Goal: Task Accomplishment & Management: Manage account settings

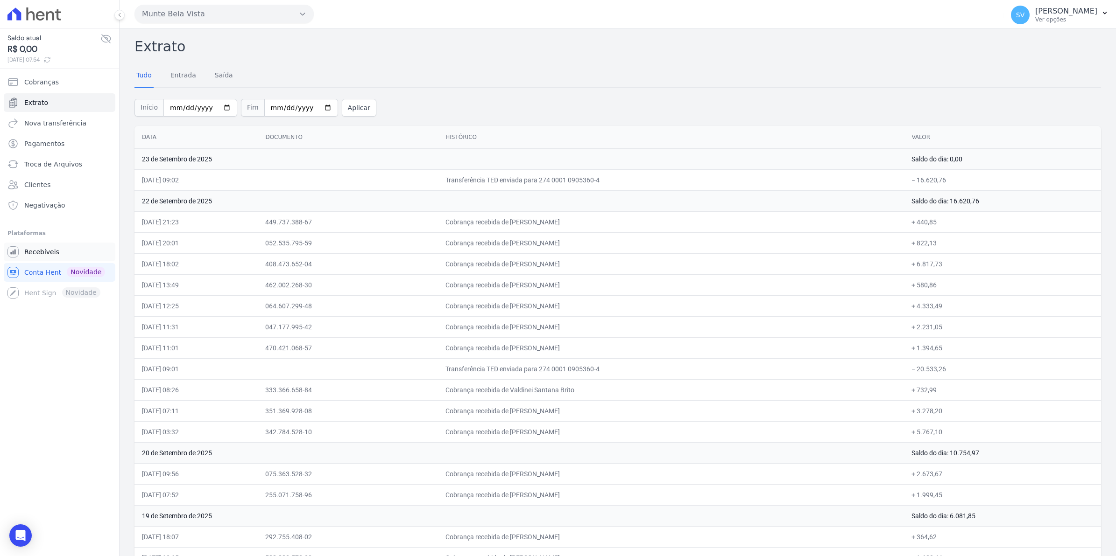
click at [40, 252] on span "Recebíveis" at bounding box center [41, 251] width 35 height 9
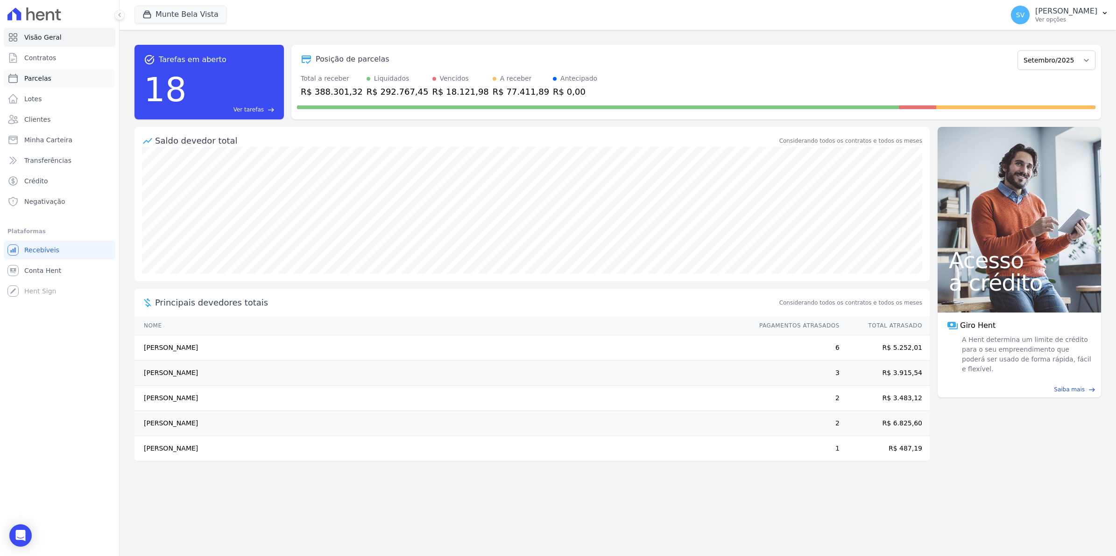
click at [20, 78] on link "Parcelas" at bounding box center [60, 78] width 112 height 19
select select
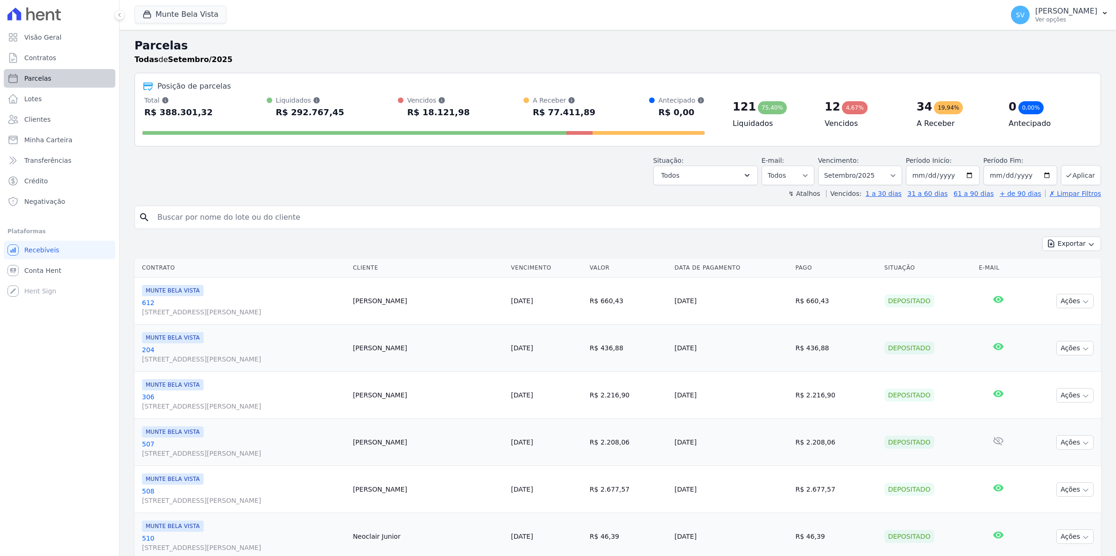
select select
click at [36, 59] on span "Contratos" at bounding box center [40, 57] width 32 height 9
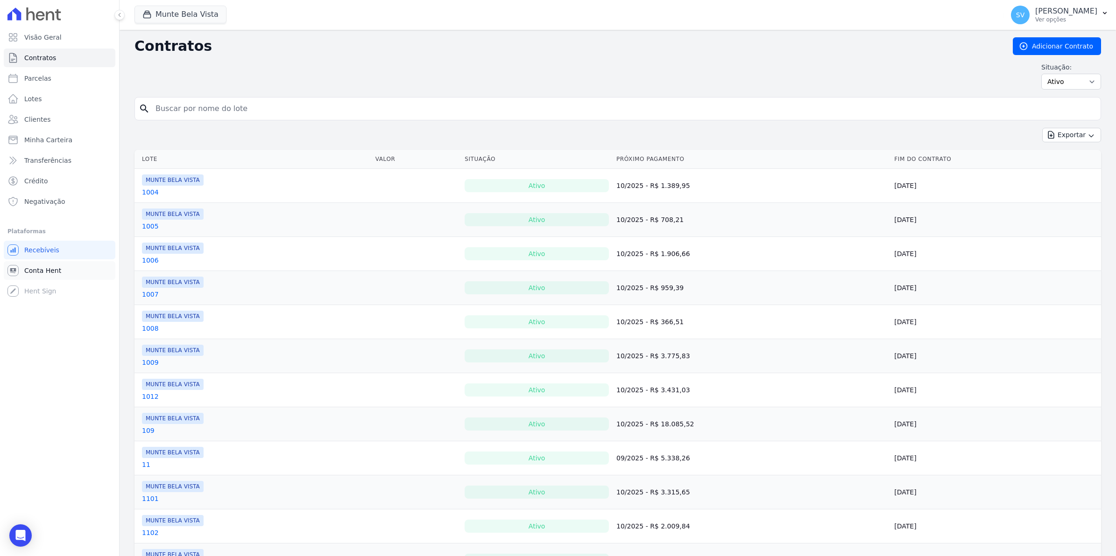
click at [31, 269] on span "Conta Hent" at bounding box center [42, 270] width 37 height 9
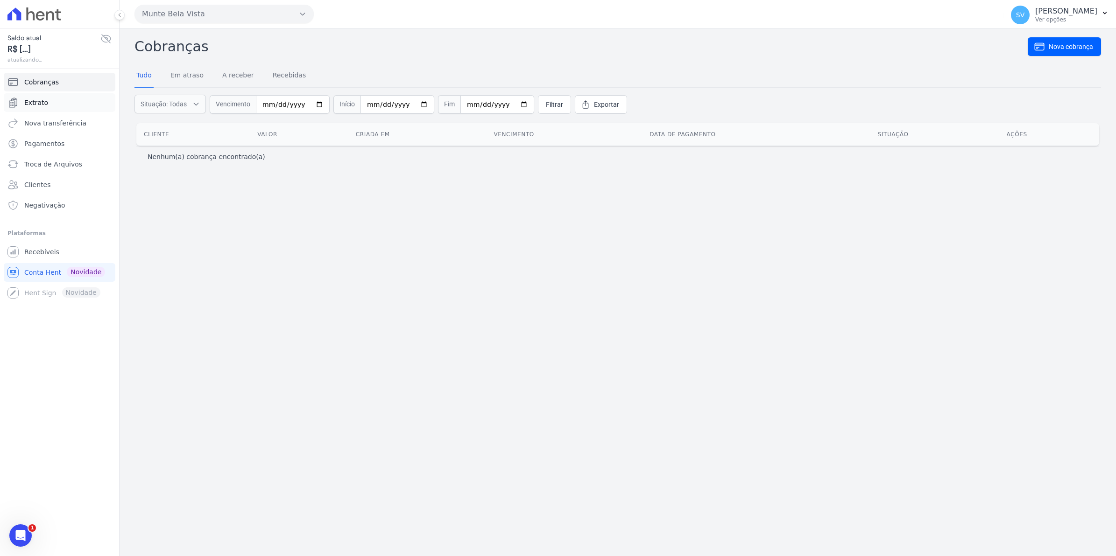
click at [40, 99] on span "Extrato" at bounding box center [36, 102] width 24 height 9
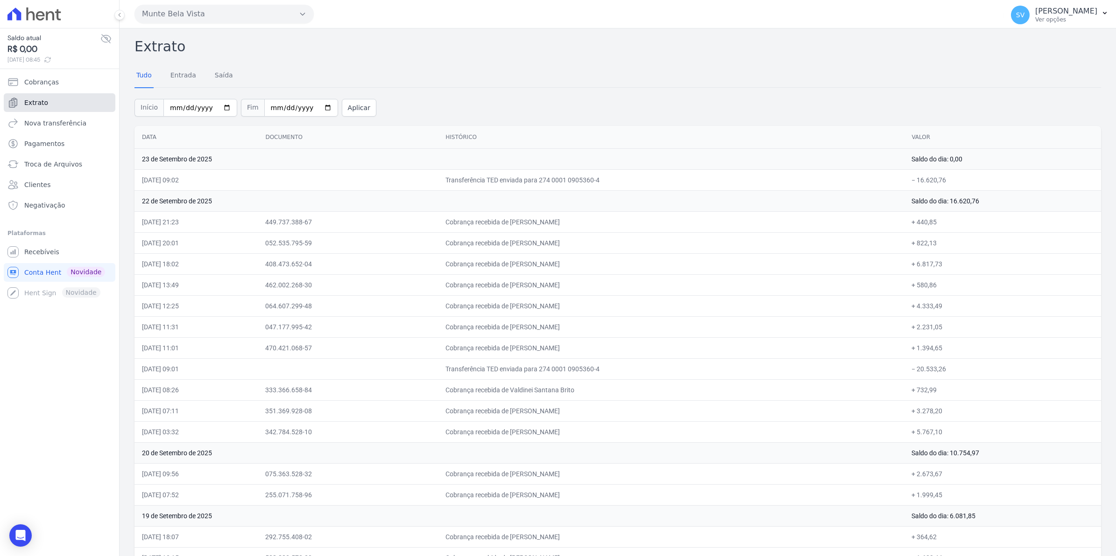
click at [33, 105] on span "Extrato" at bounding box center [36, 102] width 24 height 9
click at [23, 271] on link "Conta Hent Novidade" at bounding box center [60, 272] width 112 height 19
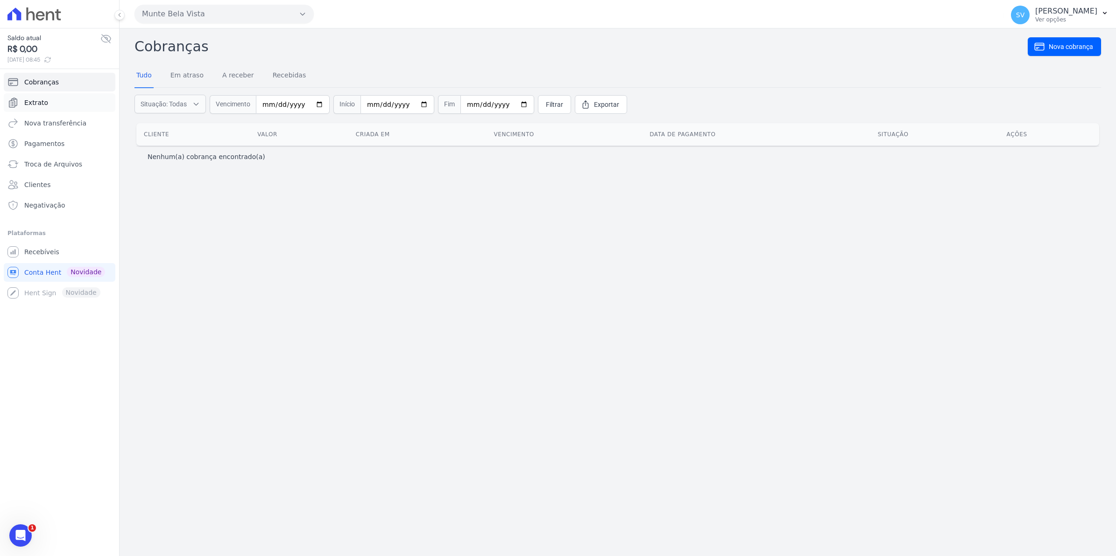
click at [38, 103] on span "Extrato" at bounding box center [36, 102] width 24 height 9
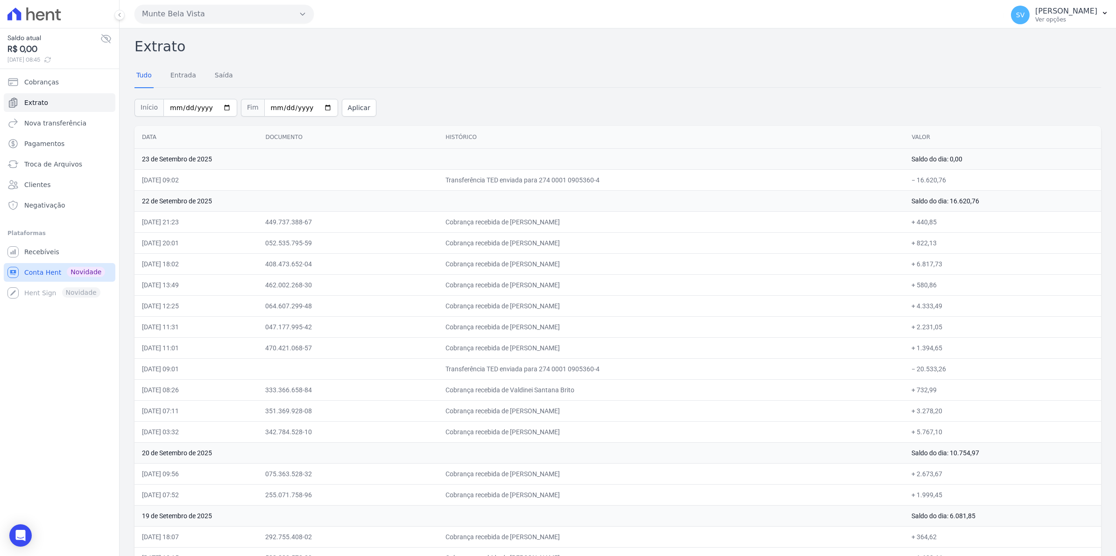
click at [33, 276] on span "Conta Hent" at bounding box center [42, 272] width 37 height 9
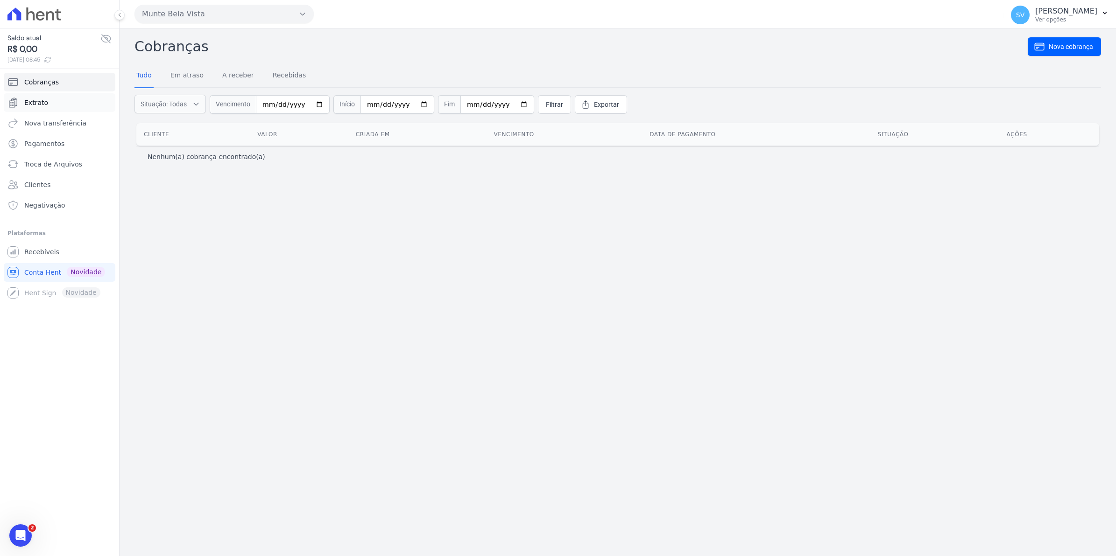
click at [33, 102] on span "Extrato" at bounding box center [36, 102] width 24 height 9
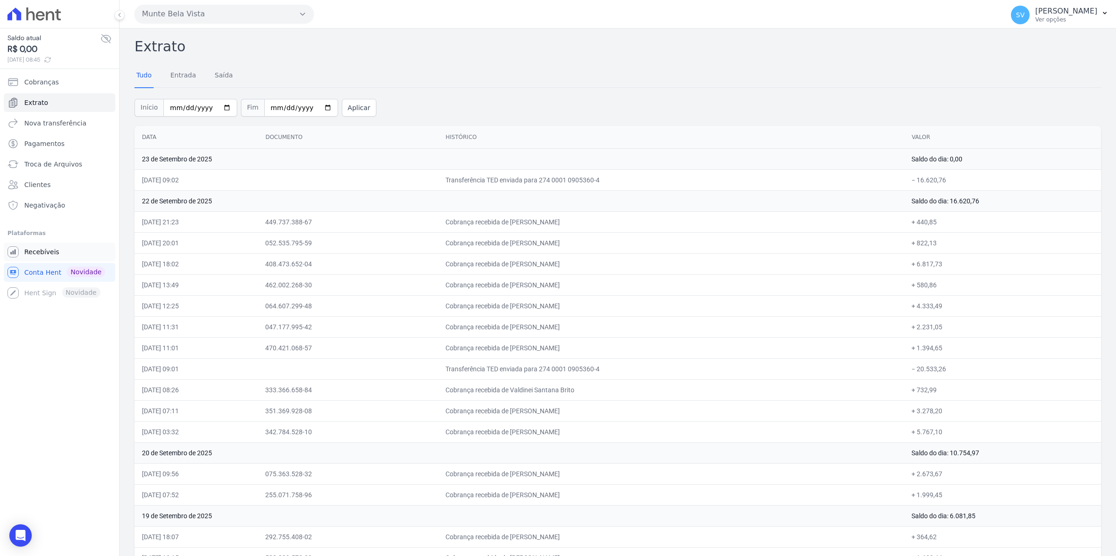
click at [42, 251] on span "Recebíveis" at bounding box center [41, 251] width 35 height 9
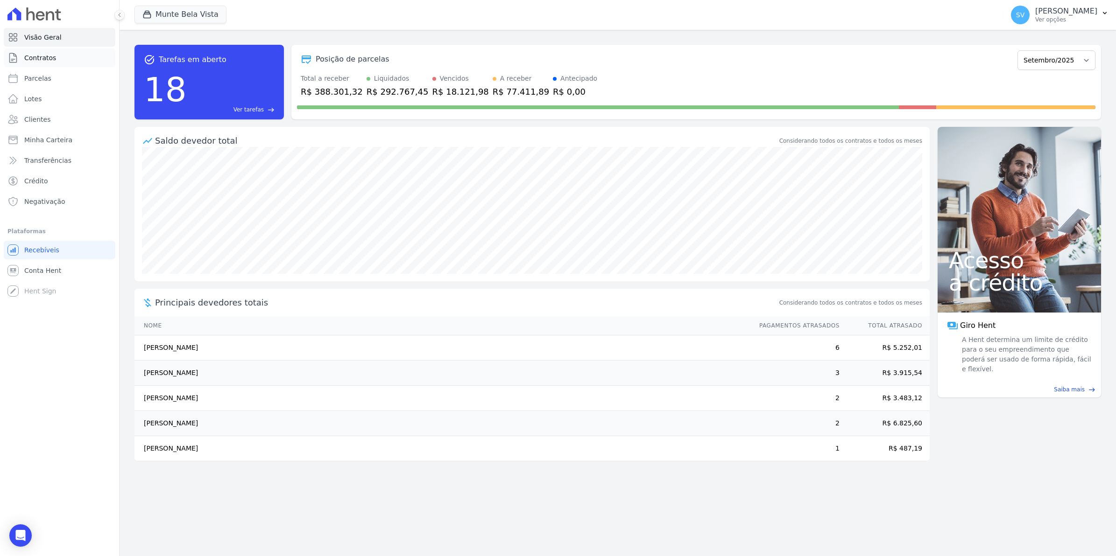
click at [45, 54] on span "Contratos" at bounding box center [40, 57] width 32 height 9
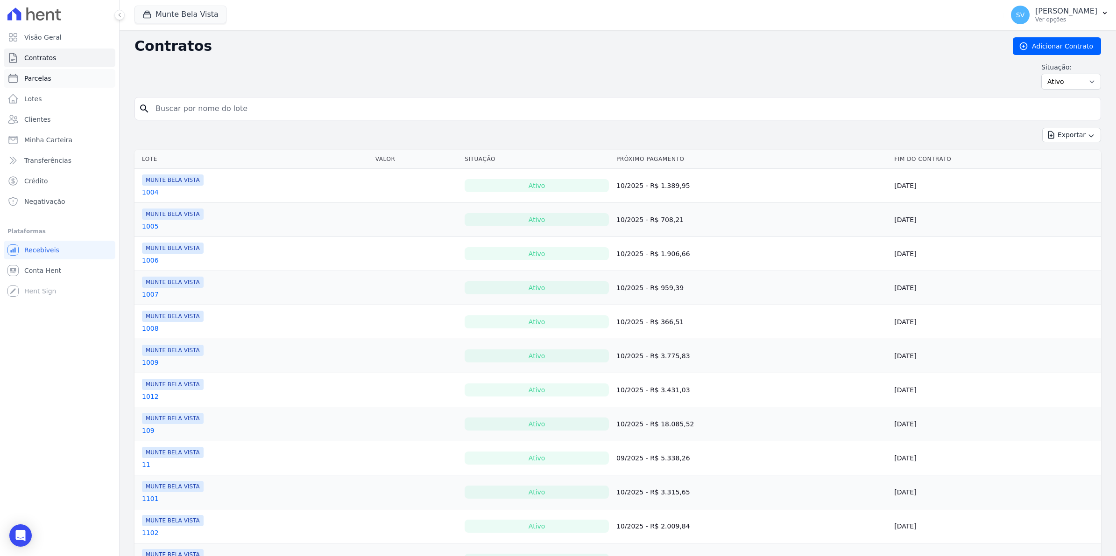
click at [40, 80] on span "Parcelas" at bounding box center [37, 78] width 27 height 9
select select
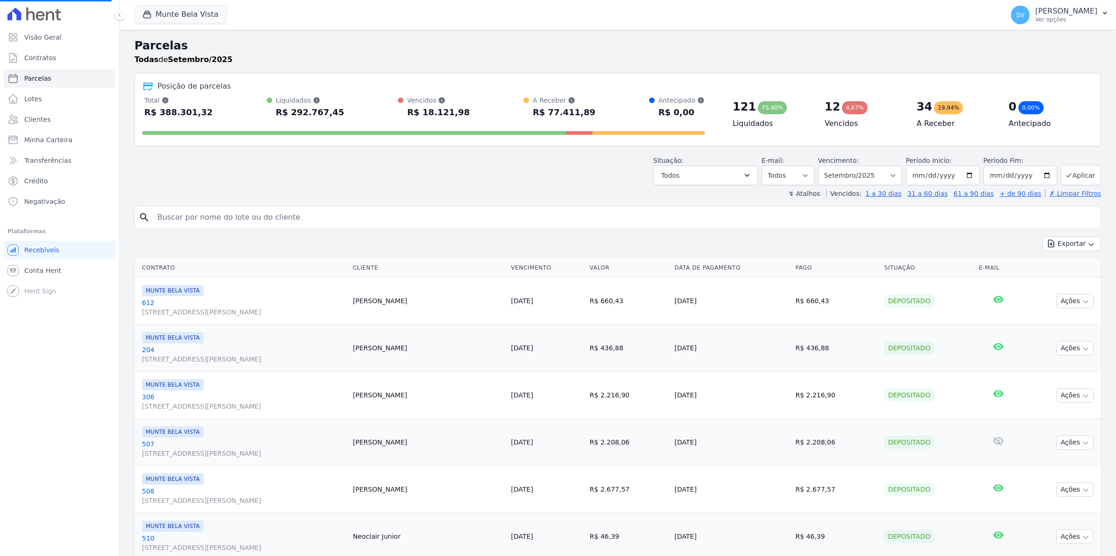
select select
click at [1031, 24] on button "SV [PERSON_NAME] Ver opções" at bounding box center [1059, 15] width 112 height 26
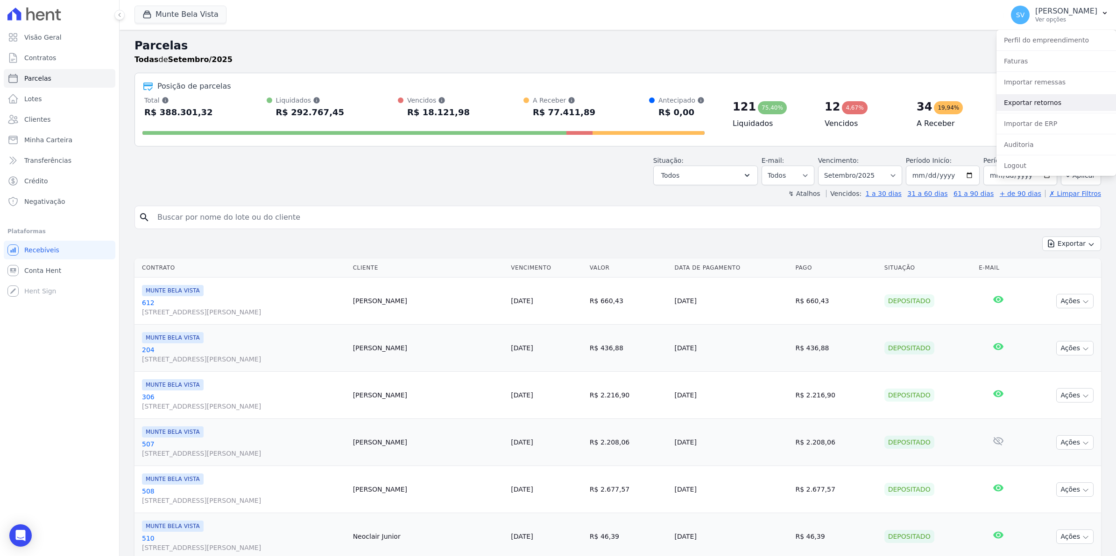
click at [1035, 110] on link "Exportar retornos" at bounding box center [1055, 102] width 119 height 17
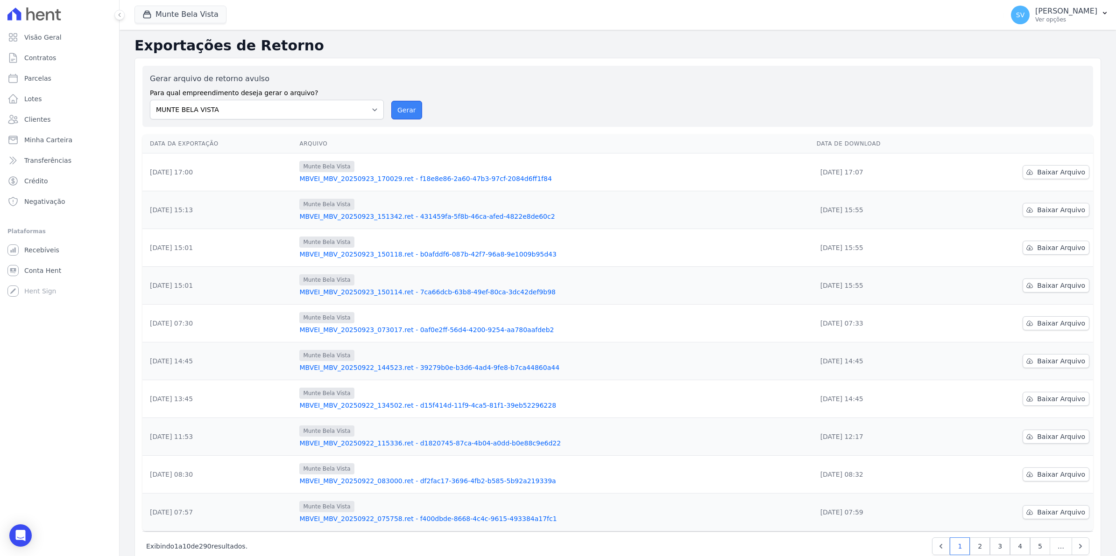
click at [398, 113] on button "Gerar" at bounding box center [406, 110] width 31 height 19
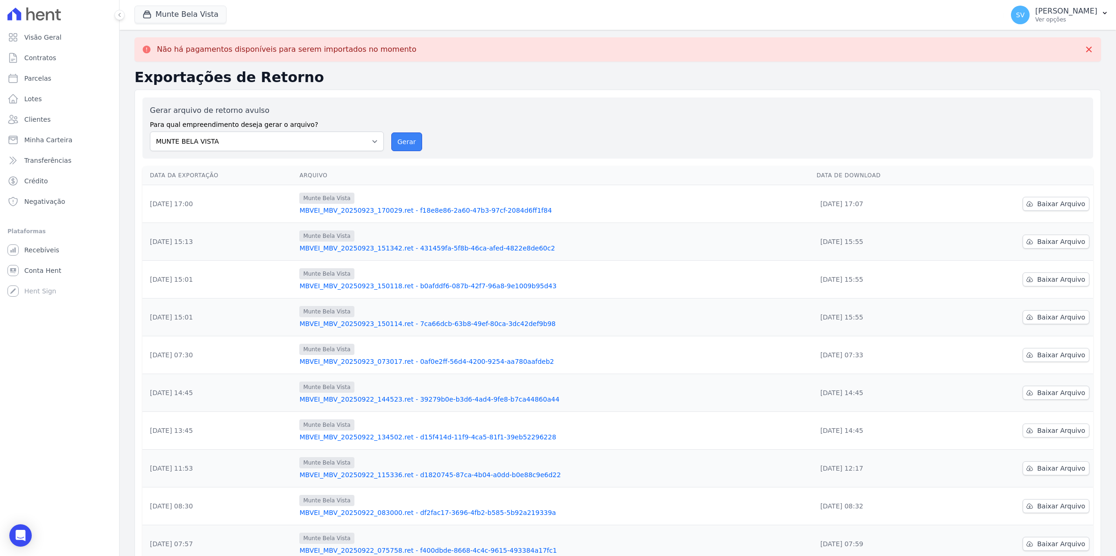
click at [404, 143] on button "Gerar" at bounding box center [406, 142] width 31 height 19
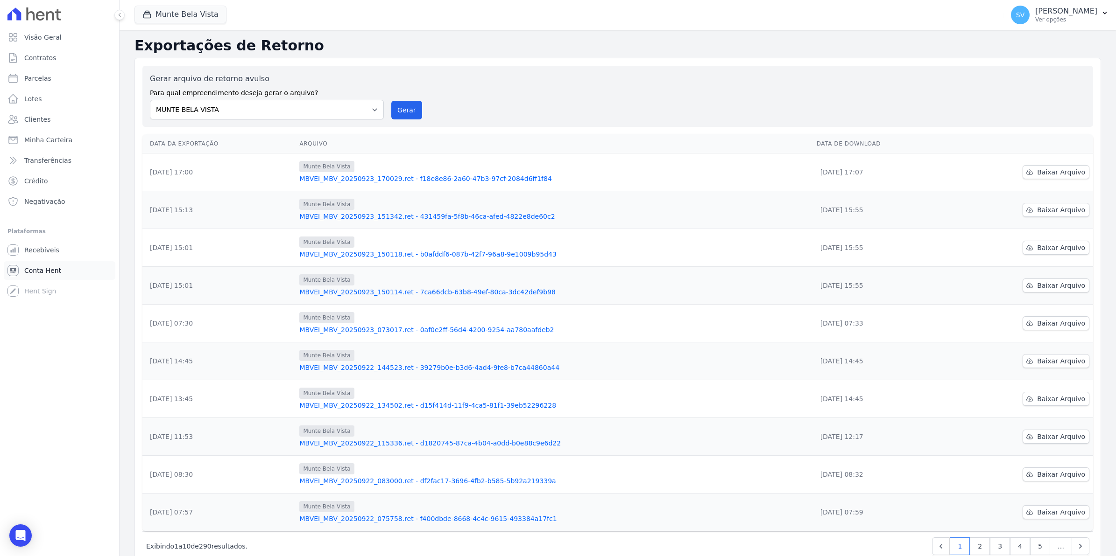
click at [43, 270] on span "Conta Hent" at bounding box center [42, 270] width 37 height 9
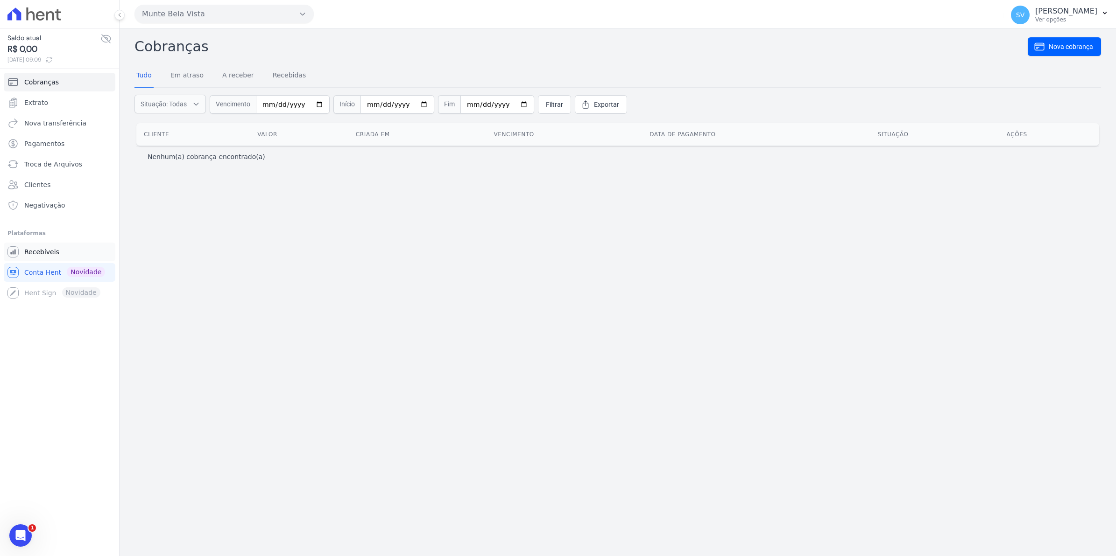
click at [30, 252] on span "Recebíveis" at bounding box center [41, 251] width 35 height 9
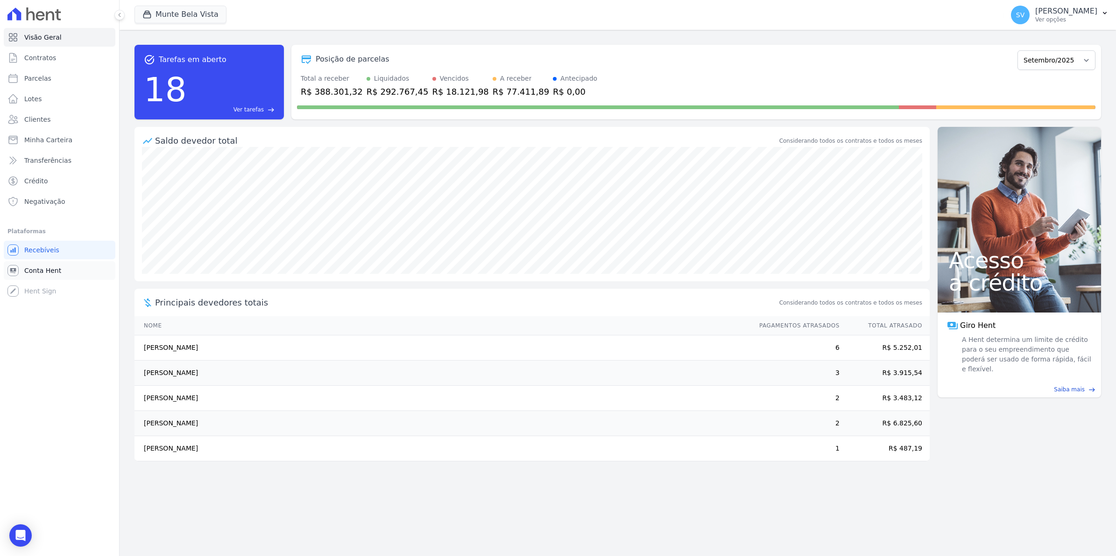
click at [38, 267] on span "Conta Hent" at bounding box center [42, 270] width 37 height 9
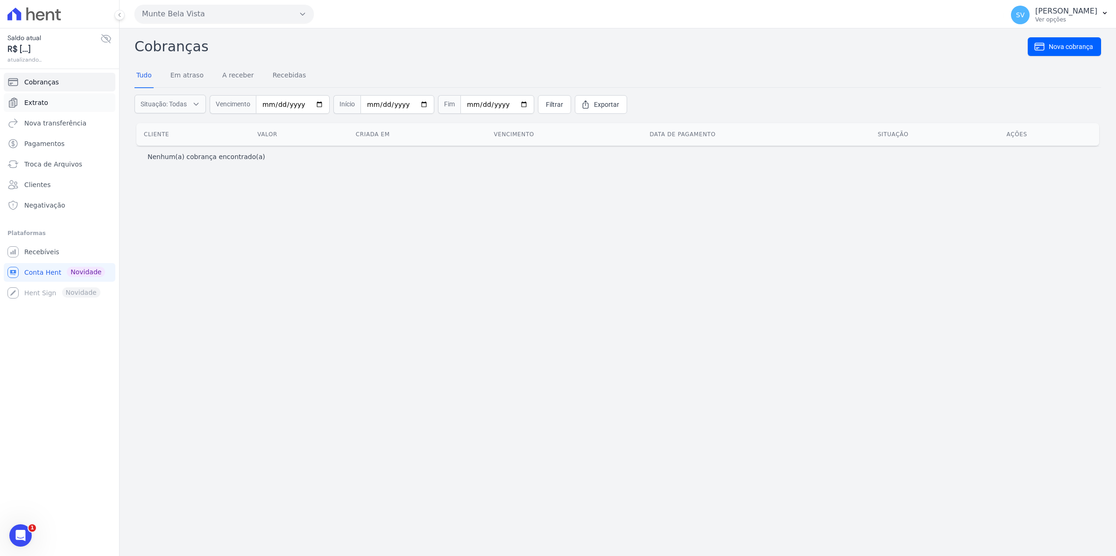
click at [33, 99] on span "Extrato" at bounding box center [36, 102] width 24 height 9
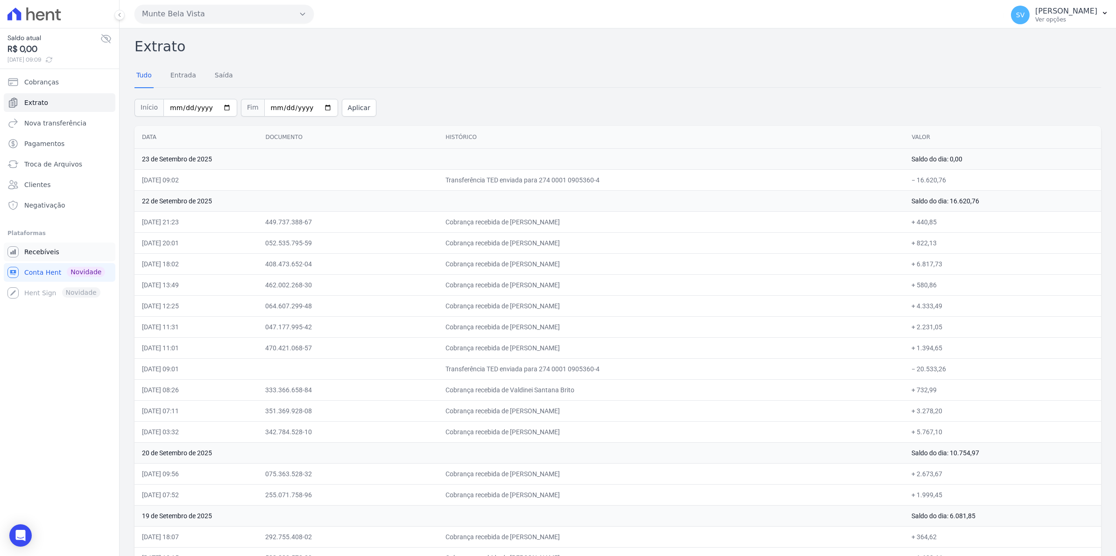
click at [31, 254] on span "Recebíveis" at bounding box center [41, 251] width 35 height 9
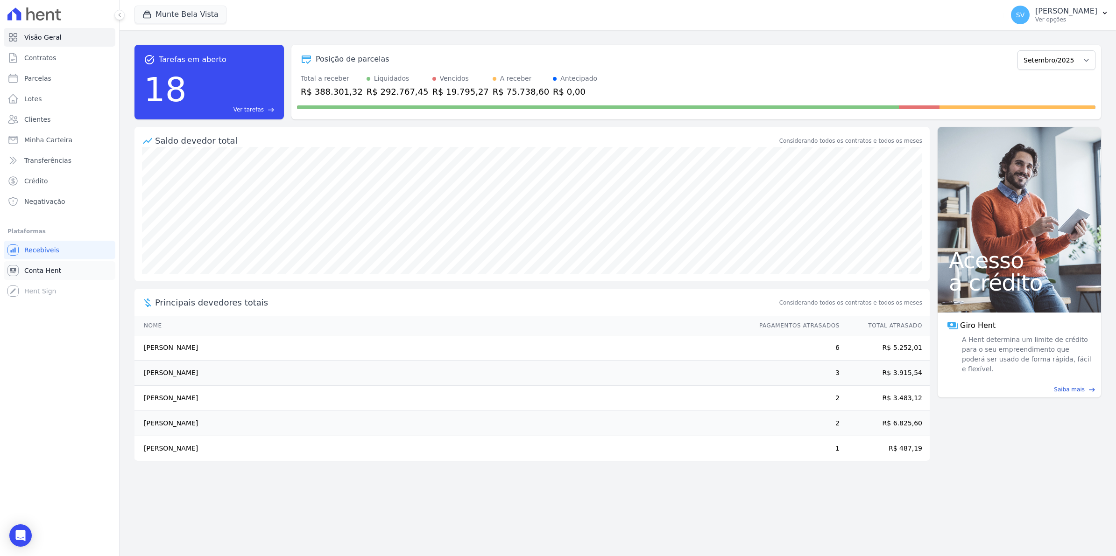
click at [28, 271] on span "Conta Hent" at bounding box center [42, 270] width 37 height 9
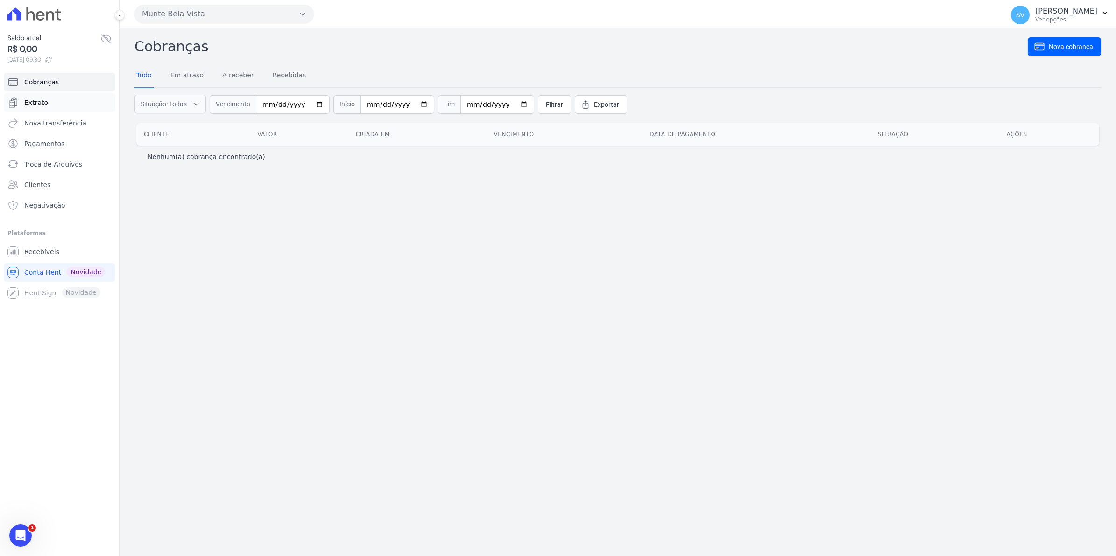
click at [41, 102] on span "Extrato" at bounding box center [36, 102] width 24 height 9
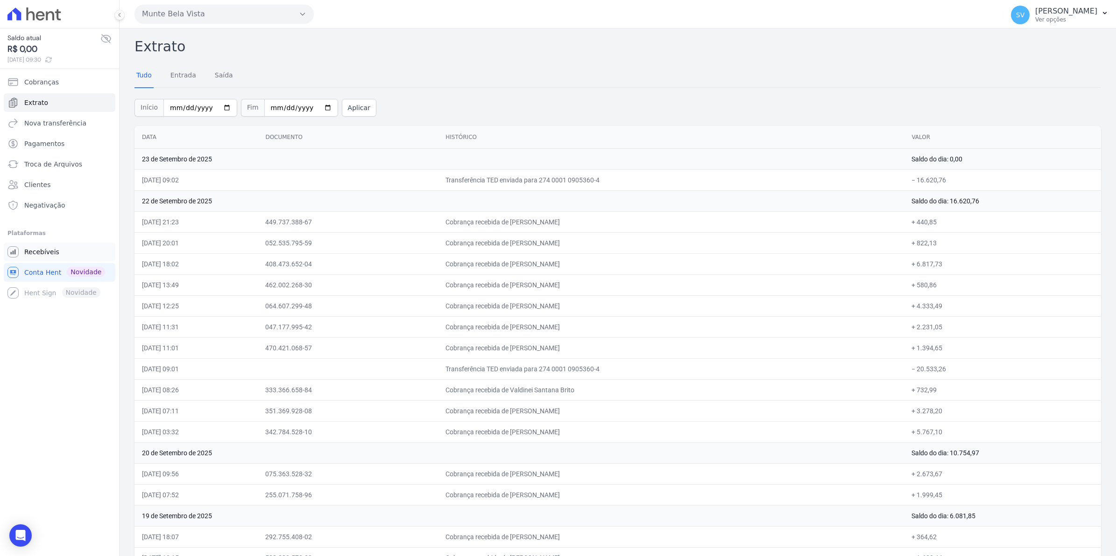
click at [30, 253] on span "Recebíveis" at bounding box center [41, 251] width 35 height 9
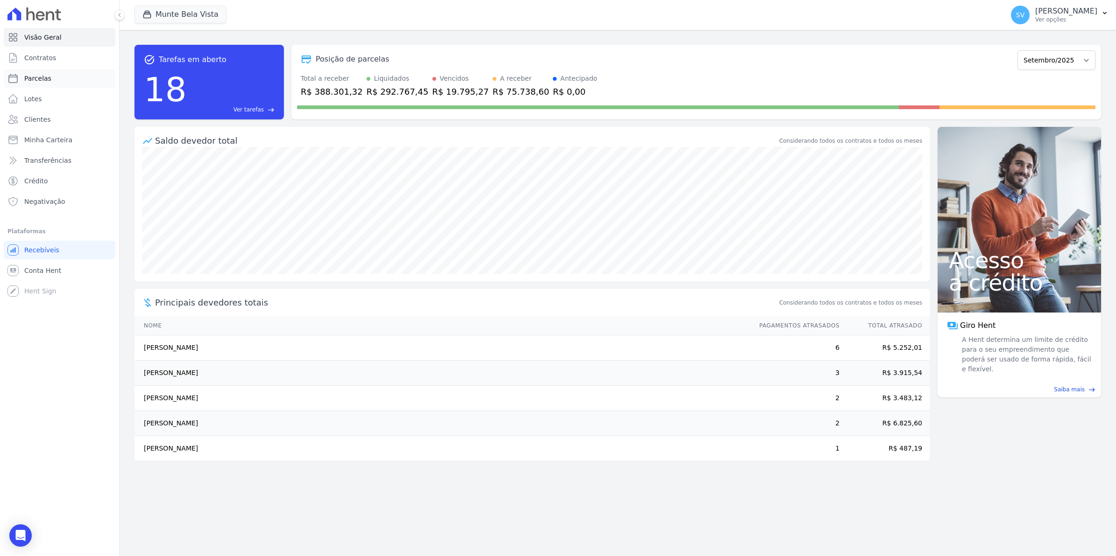
click at [33, 80] on span "Parcelas" at bounding box center [37, 78] width 27 height 9
select select
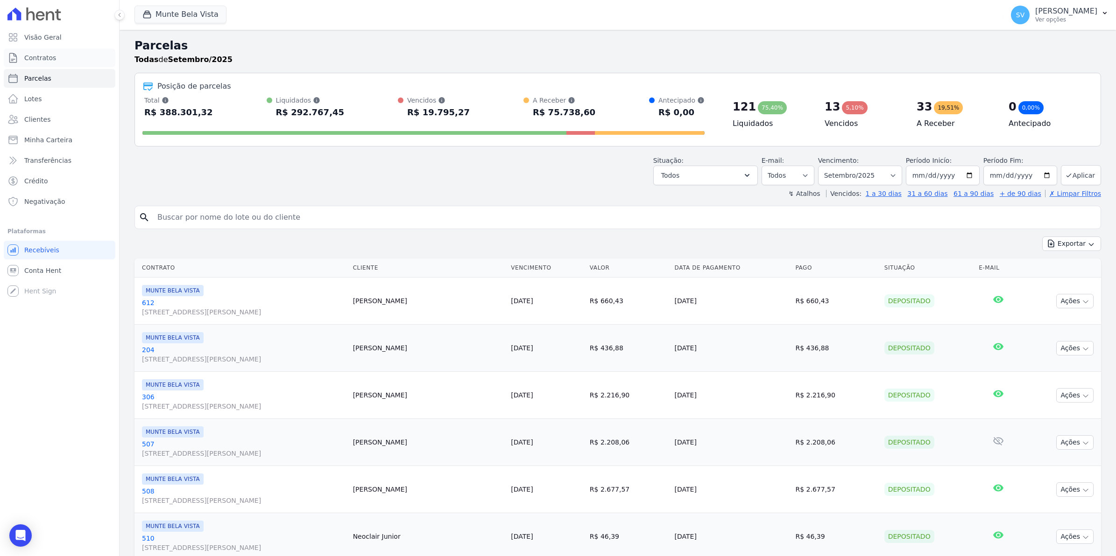
click at [31, 61] on span "Contratos" at bounding box center [40, 57] width 32 height 9
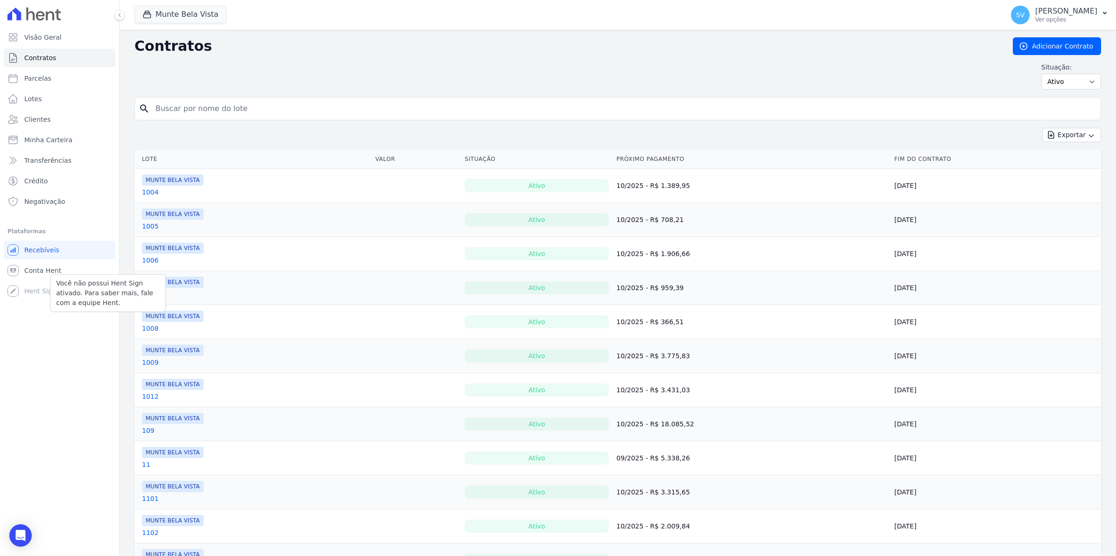
click at [57, 276] on div "Você não possui Hent Sign ativado. Para saber mais, fale com a equipe Hent." at bounding box center [108, 293] width 116 height 38
click at [55, 274] on div "Você não possui Hent Sign ativado. Para saber mais, fale com a equipe Hent." at bounding box center [108, 293] width 116 height 38
click at [50, 270] on span "Conta Hent" at bounding box center [42, 270] width 37 height 9
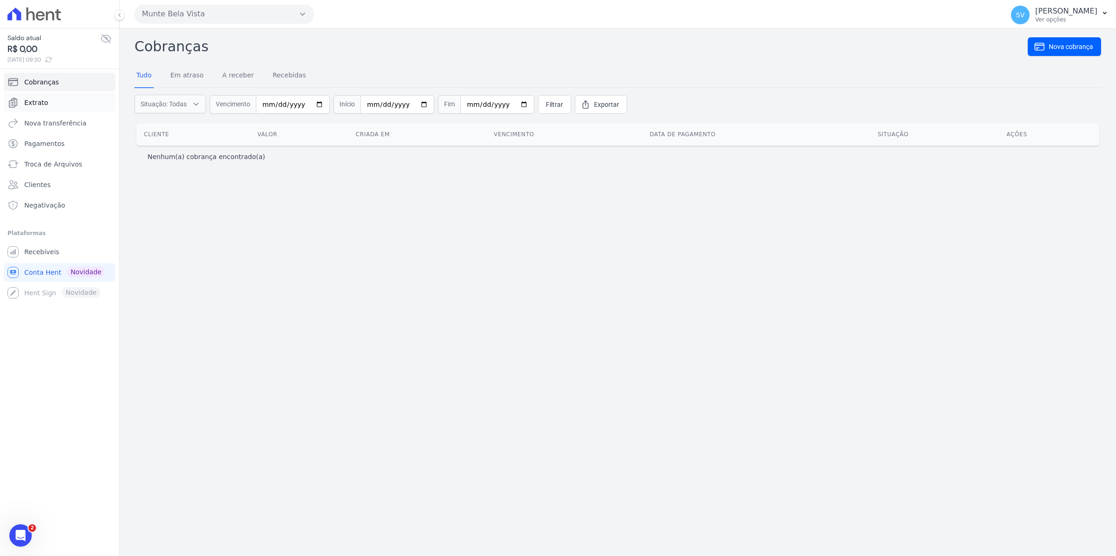
click at [41, 107] on span "Extrato" at bounding box center [36, 102] width 24 height 9
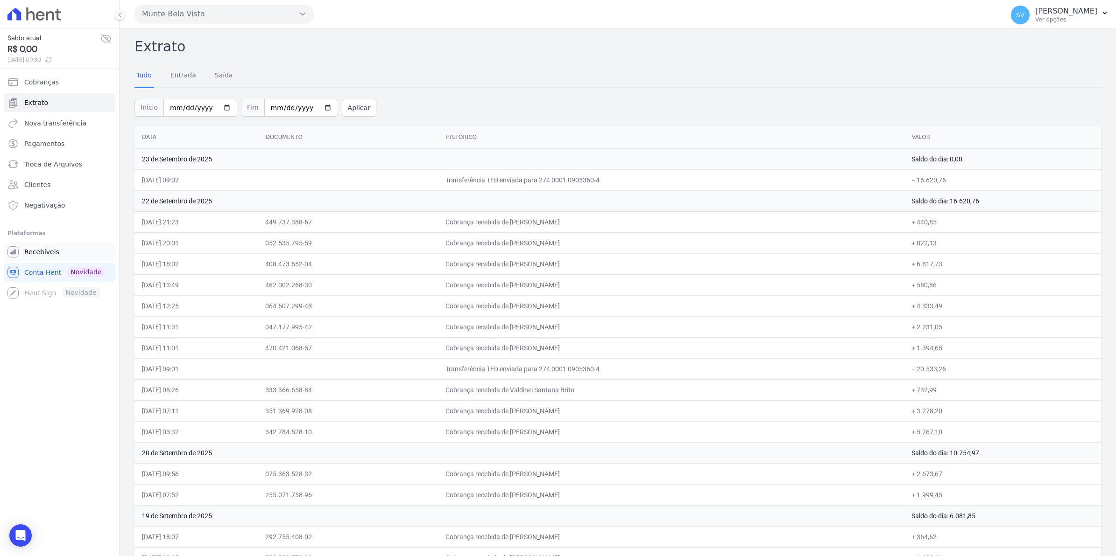
click at [26, 250] on span "Recebíveis" at bounding box center [41, 251] width 35 height 9
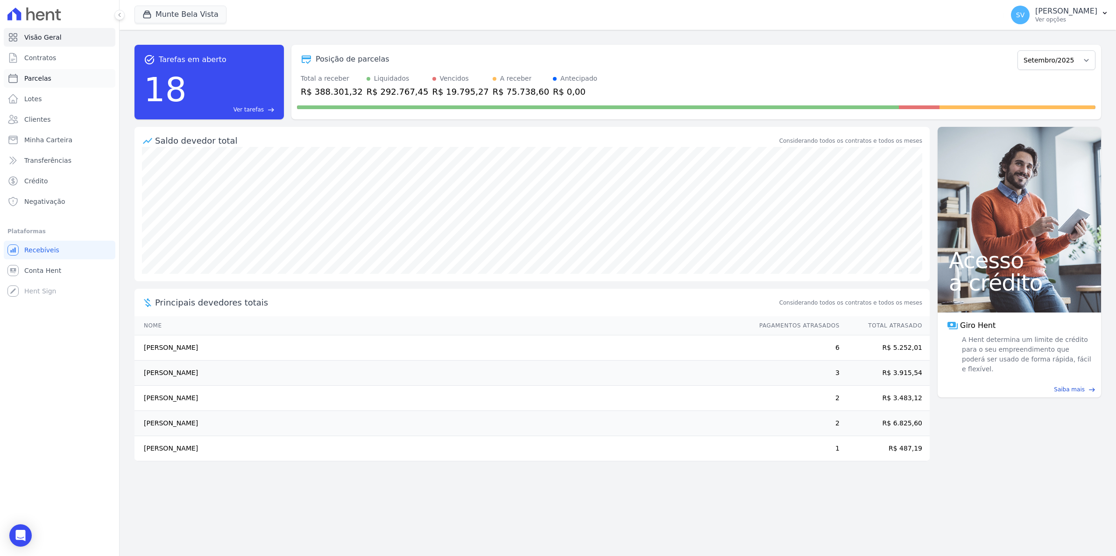
click at [34, 76] on span "Parcelas" at bounding box center [37, 78] width 27 height 9
select select
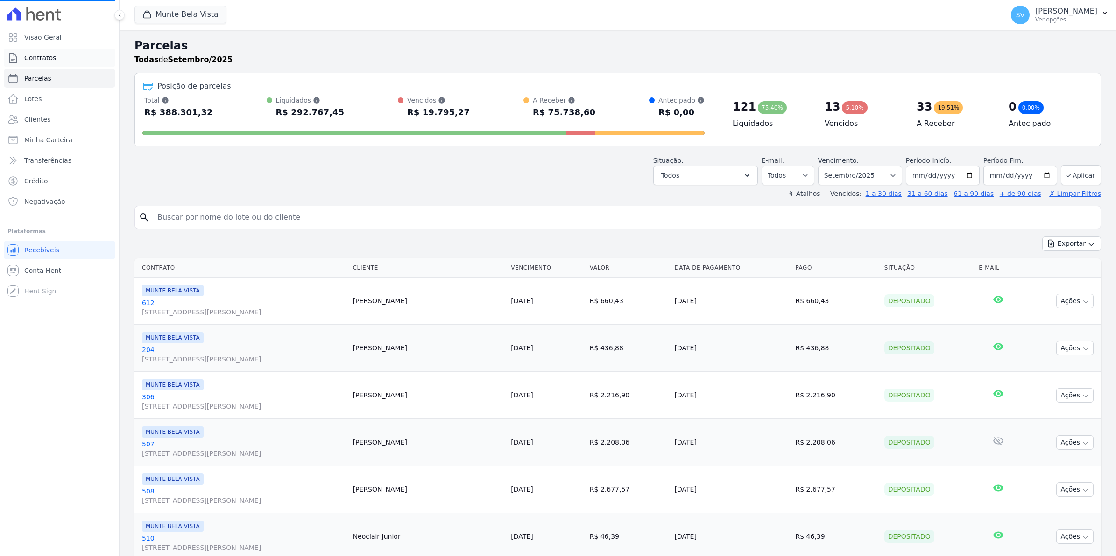
select select
click at [38, 59] on span "Contratos" at bounding box center [40, 57] width 32 height 9
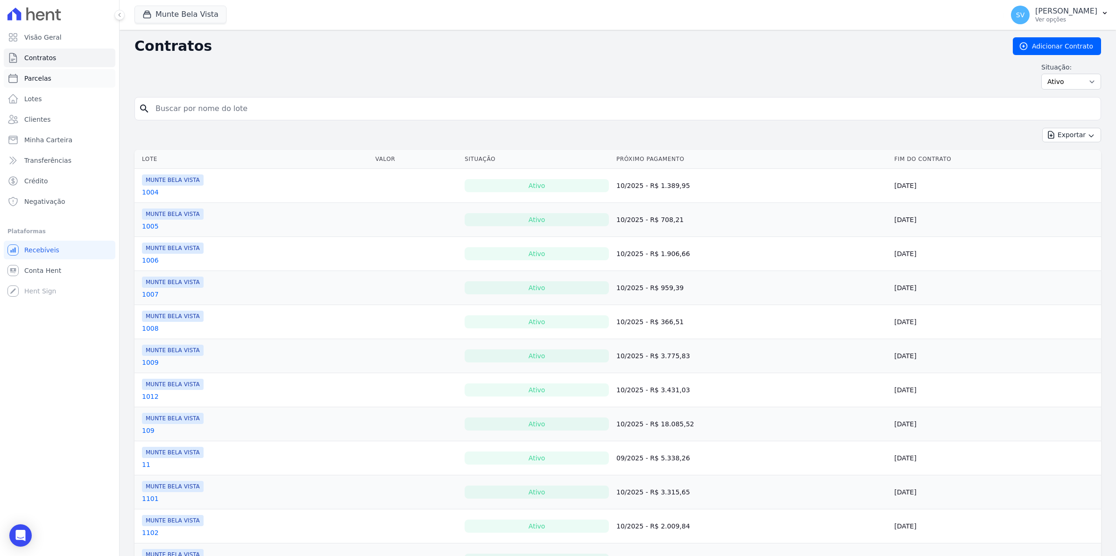
click at [40, 75] on span "Parcelas" at bounding box center [37, 78] width 27 height 9
select select
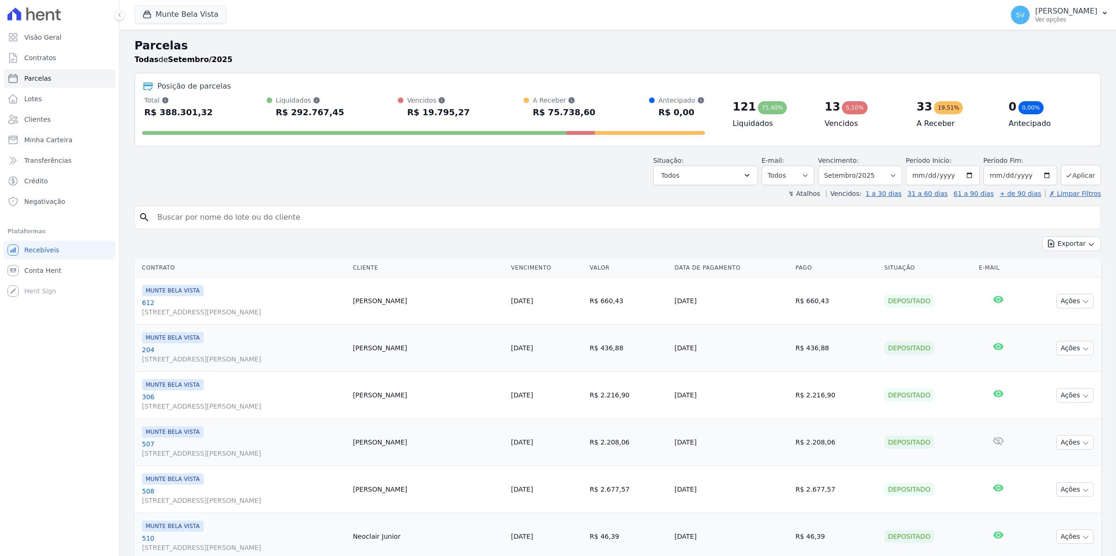
select select
click at [42, 271] on span "Conta Hent" at bounding box center [42, 270] width 37 height 9
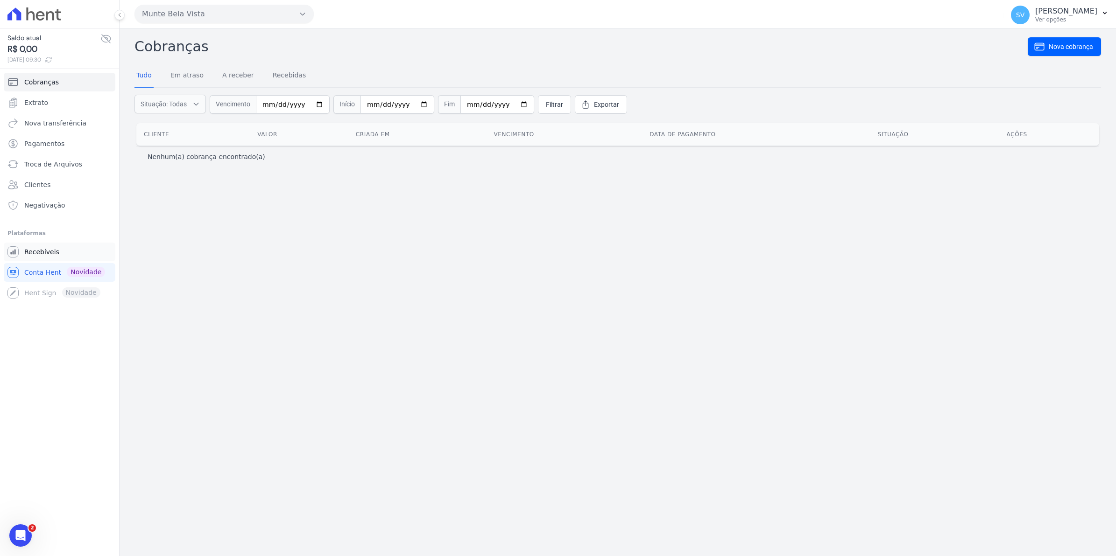
click at [52, 251] on span "Recebíveis" at bounding box center [41, 251] width 35 height 9
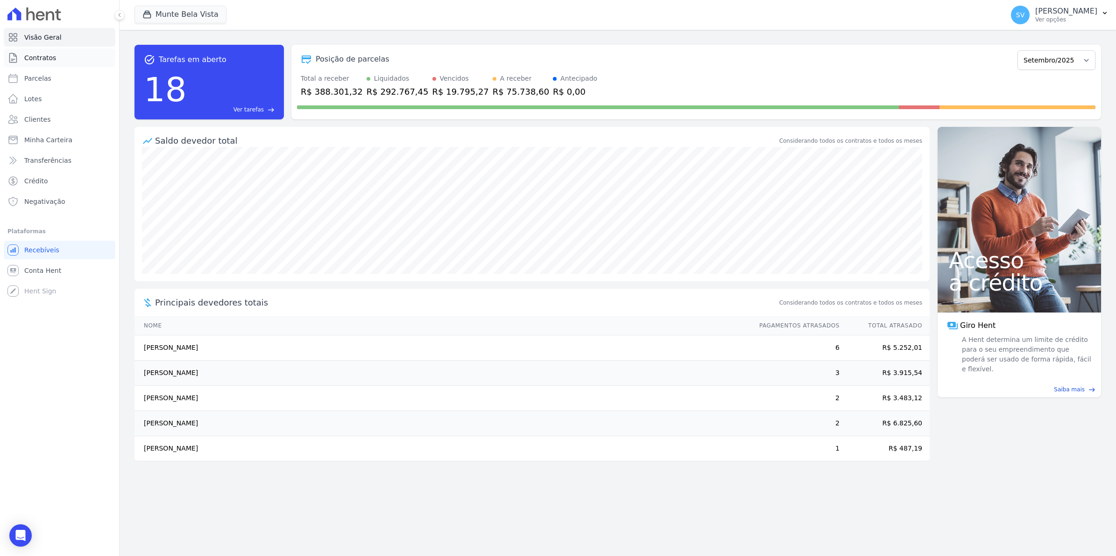
click at [34, 59] on span "Contratos" at bounding box center [40, 57] width 32 height 9
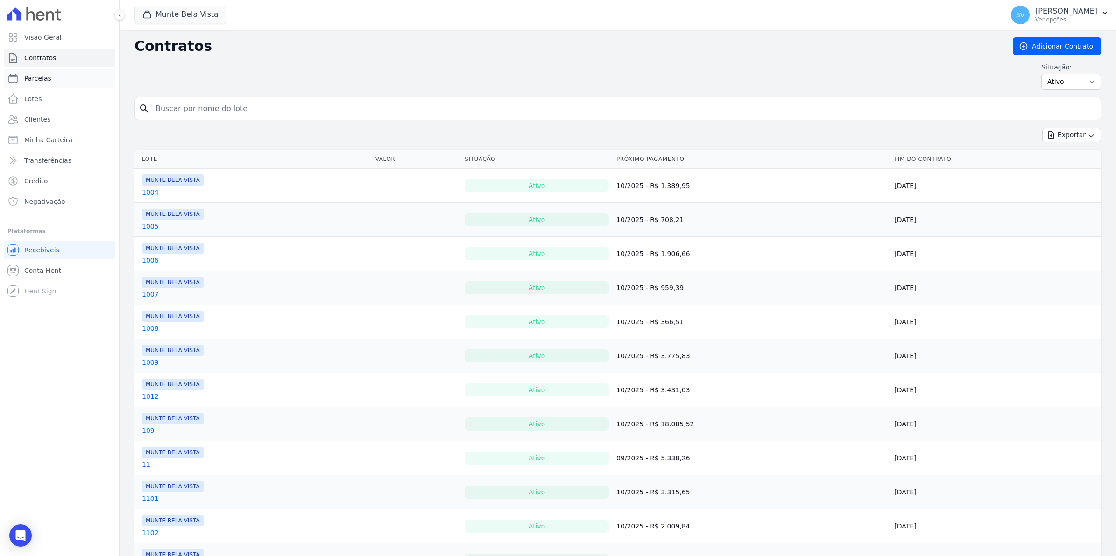
click at [52, 83] on link "Parcelas" at bounding box center [60, 78] width 112 height 19
select select
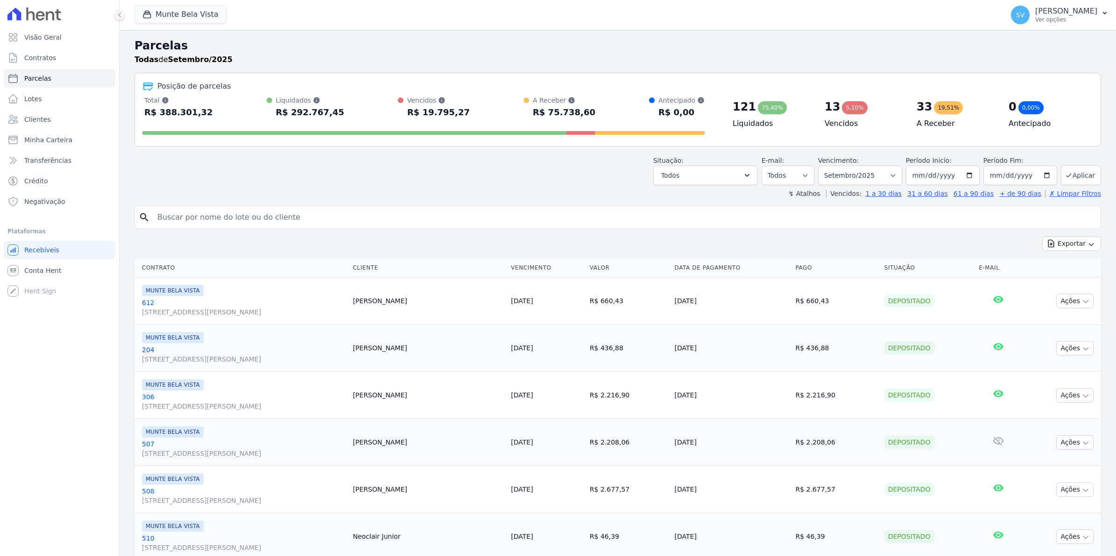
select select
click at [47, 274] on span "Conta Hent" at bounding box center [42, 270] width 37 height 9
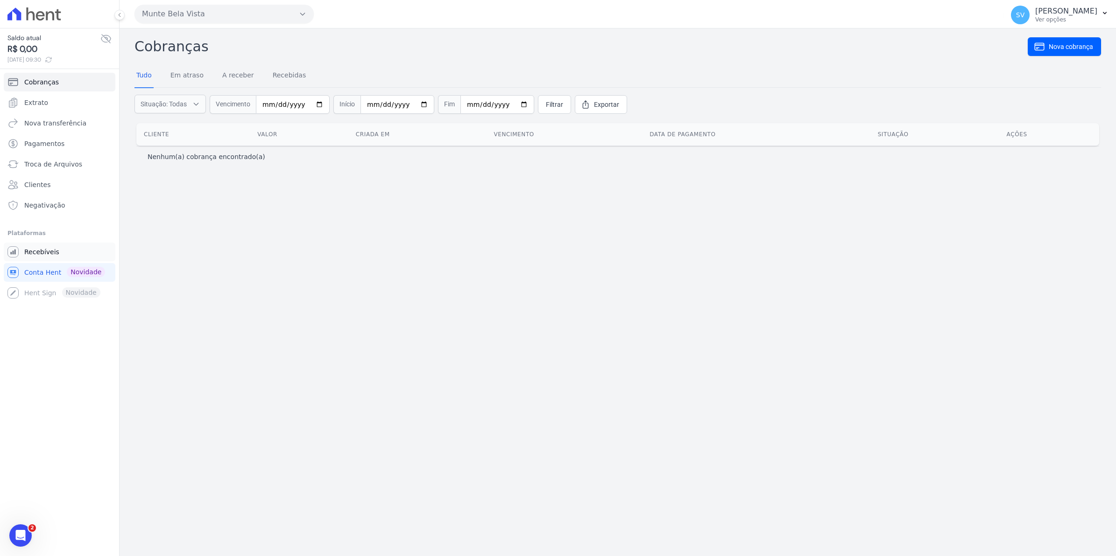
click at [32, 253] on span "Recebíveis" at bounding box center [41, 251] width 35 height 9
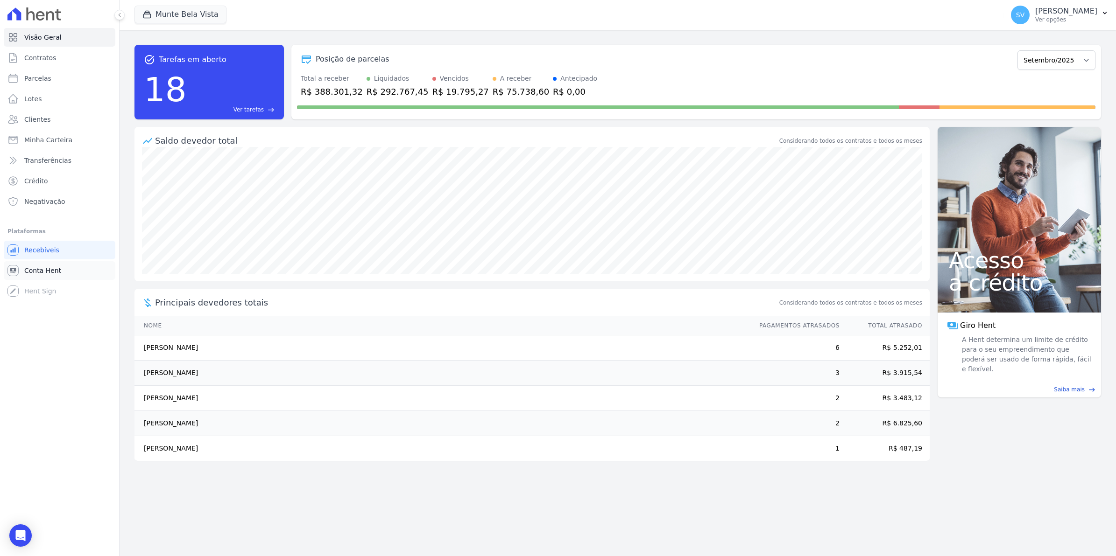
click at [35, 271] on span "Conta Hent" at bounding box center [42, 270] width 37 height 9
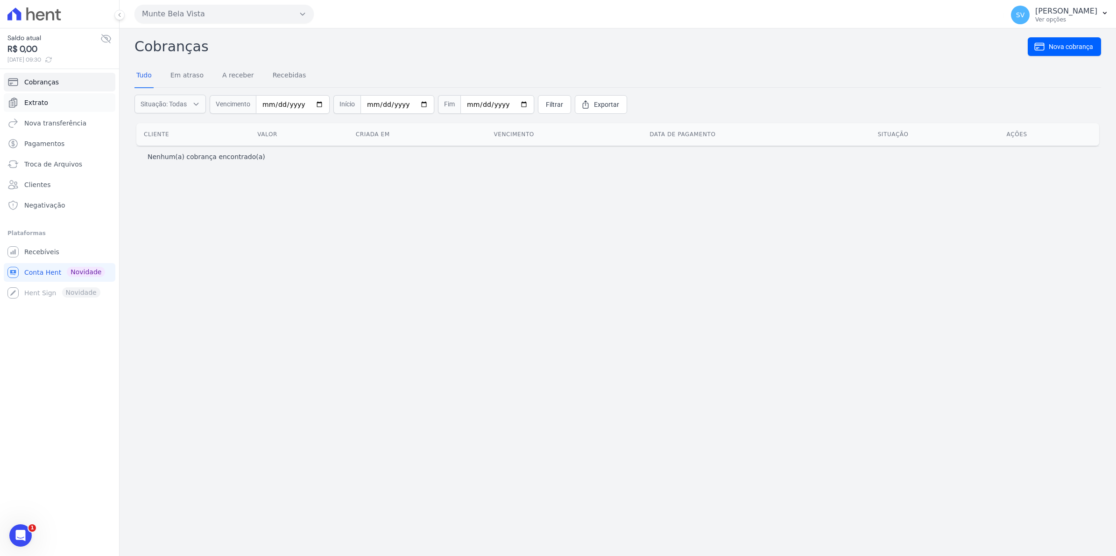
click at [26, 106] on span "Extrato" at bounding box center [36, 102] width 24 height 9
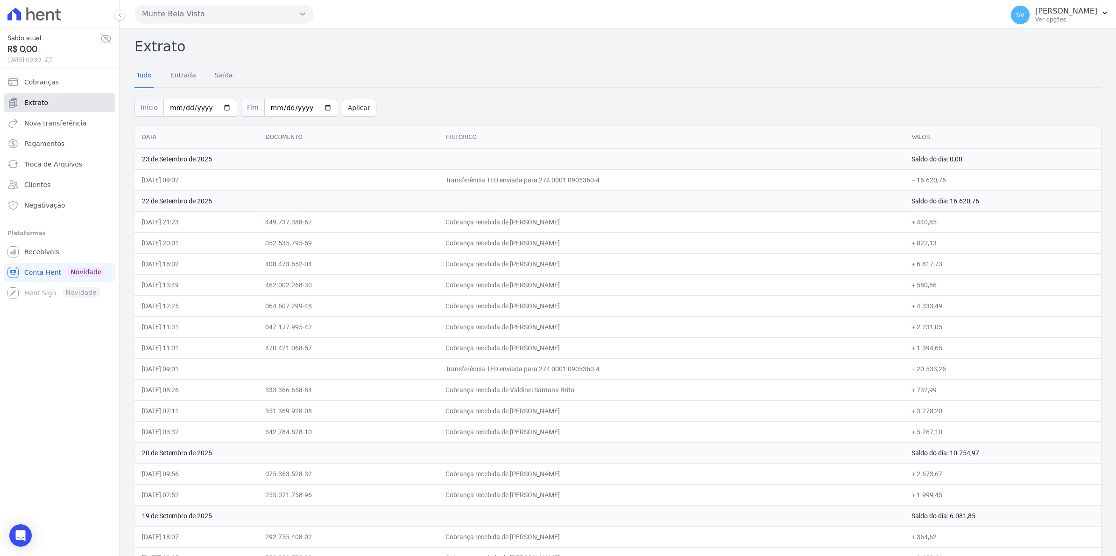
click at [47, 104] on link "Extrato" at bounding box center [60, 102] width 112 height 19
click at [47, 275] on span "Conta Hent" at bounding box center [42, 272] width 37 height 9
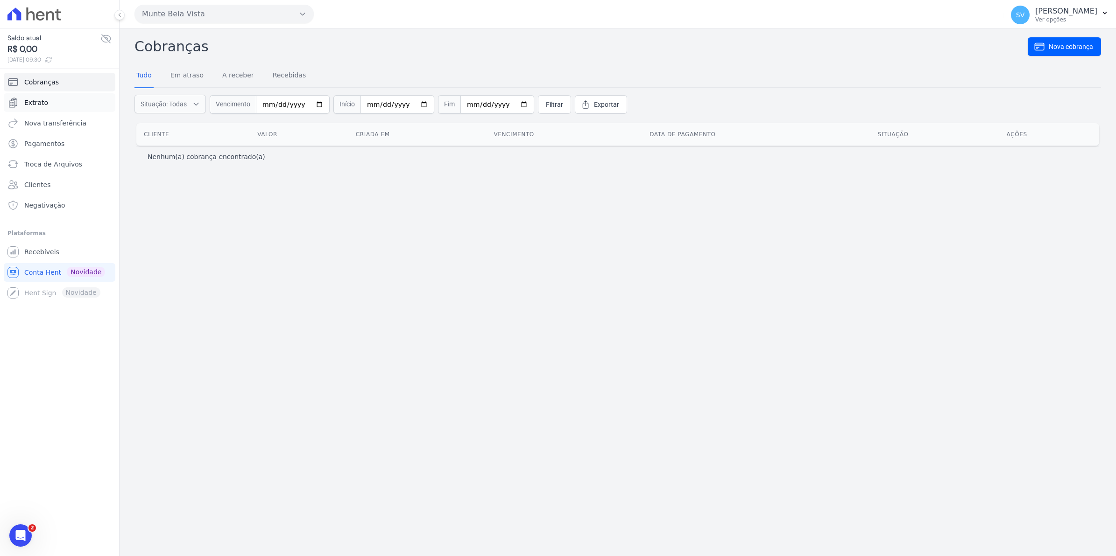
click at [41, 103] on span "Extrato" at bounding box center [36, 102] width 24 height 9
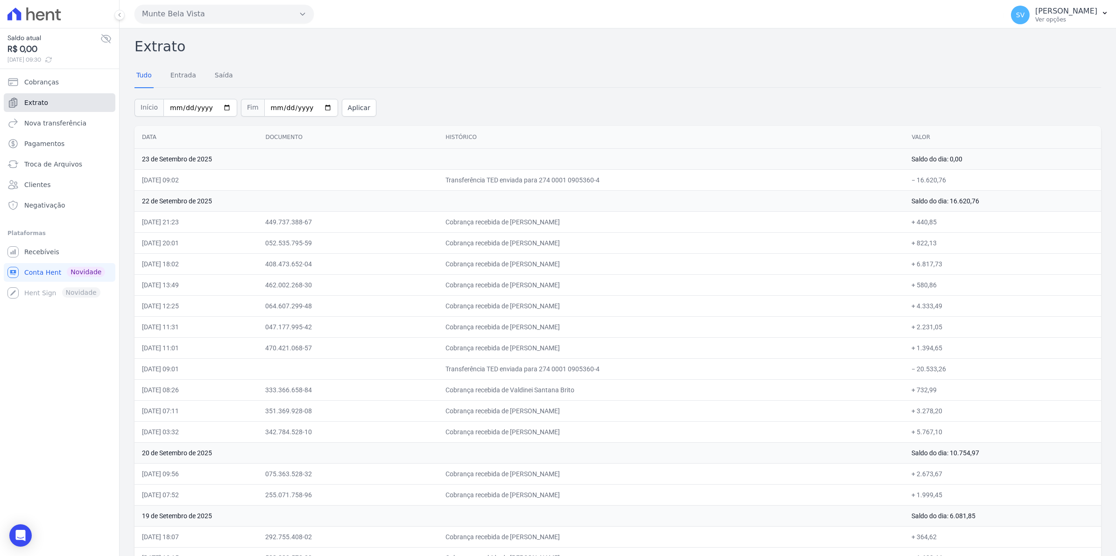
click at [31, 96] on link "Extrato" at bounding box center [60, 102] width 112 height 19
click at [41, 247] on span "Recebíveis" at bounding box center [41, 251] width 35 height 9
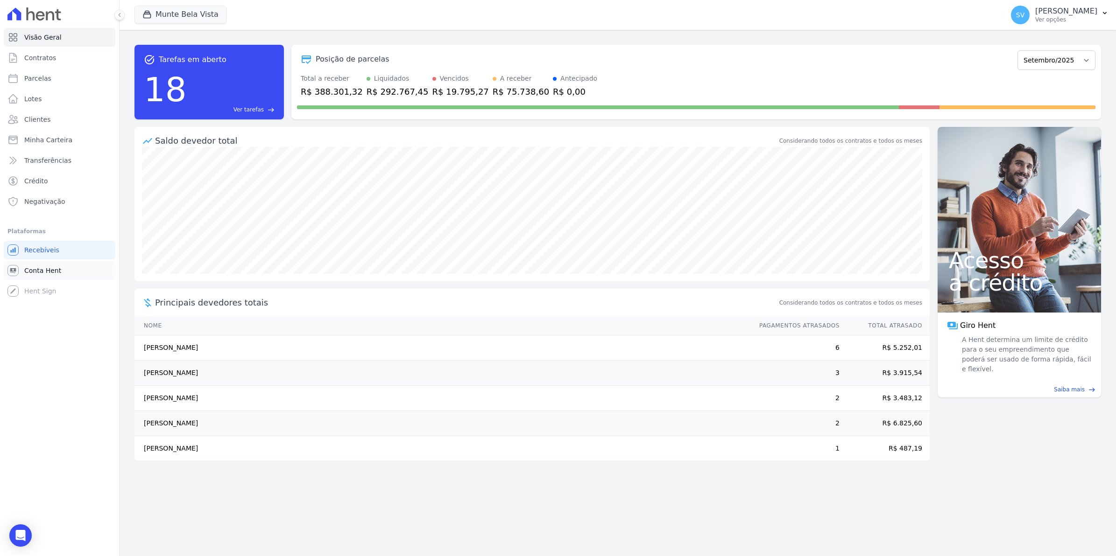
click at [34, 271] on span "Conta Hent" at bounding box center [42, 270] width 37 height 9
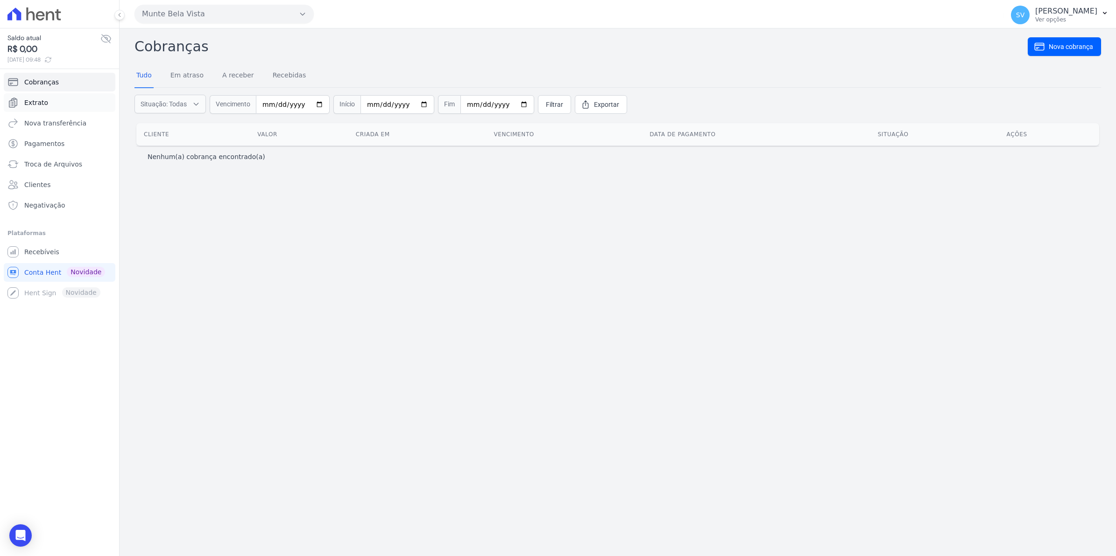
click at [29, 104] on span "Extrato" at bounding box center [36, 102] width 24 height 9
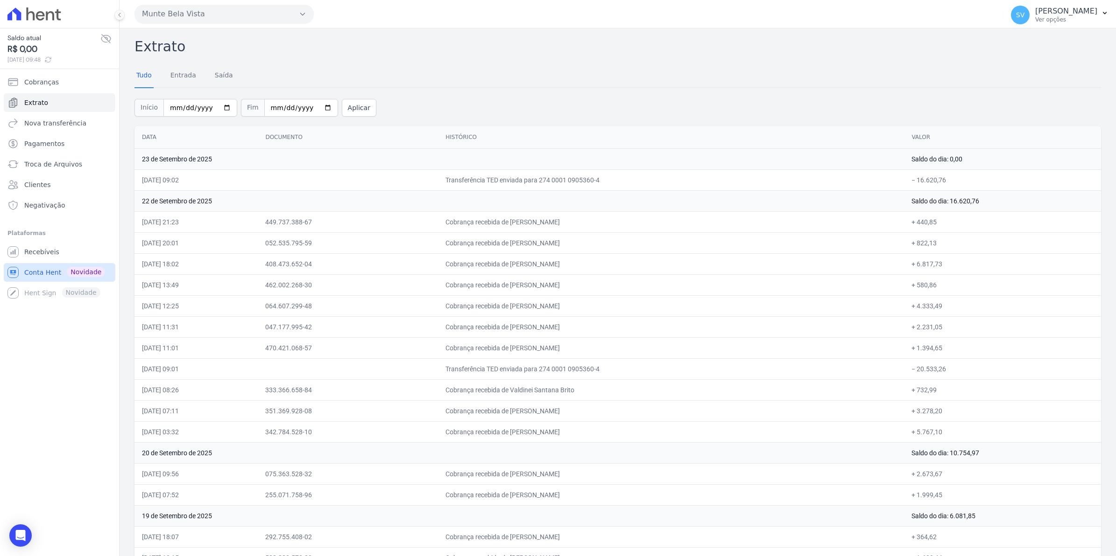
click at [41, 272] on span "Conta Hent" at bounding box center [42, 272] width 37 height 9
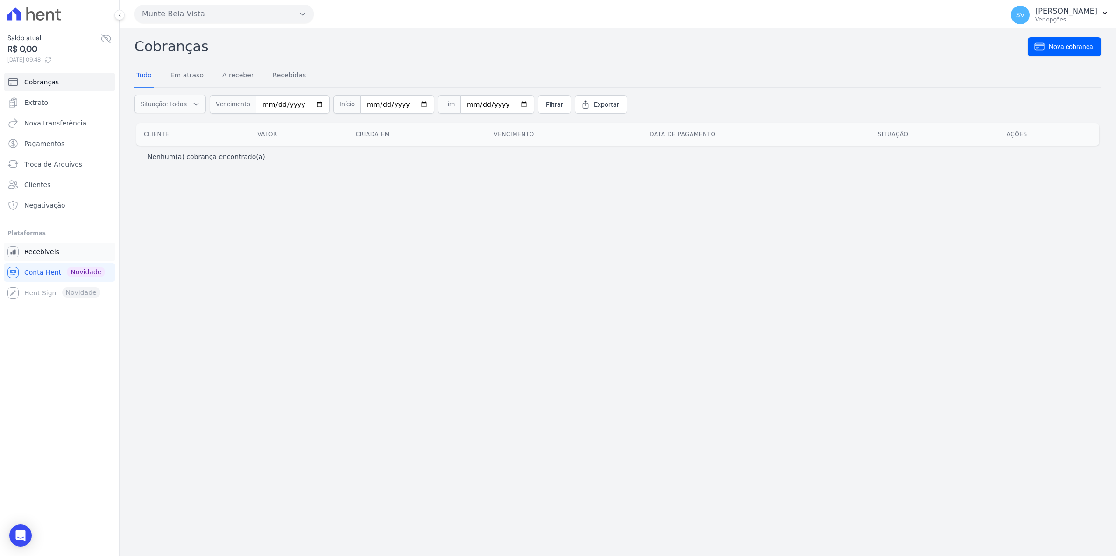
click at [41, 251] on span "Recebíveis" at bounding box center [41, 251] width 35 height 9
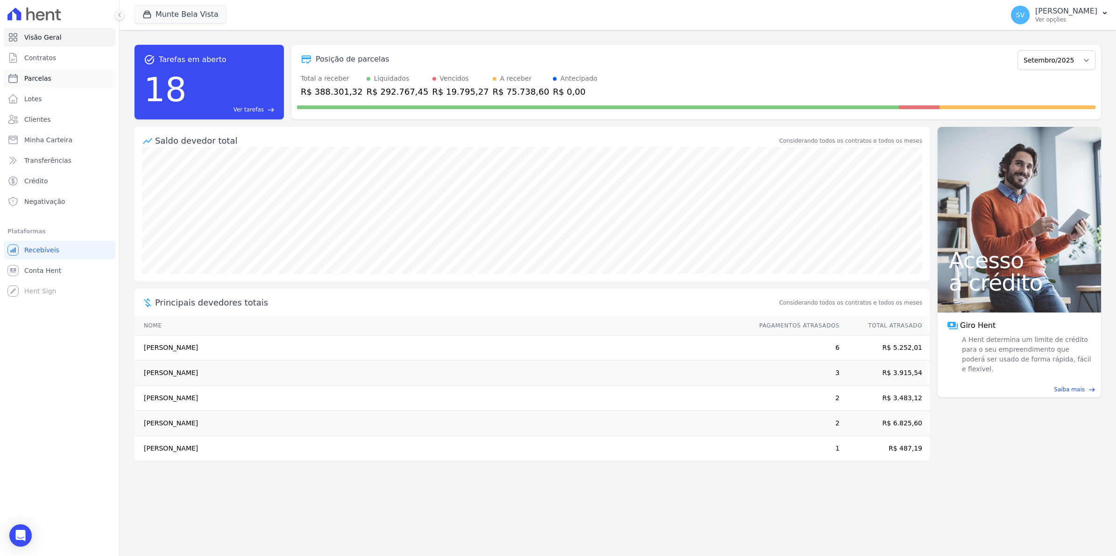
click at [47, 78] on span "Parcelas" at bounding box center [37, 78] width 27 height 9
select select
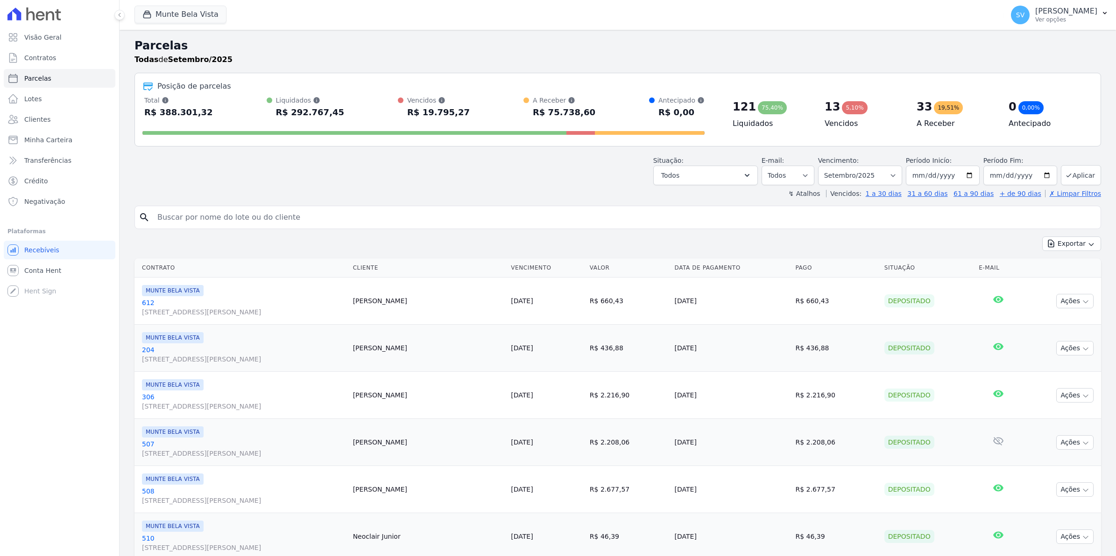
select select
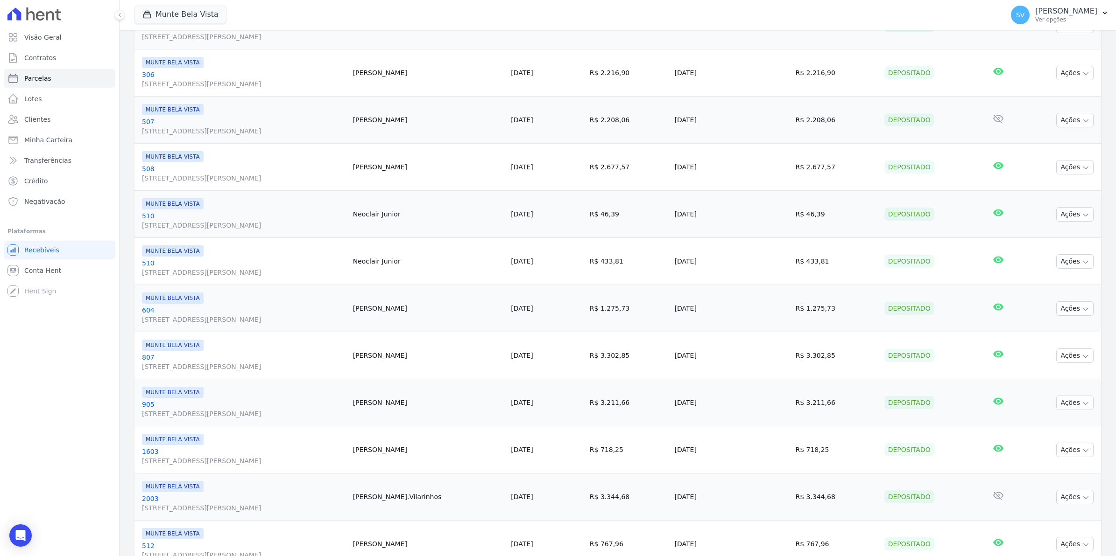
scroll to position [467, 0]
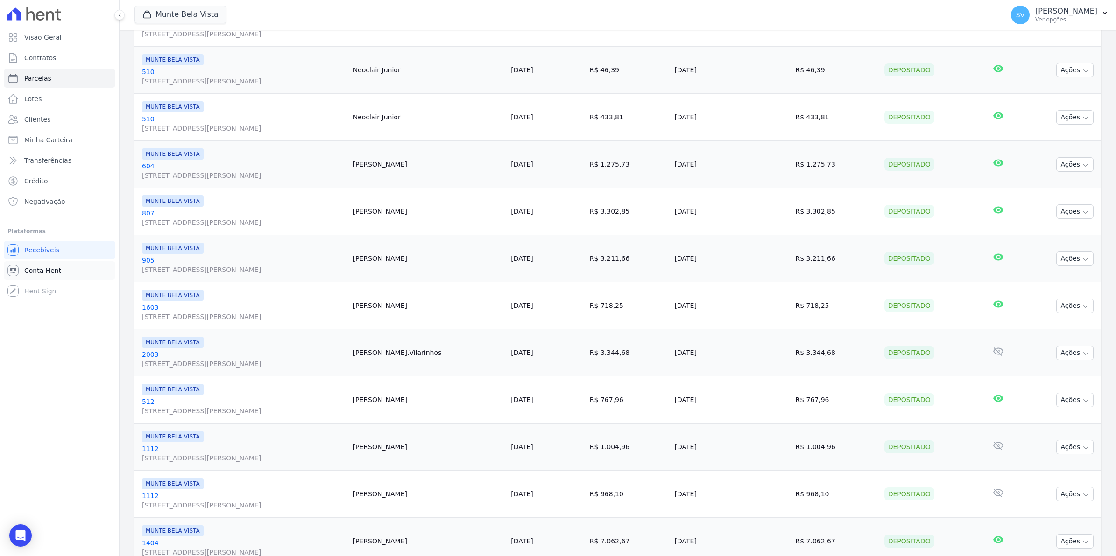
click at [49, 271] on span "Conta Hent" at bounding box center [42, 270] width 37 height 9
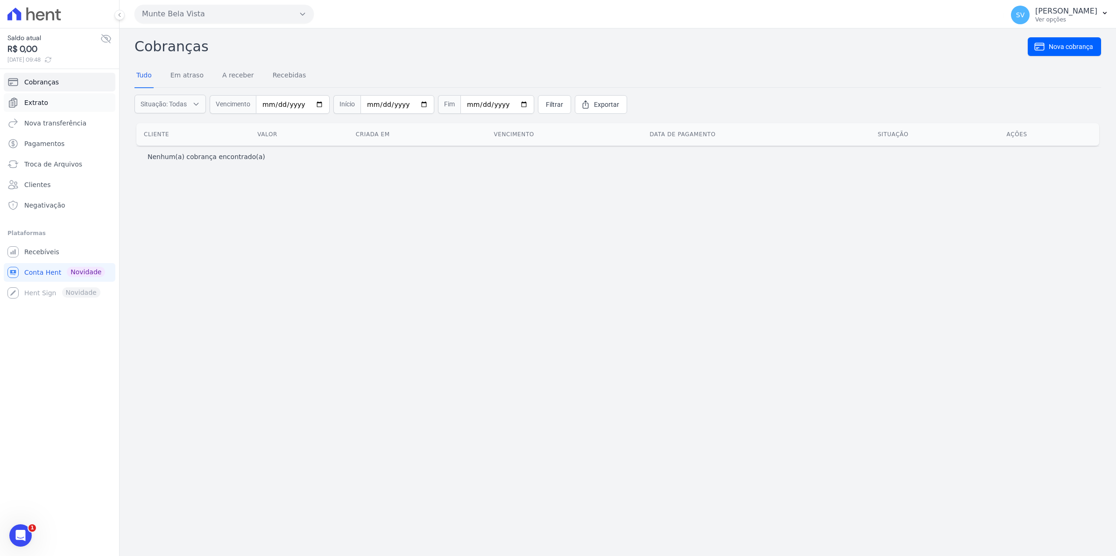
click at [45, 101] on link "Extrato" at bounding box center [60, 102] width 112 height 19
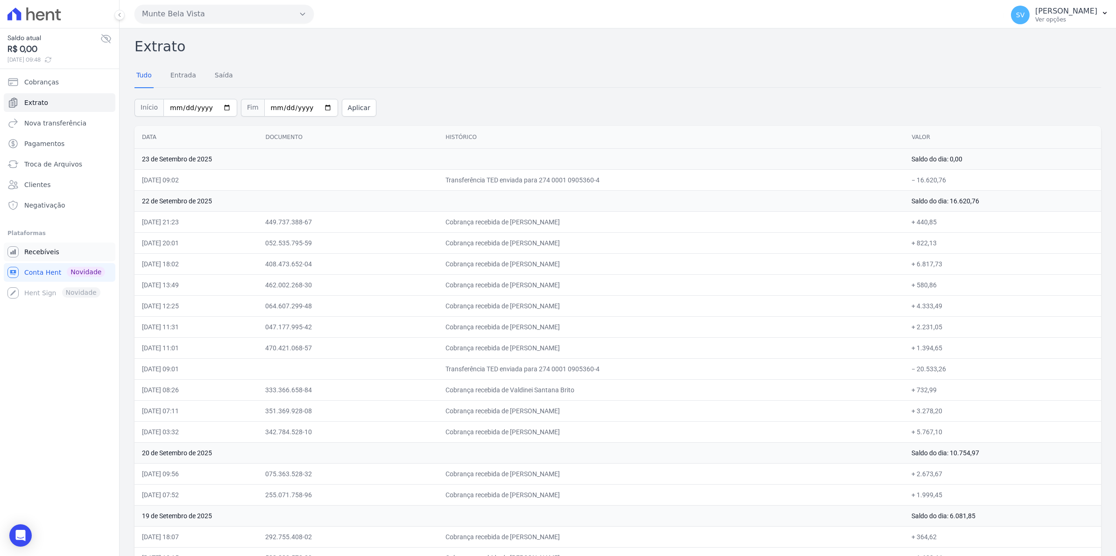
click at [46, 251] on span "Recebíveis" at bounding box center [41, 251] width 35 height 9
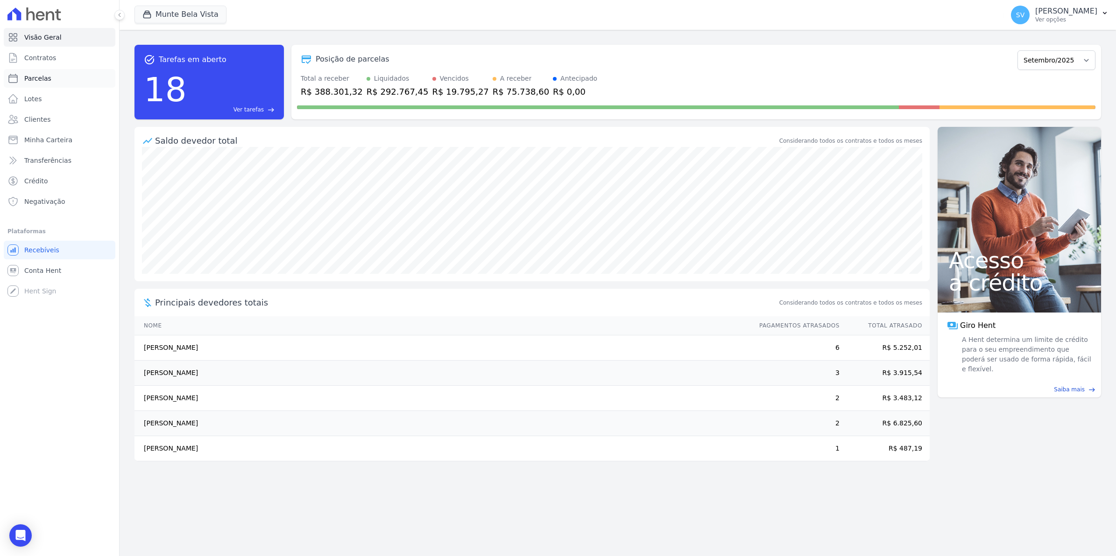
click at [29, 79] on span "Parcelas" at bounding box center [37, 78] width 27 height 9
select select
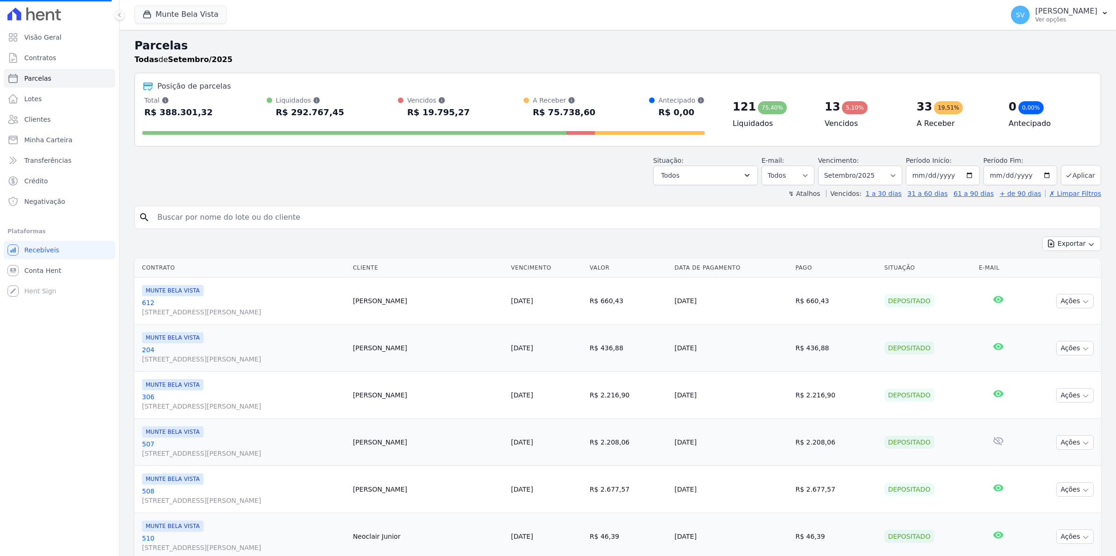
select select
click at [215, 218] on input "search" at bounding box center [624, 217] width 945 height 19
type input "roberto"
select select
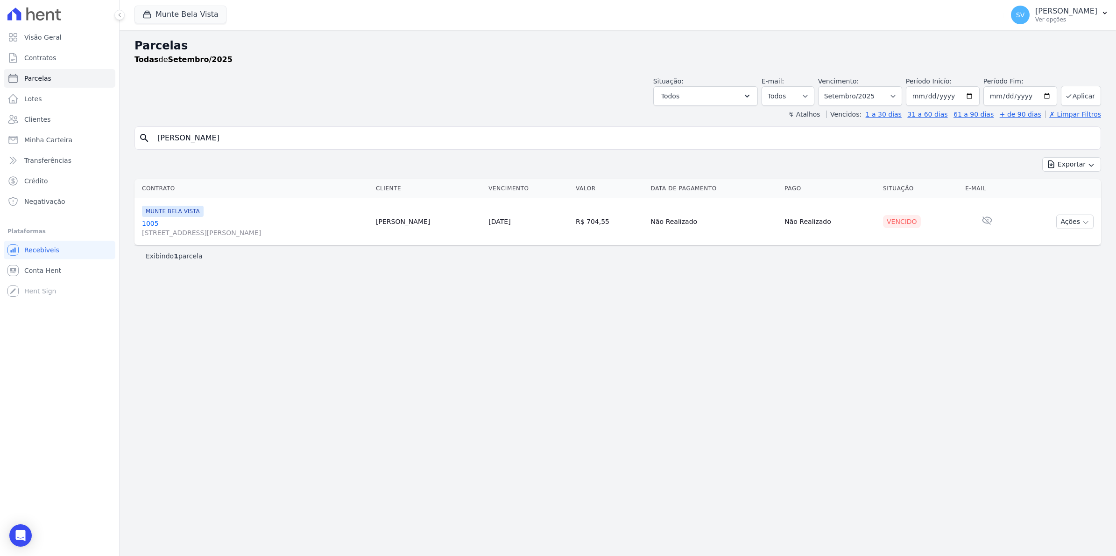
click at [146, 228] on link "1005 Avenida Brigadeiro Faria Lima, 1306, 4 andar, Pinheiros" at bounding box center [255, 228] width 226 height 19
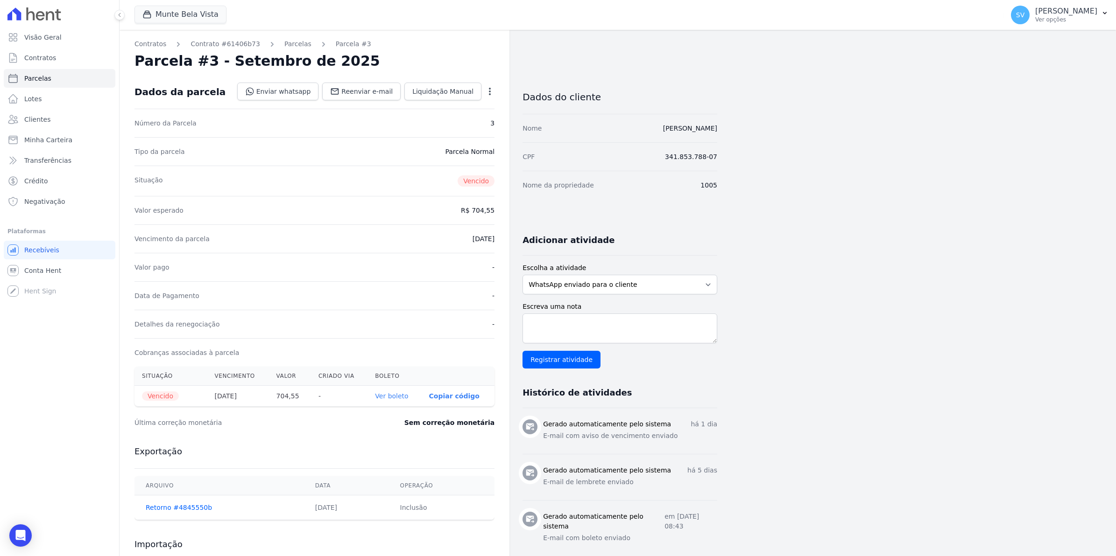
click at [489, 91] on icon "button" at bounding box center [490, 91] width 2 height 7
click at [440, 105] on link "Alterar" at bounding box center [449, 104] width 82 height 17
click at [435, 240] on input "2025-09-20" at bounding box center [458, 238] width 74 height 20
type input "2025-09-25"
click at [474, 90] on span "Salvar" at bounding box center [476, 91] width 21 height 9
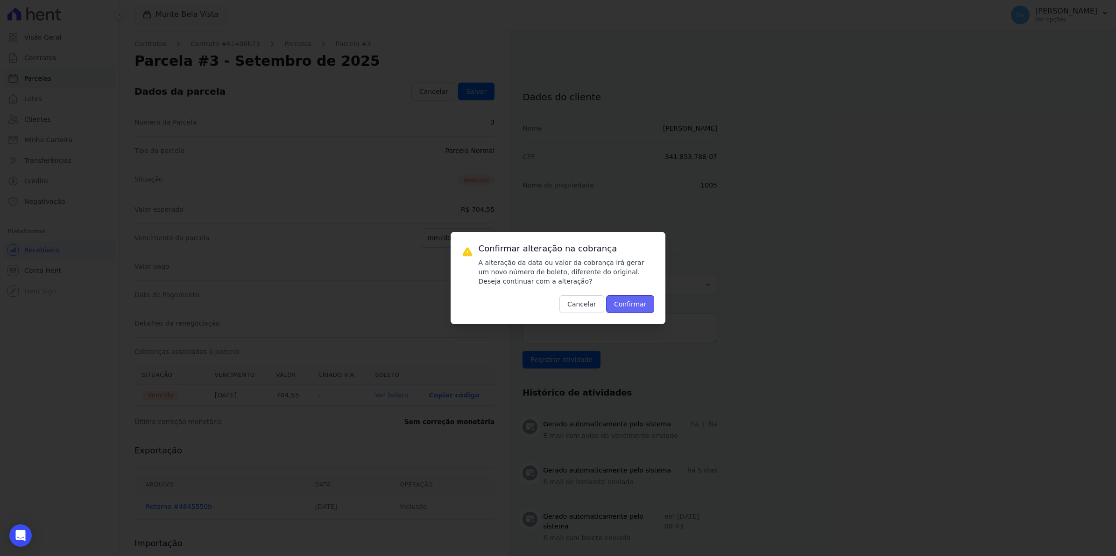
click at [637, 305] on button "Confirmar" at bounding box center [630, 304] width 49 height 18
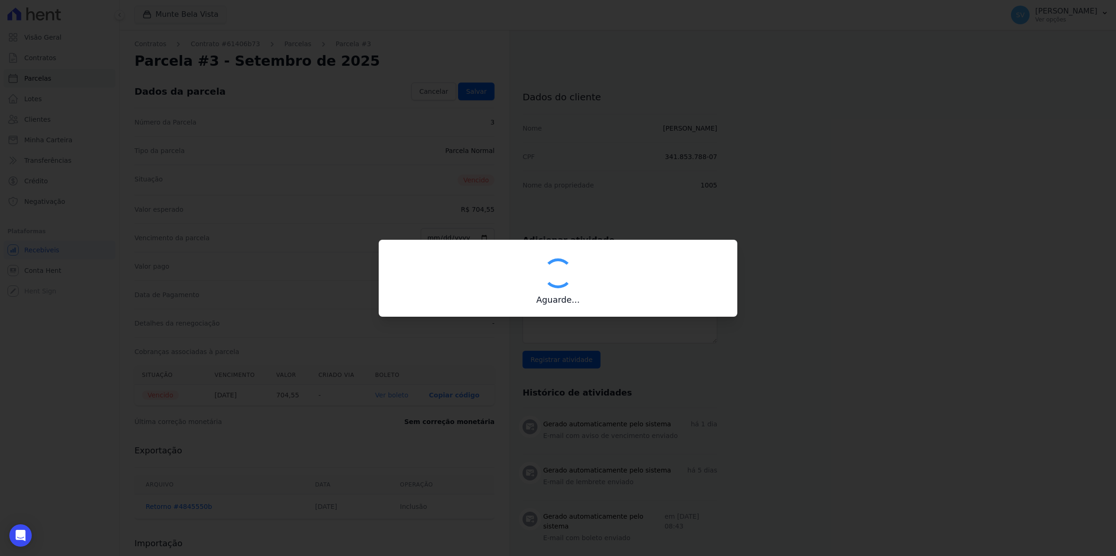
type input "00190000090335103300000656706173412100000070455"
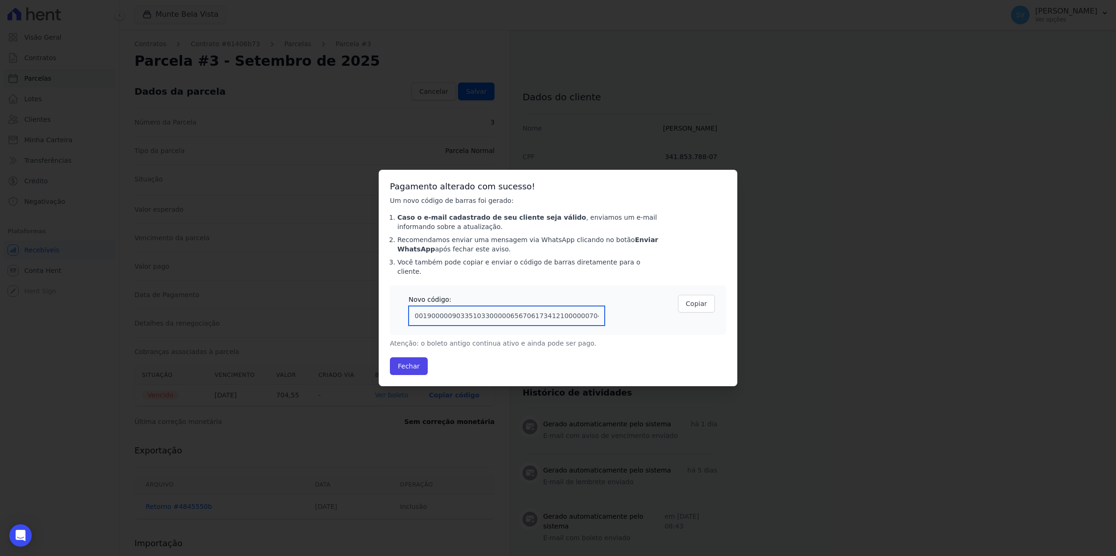
drag, startPoint x: 588, startPoint y: 312, endPoint x: 141, endPoint y: 323, distance: 447.3
click at [141, 323] on div "Confirmar alteração na cobrança A alteração da data ou valor da cobrança irá ge…" at bounding box center [558, 278] width 1116 height 556
click at [406, 359] on button "Fechar" at bounding box center [409, 367] width 38 height 18
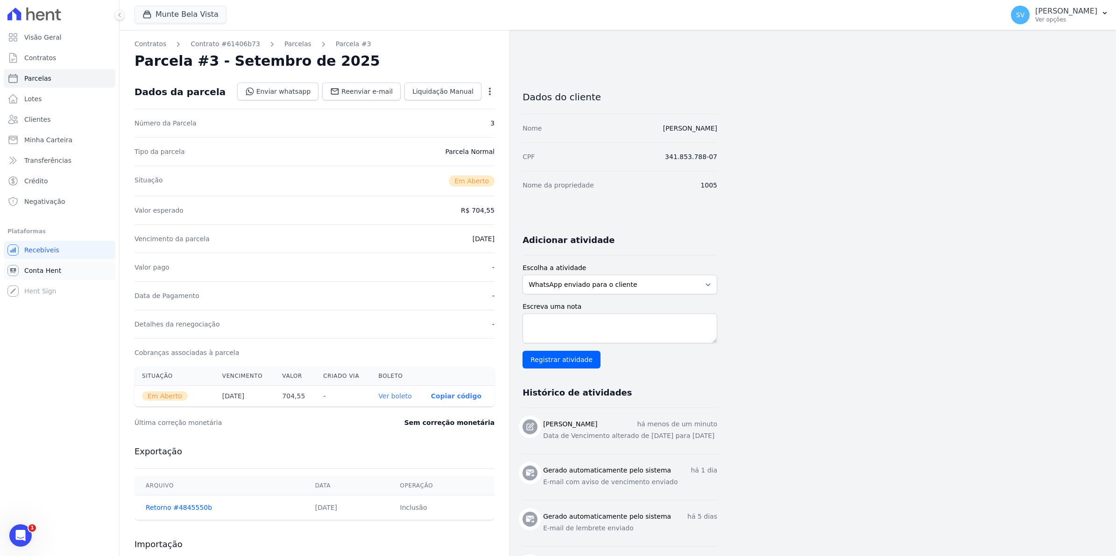
click at [38, 272] on span "Conta Hent" at bounding box center [42, 270] width 37 height 9
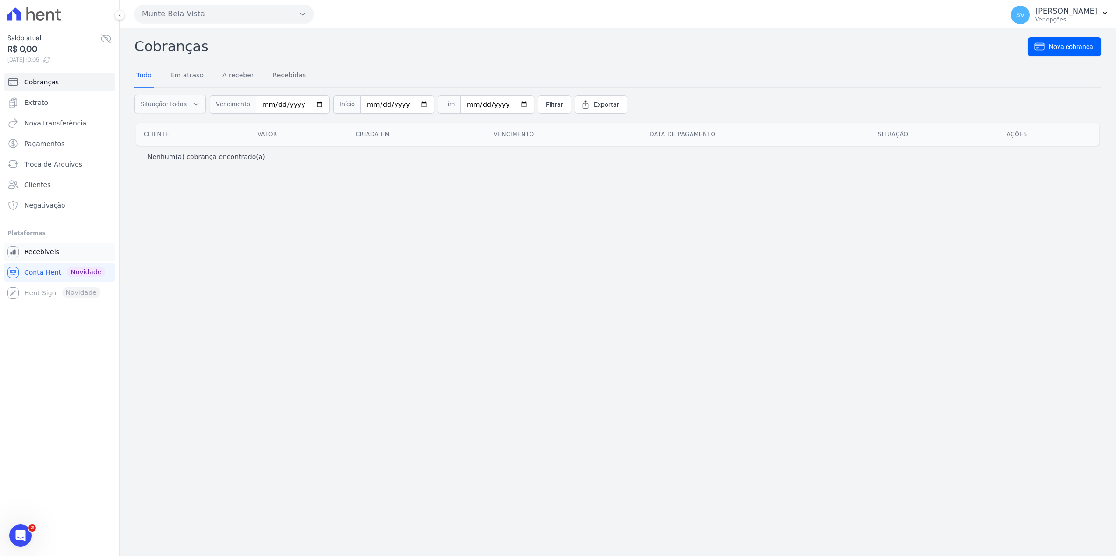
click at [52, 251] on span "Recebíveis" at bounding box center [41, 251] width 35 height 9
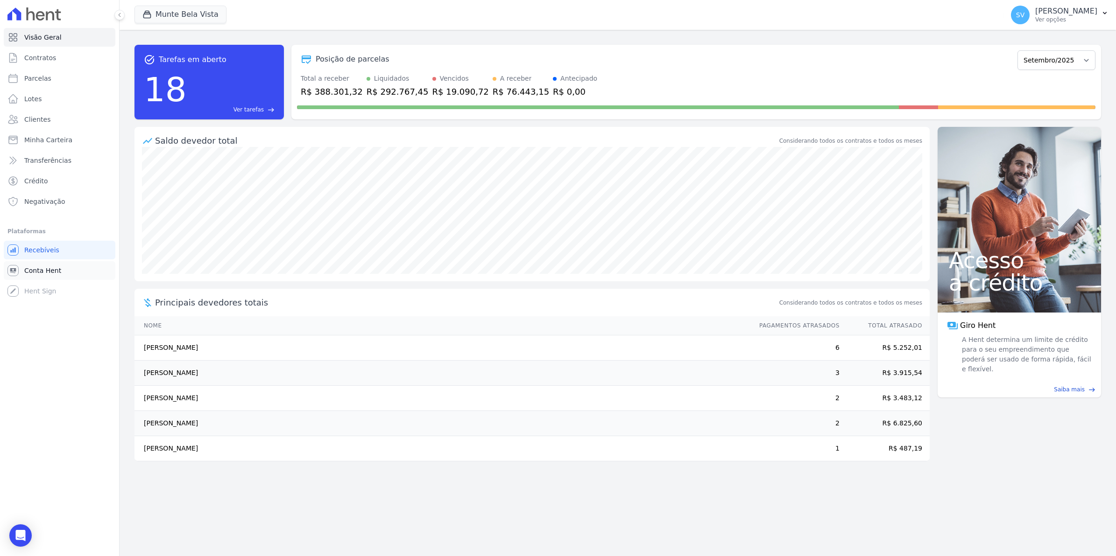
click at [26, 273] on span "Conta Hent" at bounding box center [42, 270] width 37 height 9
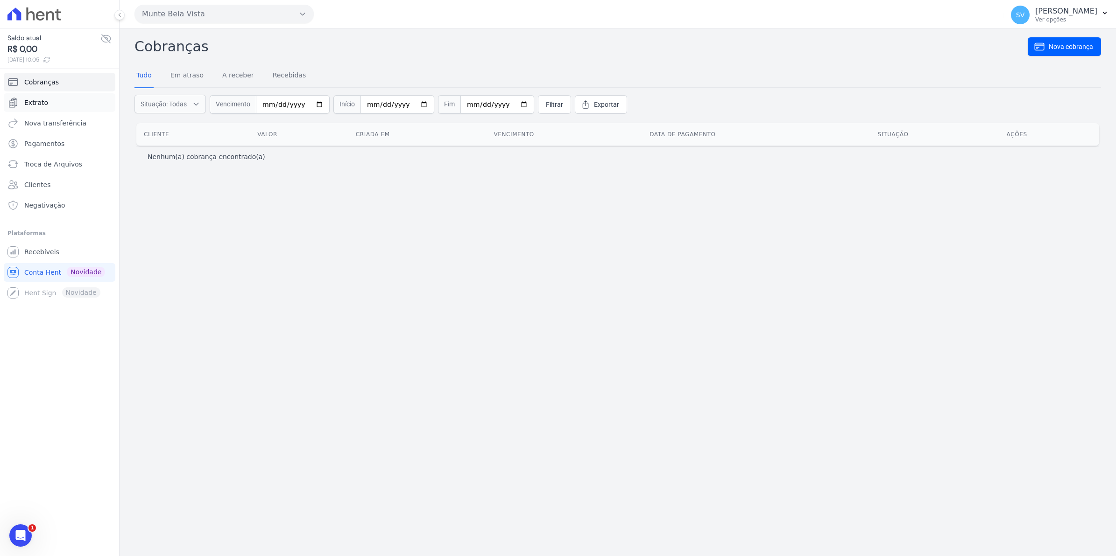
click at [43, 102] on span "Extrato" at bounding box center [36, 102] width 24 height 9
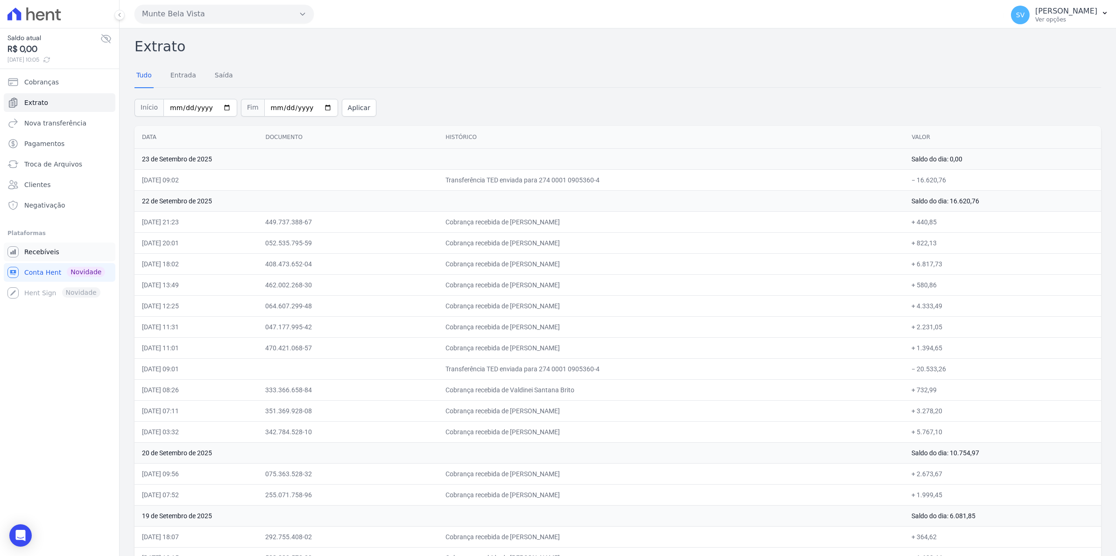
click at [34, 250] on span "Recebíveis" at bounding box center [41, 251] width 35 height 9
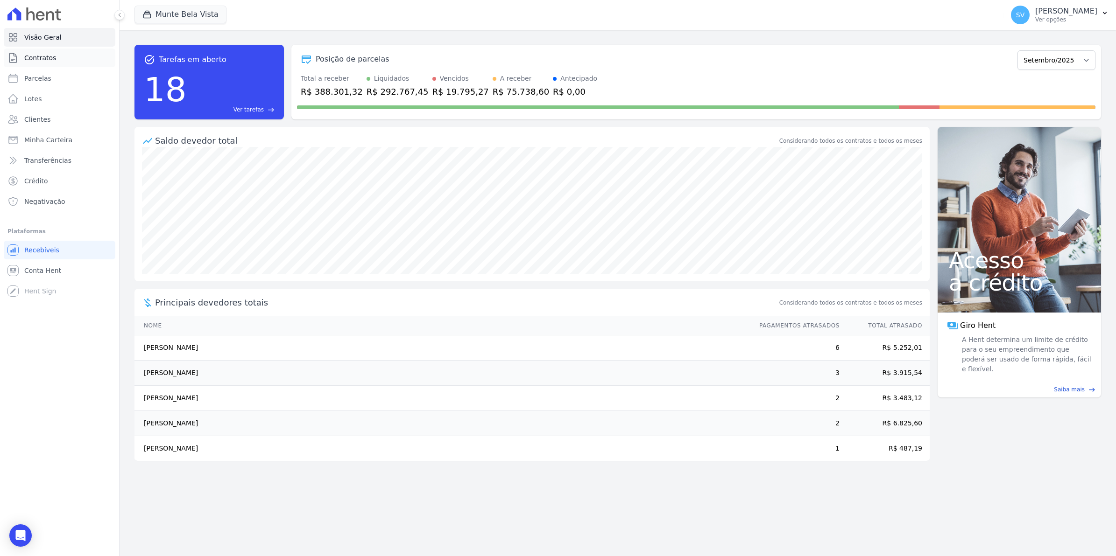
click at [50, 61] on span "Contratos" at bounding box center [40, 57] width 32 height 9
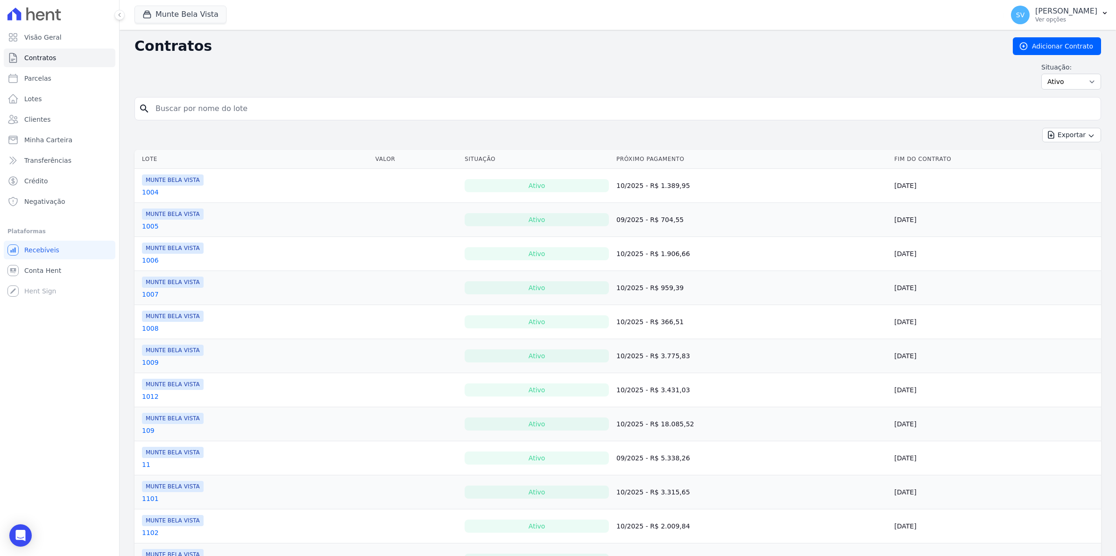
click at [181, 105] on input "search" at bounding box center [623, 108] width 947 height 19
type input "e"
type input "roberto"
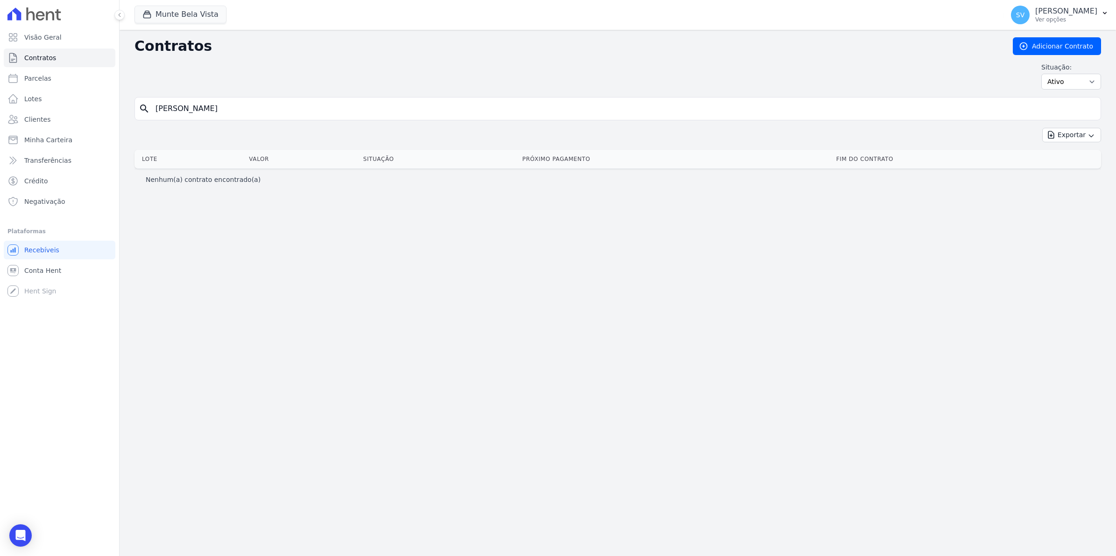
drag, startPoint x: 190, startPoint y: 115, endPoint x: -2, endPoint y: 127, distance: 192.7
click at [0, 127] on html "Visão Geral Contratos Parcelas Lotes Clientes Minha Carteira Transferências Cré…" at bounding box center [558, 278] width 1116 height 556
type input "ROBERTO"
click at [31, 82] on span "Parcelas" at bounding box center [37, 78] width 27 height 9
select select
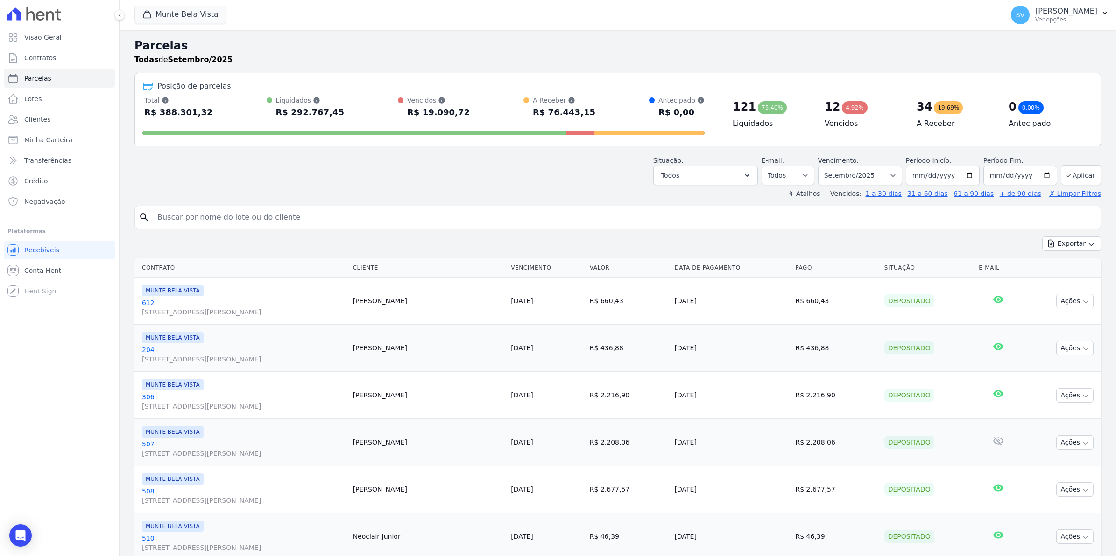
click at [230, 225] on input "search" at bounding box center [624, 217] width 945 height 19
type input "ROBERTO"
select select
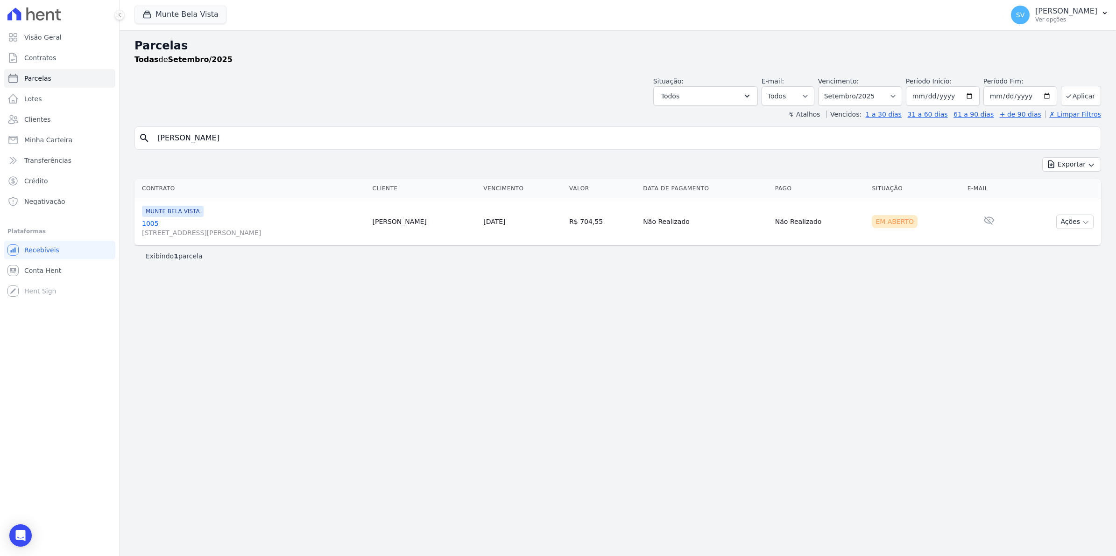
click at [147, 225] on link "1005 Avenida Brigadeiro Faria Lima, 1306, 4 andar, Pinheiros" at bounding box center [253, 228] width 223 height 19
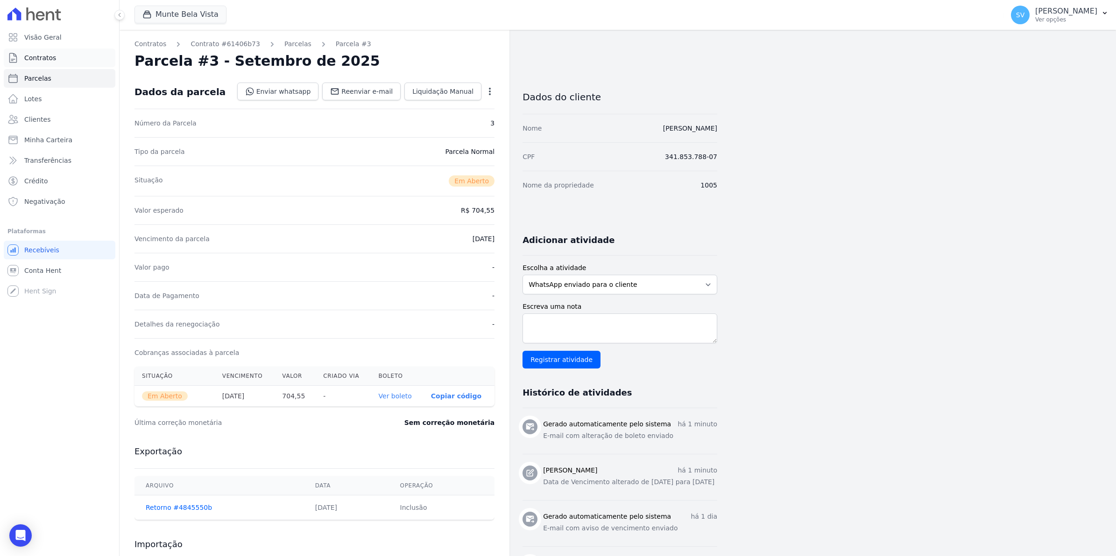
click at [41, 54] on span "Contratos" at bounding box center [40, 57] width 32 height 9
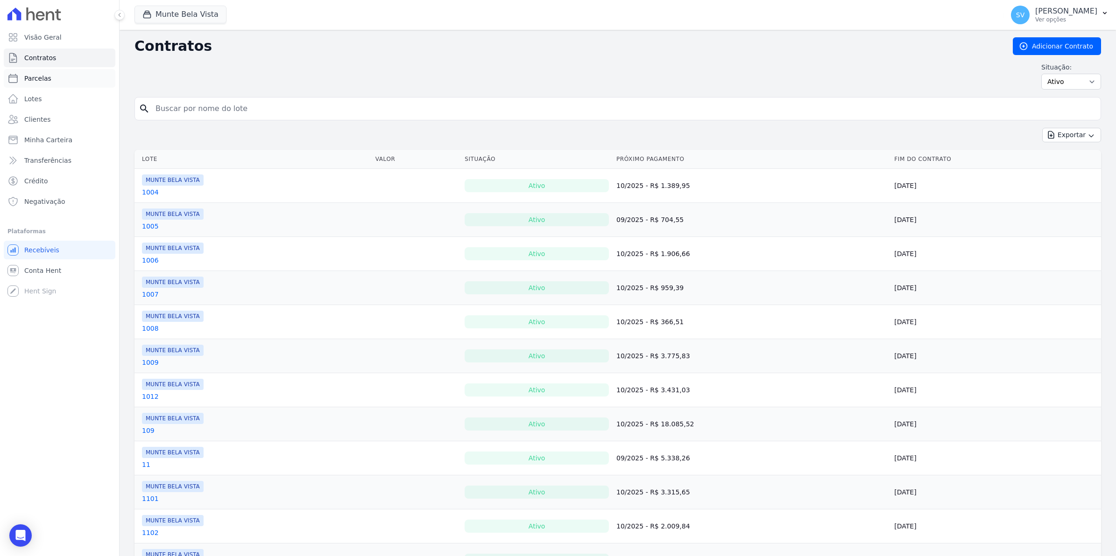
click at [41, 81] on span "Parcelas" at bounding box center [37, 78] width 27 height 9
select select
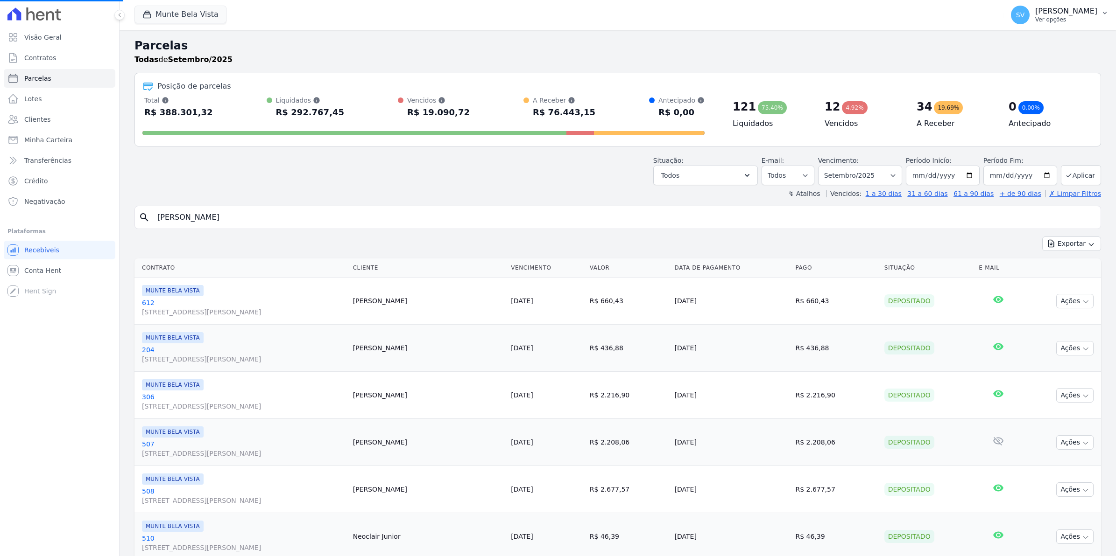
click at [1027, 19] on span "SV" at bounding box center [1020, 15] width 19 height 19
click at [1015, 106] on link "Exportar retornos" at bounding box center [1055, 102] width 119 height 17
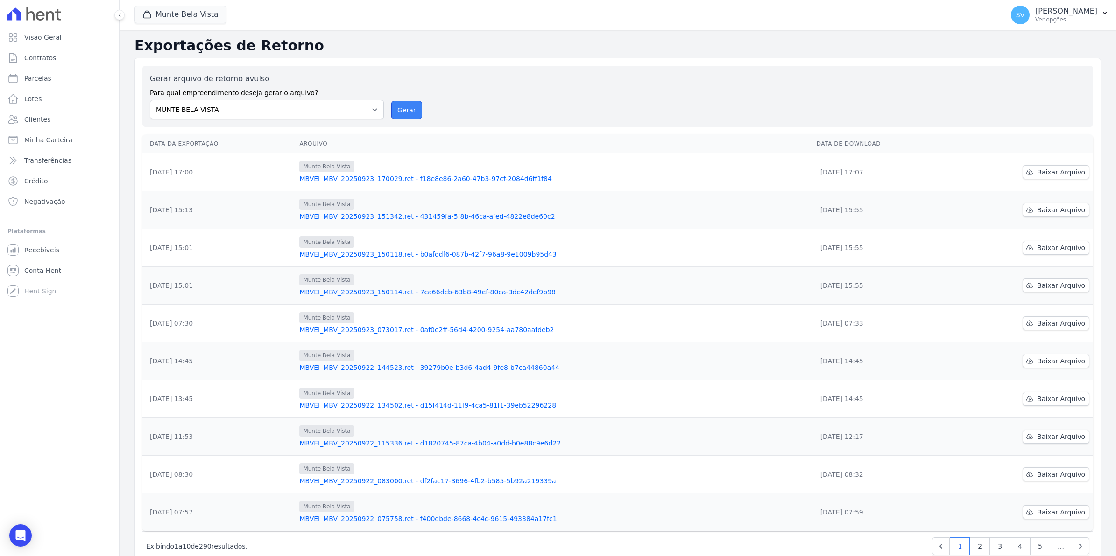
click at [408, 113] on button "Gerar" at bounding box center [406, 110] width 31 height 19
select select
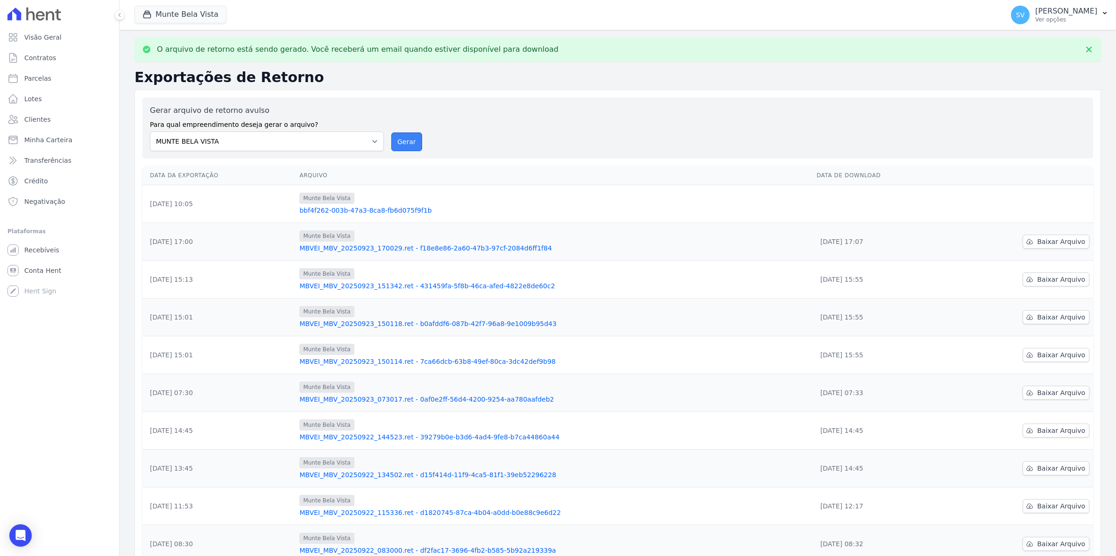
click at [404, 142] on button "Gerar" at bounding box center [406, 142] width 31 height 19
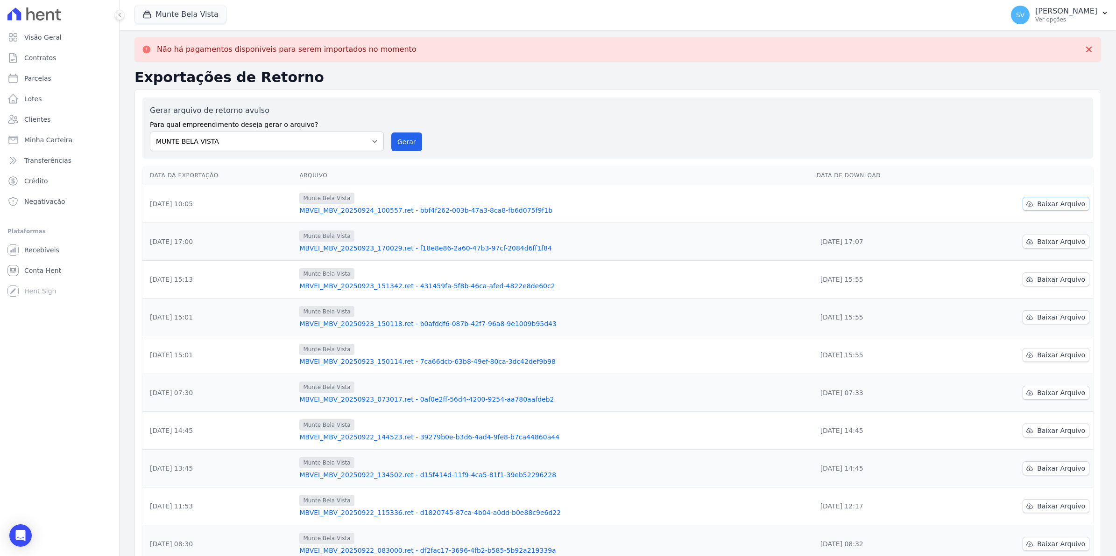
click at [1066, 204] on span "Baixar Arquivo" at bounding box center [1061, 203] width 48 height 9
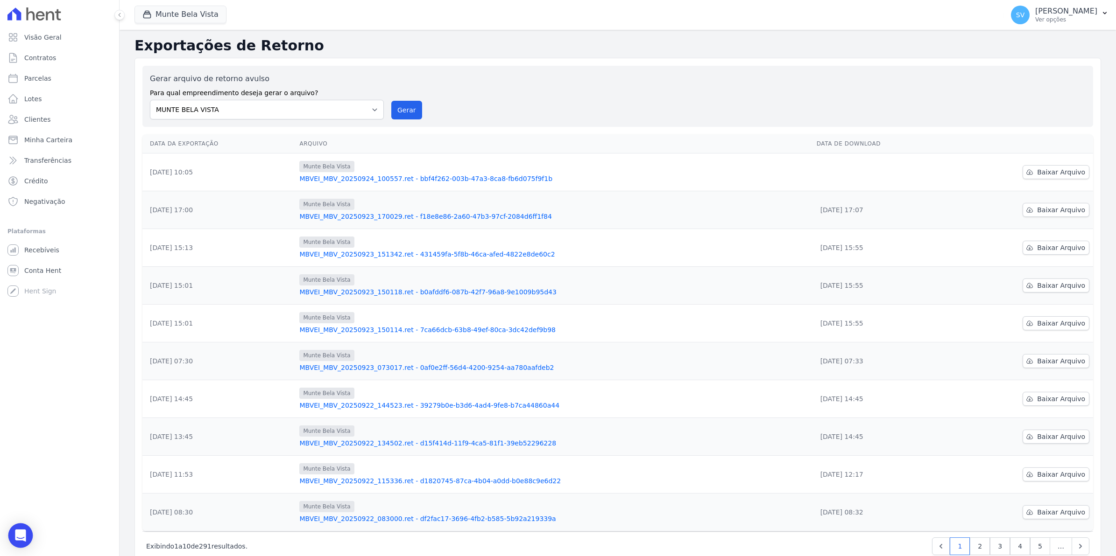
click at [20, 537] on icon "Open Intercom Messenger" at bounding box center [20, 536] width 11 height 12
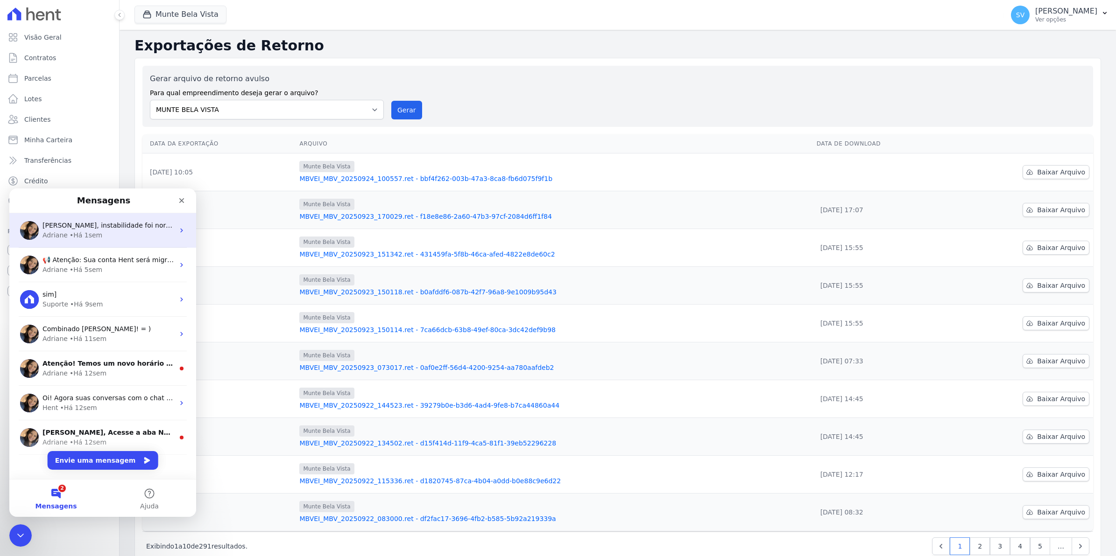
click at [87, 231] on div "• Há 1sem" at bounding box center [86, 236] width 33 height 10
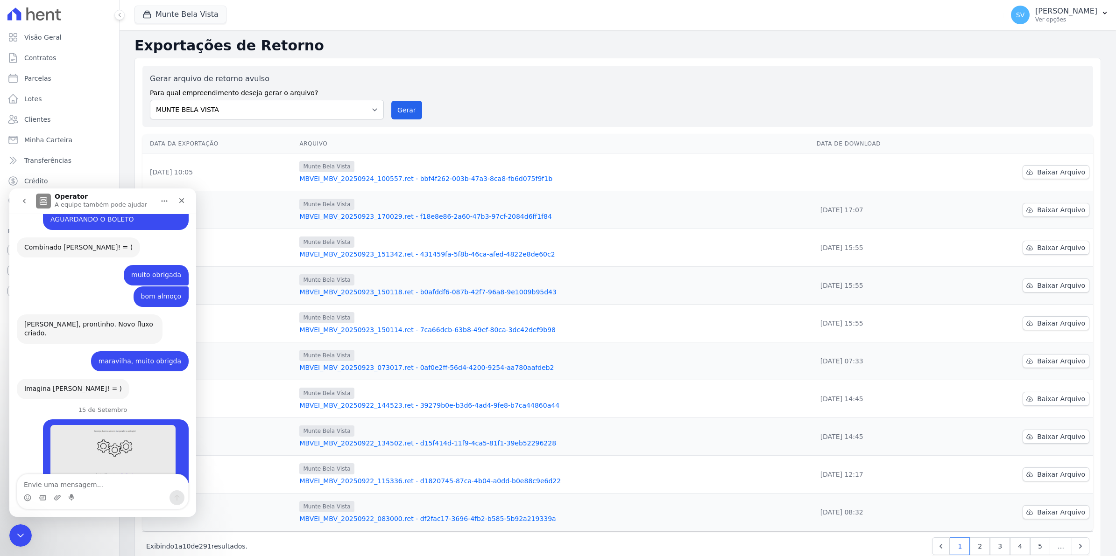
scroll to position [7506, 0]
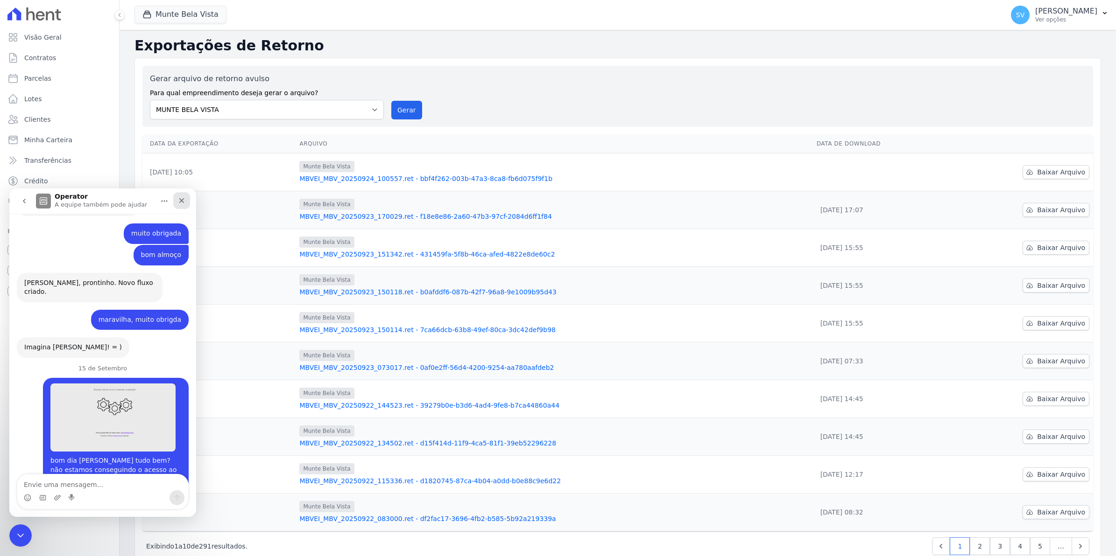
click at [181, 202] on icon "Fechar" at bounding box center [181, 200] width 7 height 7
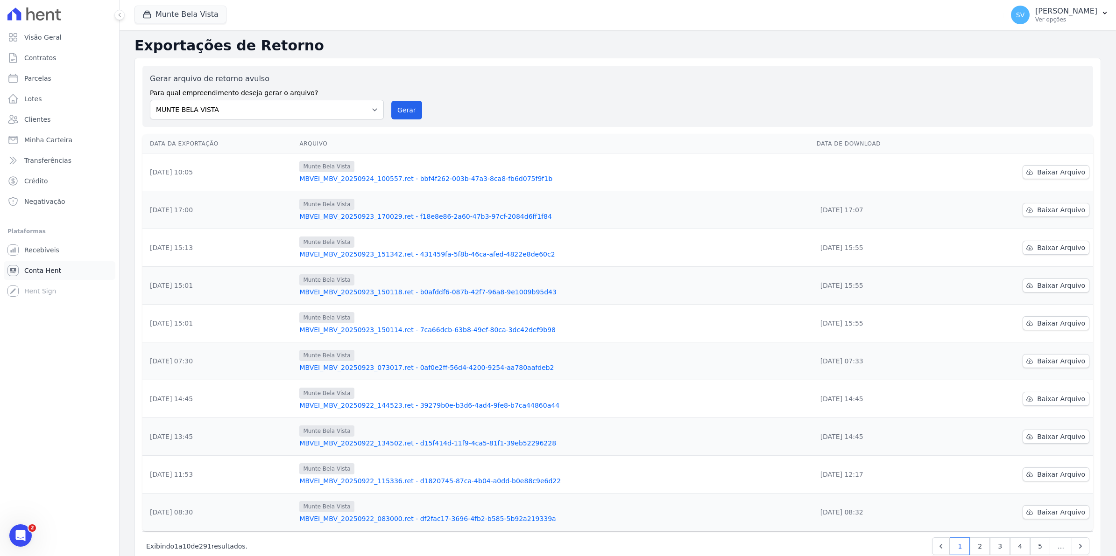
click at [35, 270] on span "Conta Hent" at bounding box center [42, 270] width 37 height 9
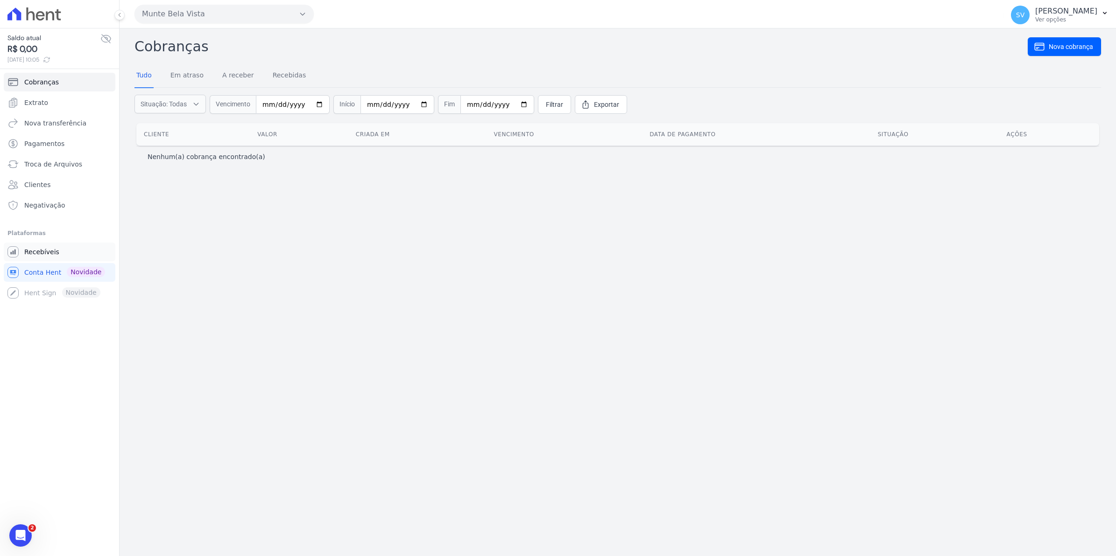
click at [30, 251] on span "Recebíveis" at bounding box center [41, 251] width 35 height 9
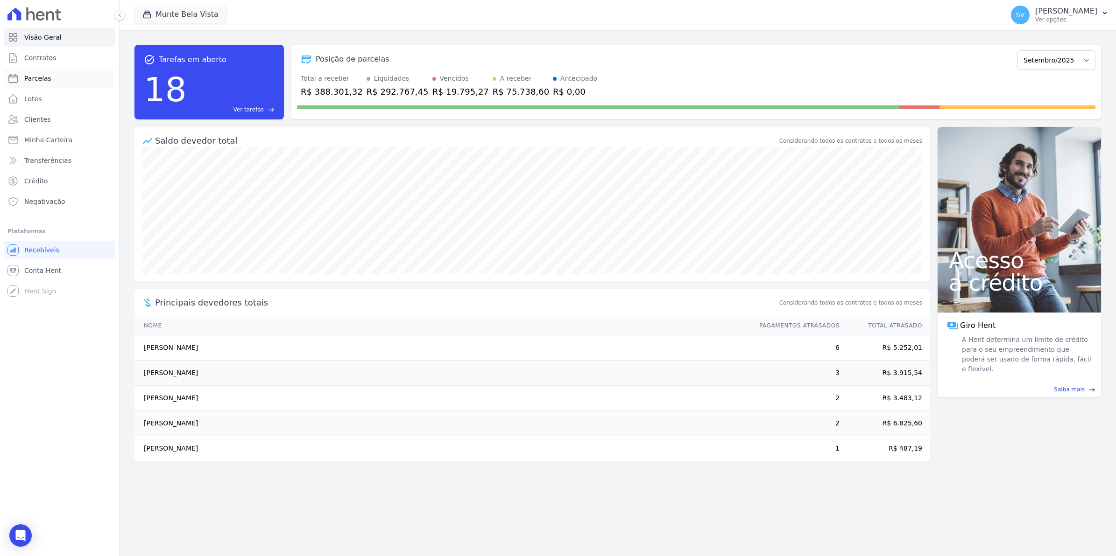
click at [40, 81] on span "Parcelas" at bounding box center [37, 78] width 27 height 9
select select
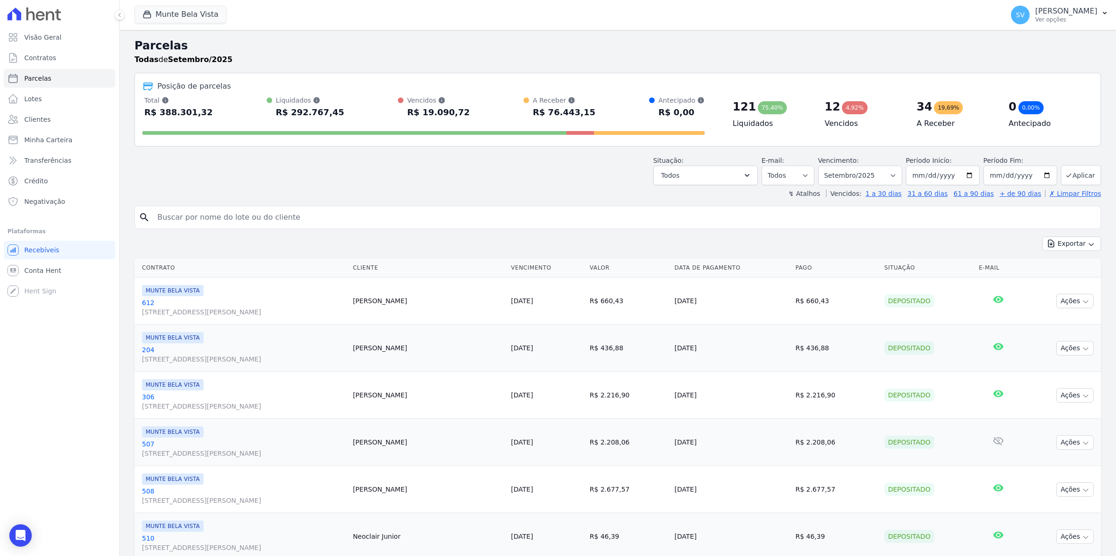
click at [267, 215] on input "search" at bounding box center [624, 217] width 945 height 19
type input "ROBERTO"
click at [219, 217] on input "ROBERTO" at bounding box center [624, 217] width 945 height 19
select select
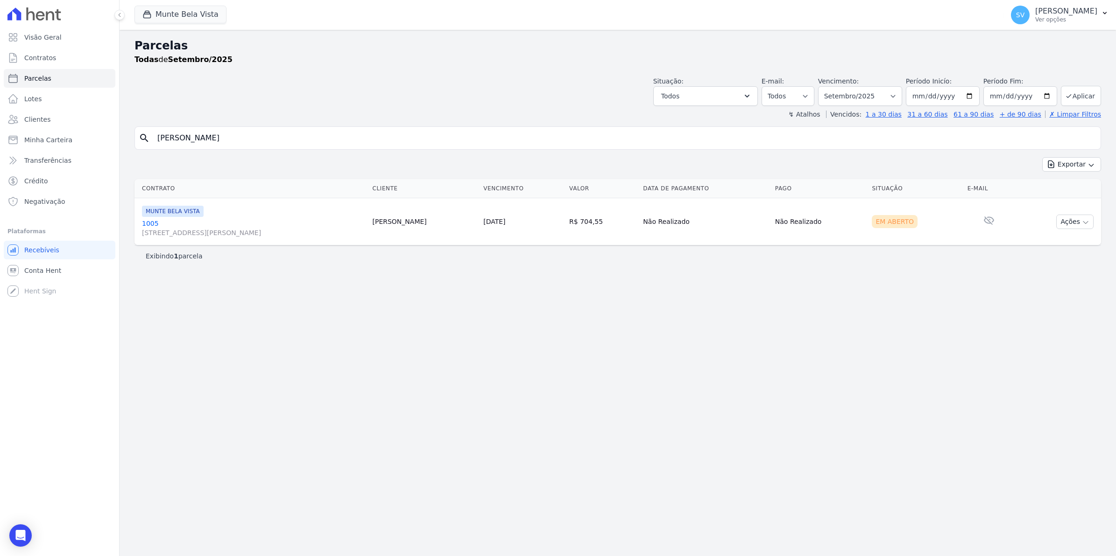
click at [148, 222] on link "1005 Avenida Brigadeiro Faria Lima, 1306, 4 andar, Pinheiros" at bounding box center [253, 228] width 223 height 19
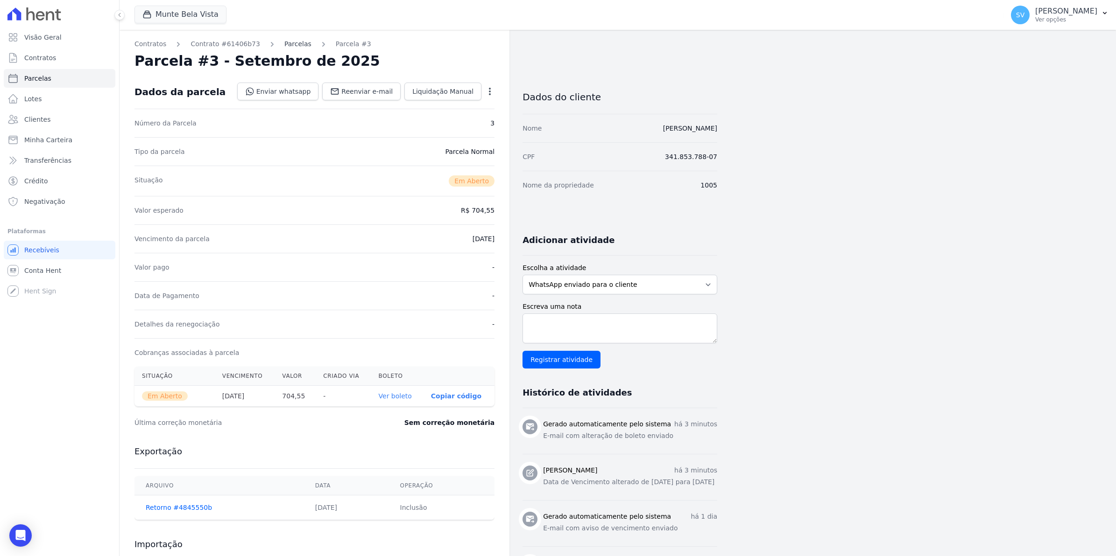
click at [284, 45] on link "Parcelas" at bounding box center [297, 44] width 27 height 10
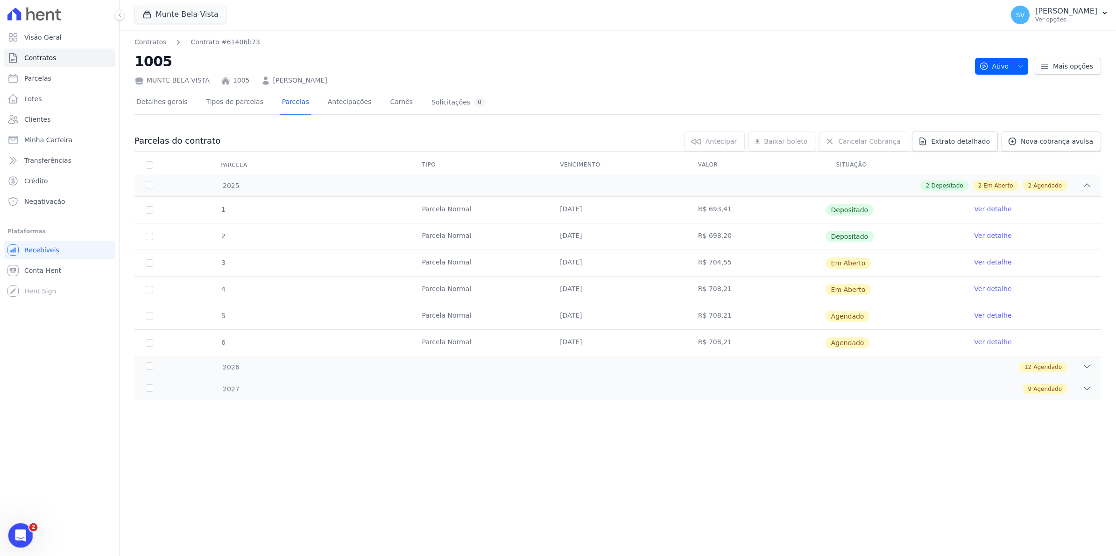
drag, startPoint x: 25, startPoint y: 533, endPoint x: 35, endPoint y: 1048, distance: 515.4
click at [26, 533] on div "Abertura do Messenger da Intercom" at bounding box center [19, 534] width 31 height 31
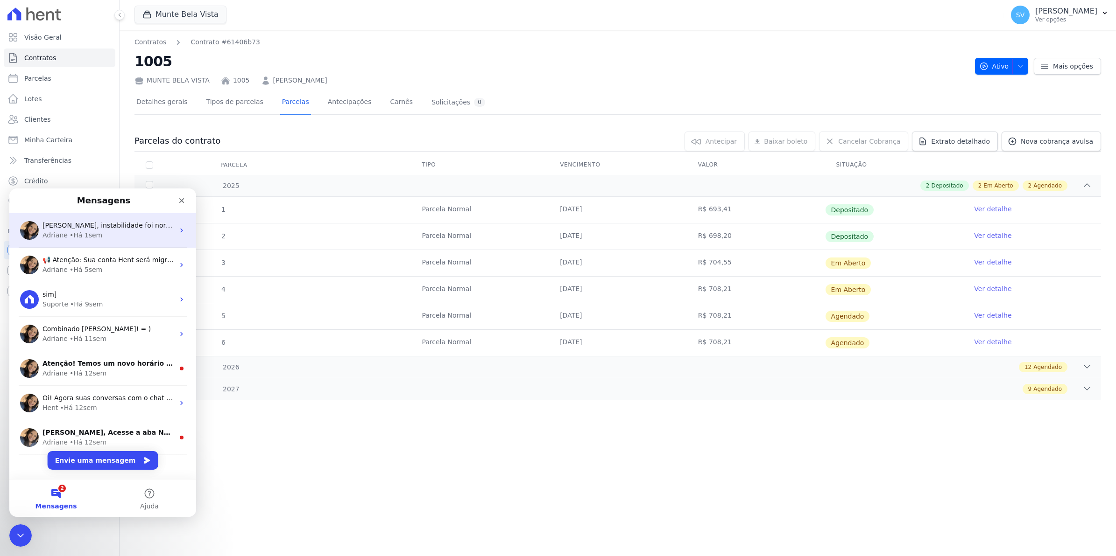
click at [76, 226] on span "[PERSON_NAME], instabilidade foi normalizada e poderá acessas as funcionalidade…" at bounding box center [185, 225] width 286 height 7
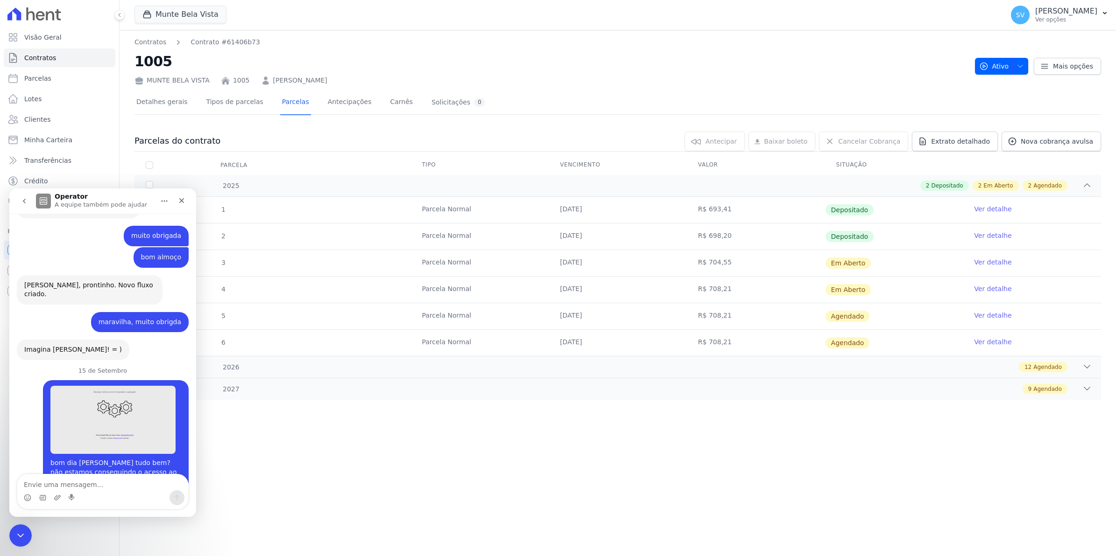
scroll to position [7506, 0]
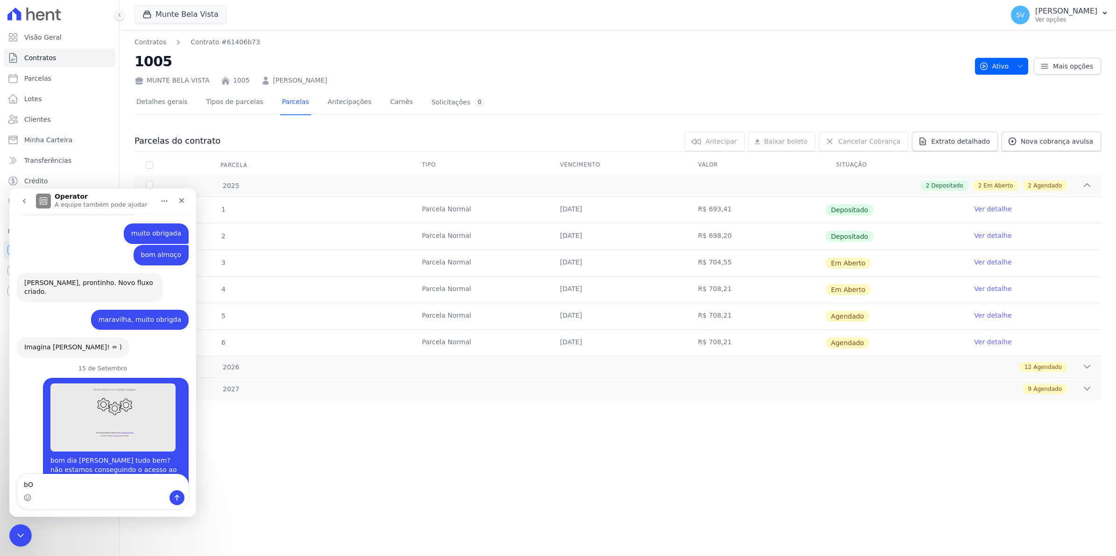
type textarea "b"
type textarea "Bom dia tudo bem Dri:"
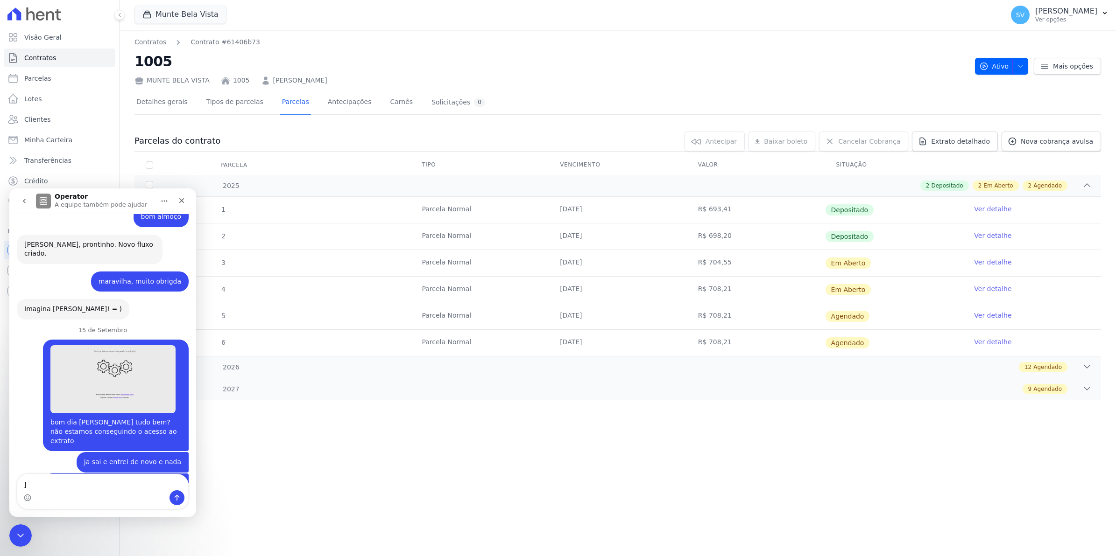
scroll to position [7546, 0]
type textarea "]?"
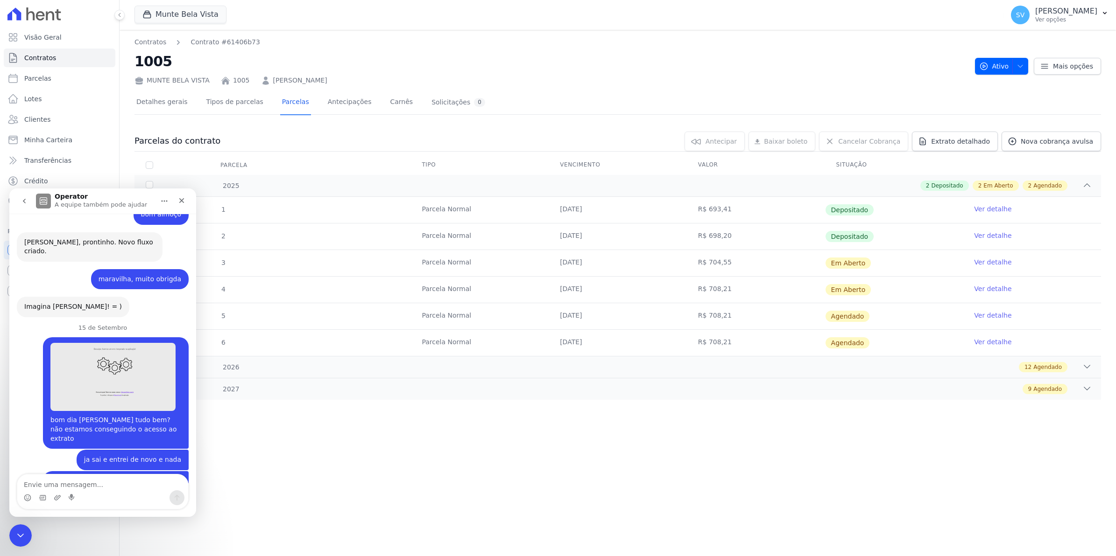
scroll to position [7567, 0]
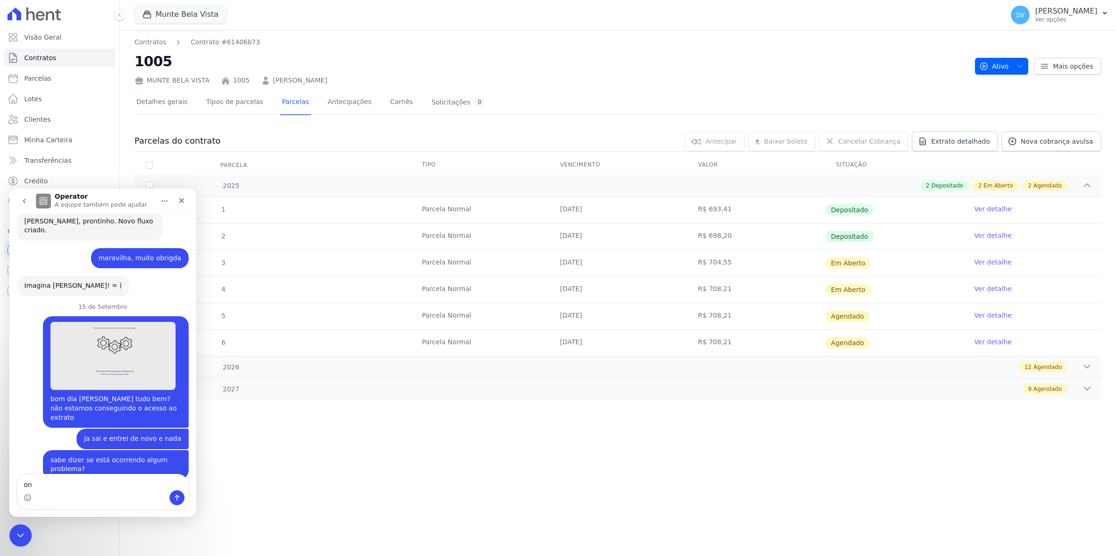
type textarea "o"
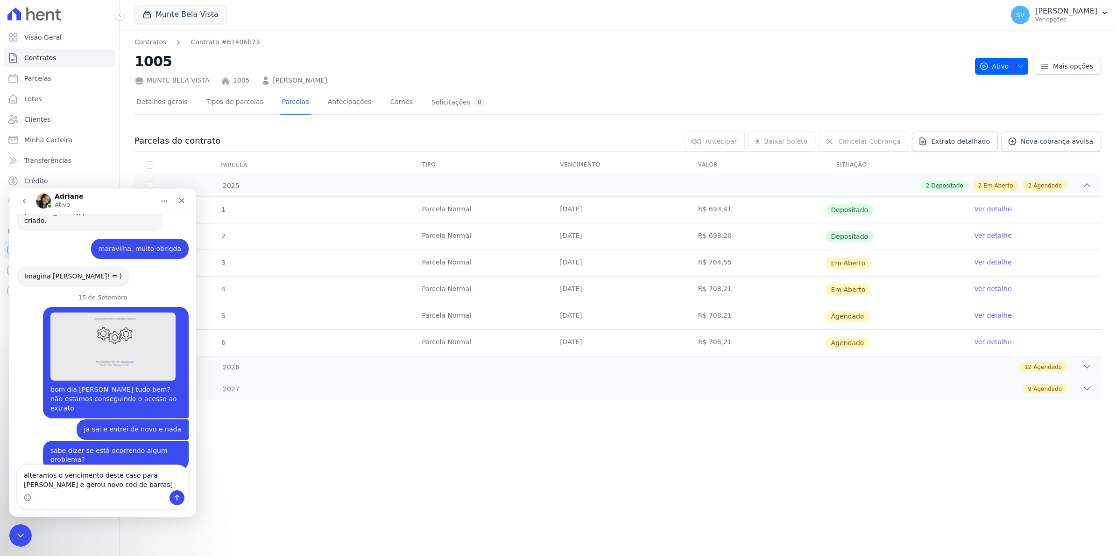
type textarea "alteramos o vencimento deste caso para [PERSON_NAME] e gerou novo cod de barras"
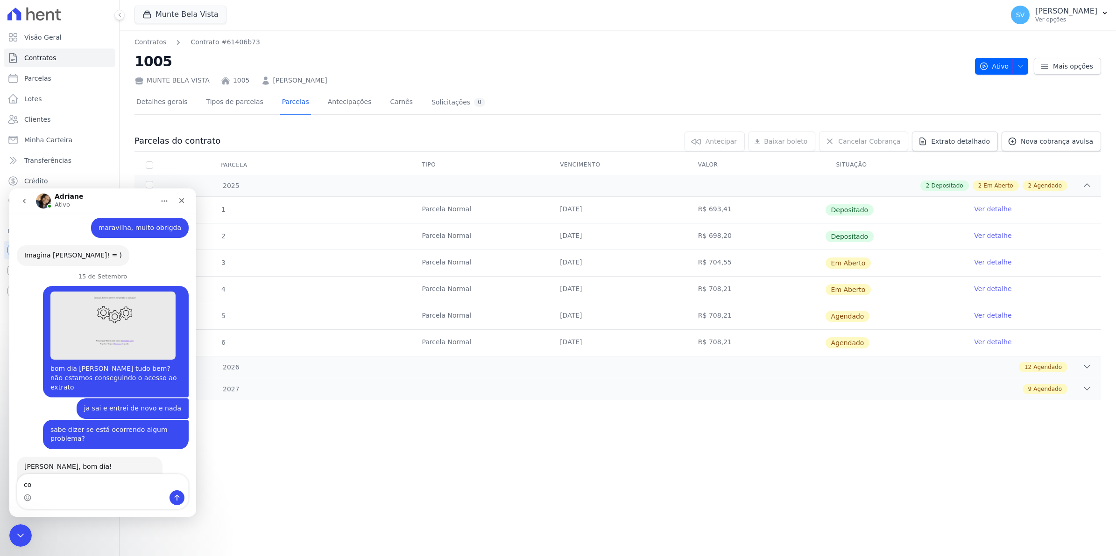
type textarea "c"
type textarea "C"
type textarea "c"
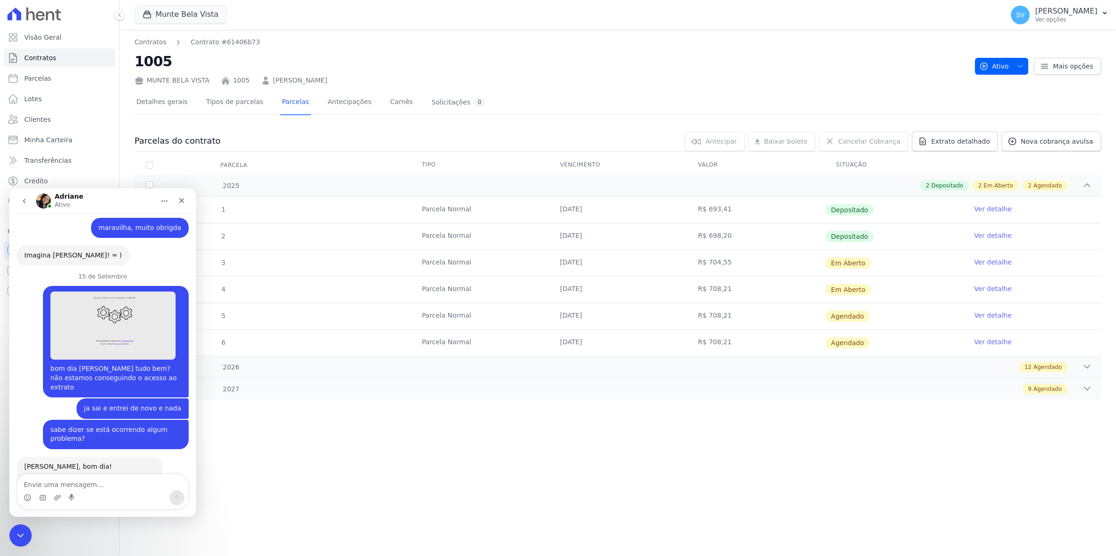
type textarea "C"
type textarea "Vou passar ao cliente"
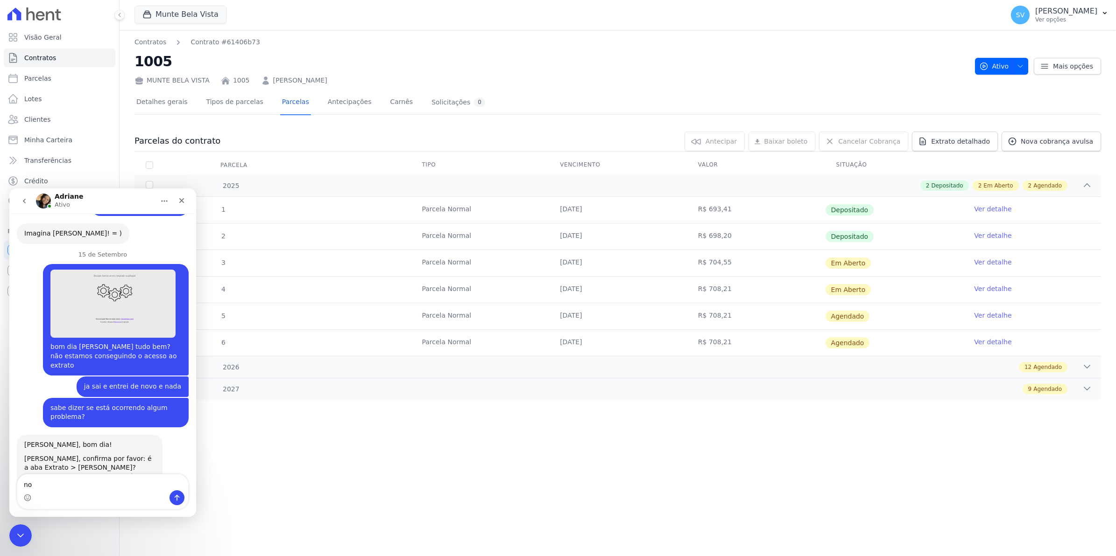
type textarea "n"
drag, startPoint x: 356, startPoint y: 512, endPoint x: 334, endPoint y: 491, distance: 30.0
click at [353, 511] on div "Contratos Contrato #61406b73 1005 MUNTE BELA VISTA 1005 ROBERTO DA COSTA ALMEID…" at bounding box center [617, 293] width 996 height 527
click at [183, 204] on div "Fechar" at bounding box center [181, 200] width 17 height 17
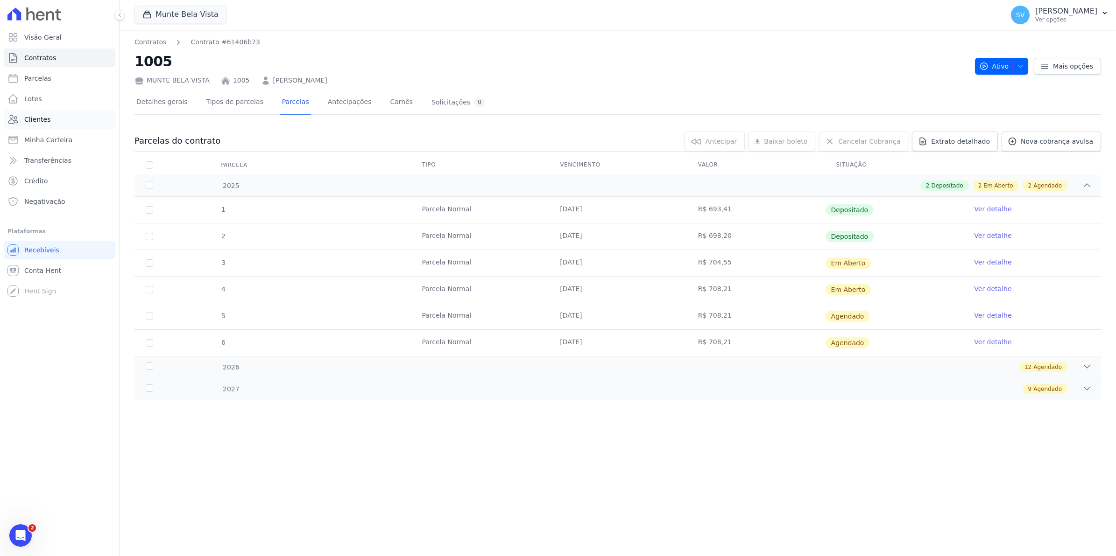
scroll to position [7662, 0]
click at [30, 536] on div "Abertura do Messenger da Intercom" at bounding box center [19, 534] width 31 height 31
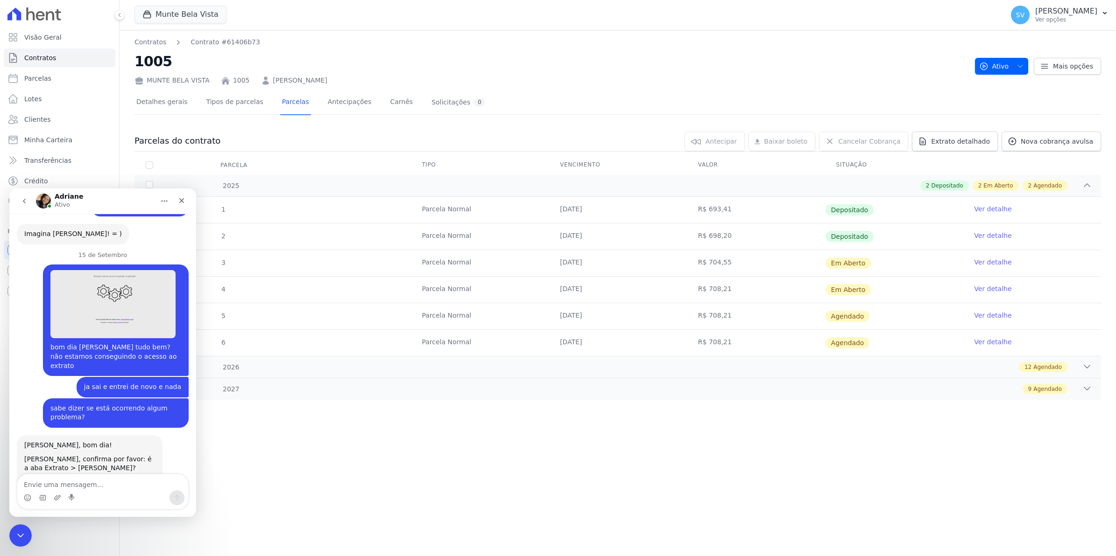
click at [78, 485] on textarea "Envie uma mensagem..." at bounding box center [102, 483] width 171 height 16
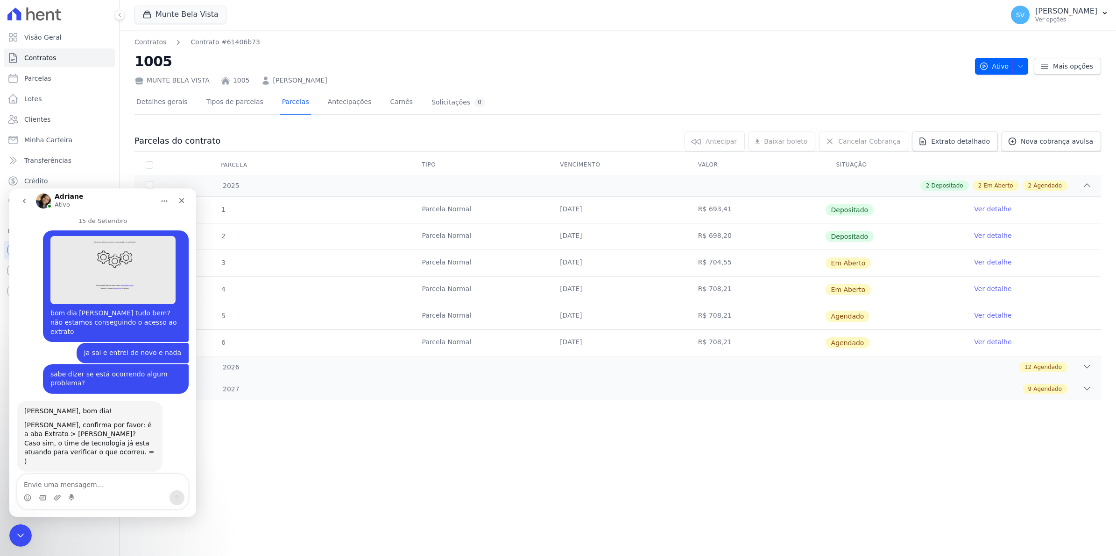
scroll to position [7707, 0]
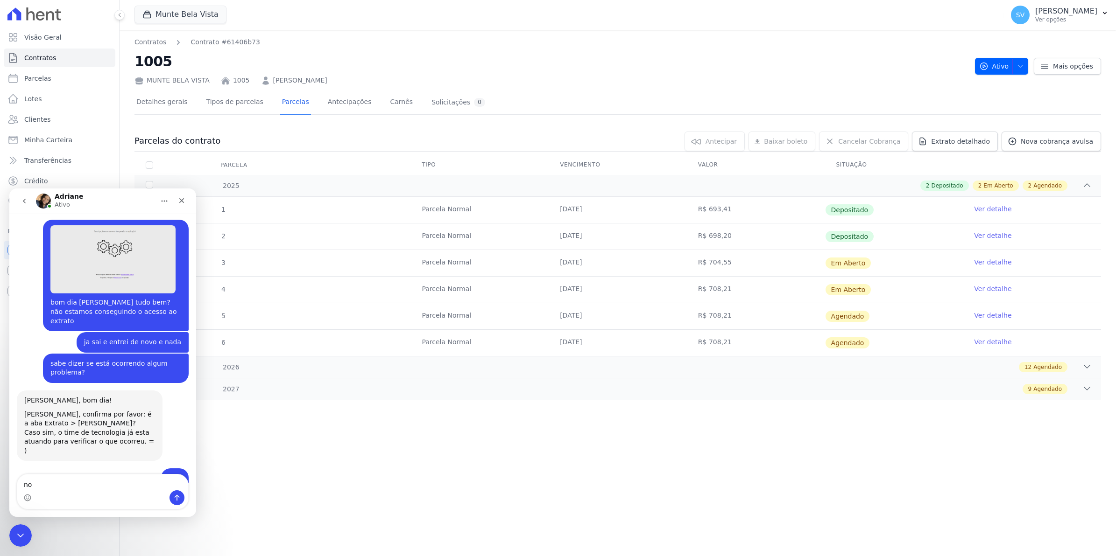
type textarea "n"
type textarea "o cliente vai conseguir pagar normalmente certo?"
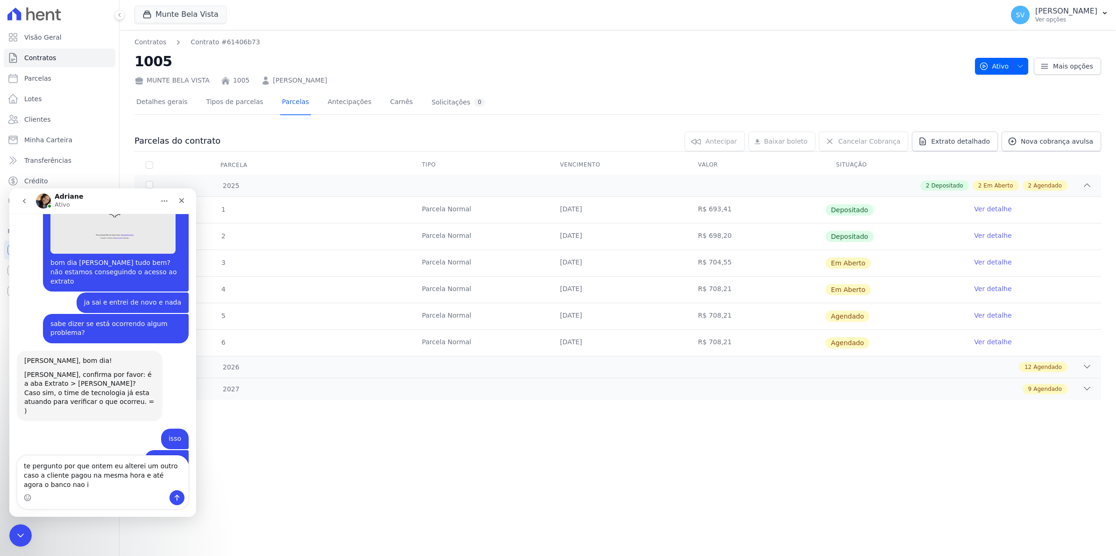
scroll to position [7756, 0]
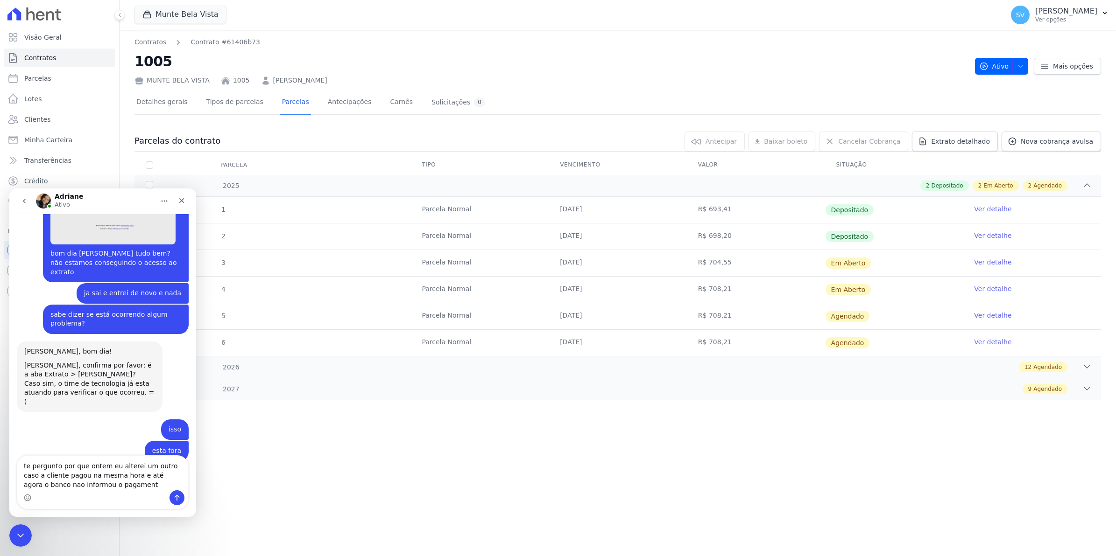
type textarea "te pergunto por que ontem eu alterei um outro caso a cliente pagou na mesma hor…"
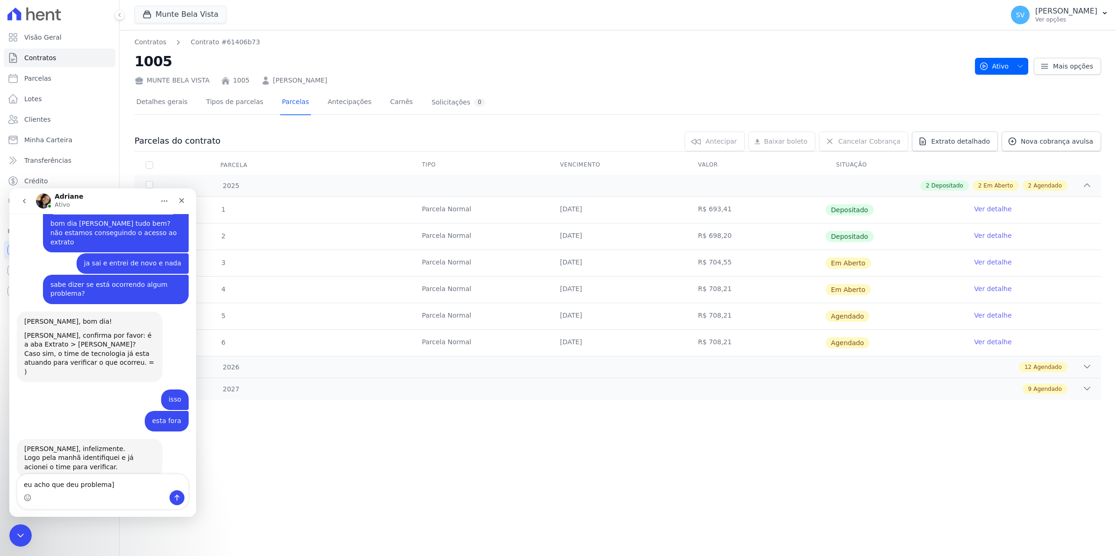
type textarea "eu acho que deu problema"
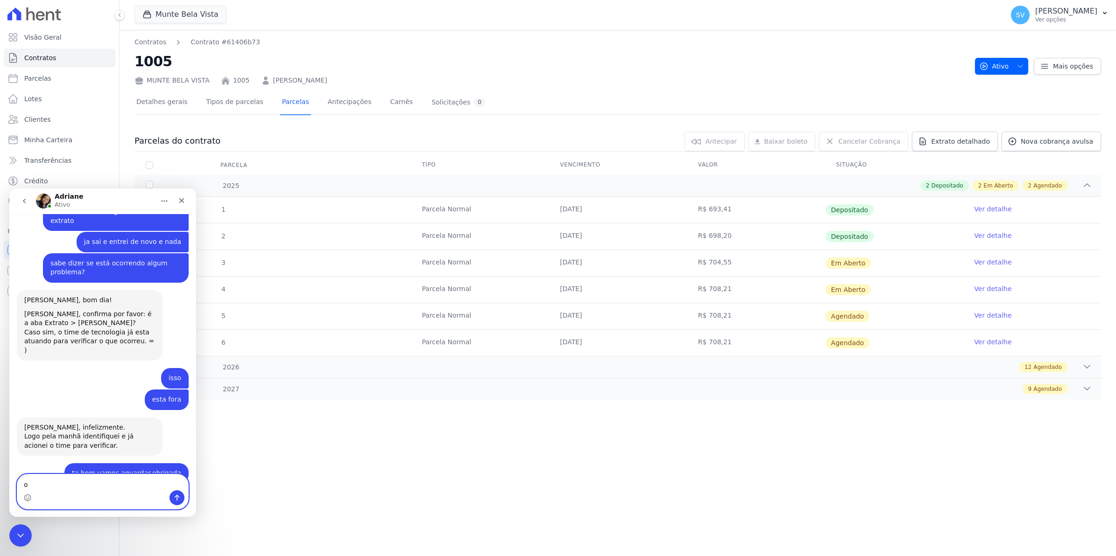
type textarea "o"
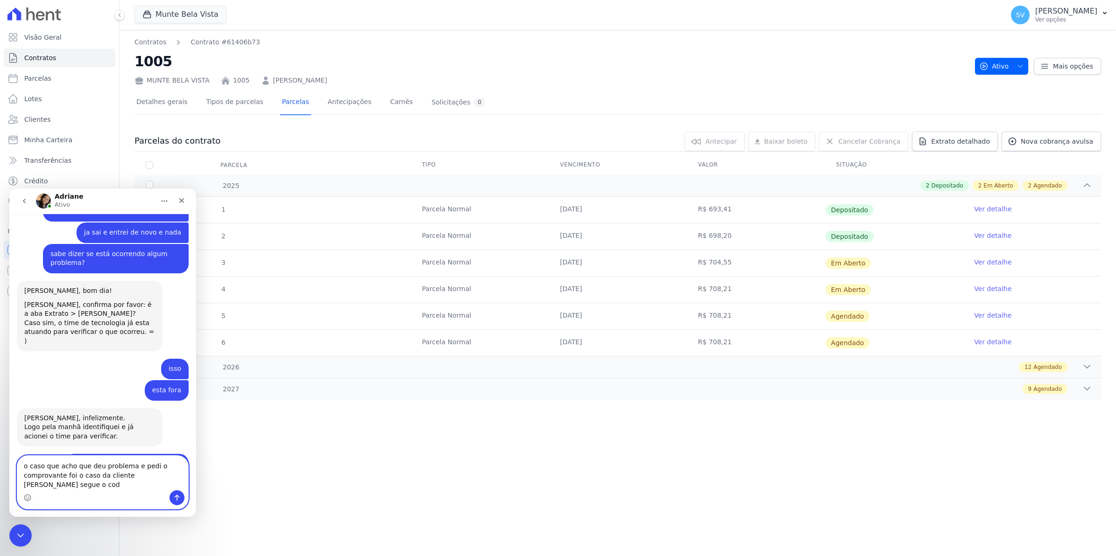
scroll to position [7848, 0]
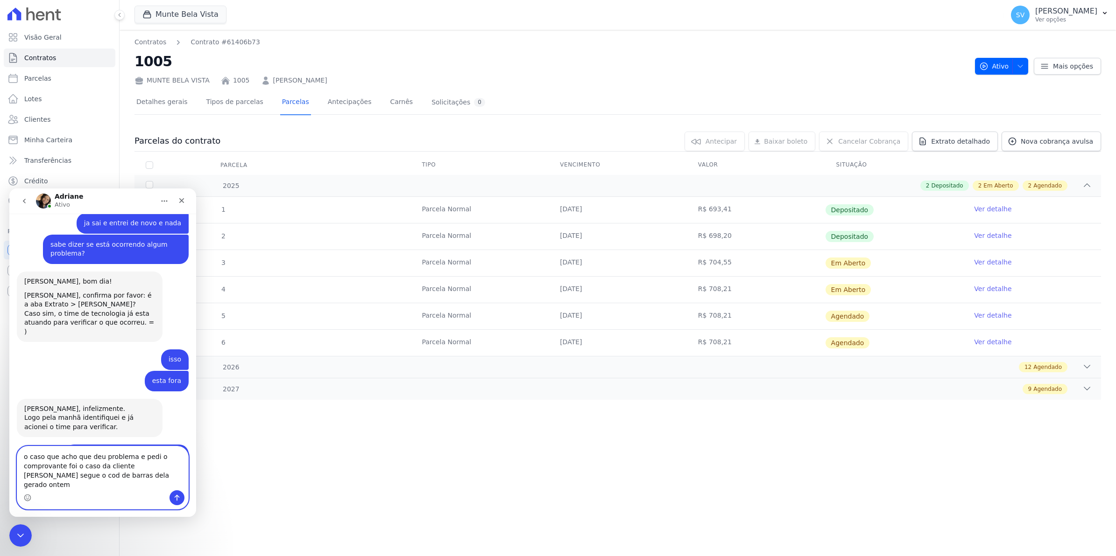
type textarea "o caso que acho que deu problema e pedi o comprovante foi o caso da cliente [PE…"
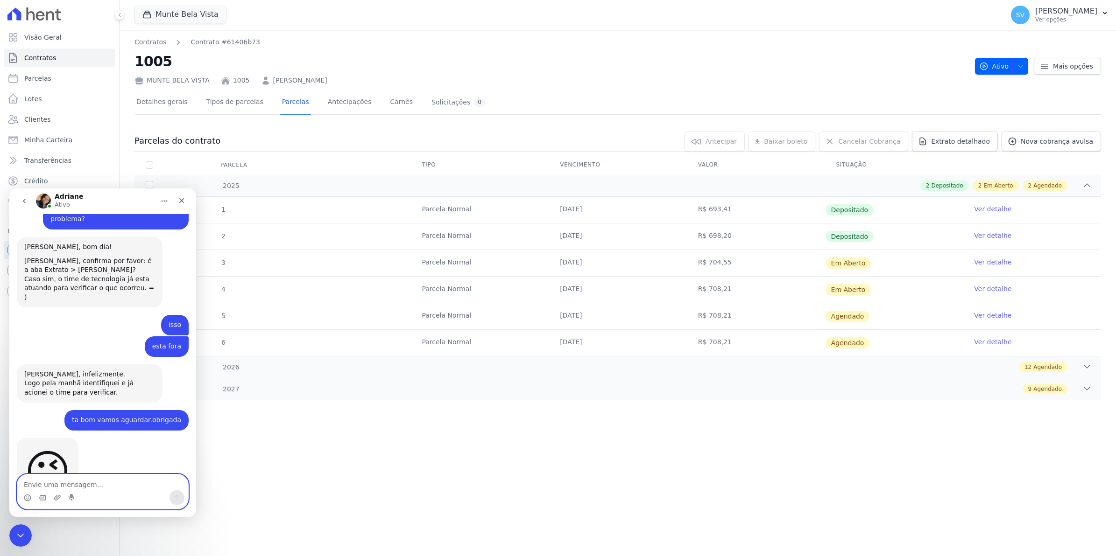
scroll to position [7936, 0]
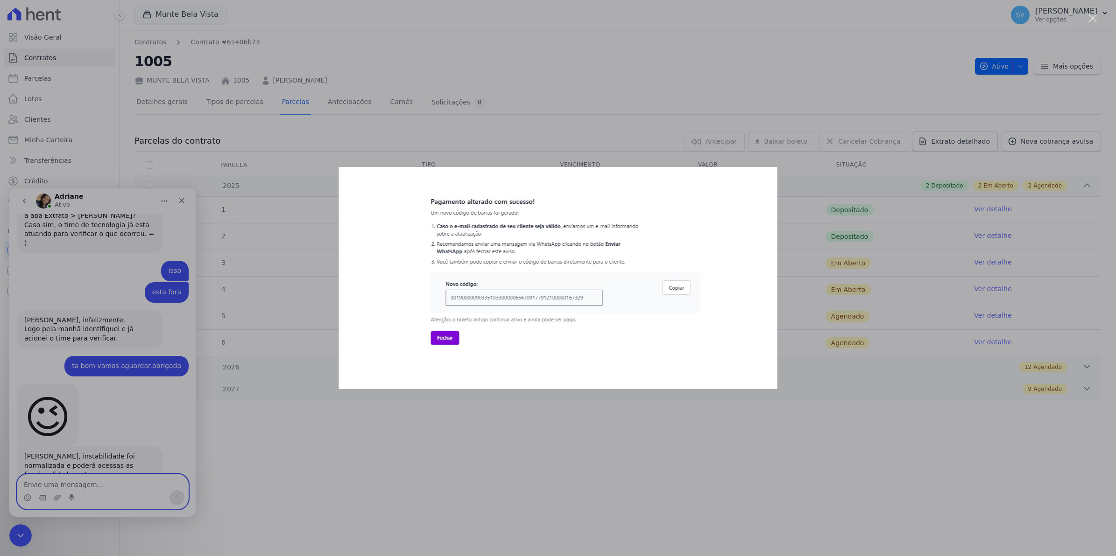
scroll to position [0, 0]
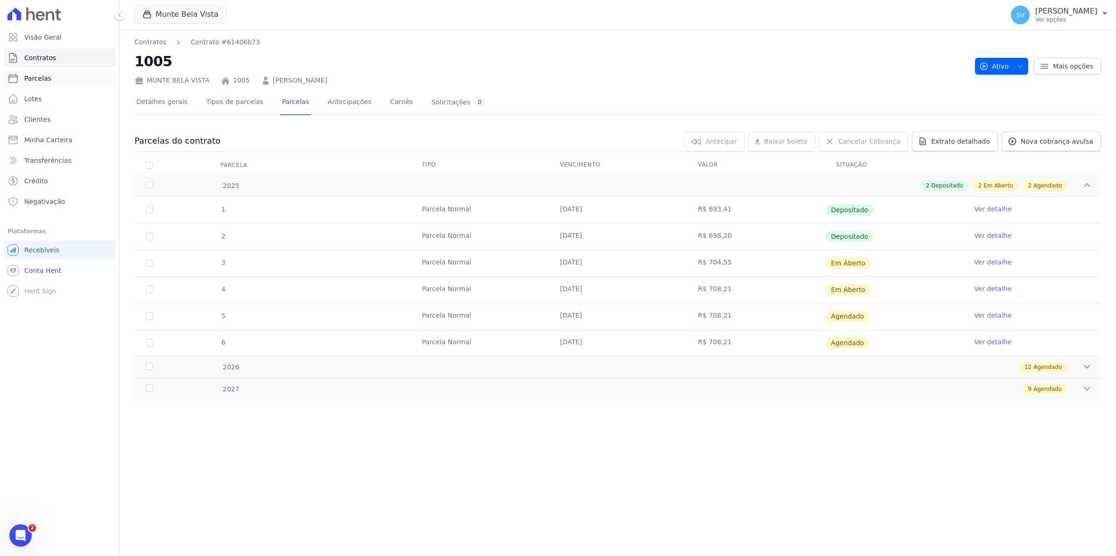
click at [37, 76] on span "Parcelas" at bounding box center [37, 78] width 27 height 9
select select
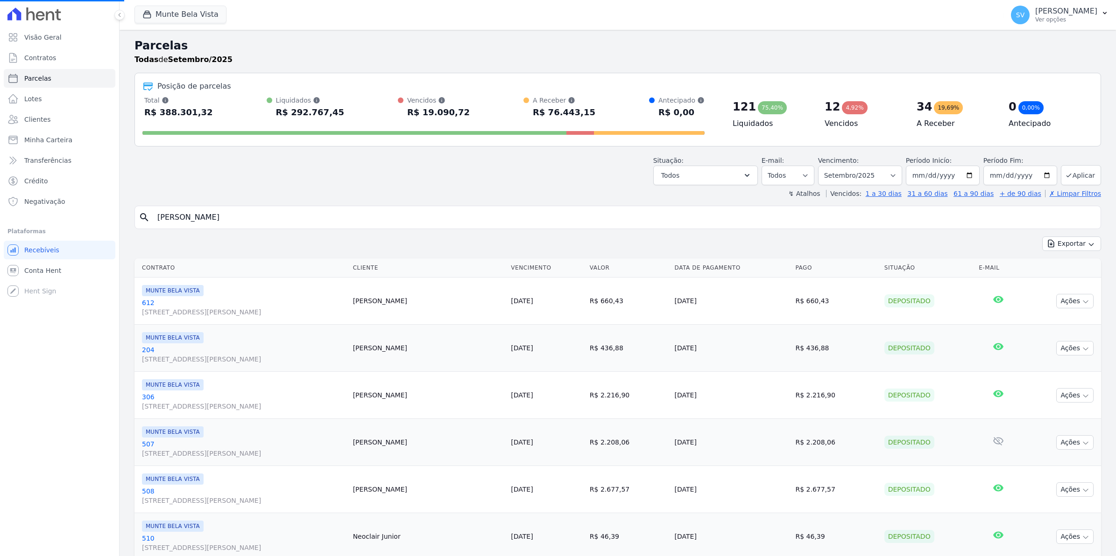
drag, startPoint x: 208, startPoint y: 223, endPoint x: -2, endPoint y: 223, distance: 210.5
click at [0, 223] on html "Visão Geral Contratos Parcelas Lotes Clientes Minha Carteira Transferências Cré…" at bounding box center [558, 278] width 1116 height 556
select select
click at [159, 222] on input "search" at bounding box center [624, 217] width 945 height 19
type input "silmara"
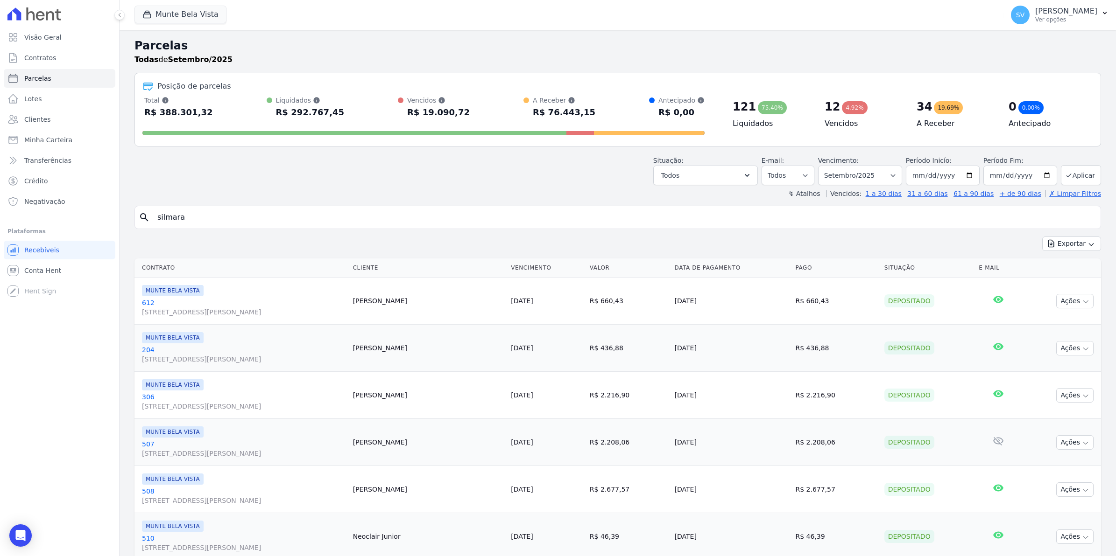
select select
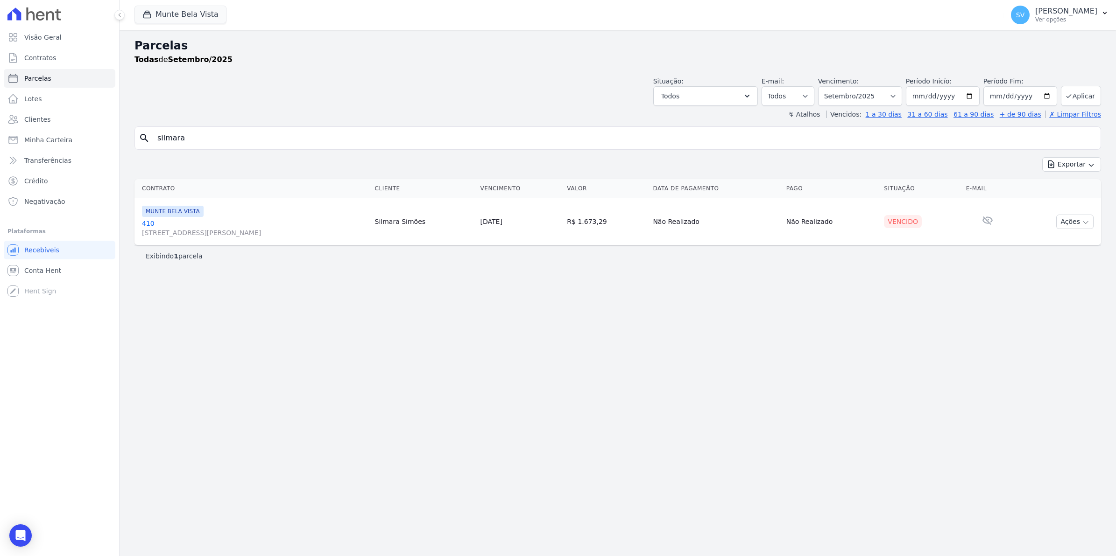
click at [148, 225] on link "410 Avenida Brigadeiro Faria Lima, 1306, 4 andar, Pinheiros" at bounding box center [254, 228] width 225 height 19
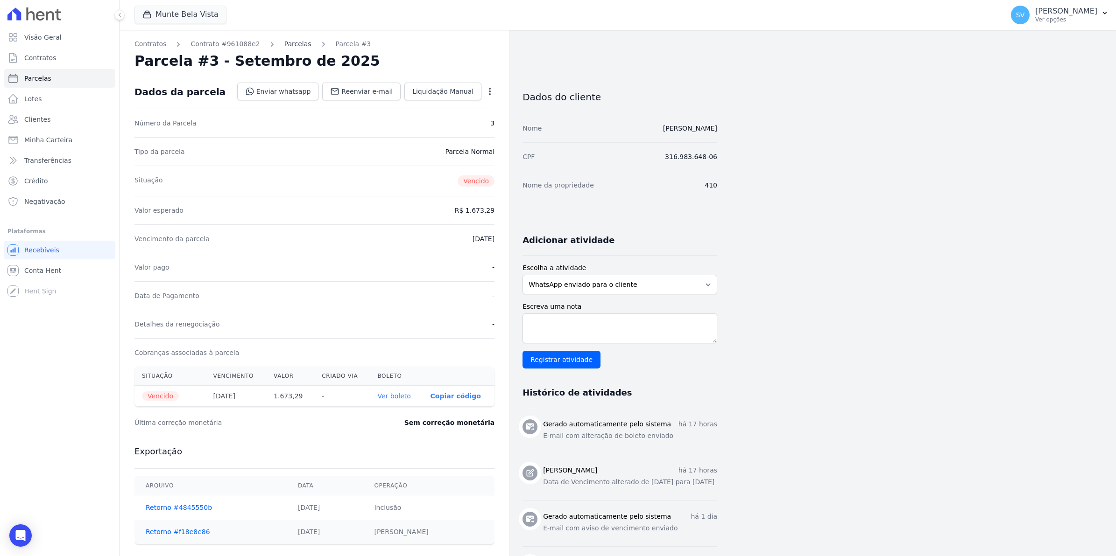
click at [288, 43] on link "Parcelas" at bounding box center [297, 44] width 27 height 10
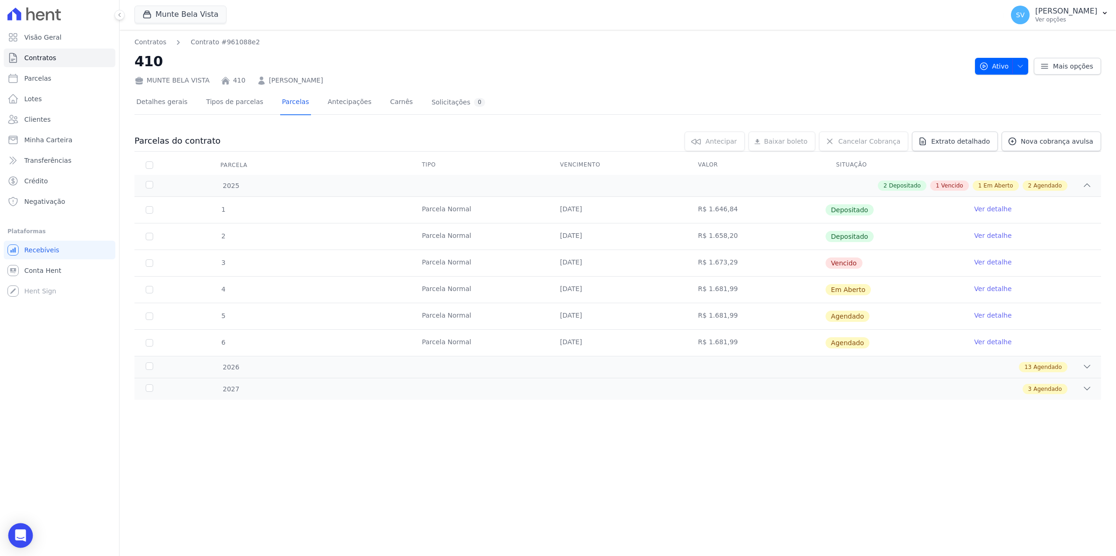
click at [23, 533] on icon "Open Intercom Messenger" at bounding box center [20, 536] width 11 height 12
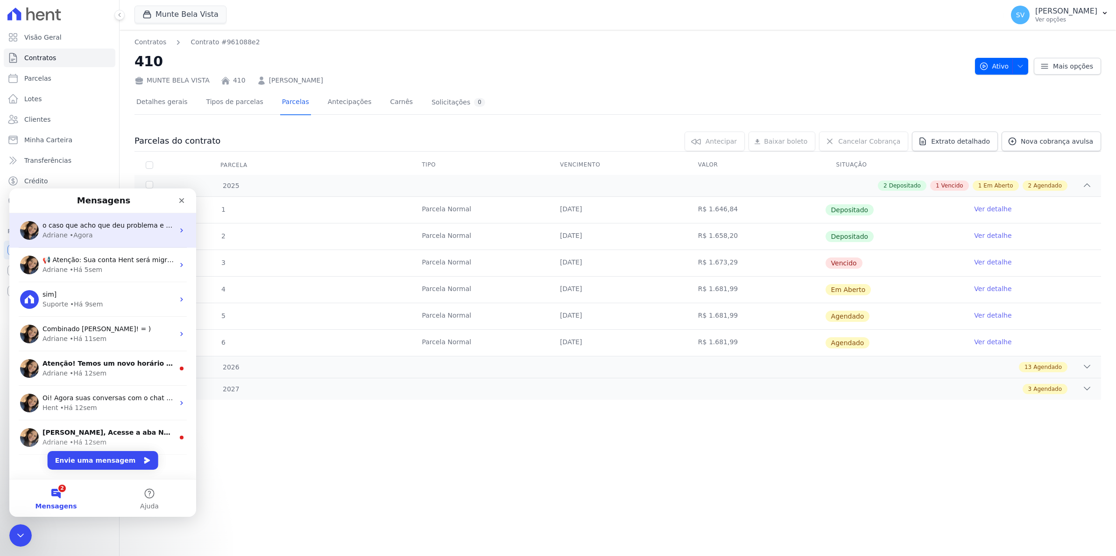
click at [98, 232] on div "Adriane • Agora" at bounding box center [108, 236] width 132 height 10
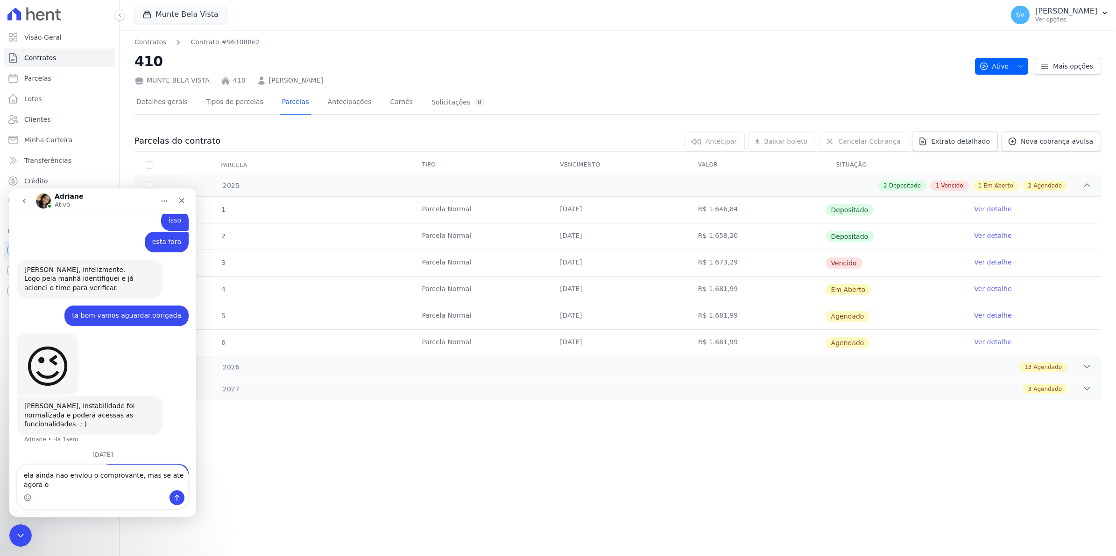
scroll to position [7615, 0]
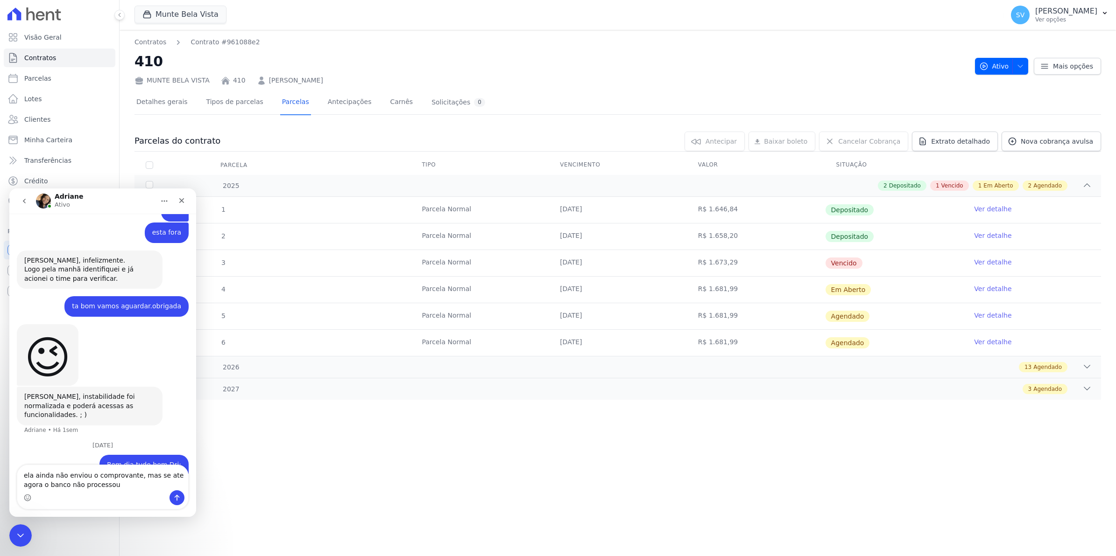
click at [96, 482] on textarea "ela ainda não enviou o comprovante, mas se ate agora o banco não processou" at bounding box center [102, 477] width 171 height 25
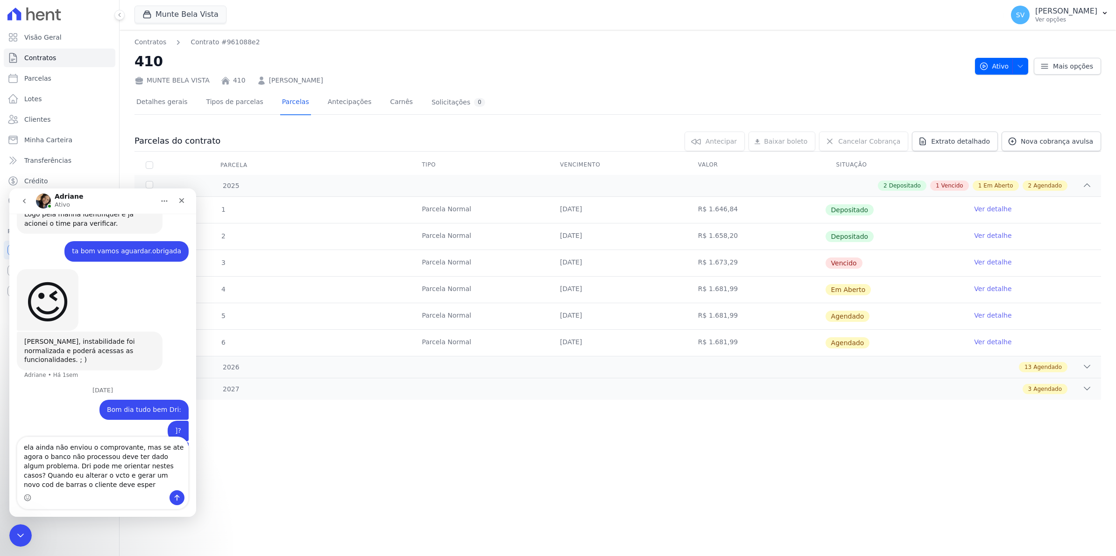
scroll to position [7679, 0]
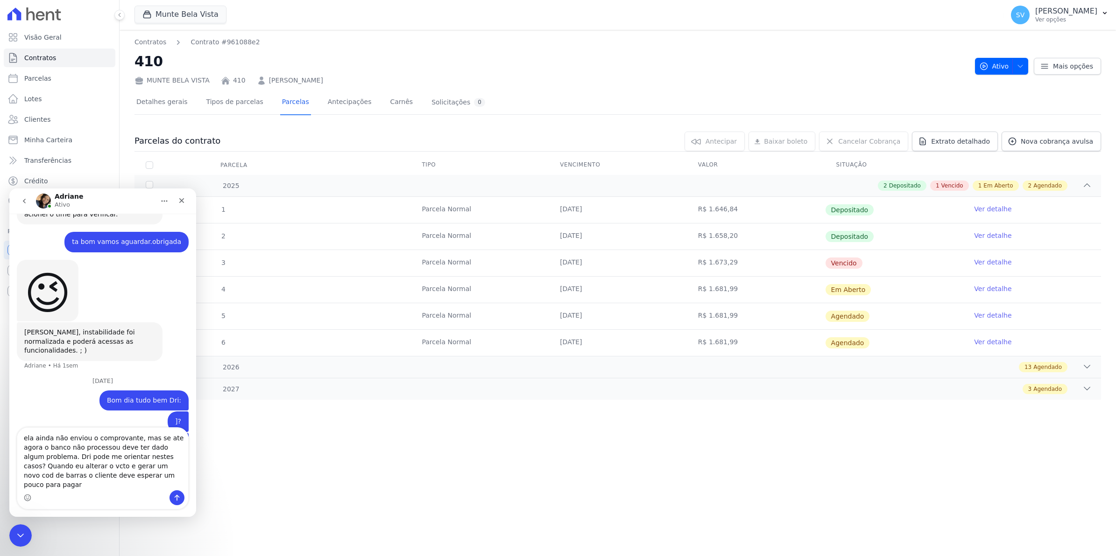
type textarea "ela ainda não enviou o comprovante, mas se ate agora o banco não processou deve…"
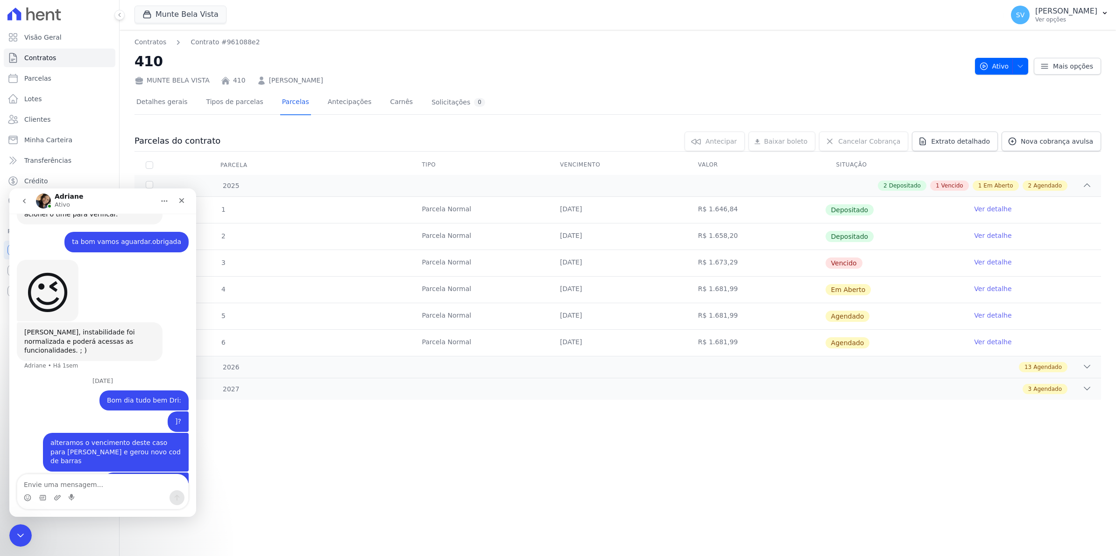
scroll to position [7708, 0]
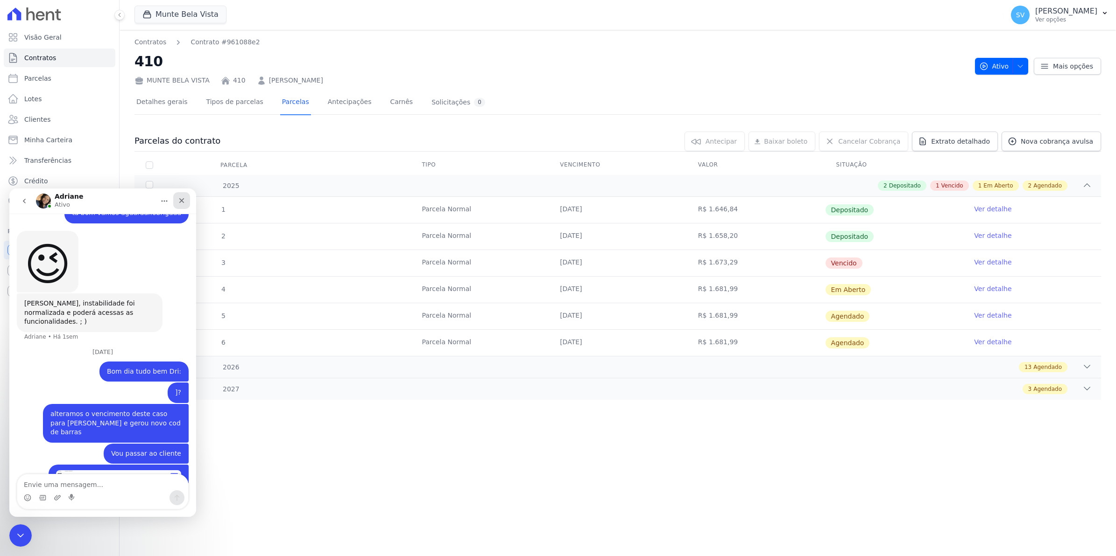
click at [183, 201] on icon "Fechar" at bounding box center [181, 200] width 7 height 7
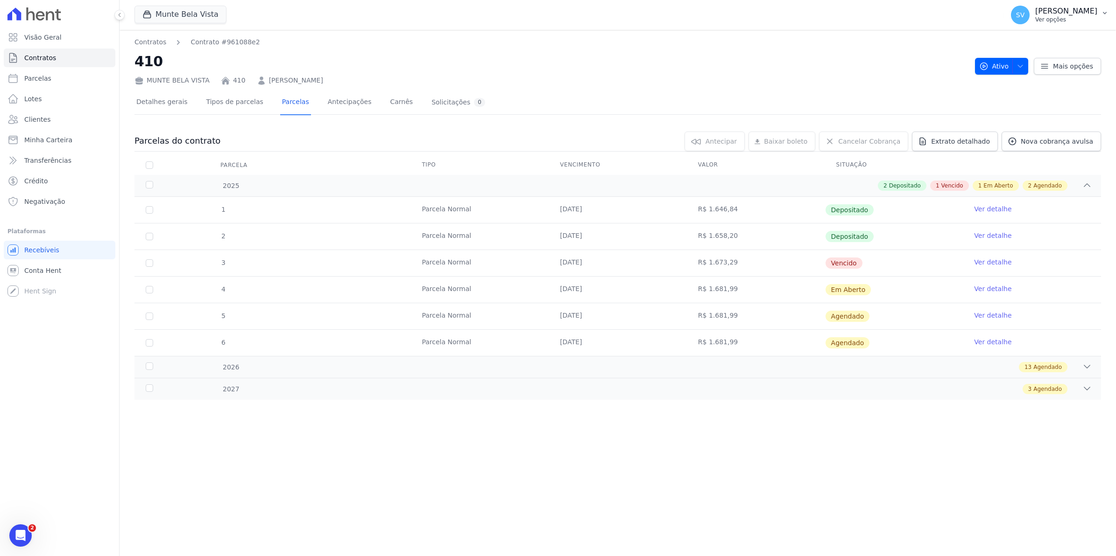
click at [1028, 22] on span "SV" at bounding box center [1020, 15] width 19 height 19
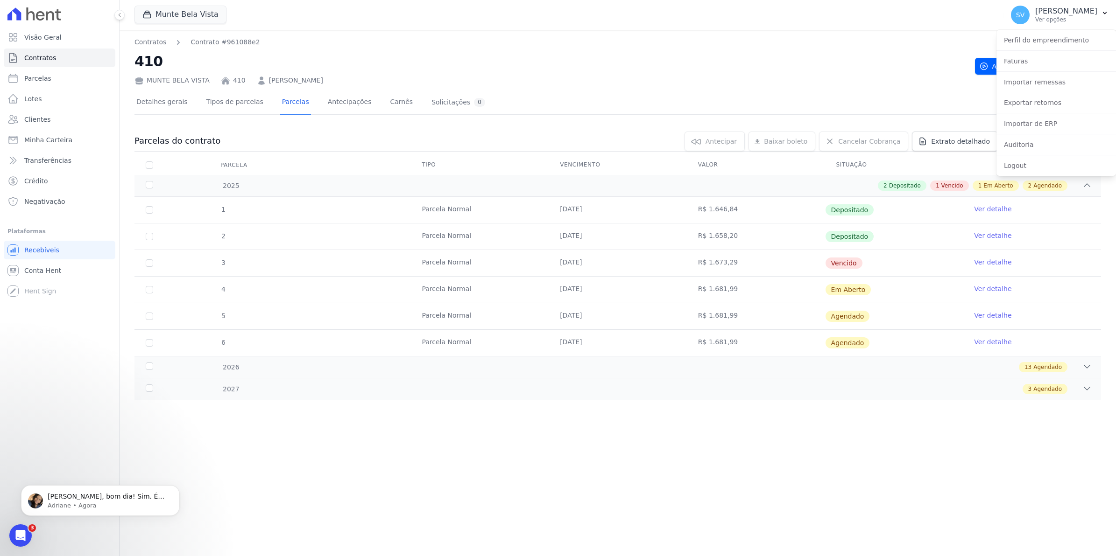
scroll to position [7787, 0]
click at [1026, 106] on link "Exportar retornos" at bounding box center [1055, 102] width 119 height 17
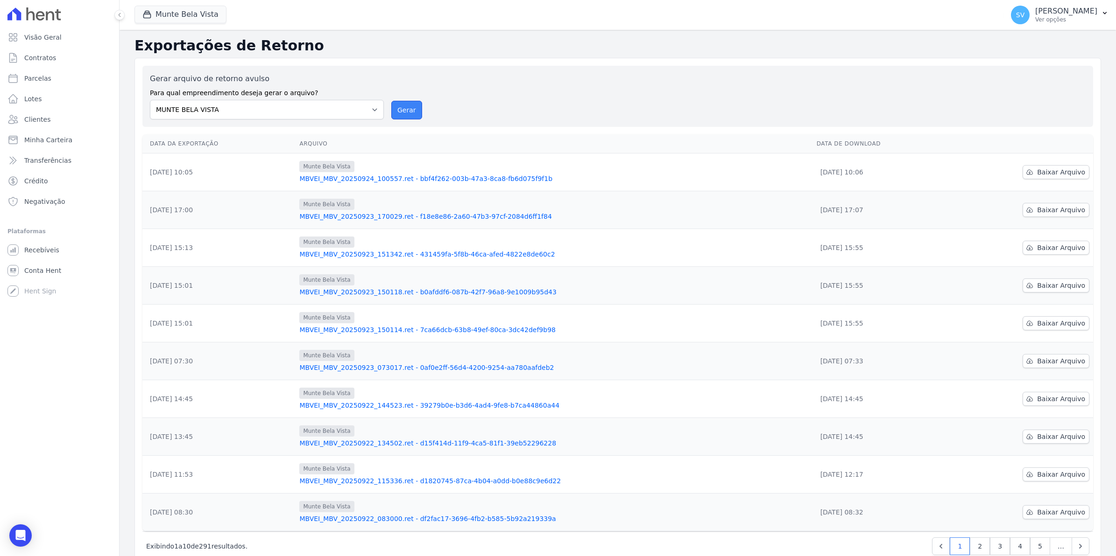
click at [403, 109] on button "Gerar" at bounding box center [406, 110] width 31 height 19
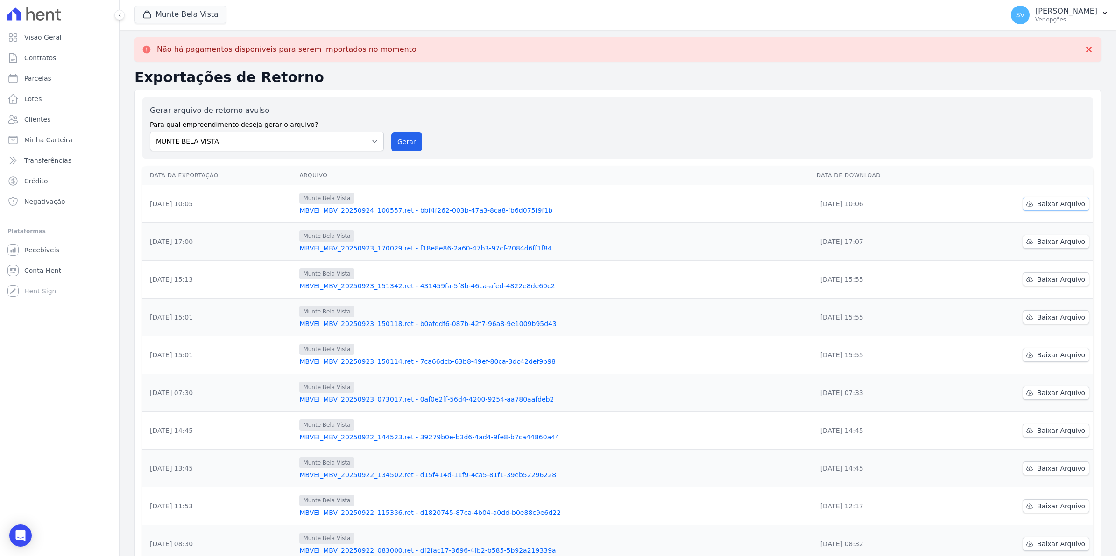
click at [1031, 204] on link "Baixar Arquivo" at bounding box center [1055, 204] width 67 height 14
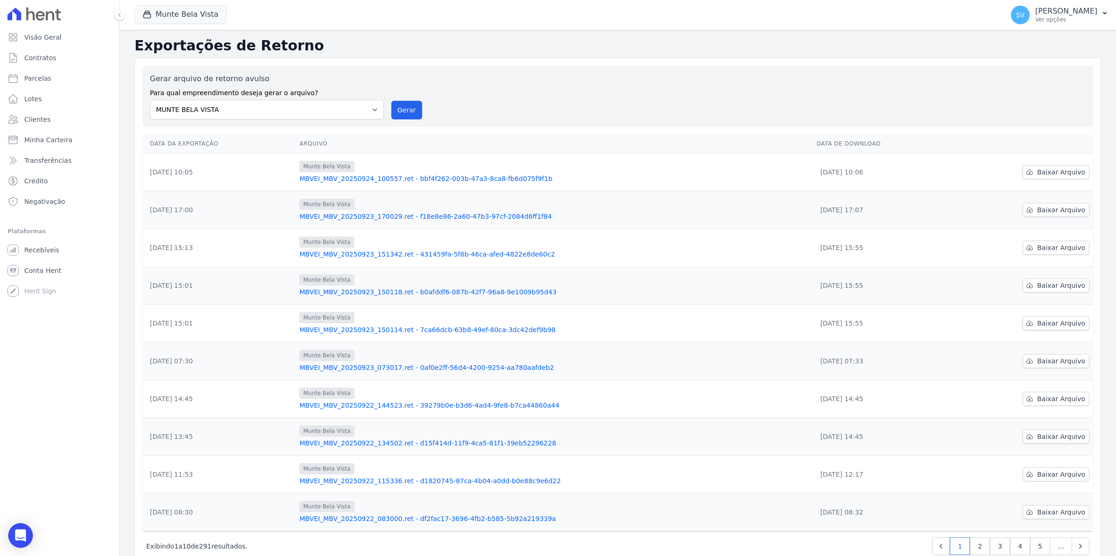
click at [21, 545] on div "Open Intercom Messenger" at bounding box center [20, 536] width 25 height 25
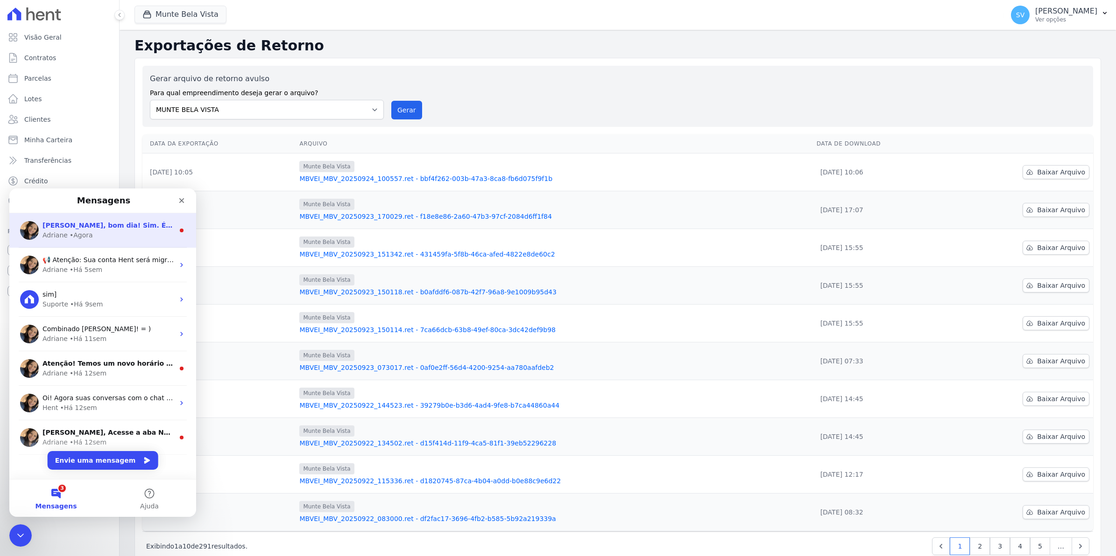
click at [91, 229] on div "Olá Simone, bom dia! Sim. É gerado um novo código de barras, porém o campo noss…" at bounding box center [108, 226] width 132 height 10
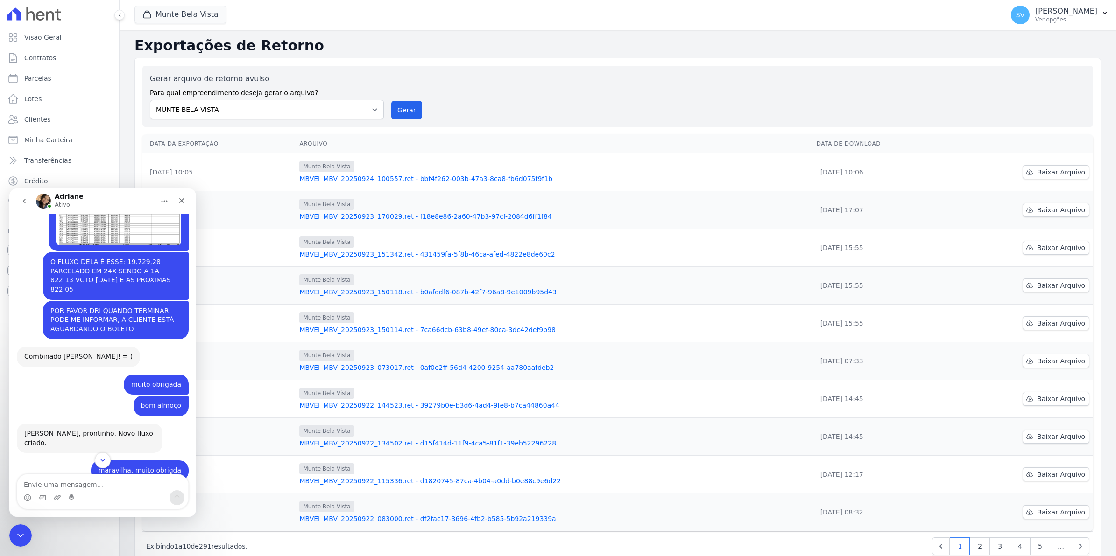
scroll to position [7602, 0]
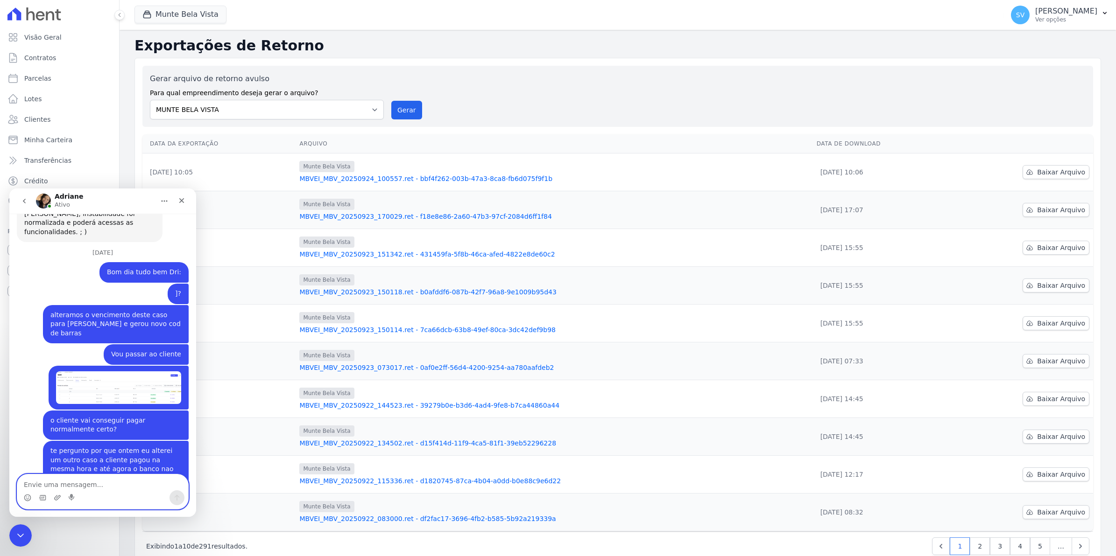
click at [82, 481] on textarea "Envie uma mensagem..." at bounding box center [102, 483] width 171 height 16
type textarea "w"
type textarea "L"
click at [56, 476] on textarea "Envie uma mensagem..." at bounding box center [102, 483] width 171 height 16
type textarea "t"
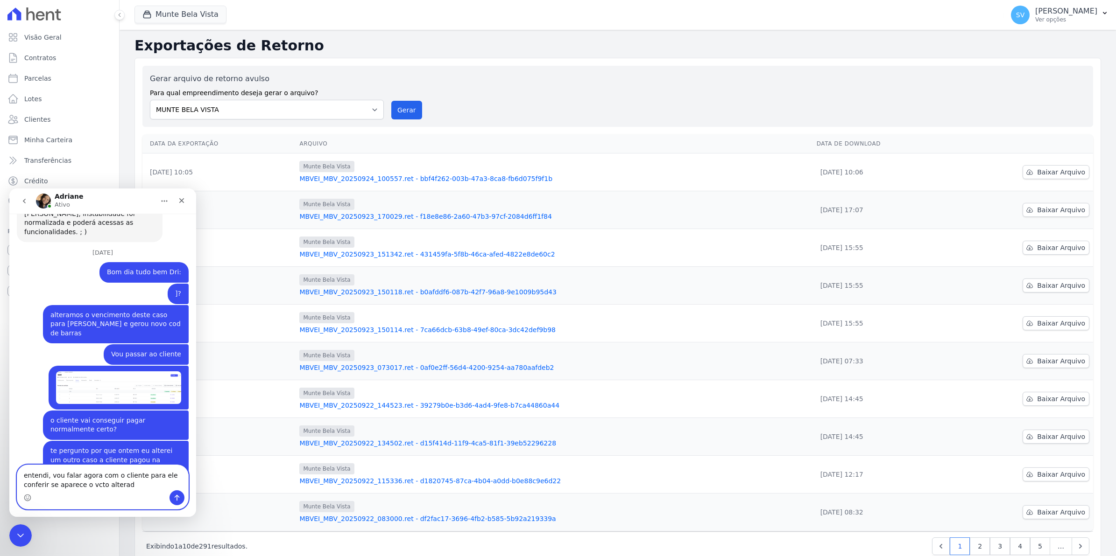
type textarea "entendi, vou falar agora com o cliente para ele conferir se aparece o vcto alte…"
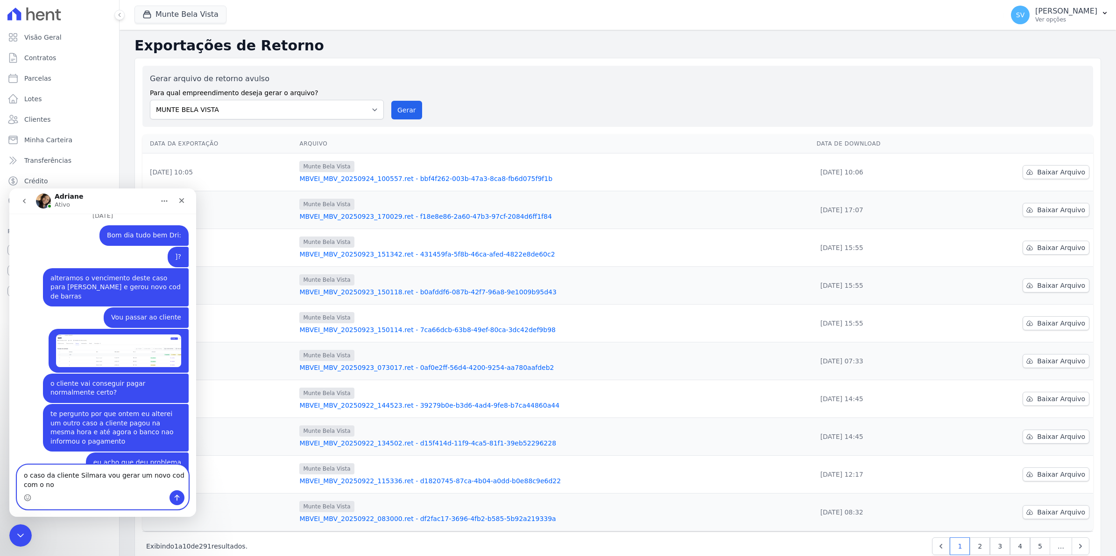
scroll to position [7670, 0]
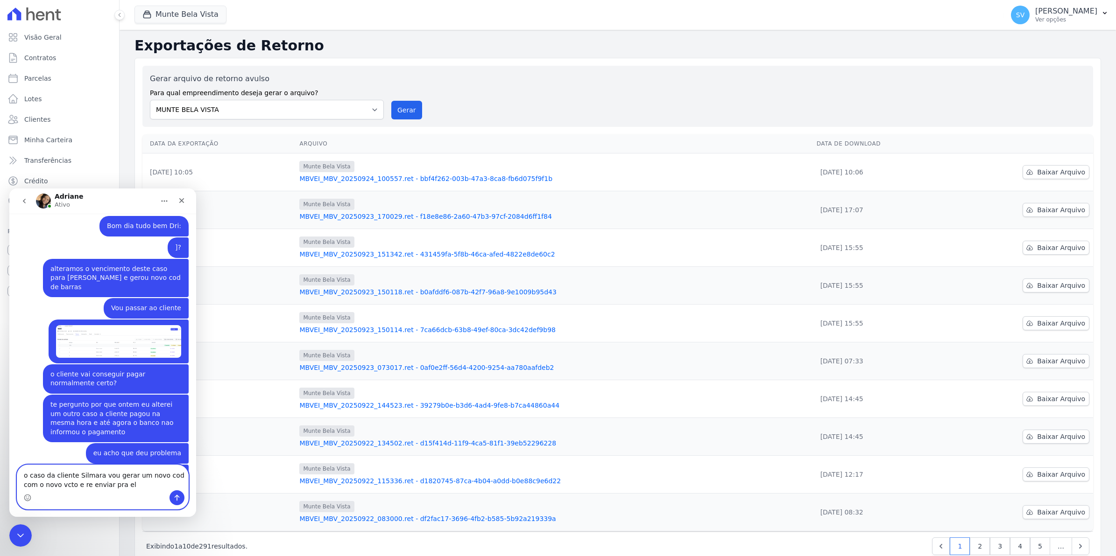
type textarea "o caso da cliente Silmara vou gerar um novo cod com o novo vcto e re enviar pra…"
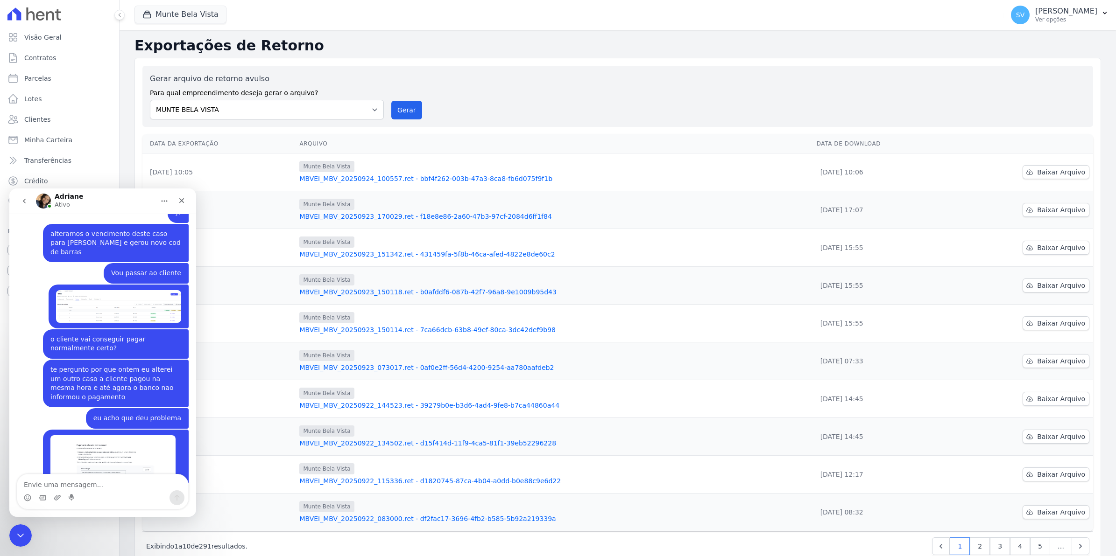
scroll to position [7749, 0]
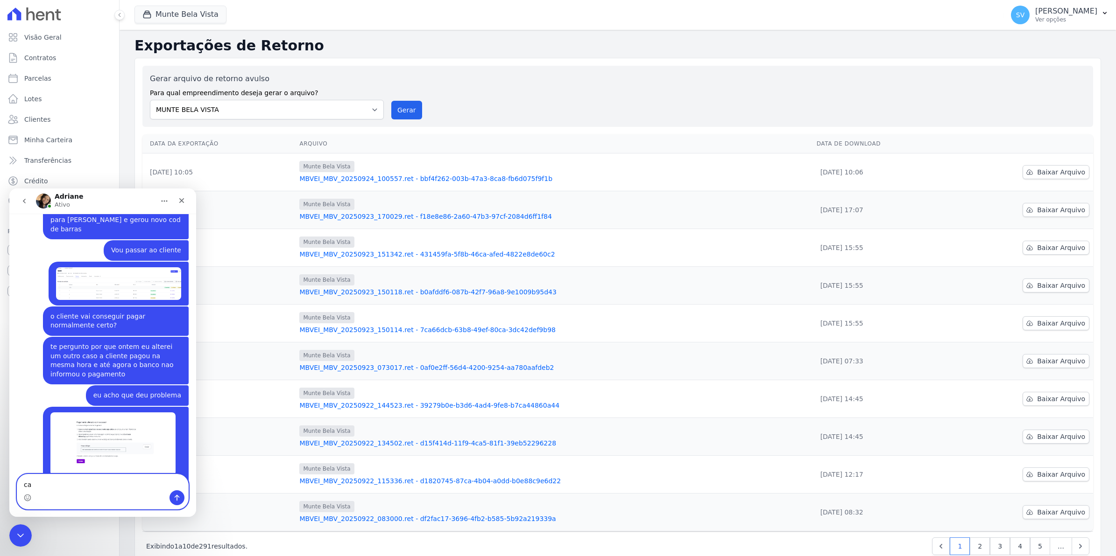
type textarea "c"
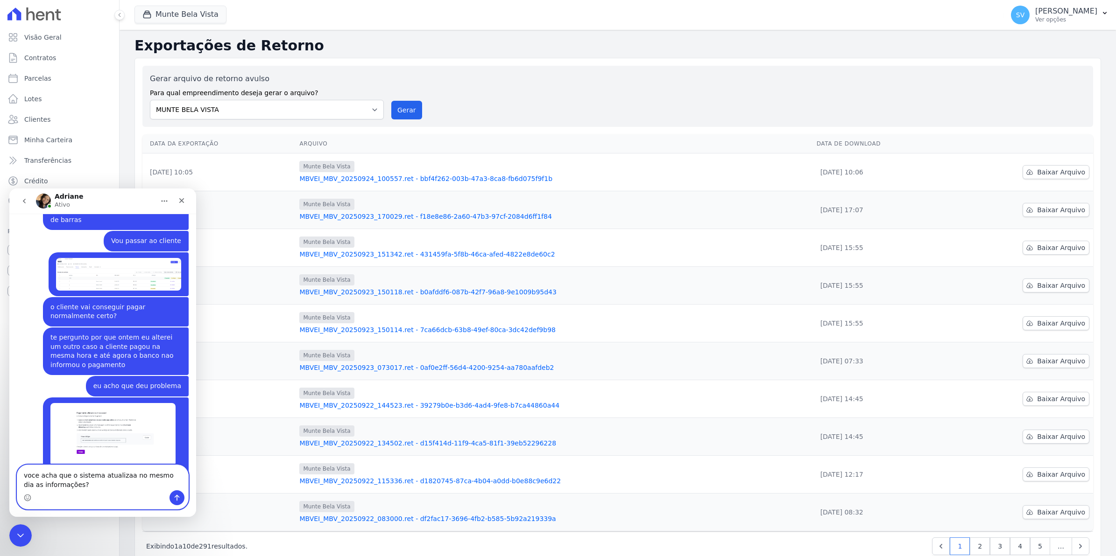
type textarea "voce acha que o sistema atualiza no mesmo dia as informações?"
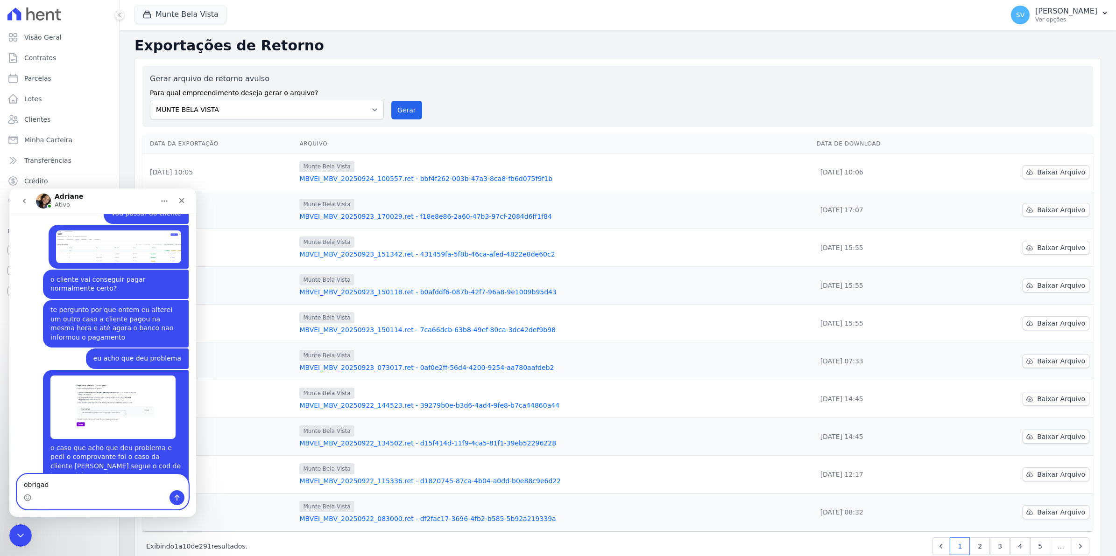
type textarea "obrigada"
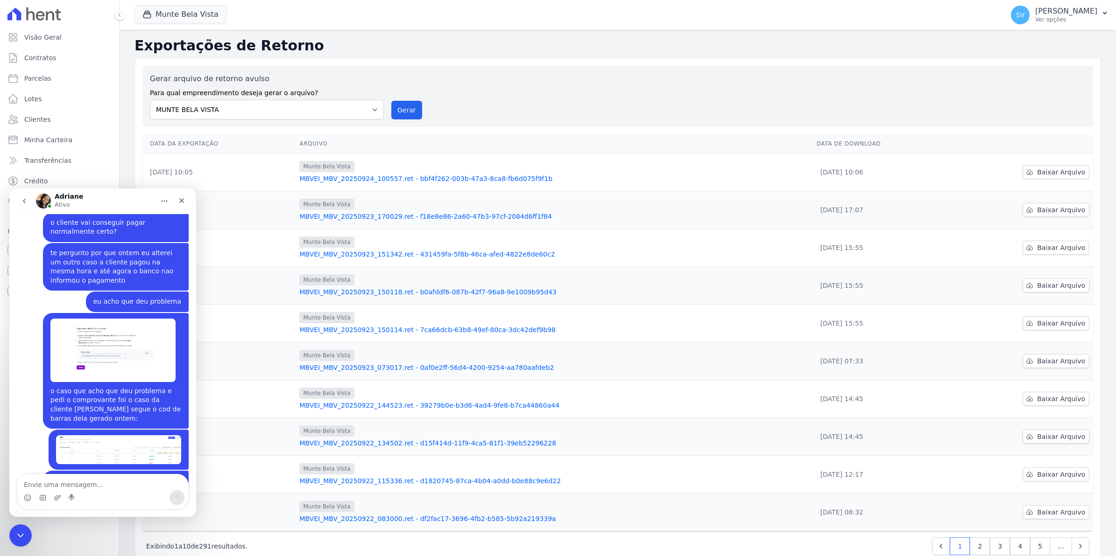
scroll to position [7835, 0]
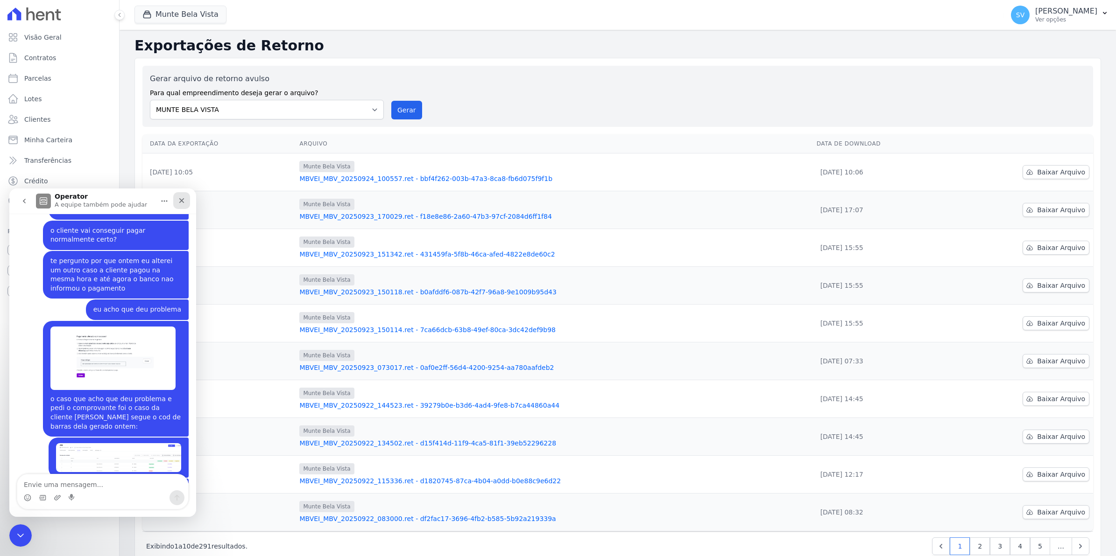
click at [181, 197] on icon "Fechar" at bounding box center [181, 200] width 7 height 7
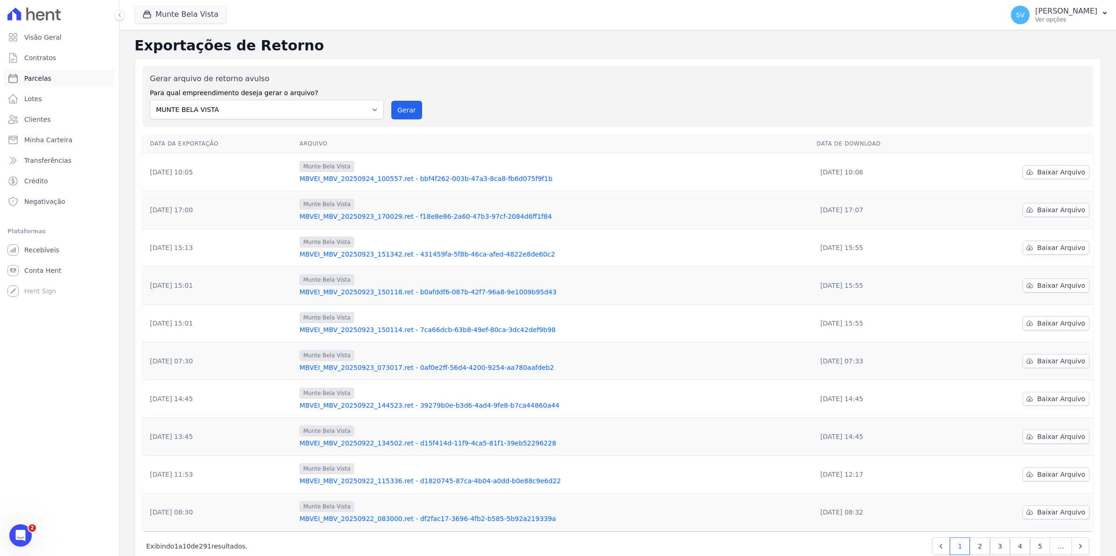
scroll to position [7850, 0]
click at [31, 80] on span "Parcelas" at bounding box center [37, 78] width 27 height 9
select select
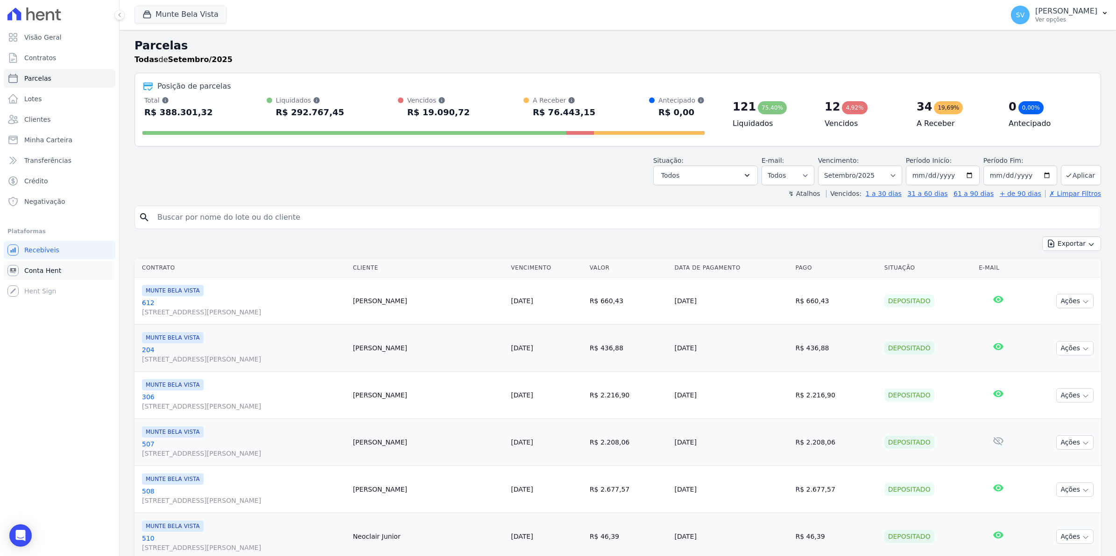
click at [35, 273] on span "Conta Hent" at bounding box center [42, 270] width 37 height 9
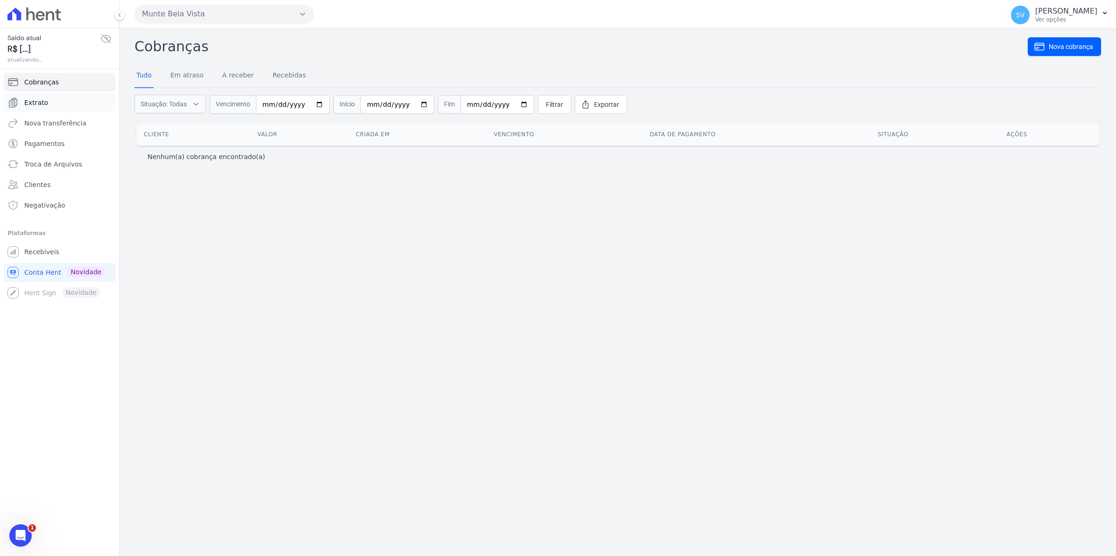
click at [34, 103] on span "Extrato" at bounding box center [36, 102] width 24 height 9
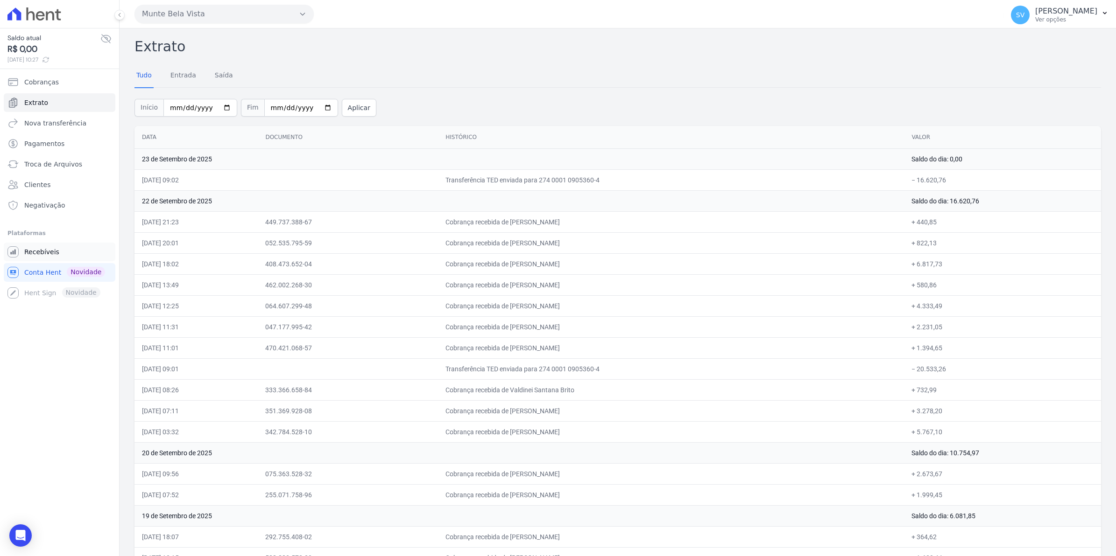
click at [33, 255] on span "Recebíveis" at bounding box center [41, 251] width 35 height 9
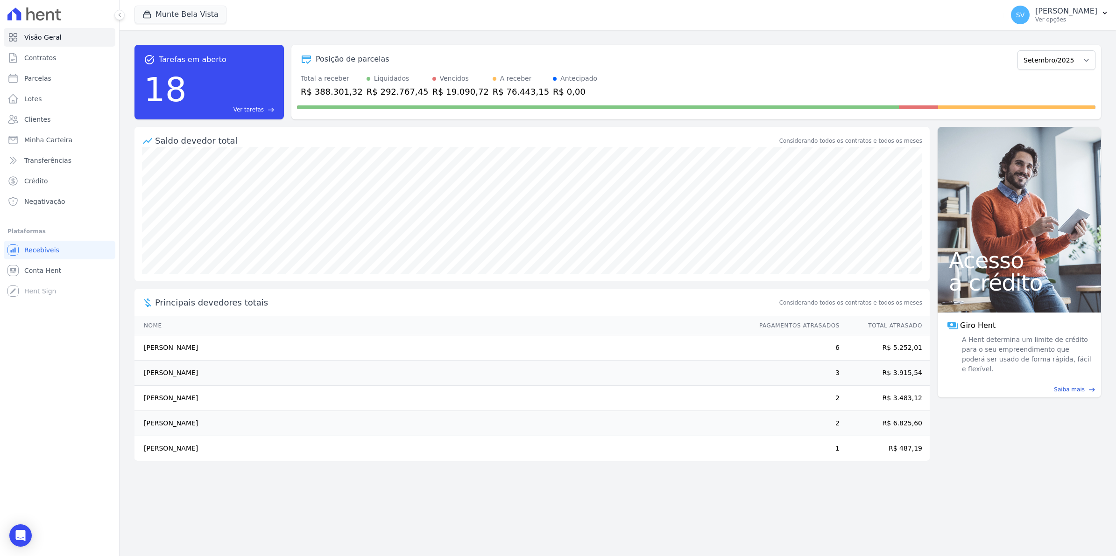
drag, startPoint x: 158, startPoint y: 450, endPoint x: 247, endPoint y: 459, distance: 90.1
click at [247, 459] on td "[PERSON_NAME]" at bounding box center [442, 448] width 616 height 25
click at [29, 271] on span "Conta Hent" at bounding box center [42, 270] width 37 height 9
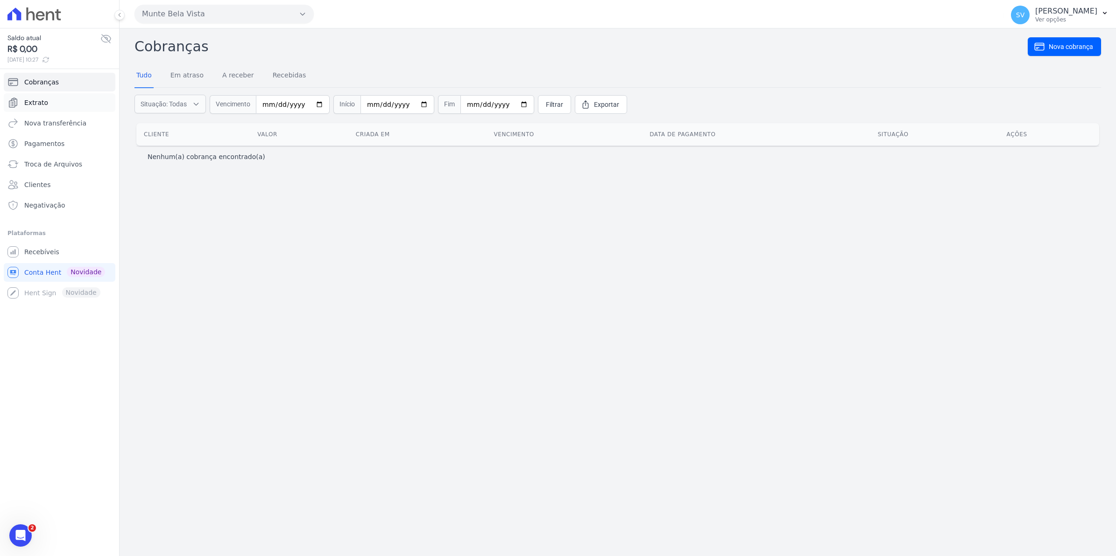
click at [36, 104] on span "Extrato" at bounding box center [36, 102] width 24 height 9
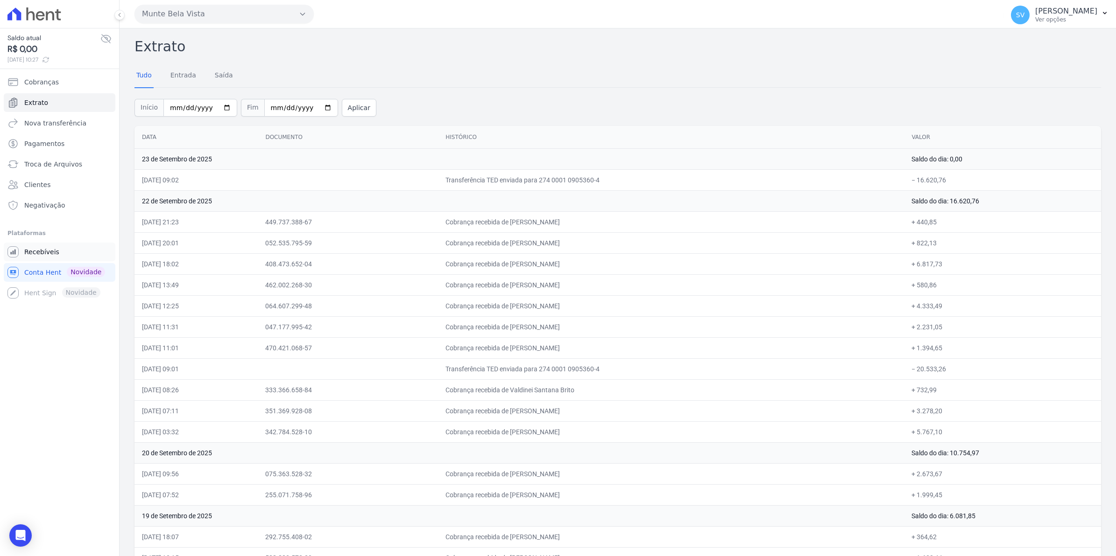
click at [33, 253] on span "Recebíveis" at bounding box center [41, 251] width 35 height 9
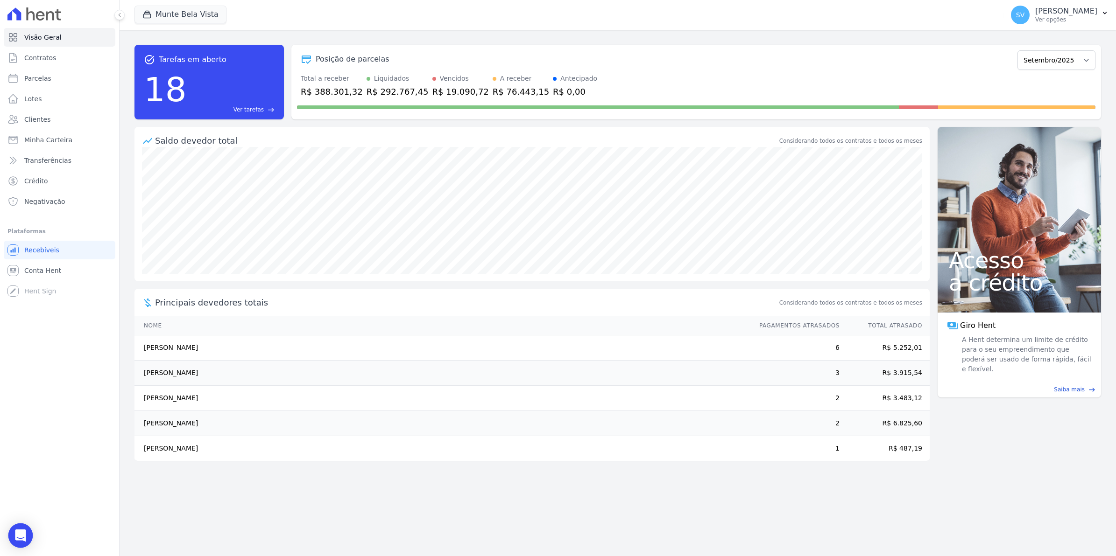
click at [19, 539] on icon "Open Intercom Messenger" at bounding box center [20, 536] width 12 height 12
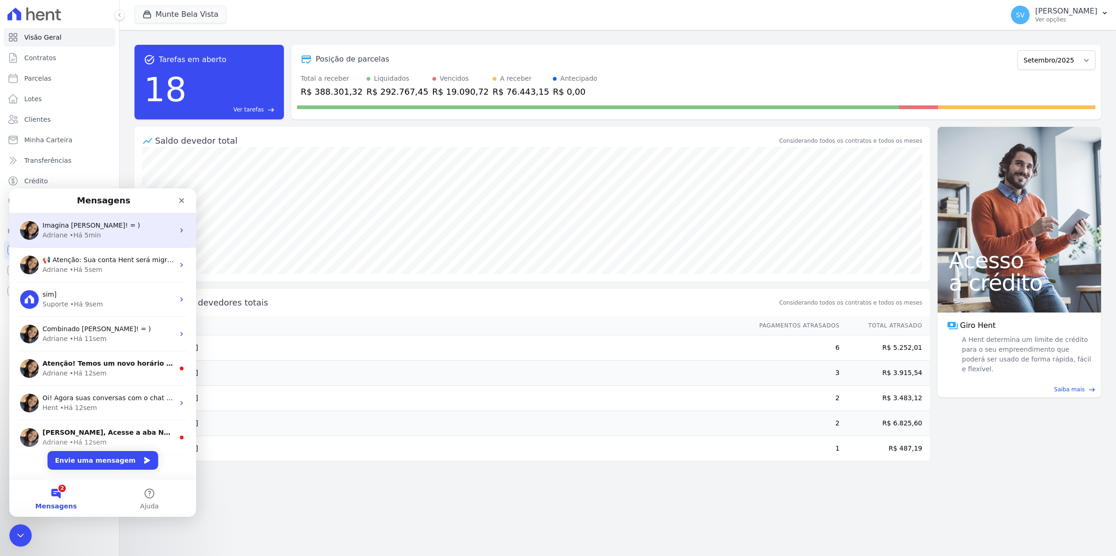
click at [61, 229] on span "Imagina [PERSON_NAME]! = )" at bounding box center [91, 225] width 98 height 7
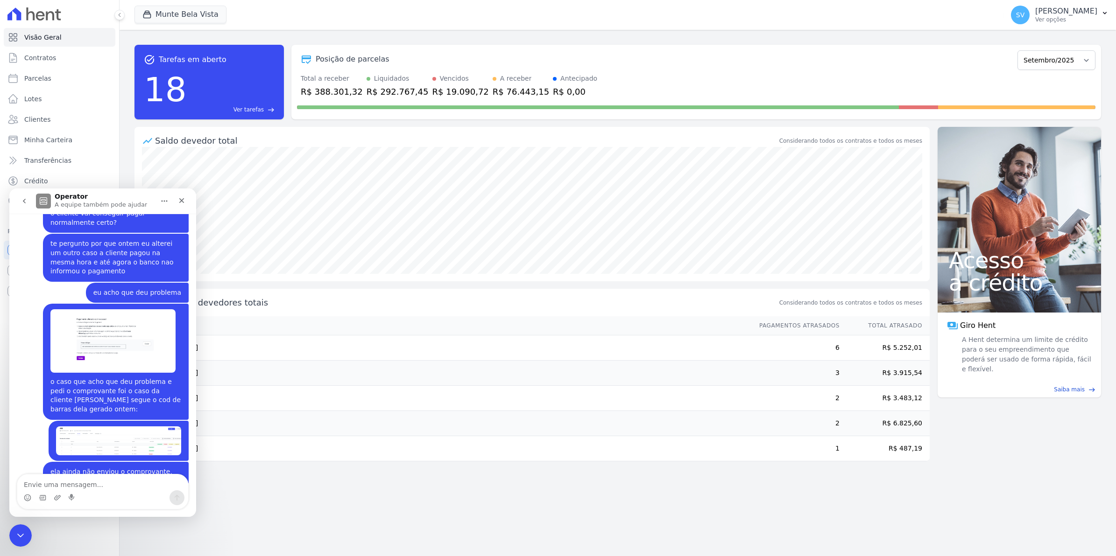
scroll to position [7567, 0]
drag, startPoint x: 47, startPoint y: 388, endPoint x: 202, endPoint y: 413, distance: 157.4
click at [196, 413] on html "Operator A equipe também pode ajudar 7 de Julho BOM Dia Simone • Há 11sem 21 de…" at bounding box center [102, 353] width 187 height 329
click at [85, 481] on textarea "Envie uma mensagem..." at bounding box center [102, 483] width 171 height 16
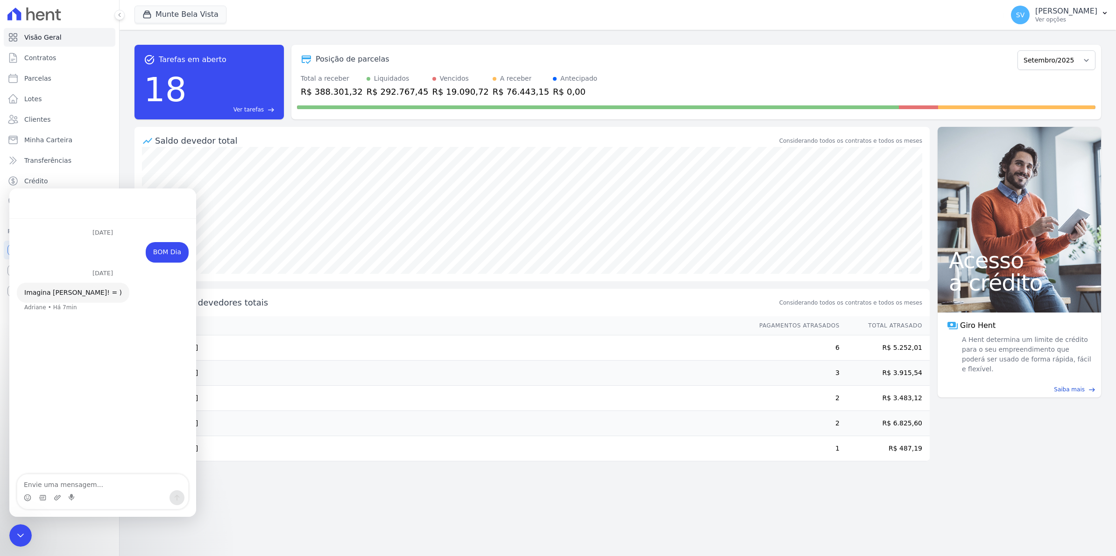
click at [442, 524] on div "task_alt Tarefas em aberto 18 Ver tarefas east Posição de parcelas Janeiro/2024…" at bounding box center [617, 293] width 996 height 527
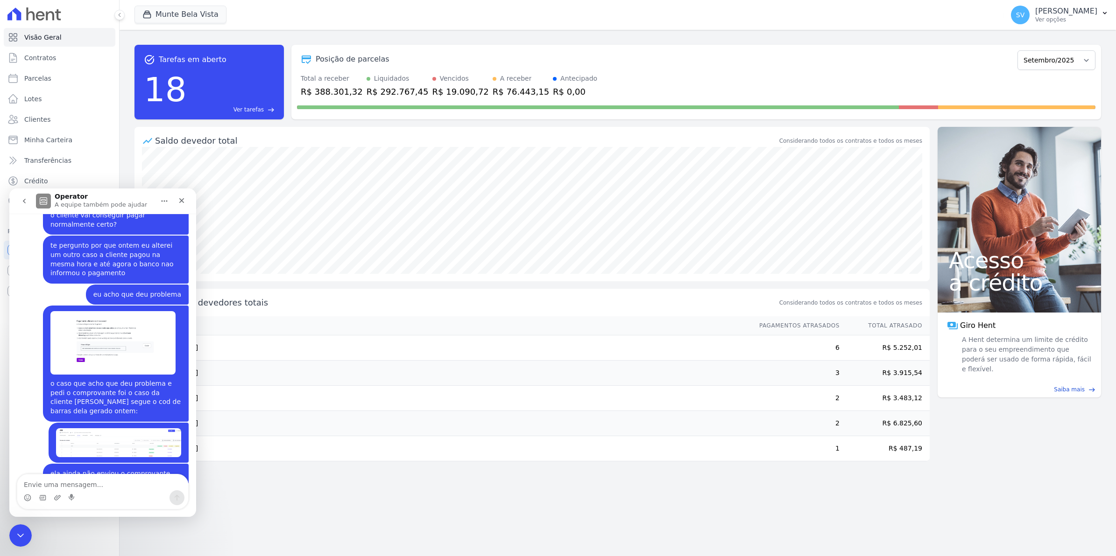
scroll to position [7567, 0]
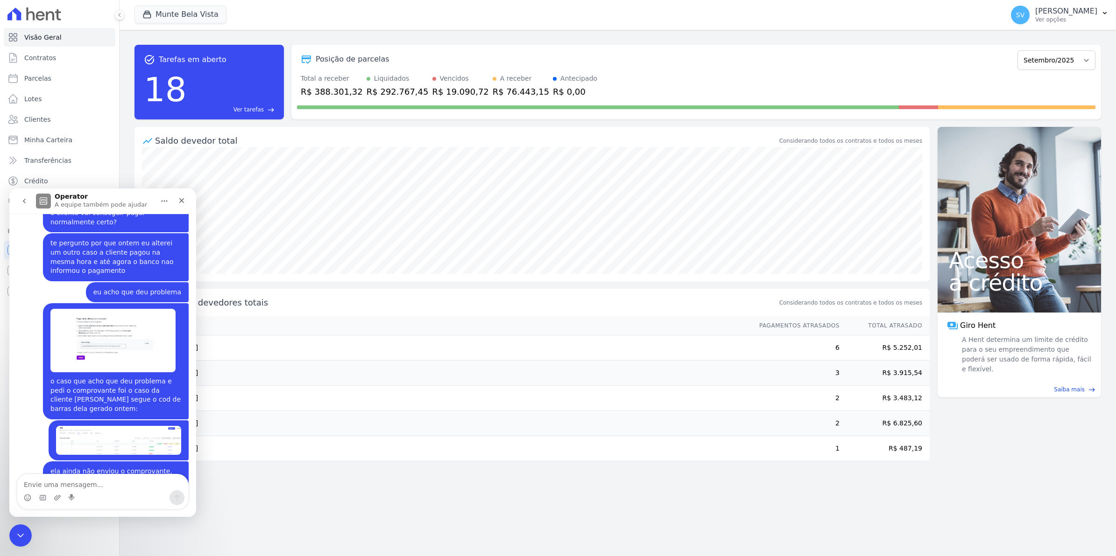
drag, startPoint x: 294, startPoint y: 516, endPoint x: 196, endPoint y: 432, distance: 129.4
click at [290, 516] on div "task_alt Tarefas em aberto 18 Ver tarefas east Posição de parcelas Janeiro/2024…" at bounding box center [617, 293] width 996 height 527
click at [182, 197] on icon "Fechar" at bounding box center [181, 200] width 7 height 7
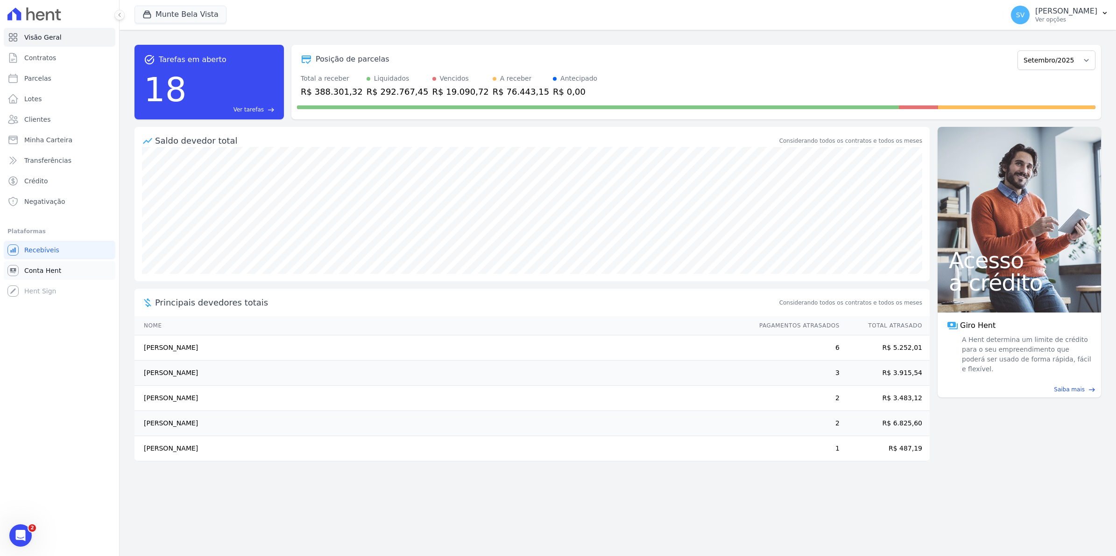
click at [33, 274] on span "Conta Hent" at bounding box center [42, 270] width 37 height 9
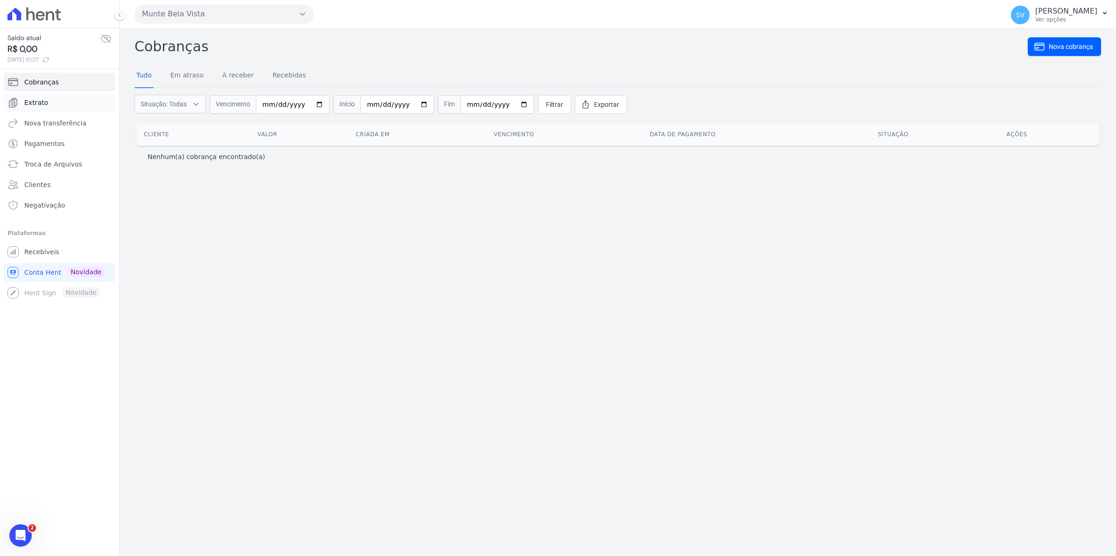
click at [44, 105] on span "Extrato" at bounding box center [36, 102] width 24 height 9
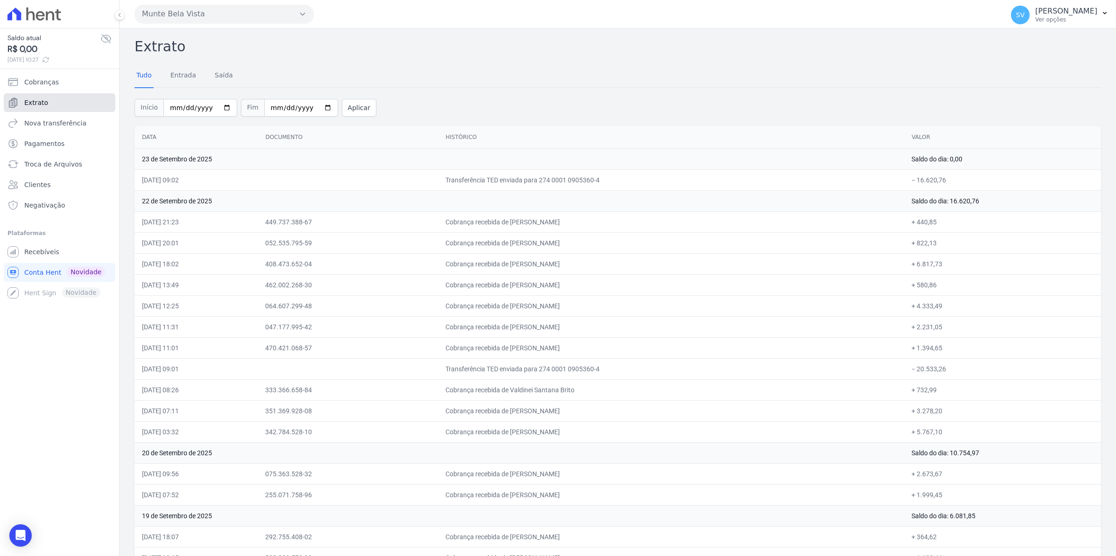
click at [42, 106] on span "Extrato" at bounding box center [36, 102] width 24 height 9
click at [17, 531] on icon "Open Intercom Messenger" at bounding box center [20, 536] width 12 height 12
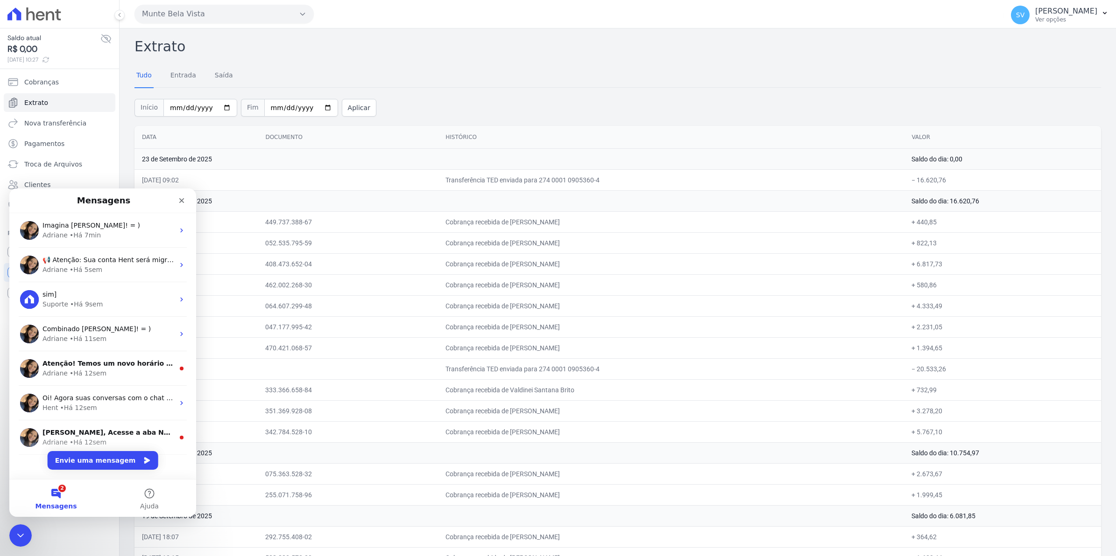
drag, startPoint x: 76, startPoint y: 233, endPoint x: 129, endPoint y: 457, distance: 230.9
click at [76, 235] on div "• Há 7min" at bounding box center [85, 236] width 31 height 10
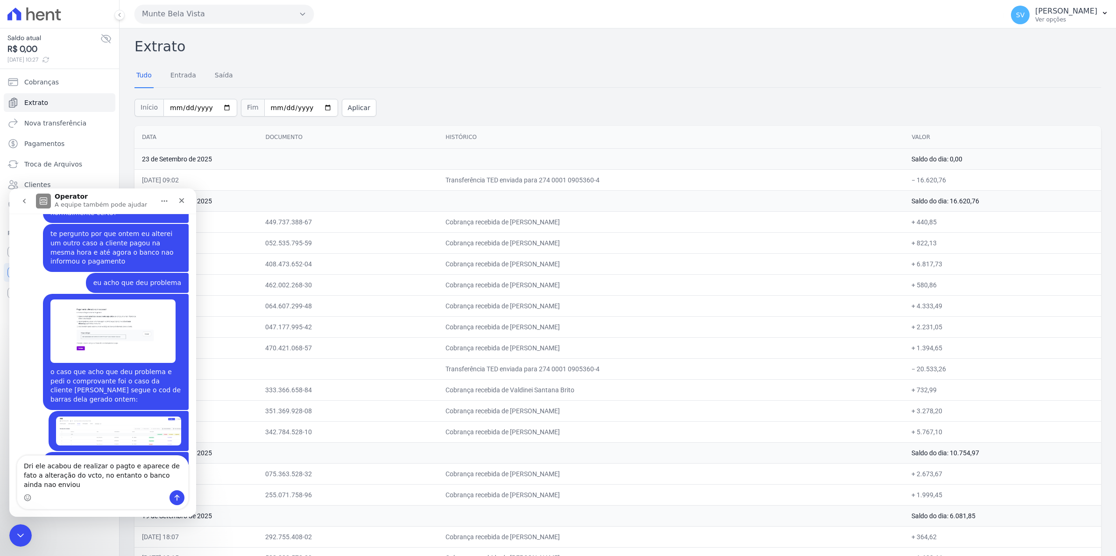
scroll to position [7586, 0]
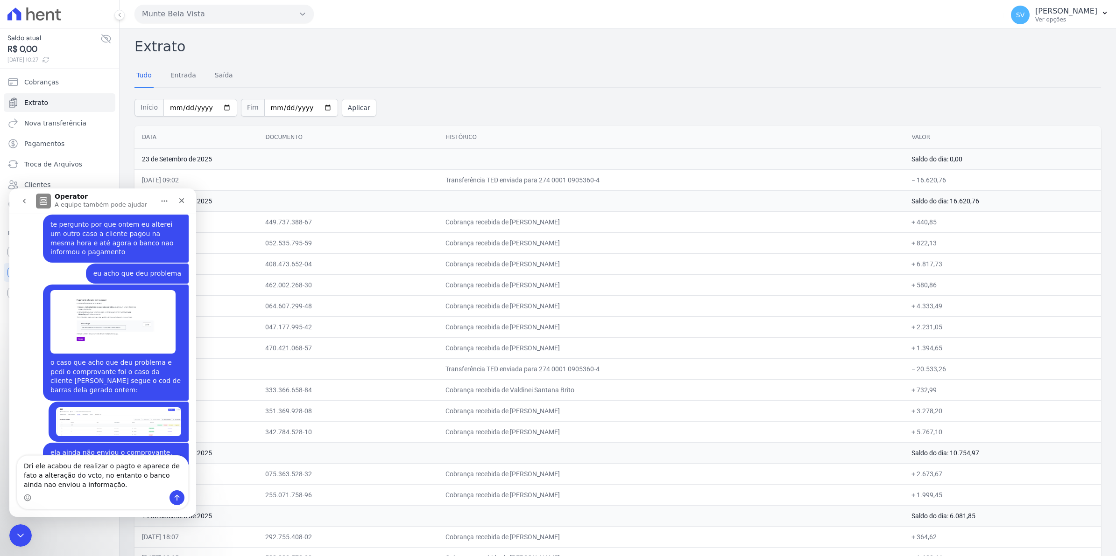
type textarea "Dri ele acabou de realizar o pagto e aparece de fato a alteração do vcto, no en…"
click at [178, 200] on icon "Fechar" at bounding box center [181, 200] width 7 height 7
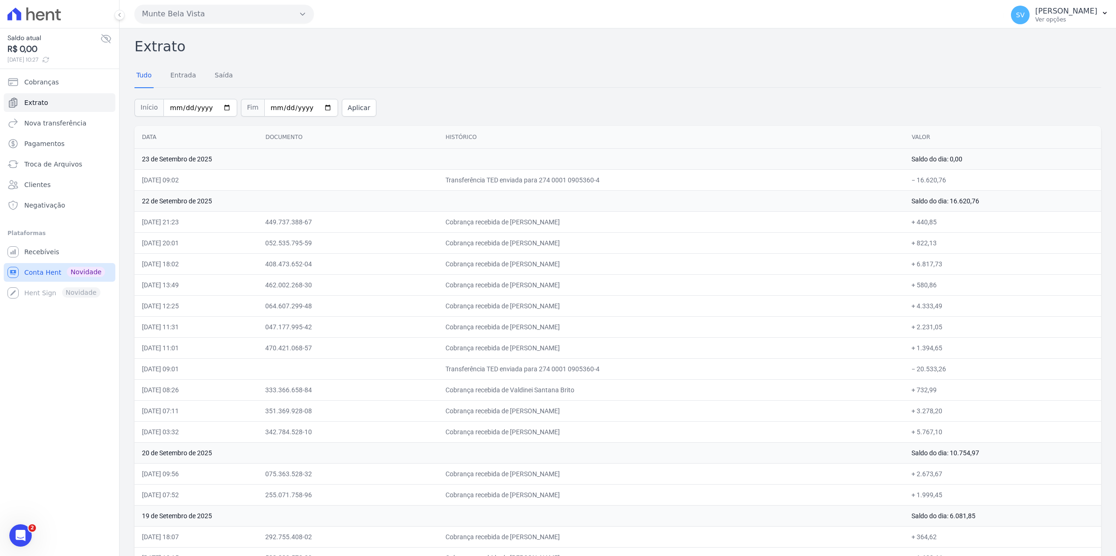
click at [38, 273] on span "Conta Hent" at bounding box center [42, 272] width 37 height 9
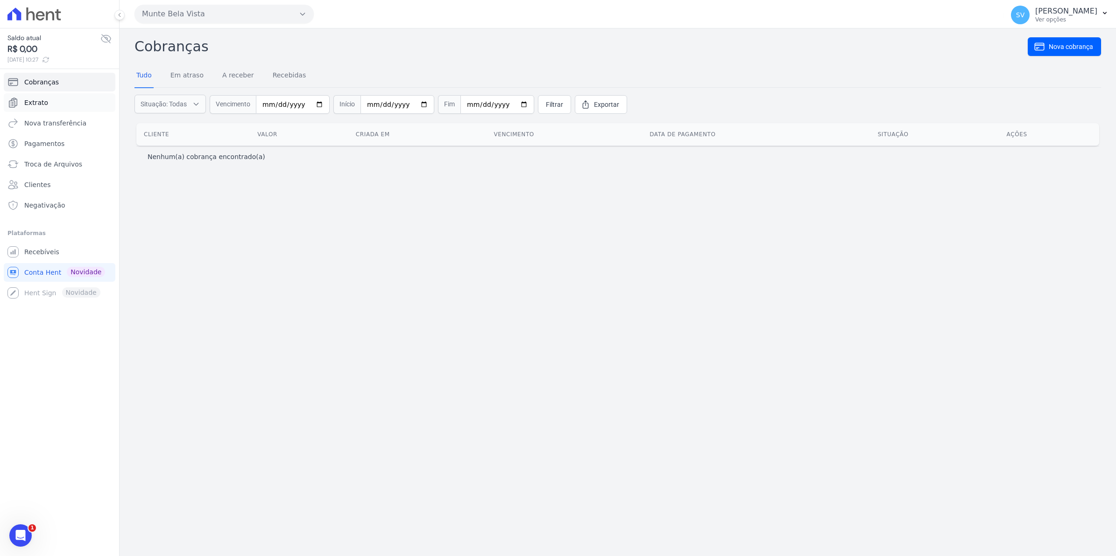
click at [40, 102] on span "Extrato" at bounding box center [36, 102] width 24 height 9
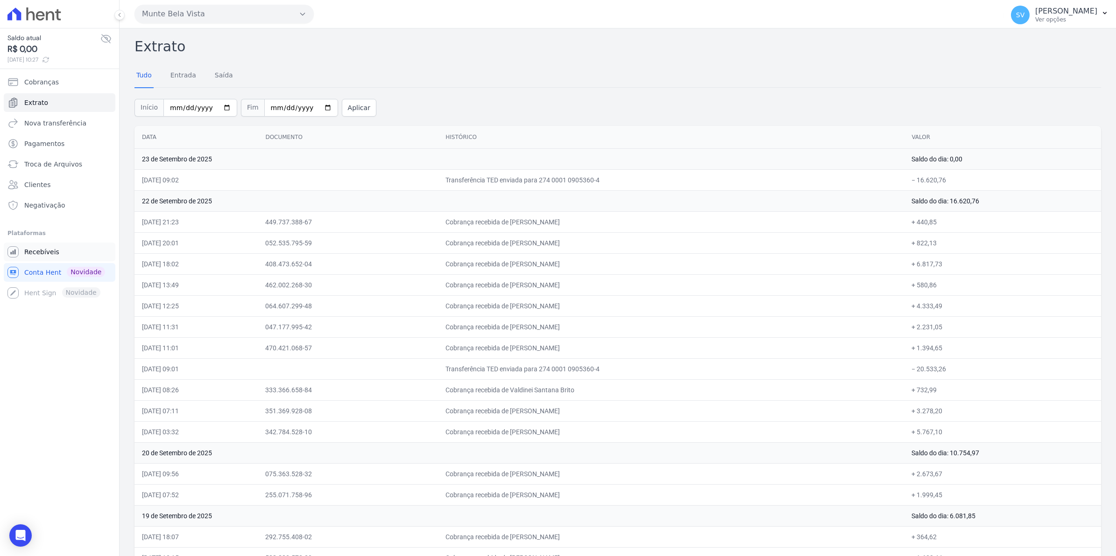
click at [34, 253] on span "Recebíveis" at bounding box center [41, 251] width 35 height 9
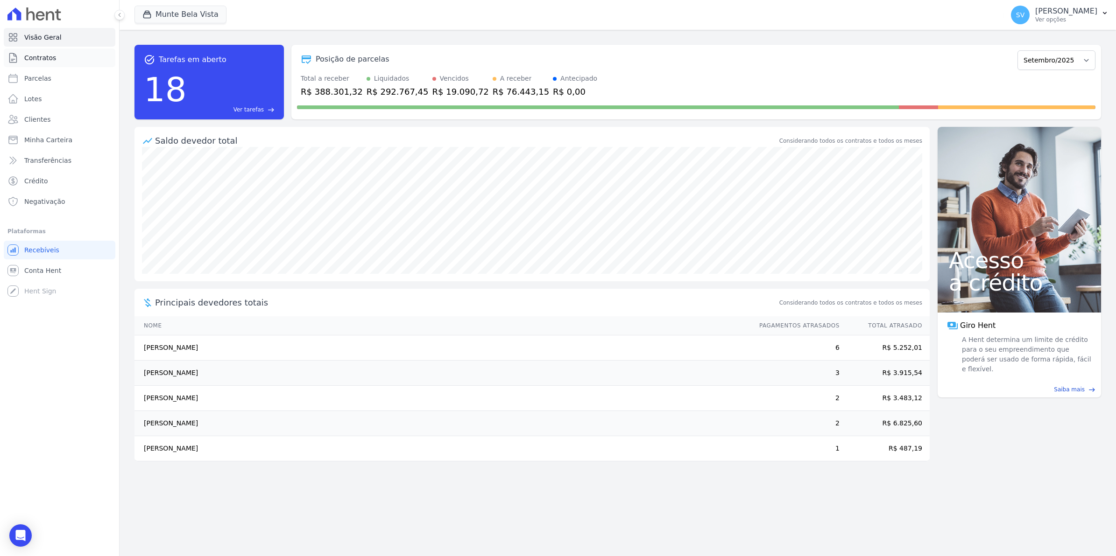
click at [43, 61] on span "Contratos" at bounding box center [40, 57] width 32 height 9
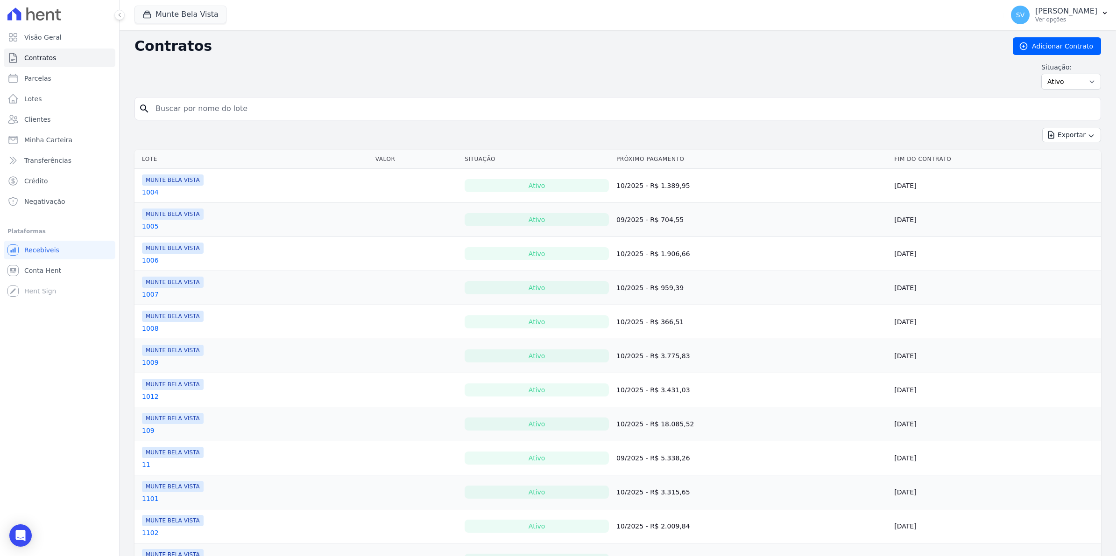
click at [200, 113] on input "search" at bounding box center [623, 108] width 947 height 19
type input "silmara"
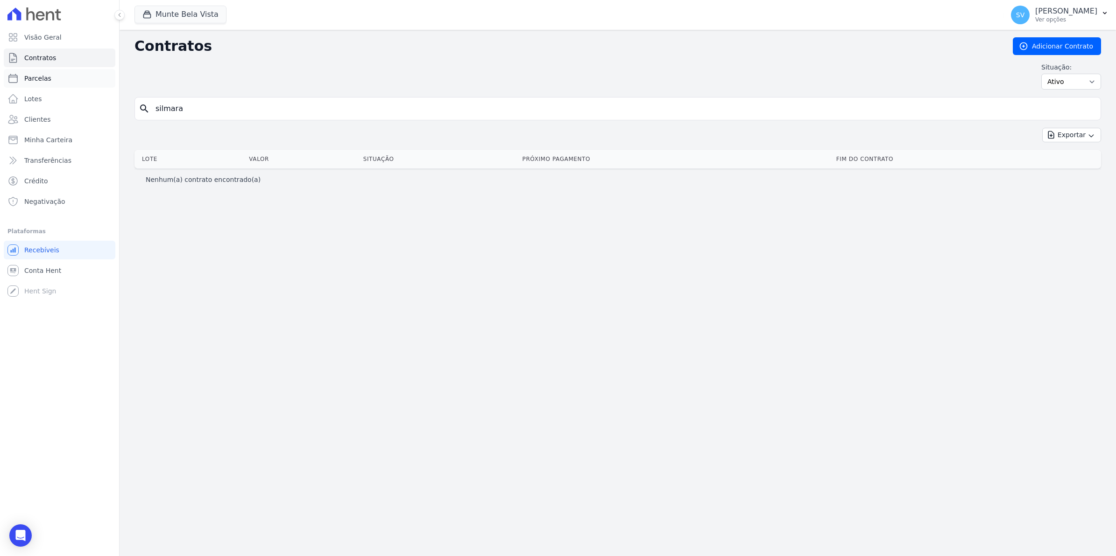
click at [41, 75] on span "Parcelas" at bounding box center [37, 78] width 27 height 9
select select
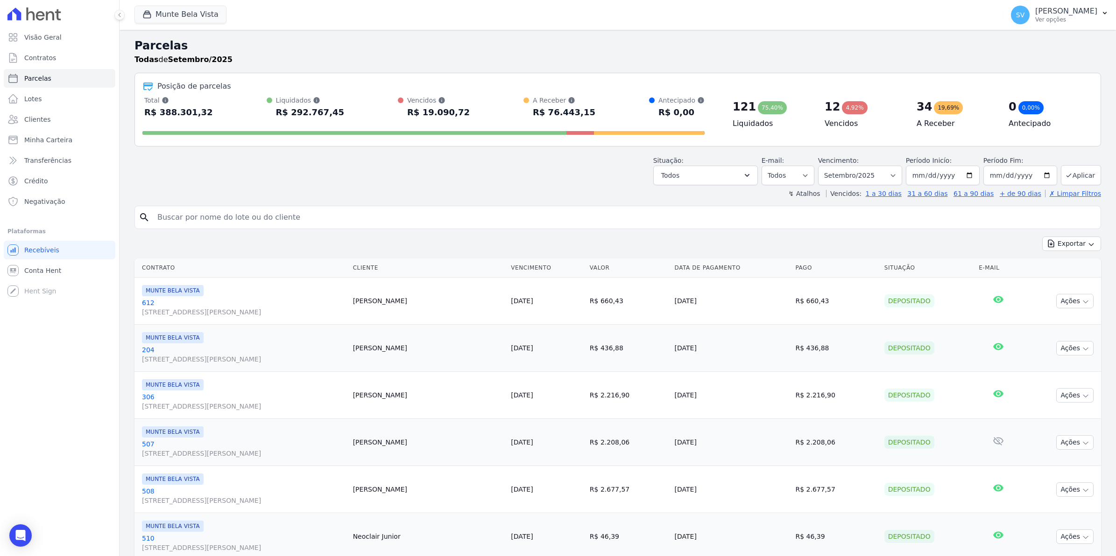
click at [209, 113] on div "Total Soma das parcelas pagas, vencidas, em aberto e agendadas. Não considera p…" at bounding box center [423, 108] width 562 height 24
click at [191, 221] on input "search" at bounding box center [624, 217] width 945 height 19
type input "silmara"
select select
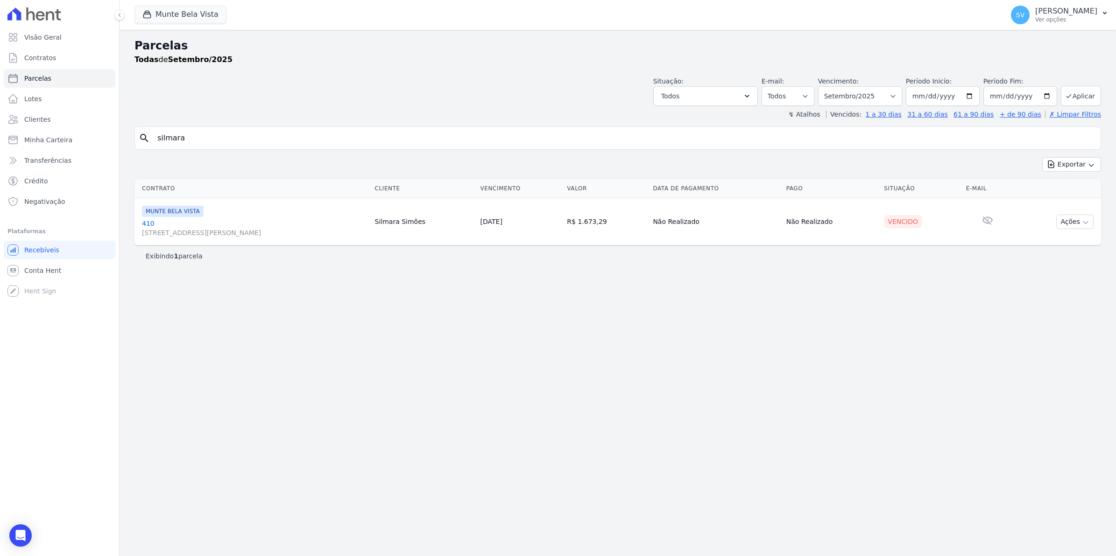
click at [144, 223] on link "410 Avenida Brigadeiro Faria Lima, 1306, 4 andar, Pinheiros" at bounding box center [254, 228] width 225 height 19
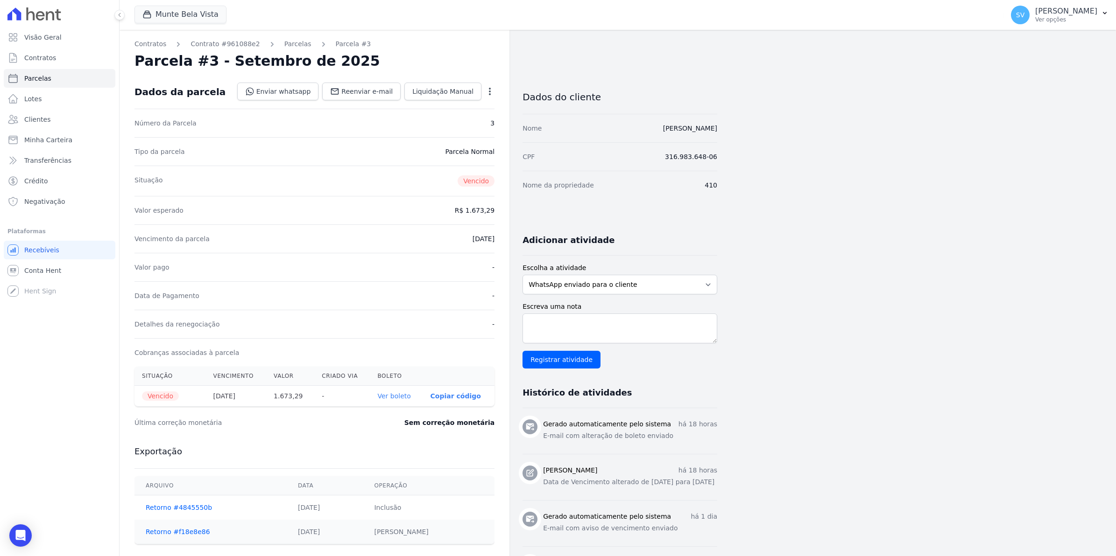
click at [485, 94] on icon "button" at bounding box center [489, 91] width 9 height 9
click at [441, 105] on link "Alterar" at bounding box center [449, 104] width 82 height 17
click at [436, 239] on input "2025-09-23" at bounding box center [458, 238] width 74 height 20
type input "2025-09-25"
click at [481, 92] on span "Salvar" at bounding box center [476, 91] width 21 height 9
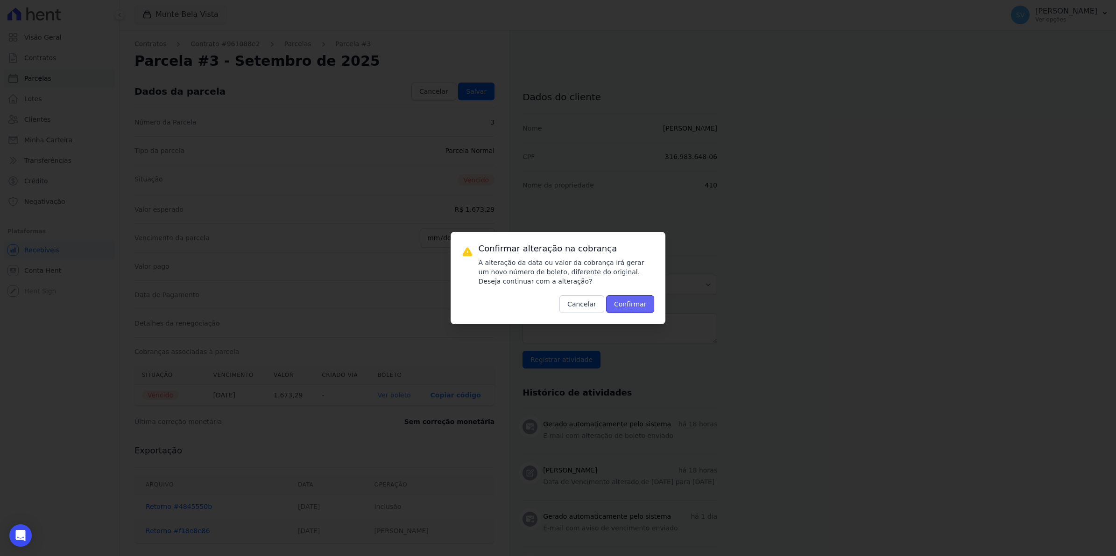
click at [640, 299] on button "Confirmar" at bounding box center [630, 304] width 49 height 18
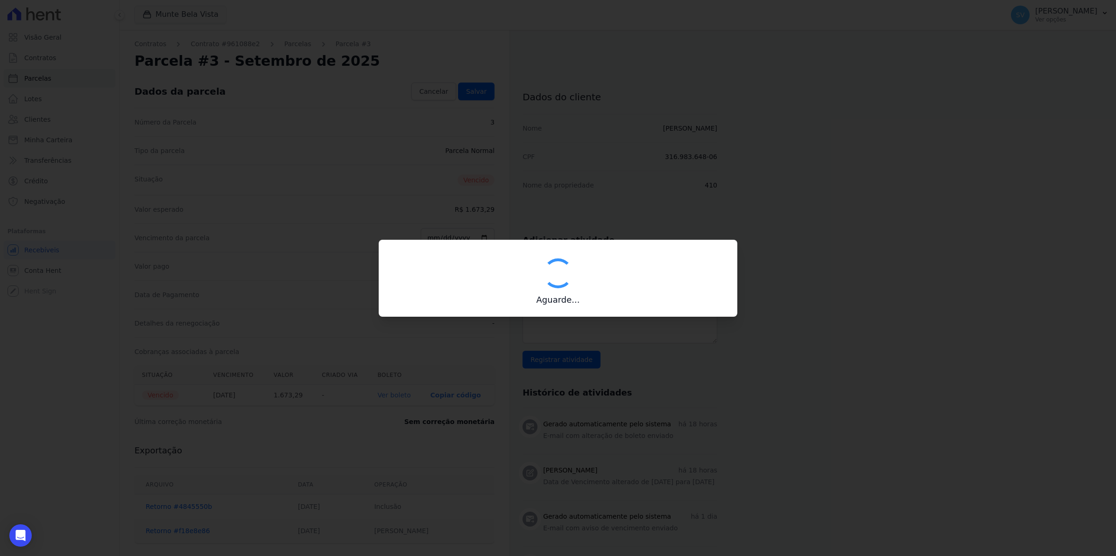
type input "00190000090335103300000656709177912100000167329"
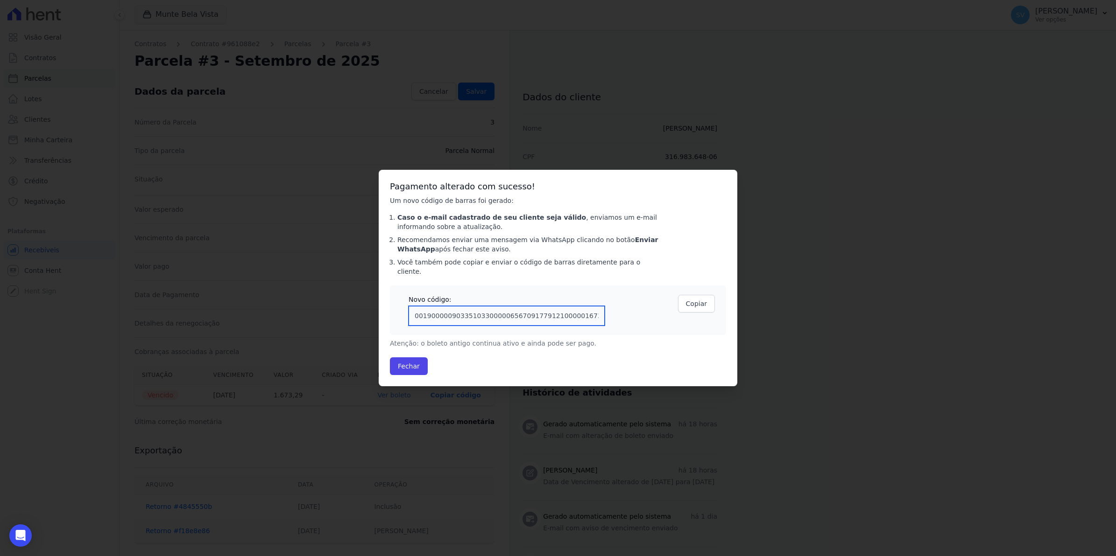
drag, startPoint x: 591, startPoint y: 314, endPoint x: -2, endPoint y: 353, distance: 594.6
click at [0, 0] on html "Visão Geral Contratos Parcelas Lotes Clientes Minha Carteira Transferências Cré…" at bounding box center [558, 0] width 1116 height 0
click at [418, 362] on button "Fechar" at bounding box center [409, 367] width 38 height 18
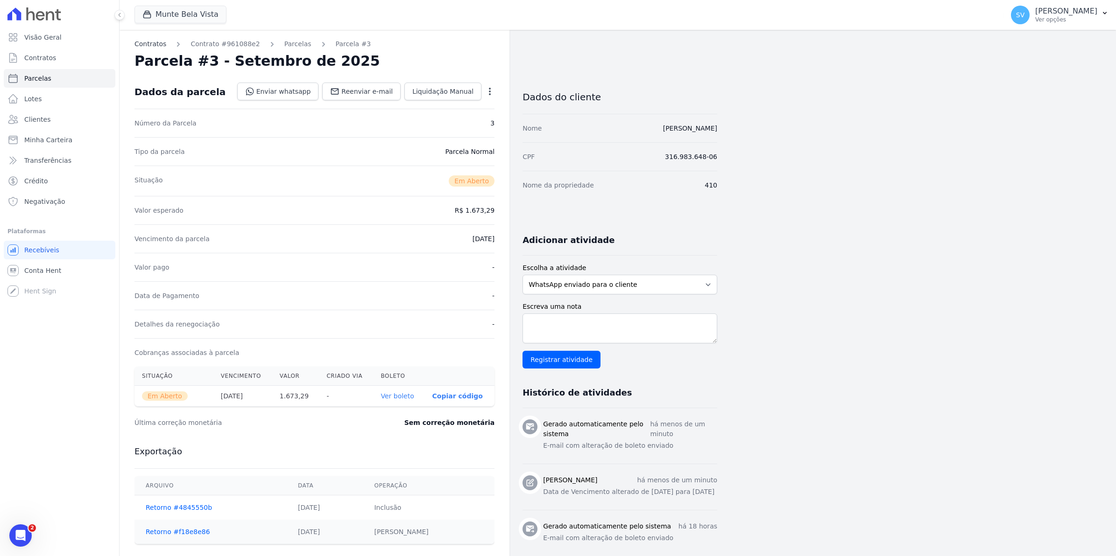
click at [148, 44] on link "Contratos" at bounding box center [150, 44] width 32 height 10
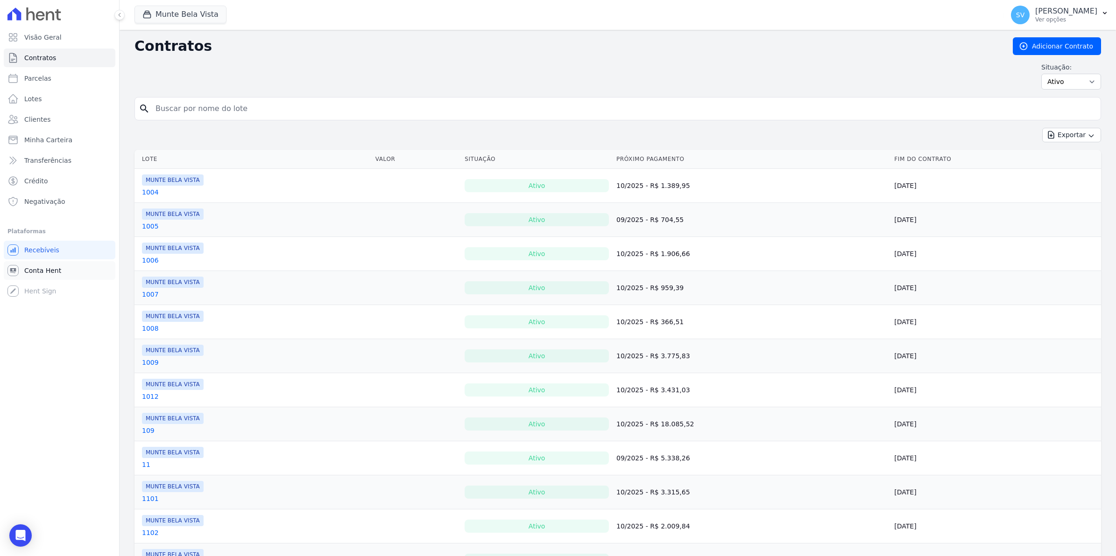
click at [36, 278] on link "Conta Hent" at bounding box center [60, 270] width 112 height 19
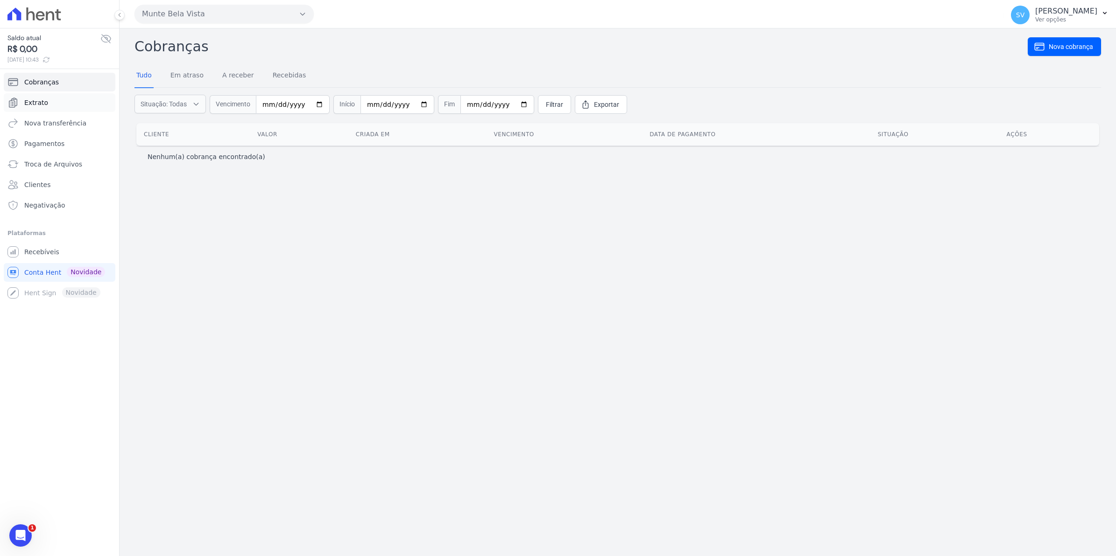
click at [22, 97] on link "Extrato" at bounding box center [60, 102] width 112 height 19
click at [35, 100] on span "Extrato" at bounding box center [36, 102] width 24 height 9
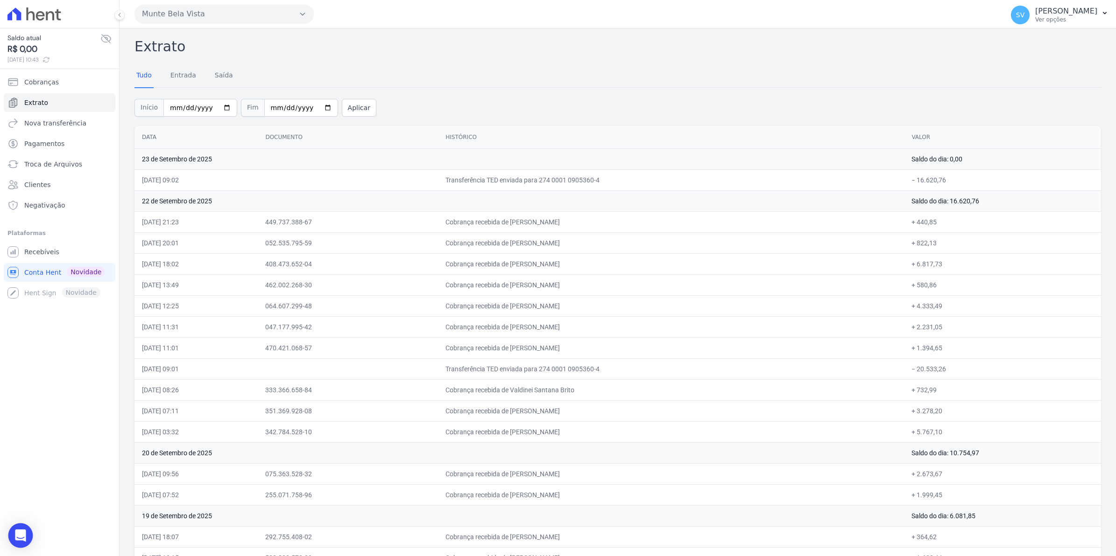
click at [27, 542] on div "Open Intercom Messenger" at bounding box center [20, 536] width 25 height 25
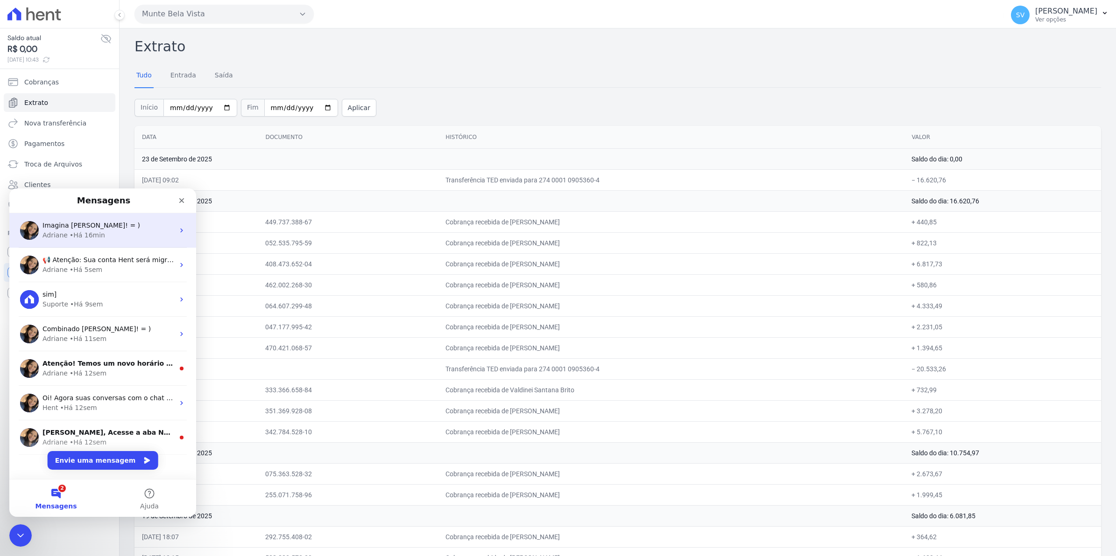
click at [71, 224] on span "Imagina [PERSON_NAME]! = )" at bounding box center [91, 225] width 98 height 7
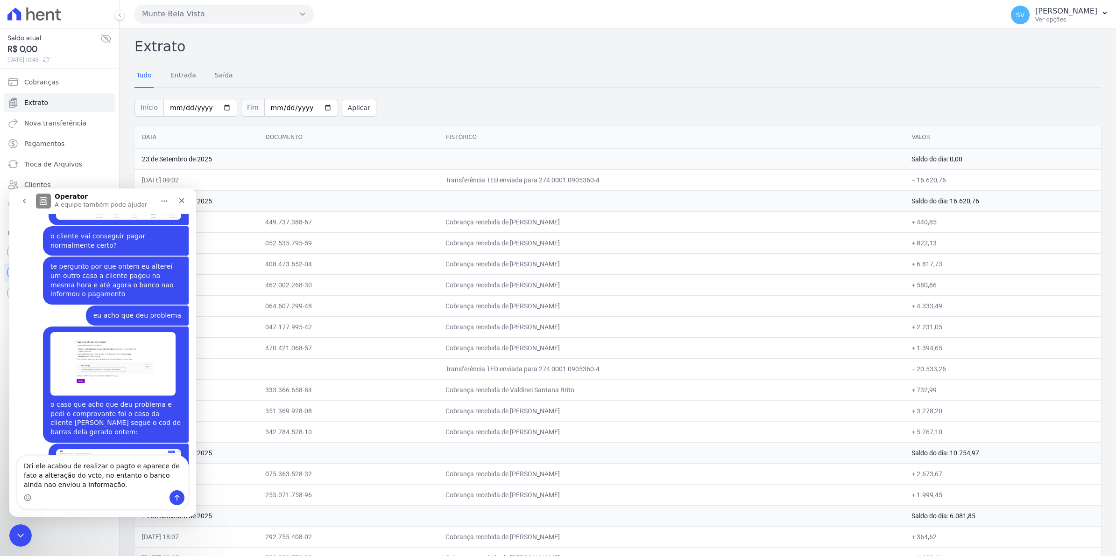
scroll to position [7586, 0]
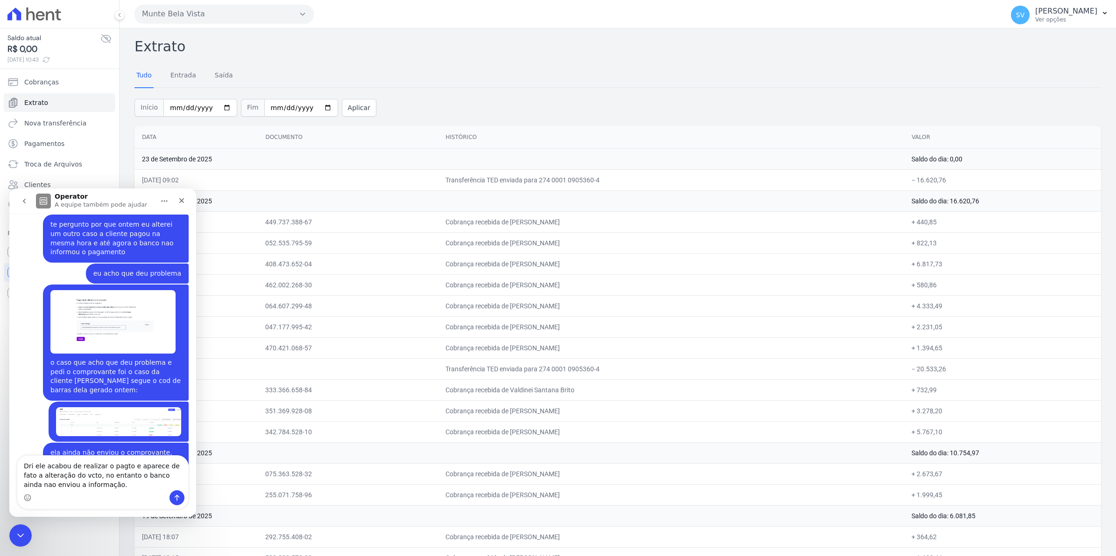
drag, startPoint x: 125, startPoint y: 466, endPoint x: 169, endPoint y: 495, distance: 52.6
click at [169, 495] on div "Dri ele acabou de realizar o pagto e aparece de fato a alteração do vcto, no en…" at bounding box center [102, 482] width 171 height 53
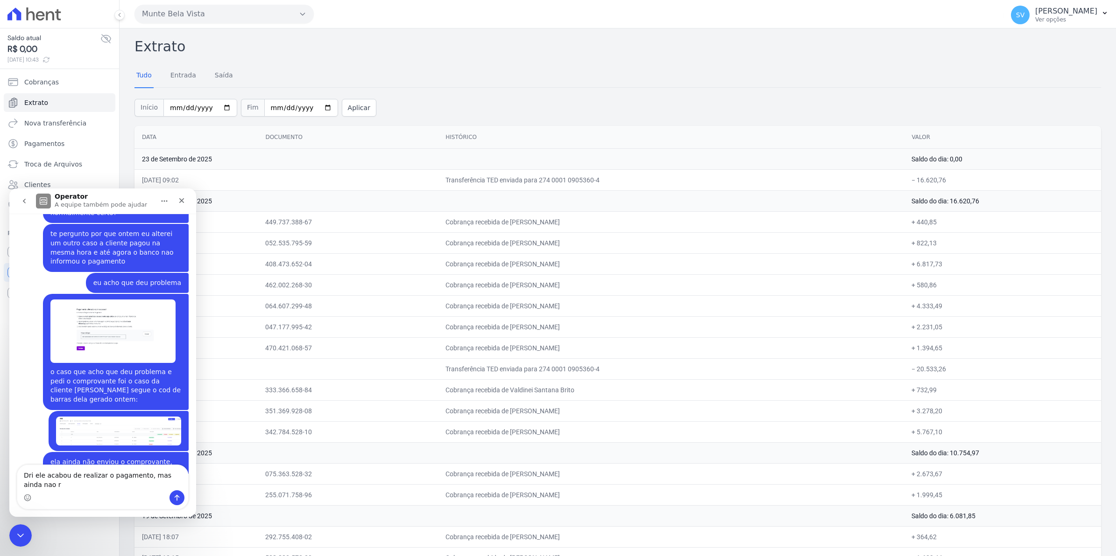
scroll to position [7576, 0]
click at [176, 475] on textarea "Dri ele acabou de realizar o pagamento, mas ainda nao recebemos a confirmação" at bounding box center [102, 477] width 171 height 25
click at [104, 483] on textarea "Dri ele acabou de realizar o pagamento, mas ainda não recebemos a confirmação" at bounding box center [102, 477] width 171 height 25
type textarea "Dri ele acabou de realizar o pagamento, mas ainda não recebemos a confirmação, …"
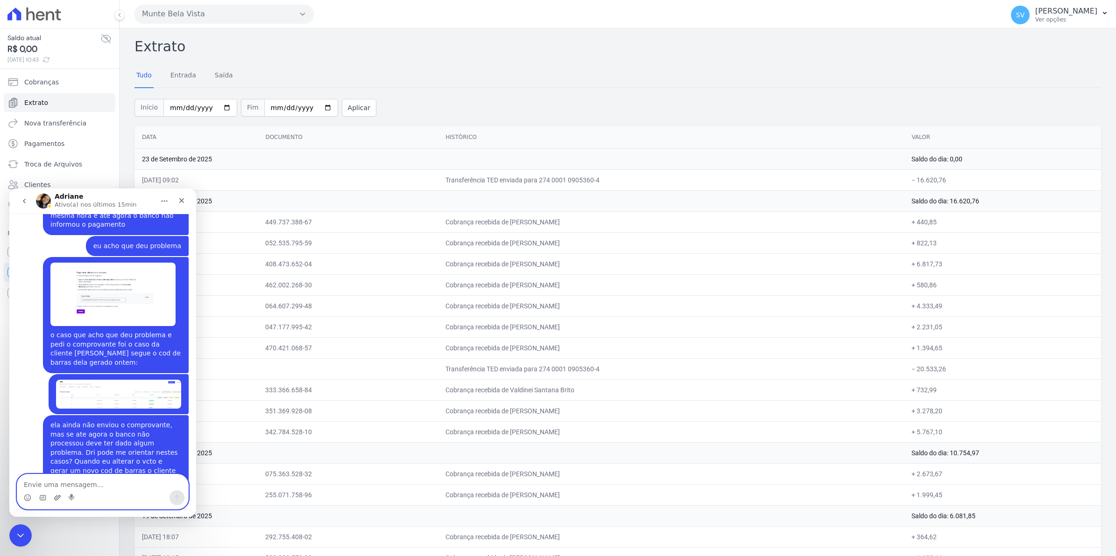
click at [58, 498] on icon "Upload do anexo" at bounding box center [57, 497] width 7 height 7
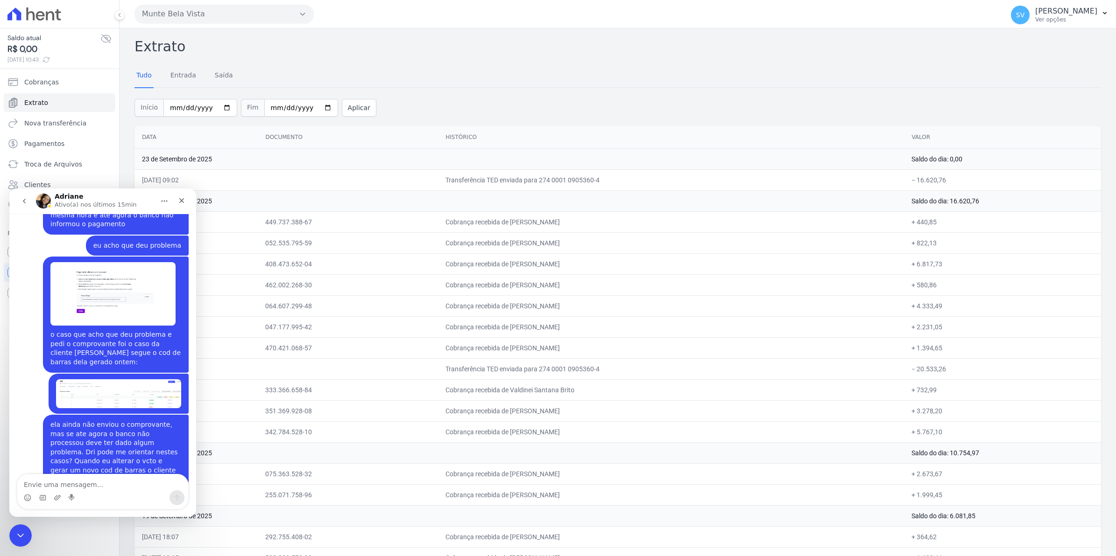
scroll to position [7657, 0]
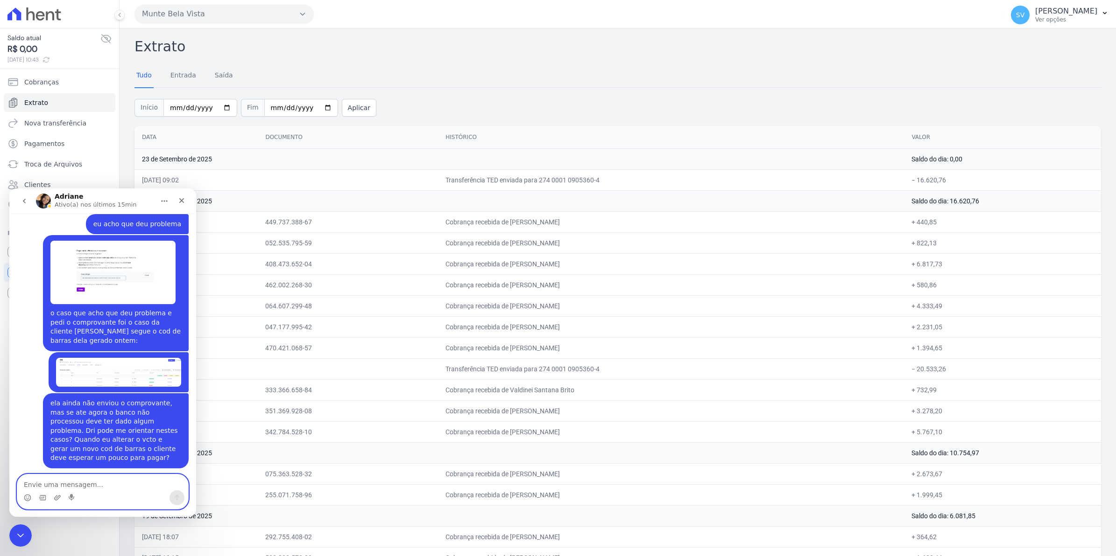
click at [64, 481] on textarea "Envie uma mensagem..." at bounding box center [102, 483] width 171 height 16
type textarea "esperamos uma meia horinha?"
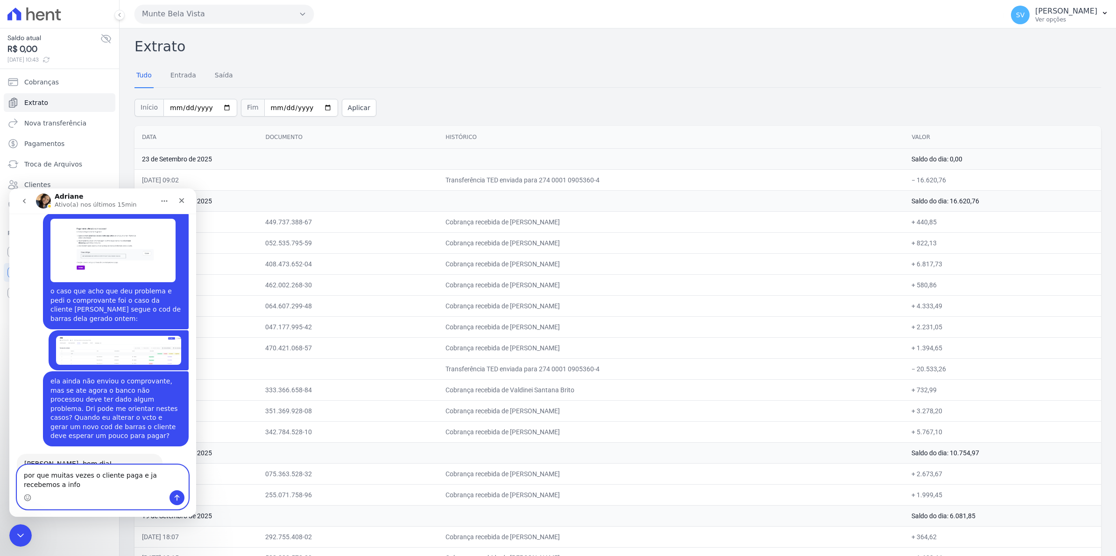
scroll to position [7688, 0]
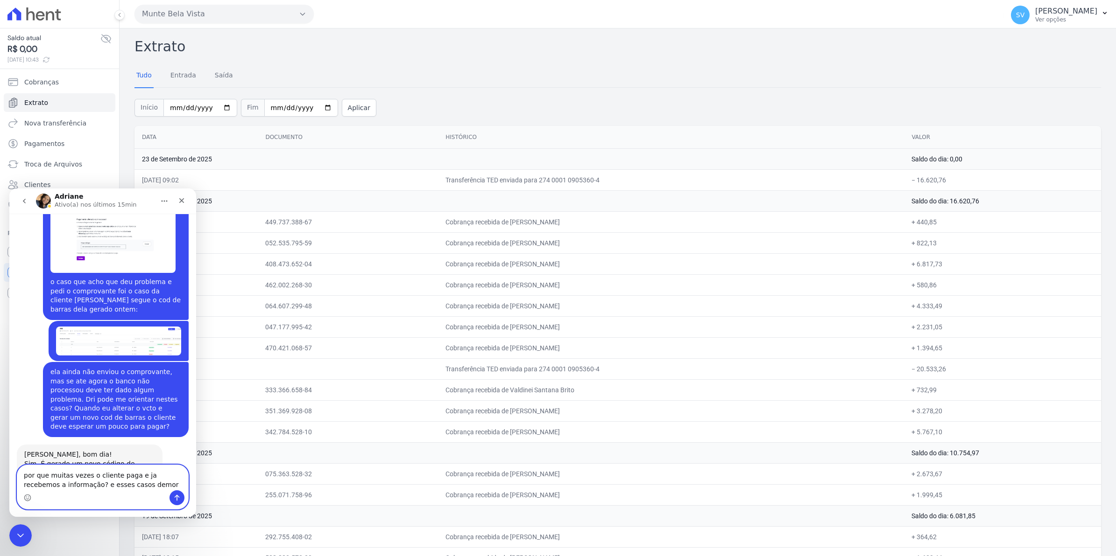
click at [24, 476] on textarea "por que muitas vezes o cliente paga e ja recebemos a informação? e esses casos …" at bounding box center [102, 477] width 171 height 25
click at [97, 487] on textarea "percebo que muitas vezes o cliente paga e ja recebemos a informação? e esses ca…" at bounding box center [102, 477] width 171 height 25
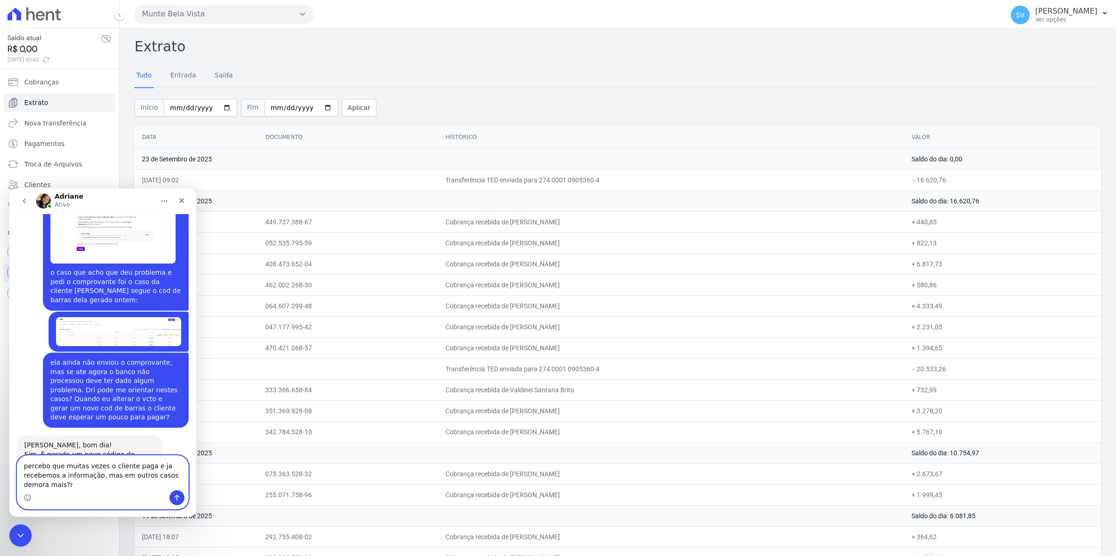
type textarea "percebo que muitas vezes o cliente paga e ja recebemos a informação, mas em out…"
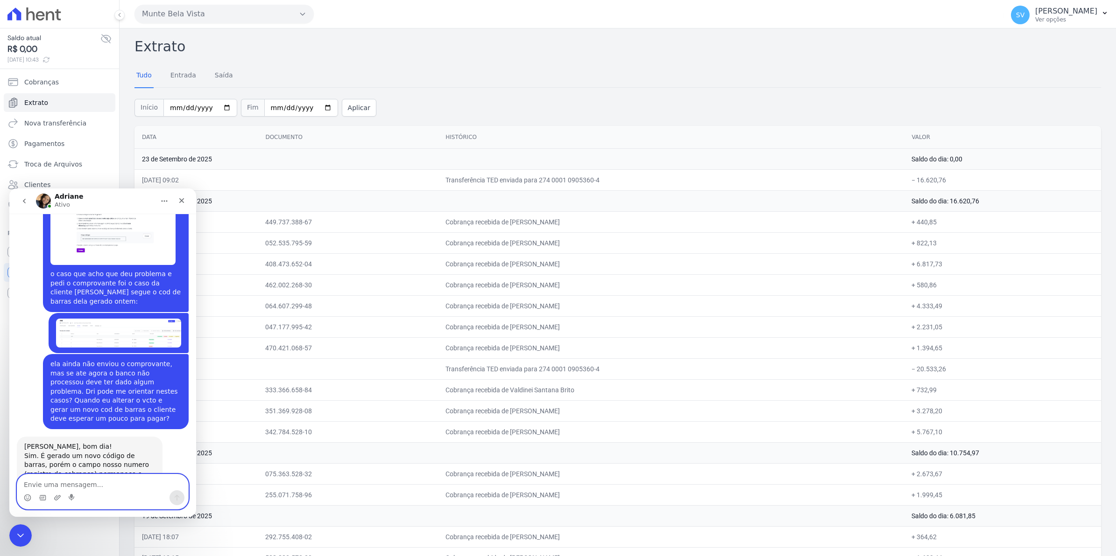
scroll to position [7739, 0]
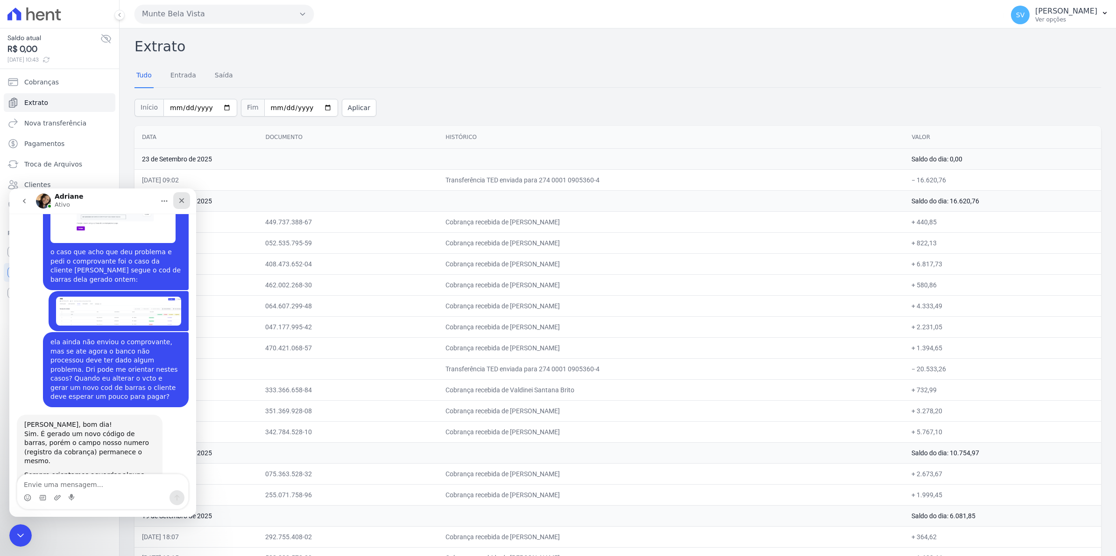
click at [181, 202] on icon "Fechar" at bounding box center [181, 200] width 7 height 7
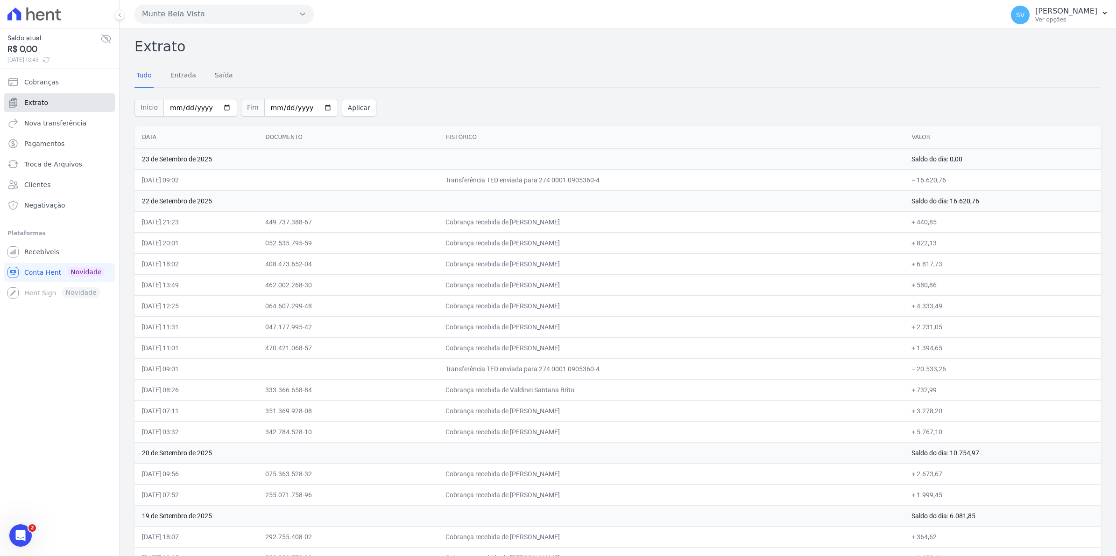
click at [32, 105] on span "Extrato" at bounding box center [36, 102] width 24 height 9
click at [38, 269] on span "Conta Hent" at bounding box center [42, 272] width 37 height 9
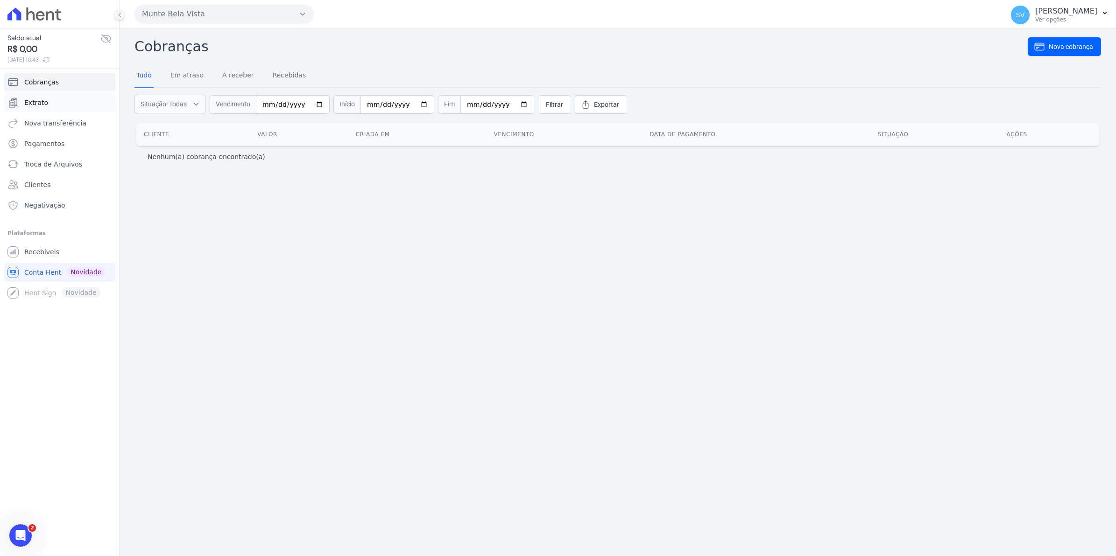
click at [41, 99] on span "Extrato" at bounding box center [36, 102] width 24 height 9
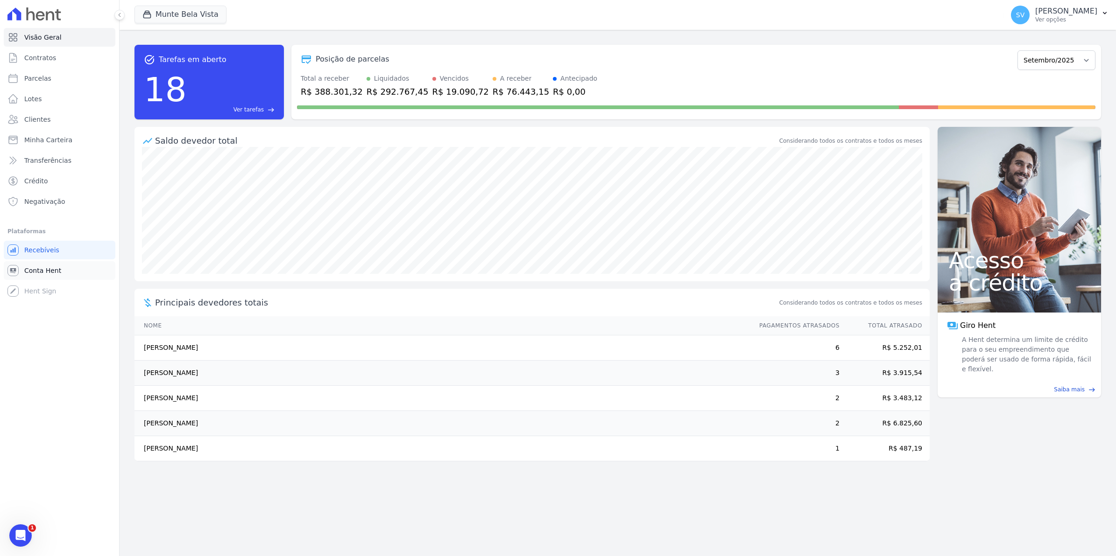
click at [40, 274] on span "Conta Hent" at bounding box center [42, 270] width 37 height 9
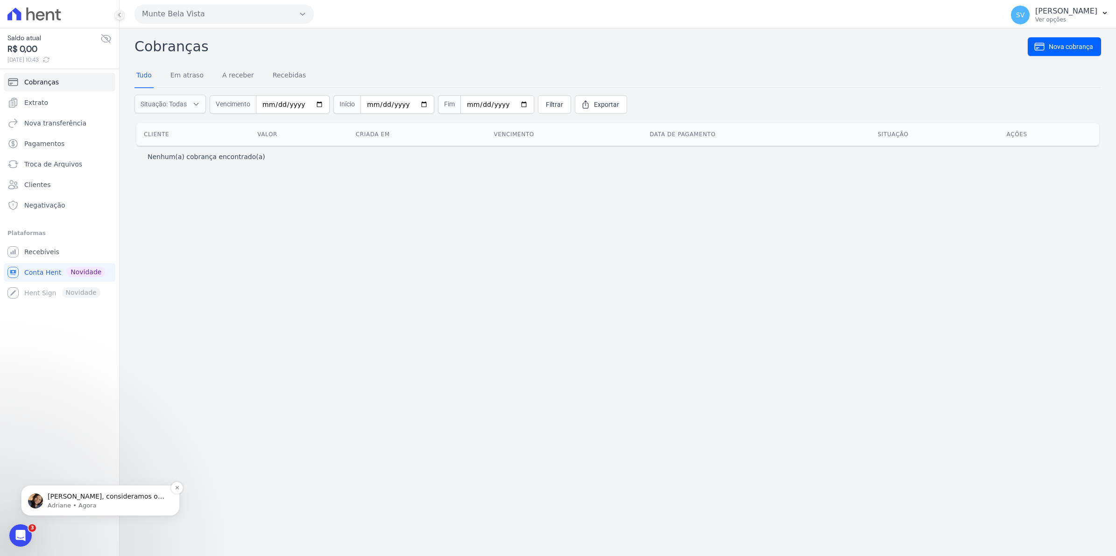
click at [60, 504] on p "Adriane • Agora" at bounding box center [108, 506] width 120 height 8
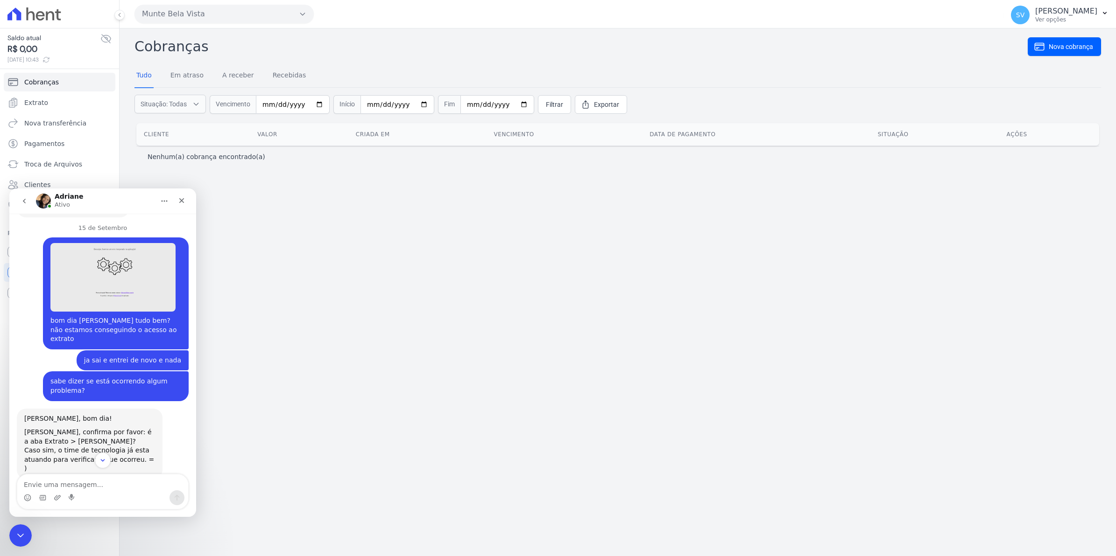
scroll to position [7495, 0]
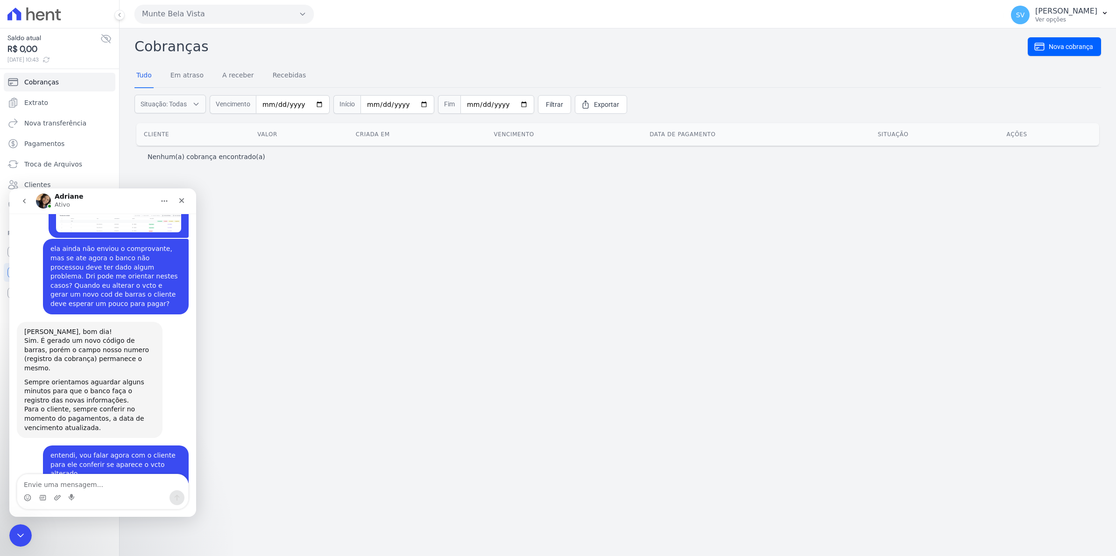
drag, startPoint x: 192, startPoint y: 257, endPoint x: 205, endPoint y: 682, distance: 424.5
click at [49, 485] on textarea "Envie uma mensagem..." at bounding box center [102, 483] width 171 height 16
type textarea "normalmente conseguimos visualizar no extrato no mesmo dia"
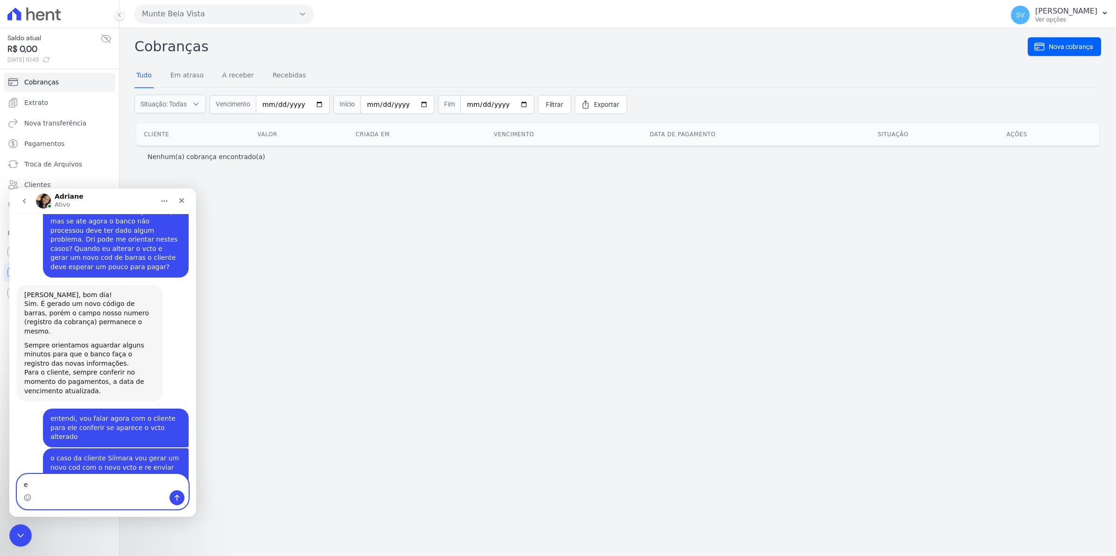
type textarea "e"
click at [182, 202] on icon "Fechar" at bounding box center [181, 200] width 7 height 7
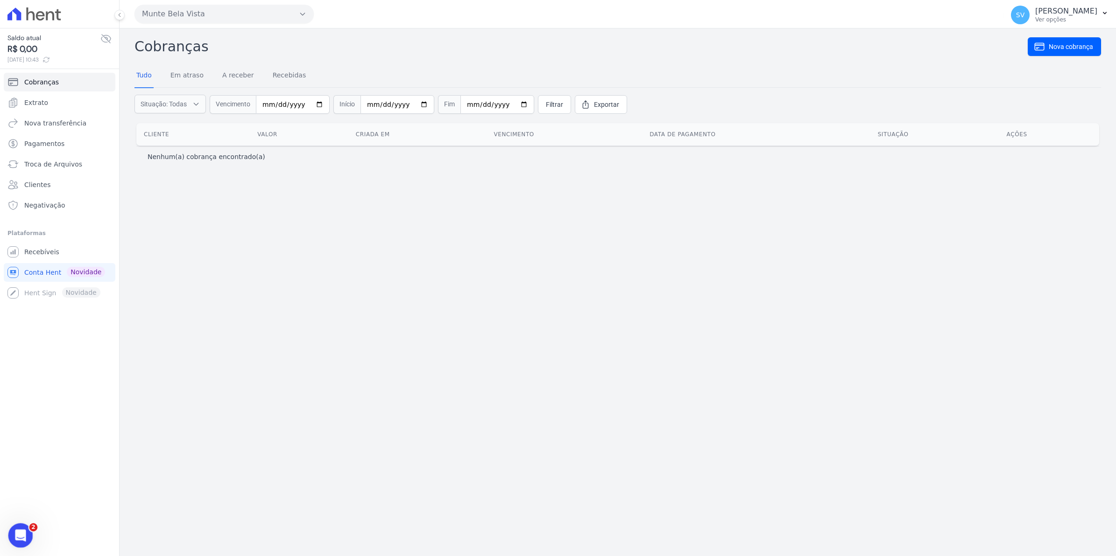
scroll to position [7541, 0]
click at [23, 530] on div "Abertura do Messenger da Intercom" at bounding box center [19, 534] width 31 height 31
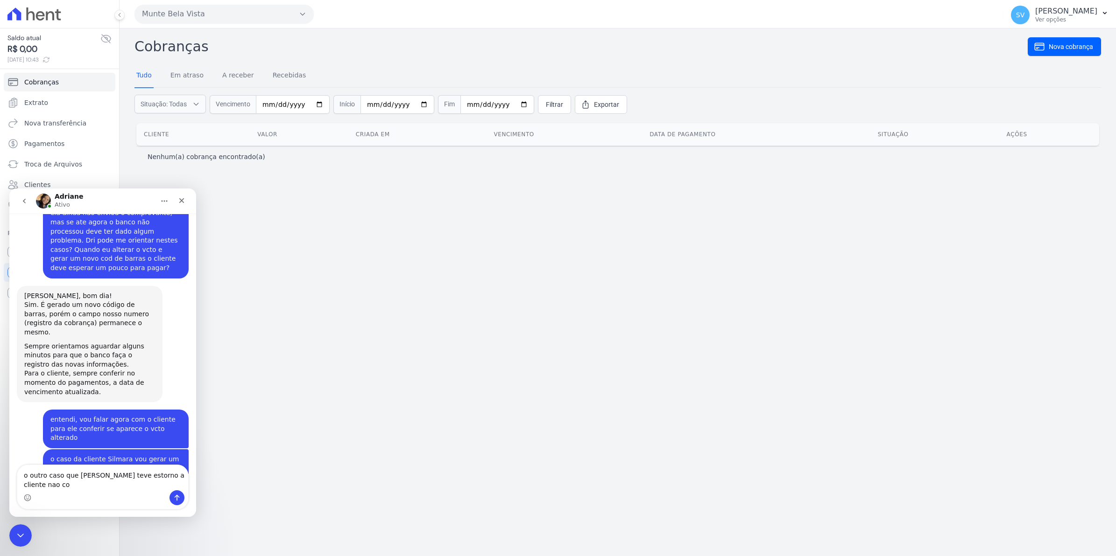
scroll to position [7562, 0]
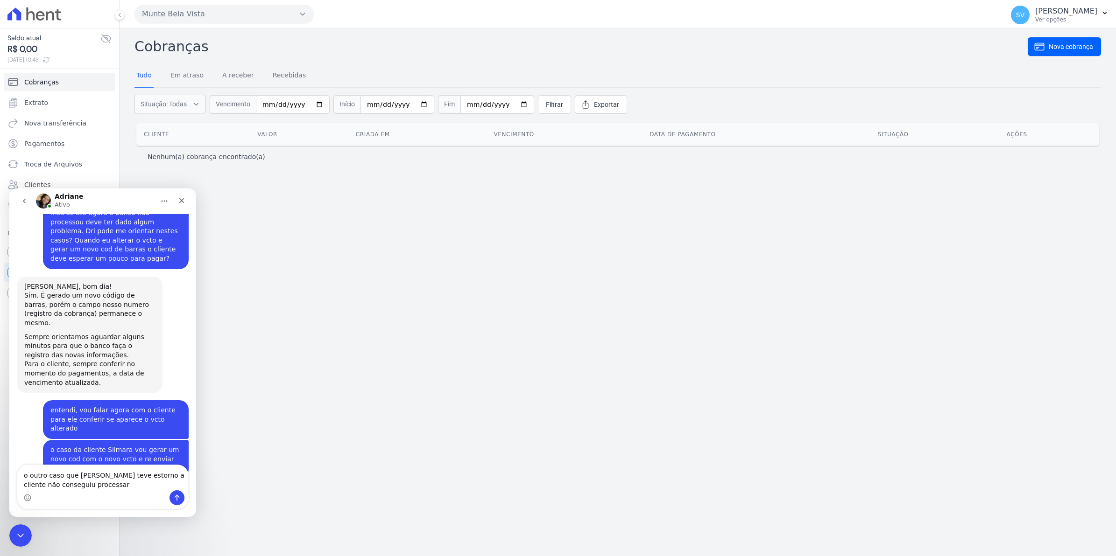
click at [141, 477] on textarea "o outro caso que [PERSON_NAME] teve estorno a cliente não conseguiu processar" at bounding box center [102, 477] width 171 height 25
click at [113, 483] on textarea "o outro caso que [PERSON_NAME] teve estorno, a cliente não conseguiu processar" at bounding box center [102, 477] width 171 height 25
type textarea "o outro caso que [PERSON_NAME] teve estorno, a cliente não conseguiu processar …"
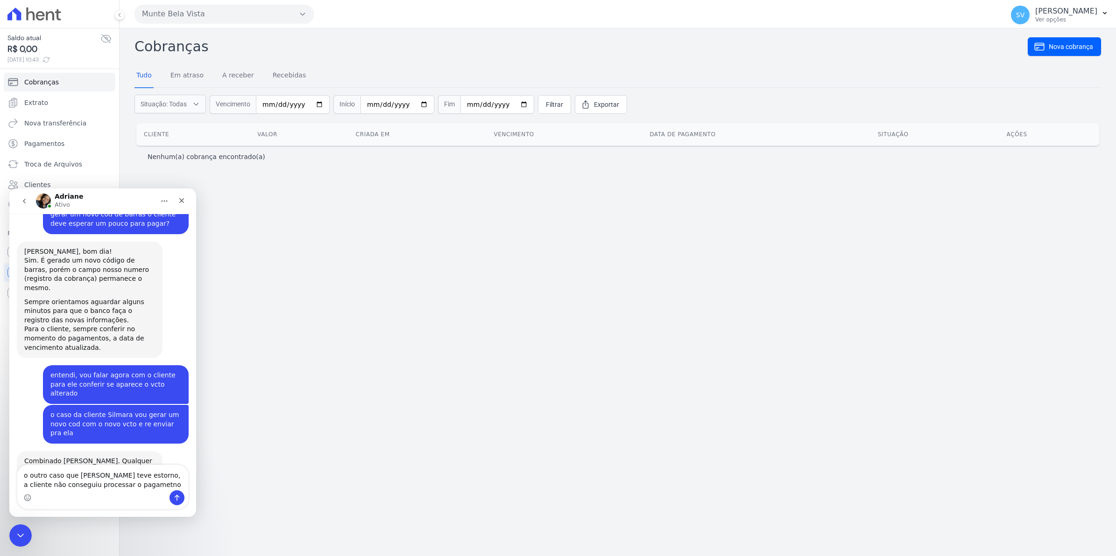
scroll to position [7598, 0]
drag, startPoint x: 25, startPoint y: 475, endPoint x: 136, endPoint y: 493, distance: 113.0
click at [136, 493] on div "o outro caso que [PERSON_NAME] teve estorno, a cliente não conseguiu processar …" at bounding box center [102, 487] width 171 height 44
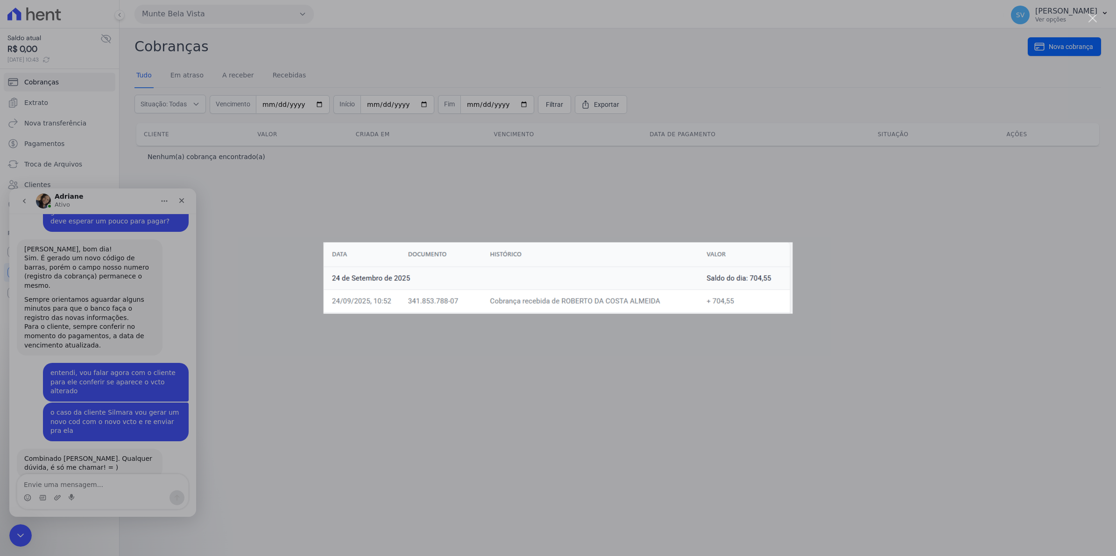
scroll to position [0, 0]
click at [333, 214] on div "Messenger da Intercom" at bounding box center [558, 278] width 1116 height 556
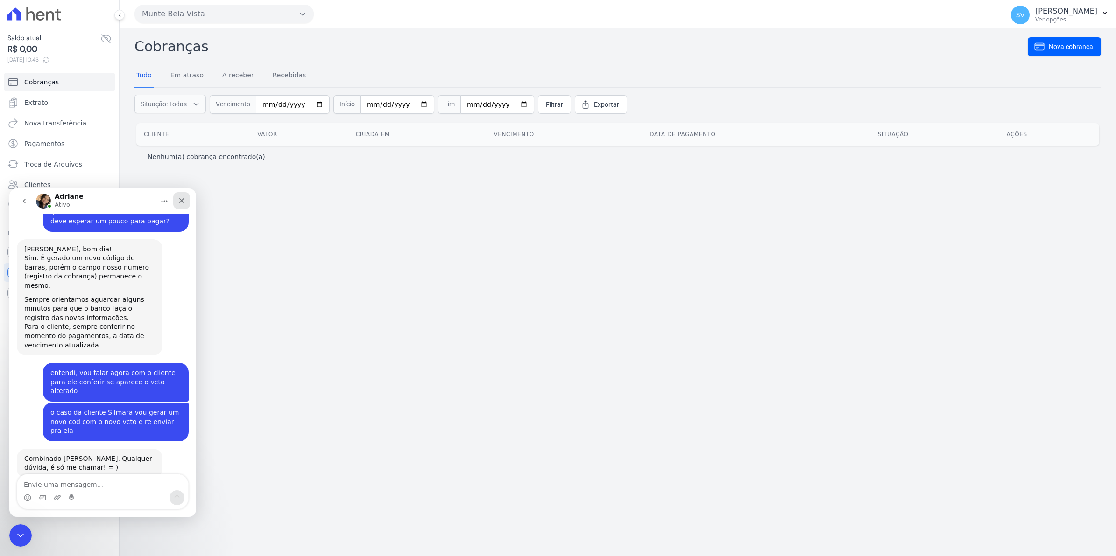
click at [183, 204] on icon "Fechar" at bounding box center [181, 200] width 7 height 7
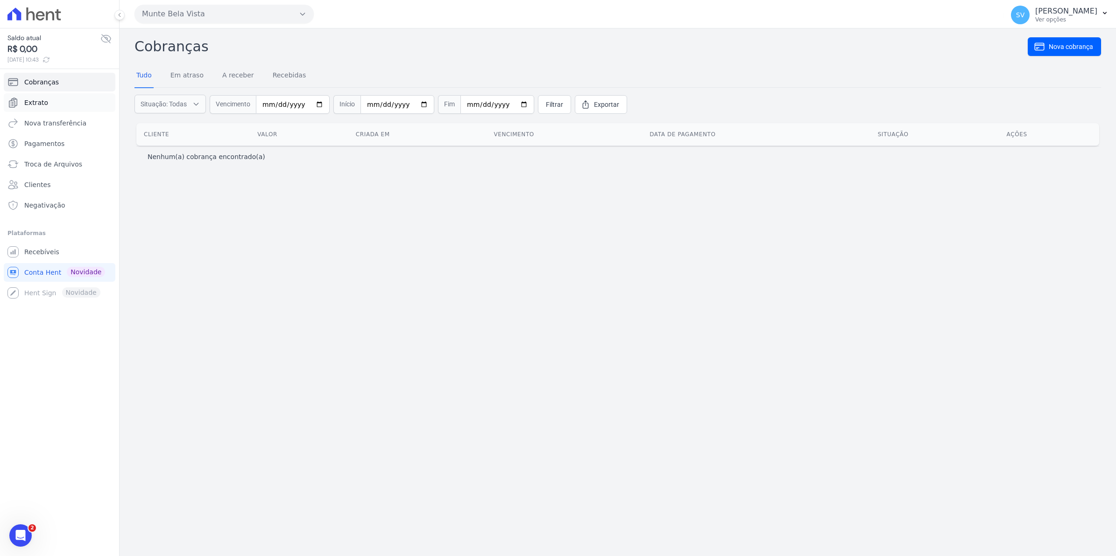
click at [43, 104] on span "Extrato" at bounding box center [36, 102] width 24 height 9
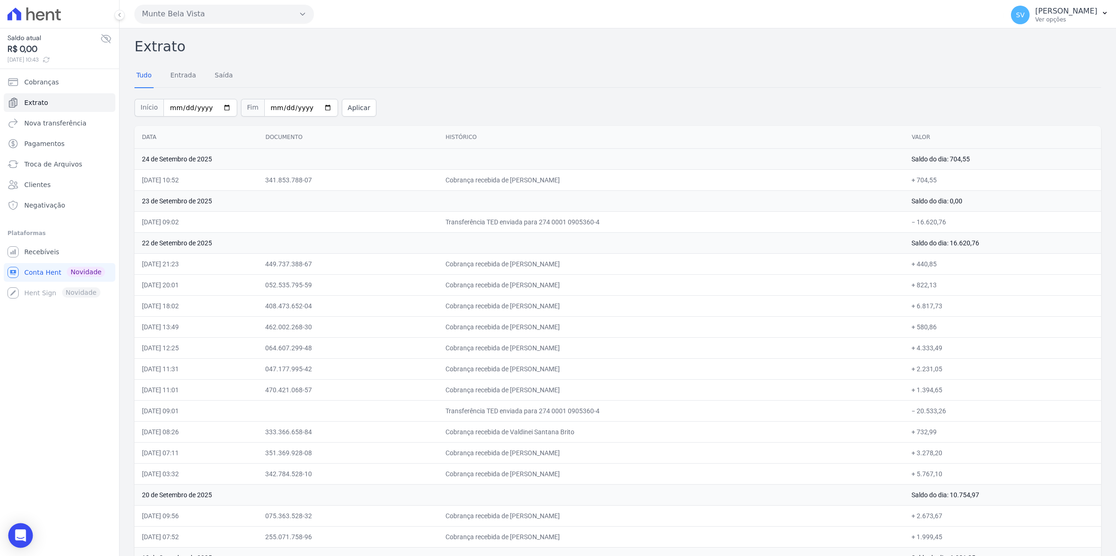
click at [20, 534] on icon "Open Intercom Messenger" at bounding box center [20, 536] width 11 height 12
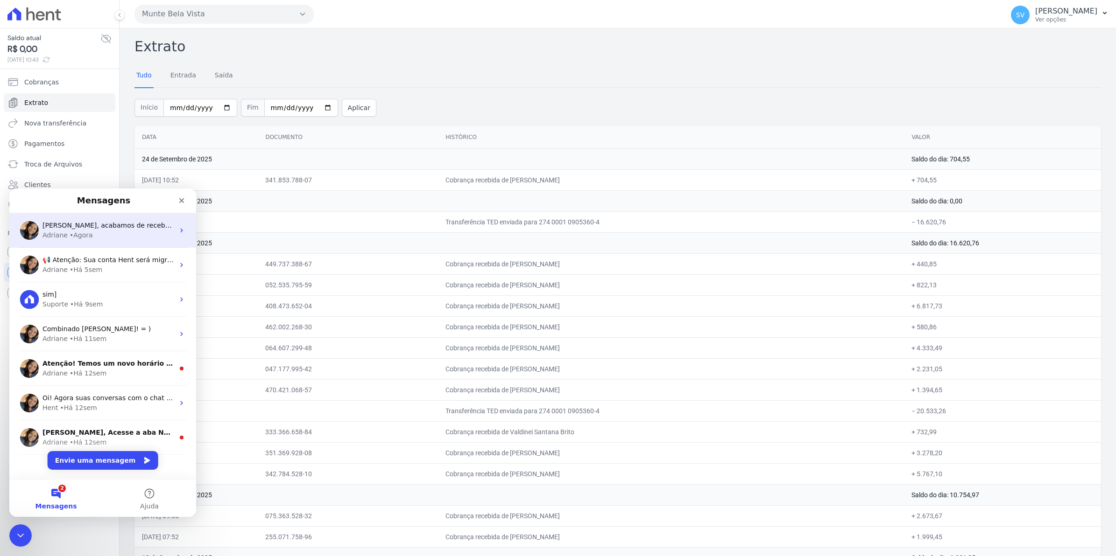
click at [70, 236] on div "• Agora" at bounding box center [81, 236] width 23 height 10
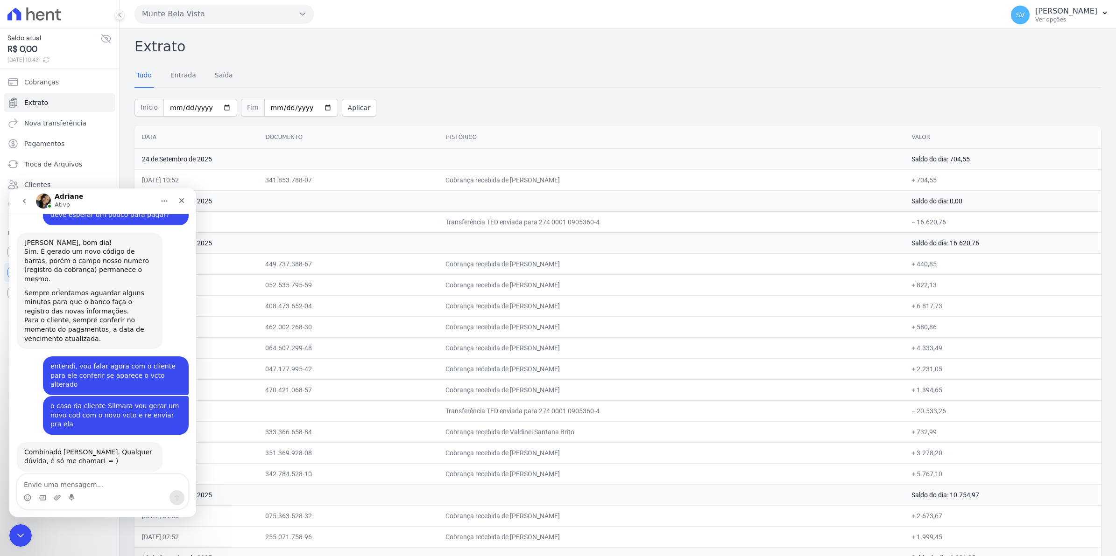
scroll to position [7472, 0]
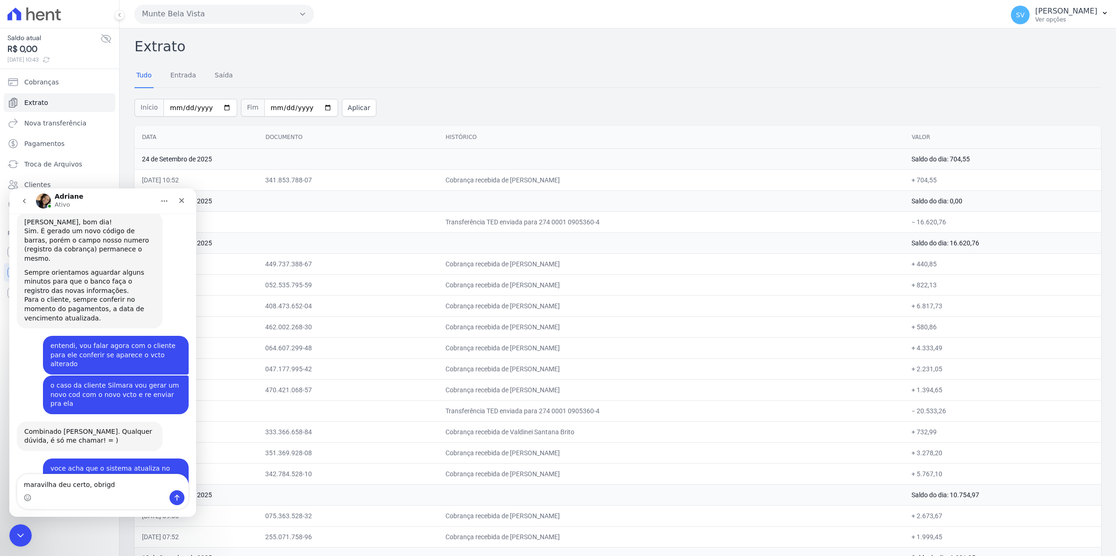
type textarea "maravilha deu certo, obrigda"
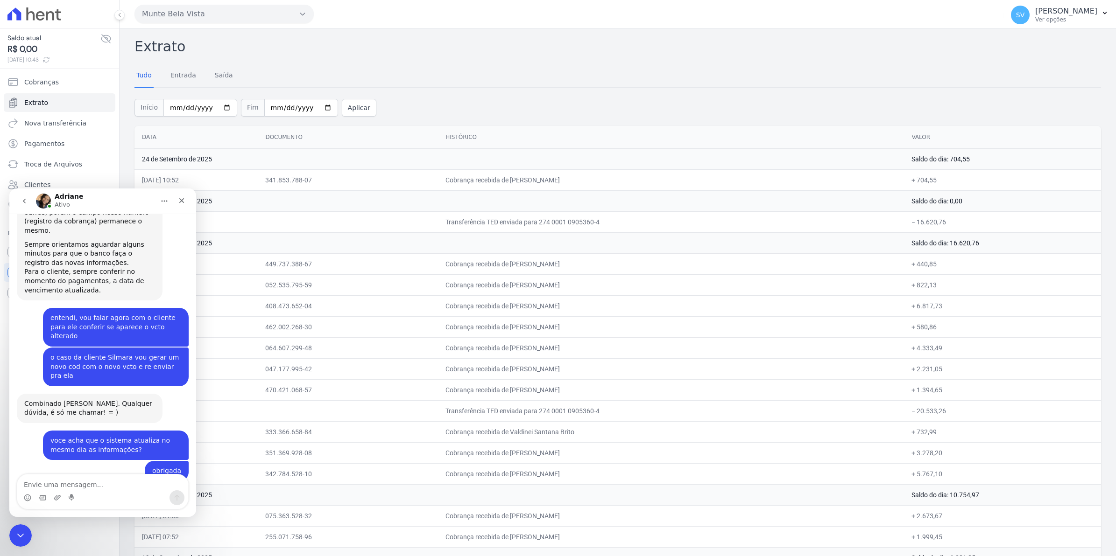
click at [668, 107] on div "Início [DATE] Fim [DATE] Aplicar" at bounding box center [617, 106] width 966 height 39
click at [180, 201] on icon "Fechar" at bounding box center [181, 200] width 7 height 7
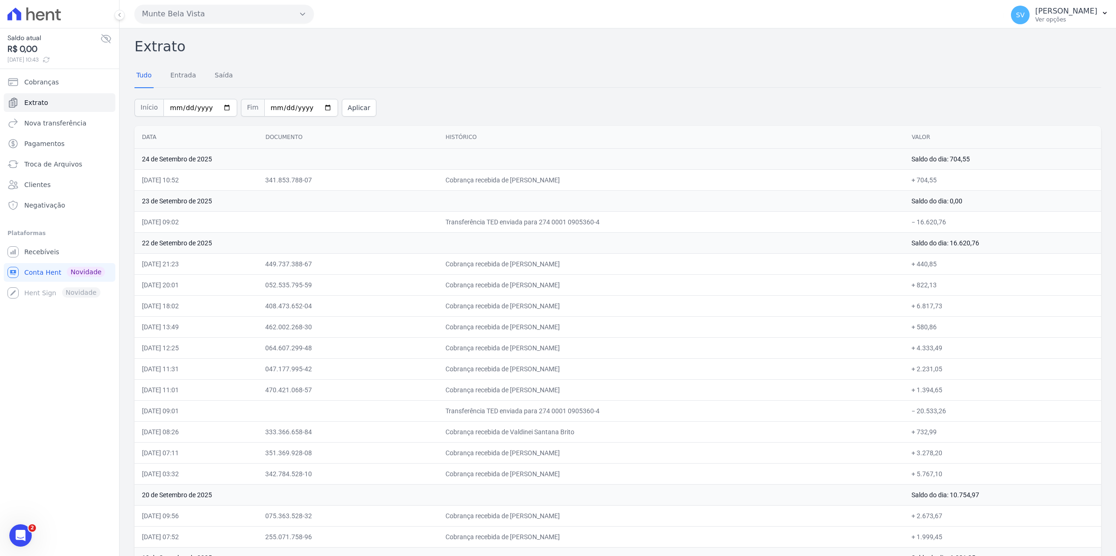
scroll to position [7521, 0]
click at [1029, 20] on span "SV" at bounding box center [1020, 15] width 19 height 19
click at [24, 251] on span "Recebíveis" at bounding box center [41, 251] width 35 height 9
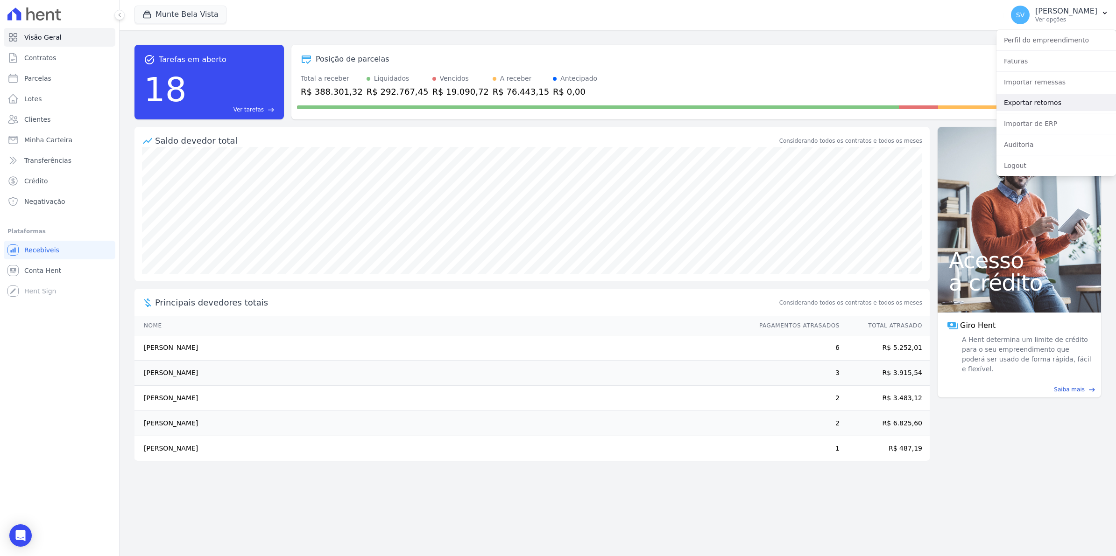
click at [1034, 101] on link "Exportar retornos" at bounding box center [1055, 102] width 119 height 17
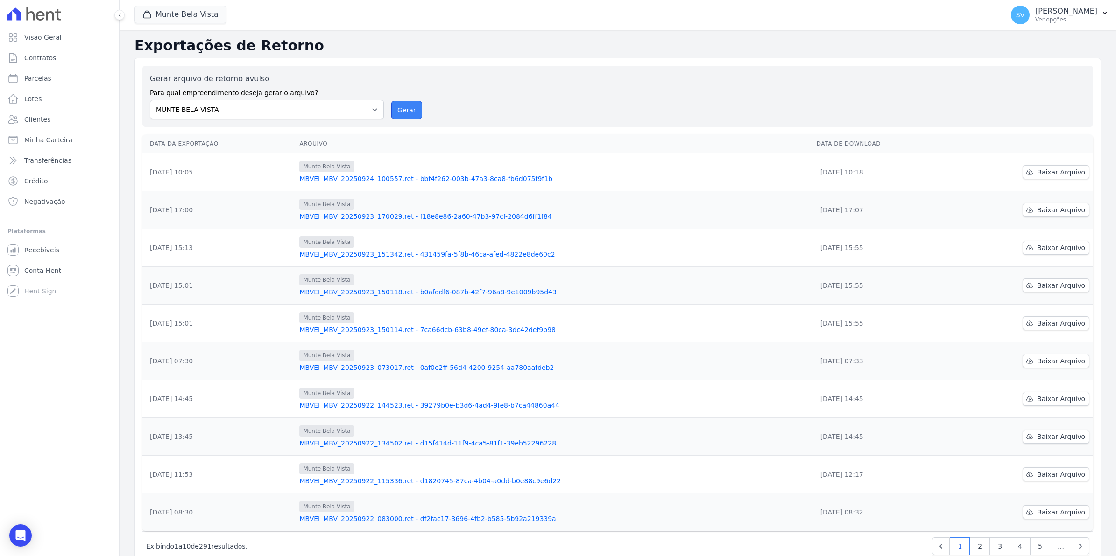
click at [394, 108] on button "Gerar" at bounding box center [406, 110] width 31 height 19
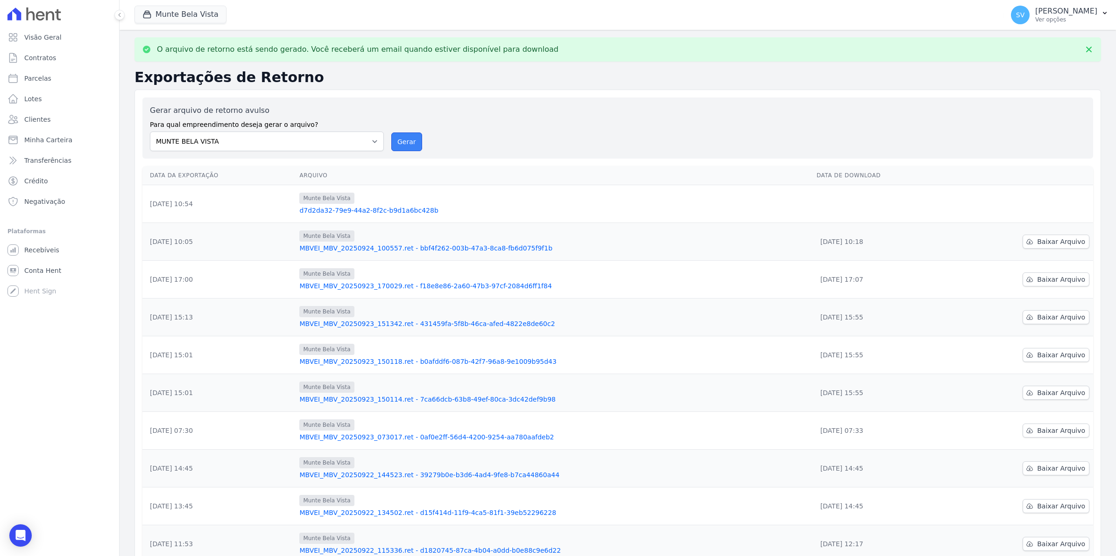
click at [408, 143] on button "Gerar" at bounding box center [406, 142] width 31 height 19
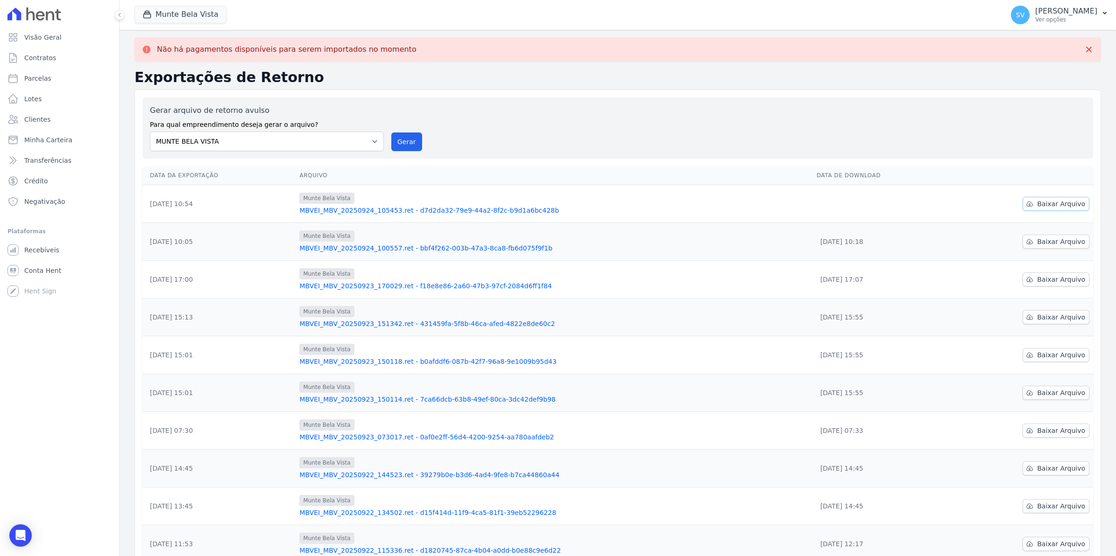
click at [1061, 204] on span "Baixar Arquivo" at bounding box center [1061, 203] width 48 height 9
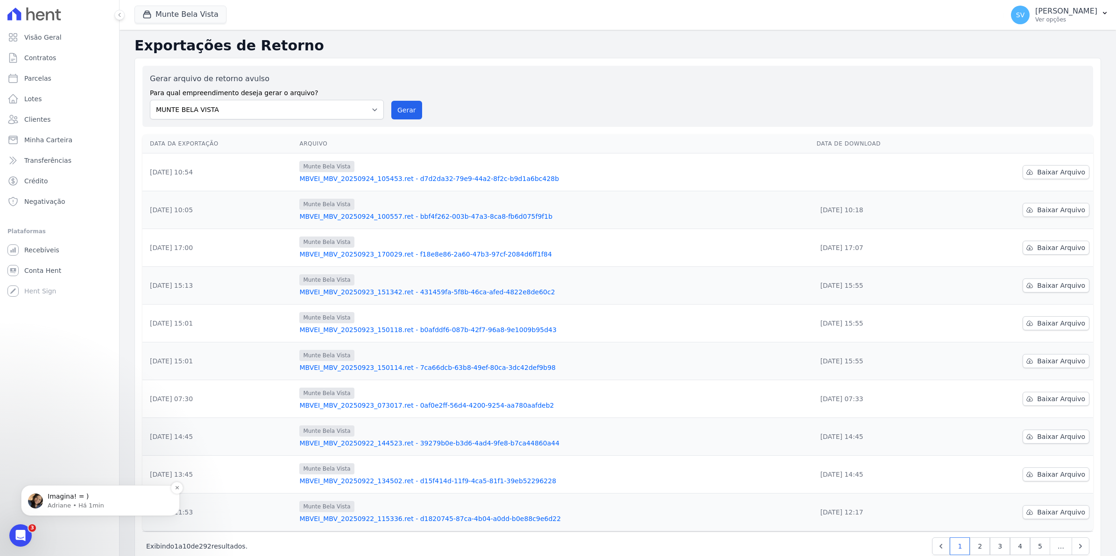
click at [60, 498] on span "Imagina! = )" at bounding box center [68, 496] width 41 height 7
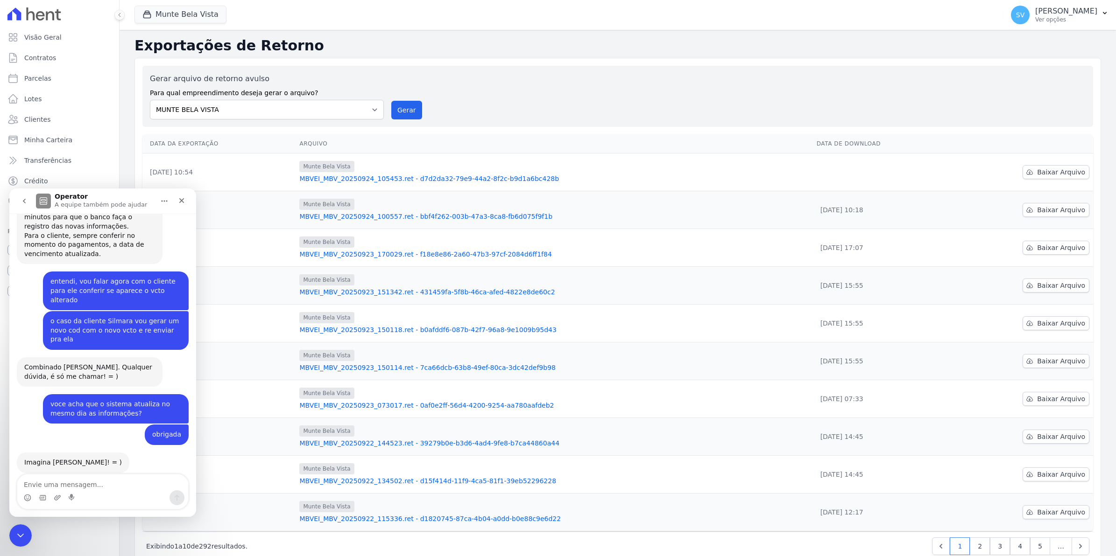
scroll to position [7418, 0]
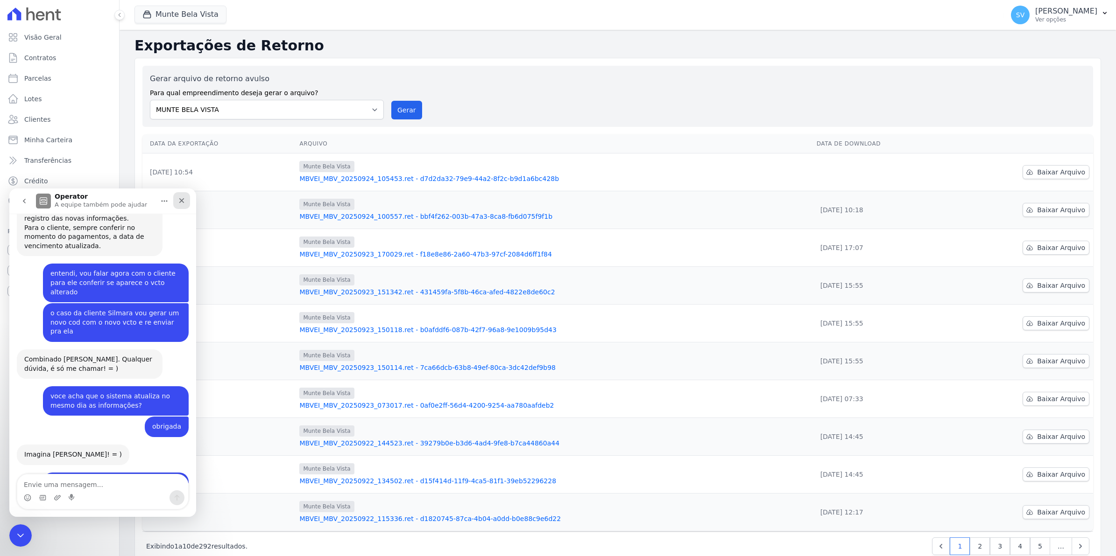
click at [183, 199] on icon "Fechar" at bounding box center [181, 200] width 5 height 5
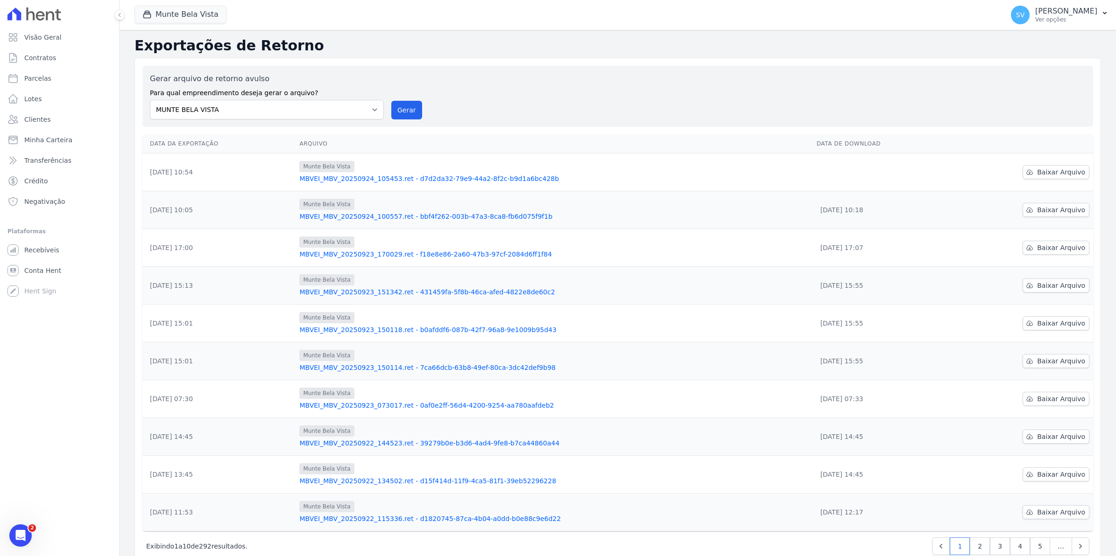
scroll to position [7403, 0]
click at [14, 536] on icon "Abertura do Messenger da Intercom" at bounding box center [19, 534] width 15 height 15
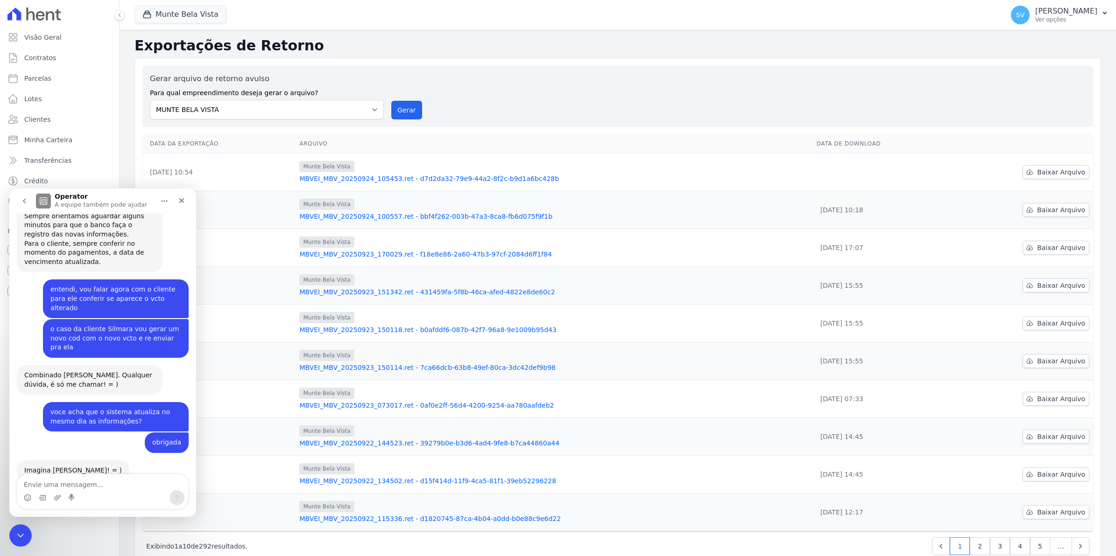
click at [87, 488] on textarea "Envie uma mensagem..." at bounding box center [102, 483] width 171 height 16
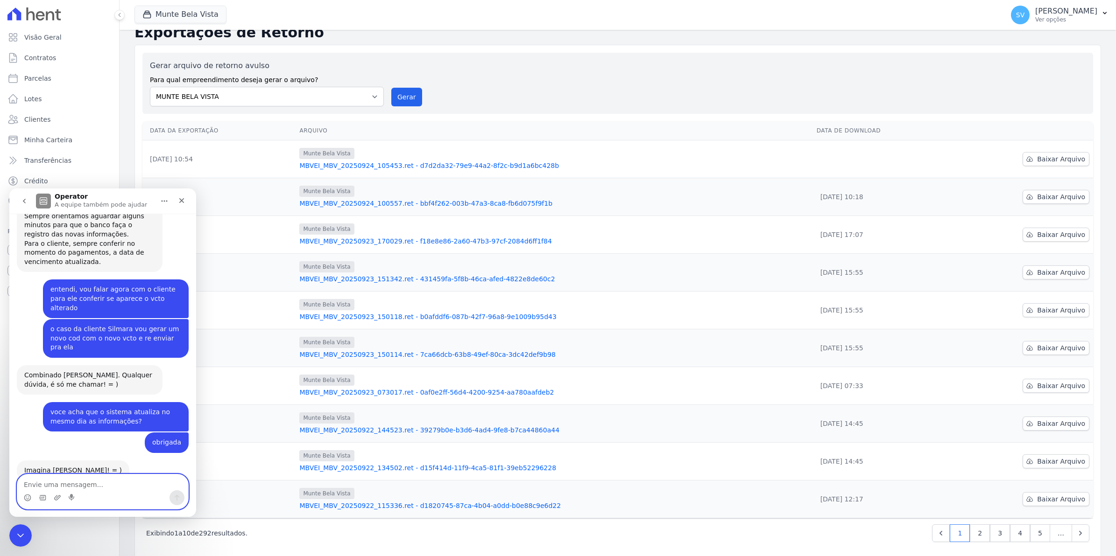
scroll to position [25, 0]
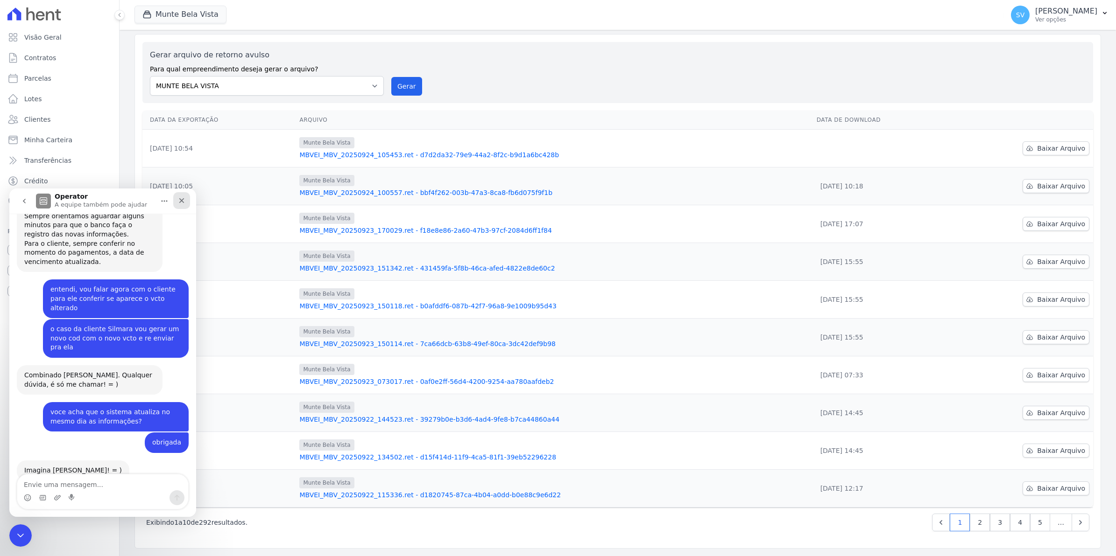
click at [181, 201] on icon "Fechar" at bounding box center [181, 200] width 5 height 5
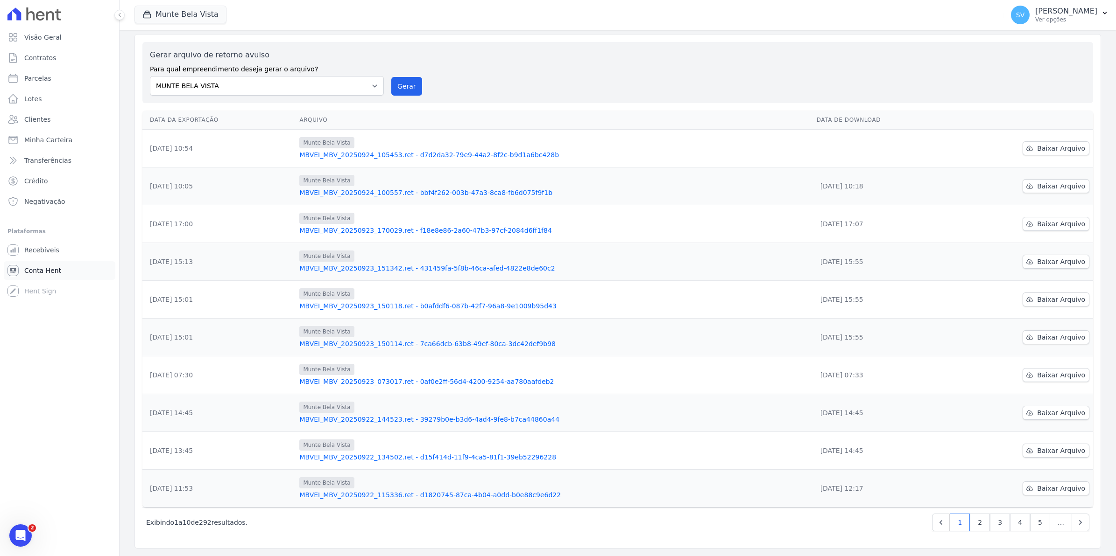
click at [36, 267] on span "Conta Hent" at bounding box center [42, 270] width 37 height 9
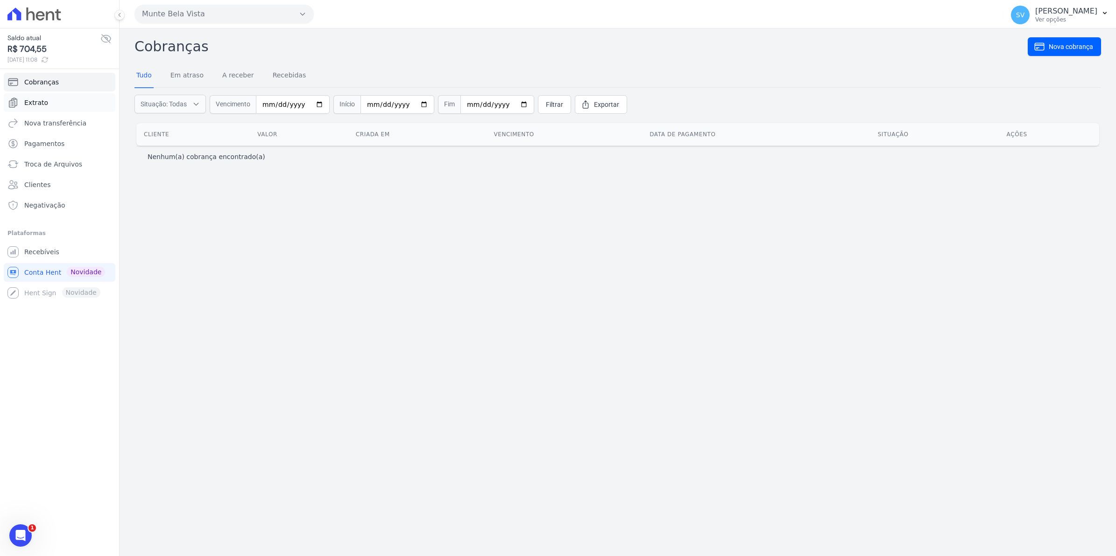
click at [34, 101] on span "Extrato" at bounding box center [36, 102] width 24 height 9
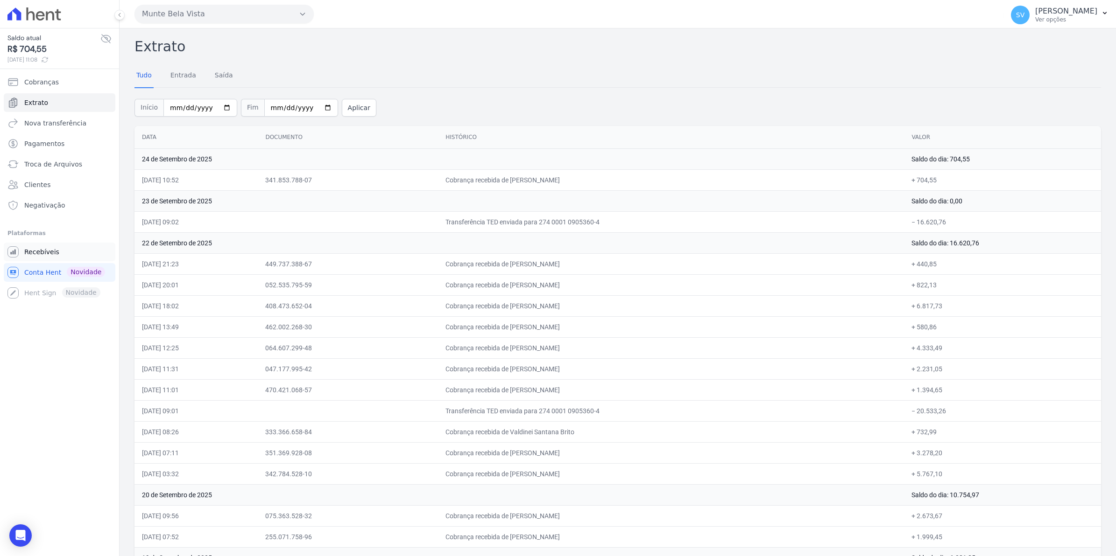
click at [34, 253] on span "Recebíveis" at bounding box center [41, 251] width 35 height 9
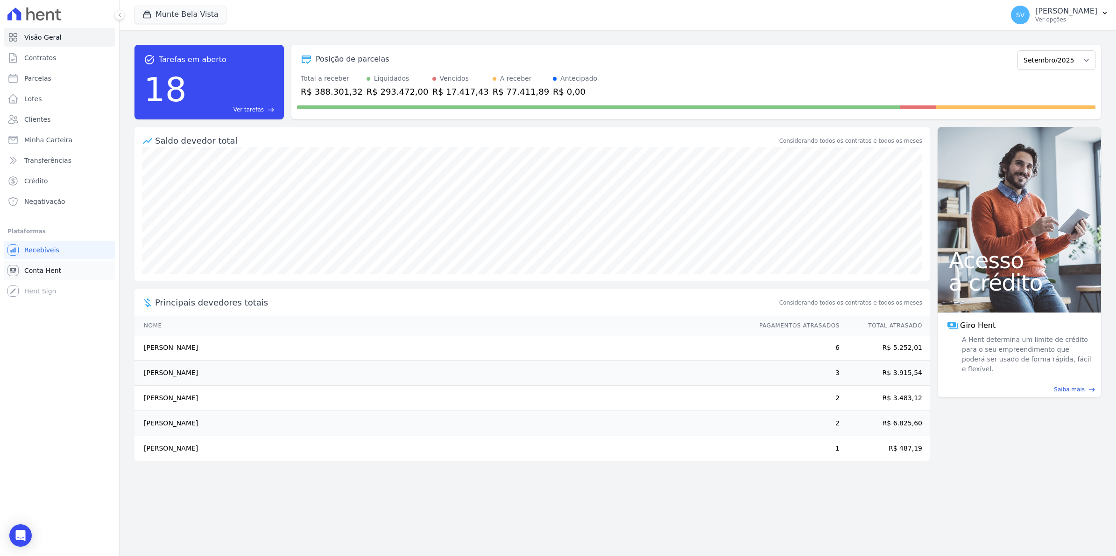
click at [35, 269] on span "Conta Hent" at bounding box center [42, 270] width 37 height 9
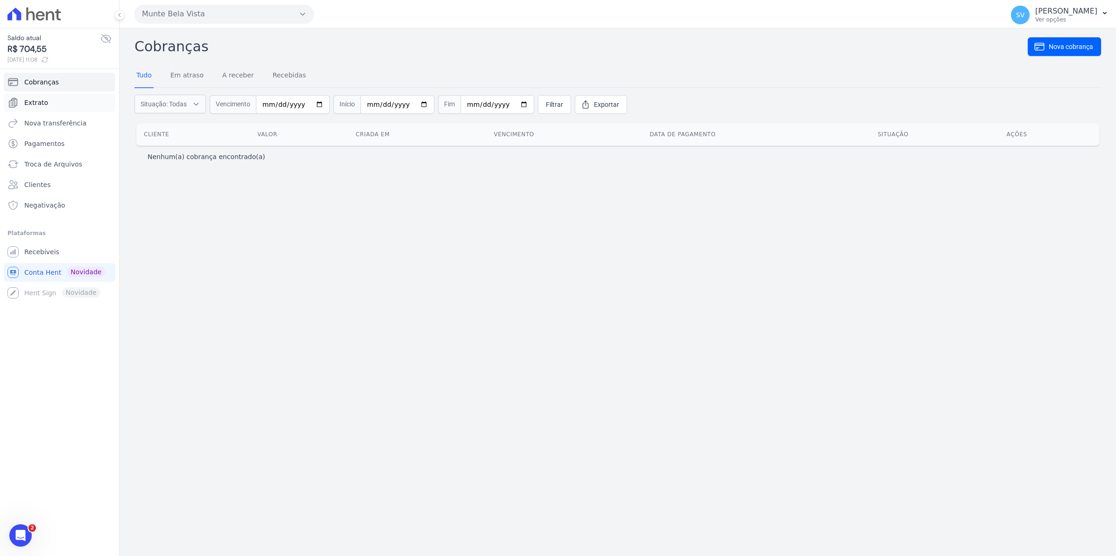
click at [34, 104] on span "Extrato" at bounding box center [36, 102] width 24 height 9
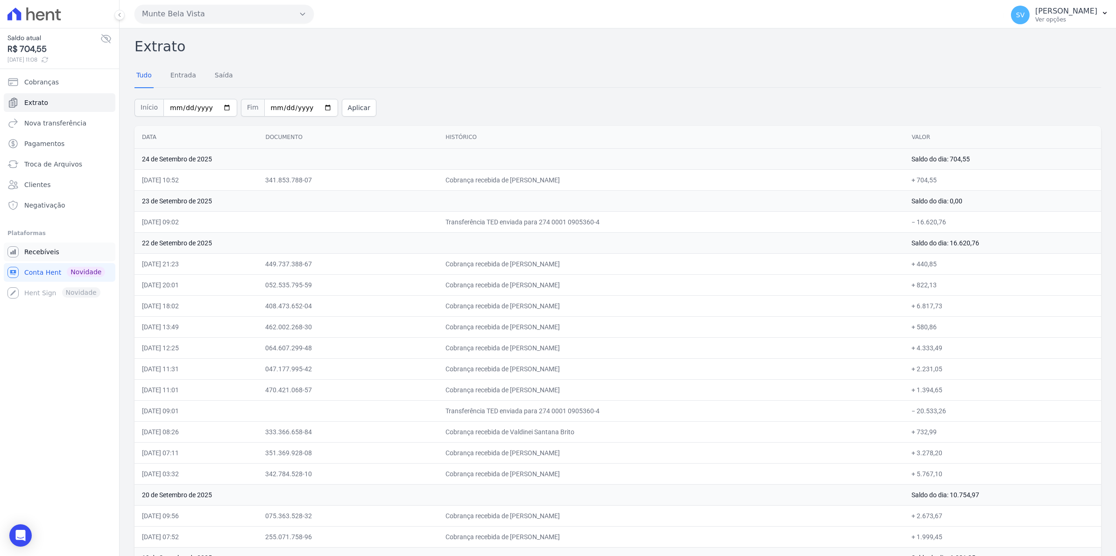
click at [45, 251] on span "Recebíveis" at bounding box center [41, 251] width 35 height 9
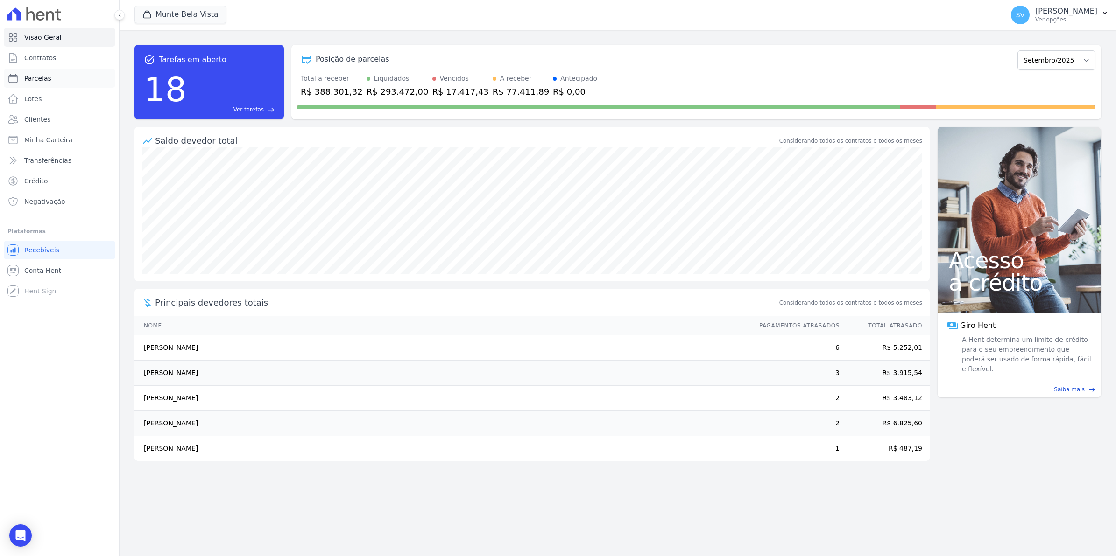
click at [44, 80] on span "Parcelas" at bounding box center [37, 78] width 27 height 9
select select
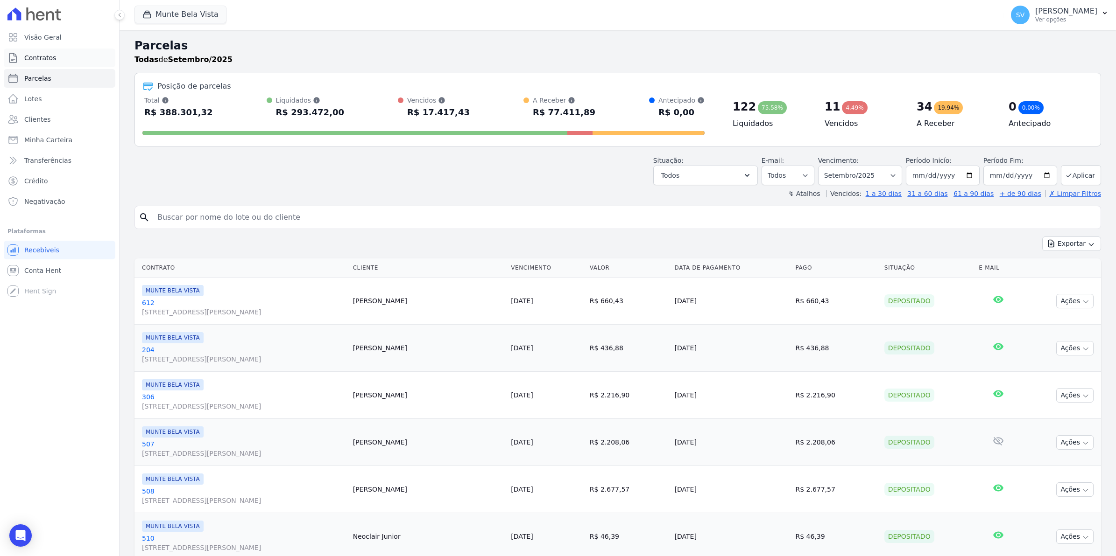
click at [30, 54] on span "Contratos" at bounding box center [40, 57] width 32 height 9
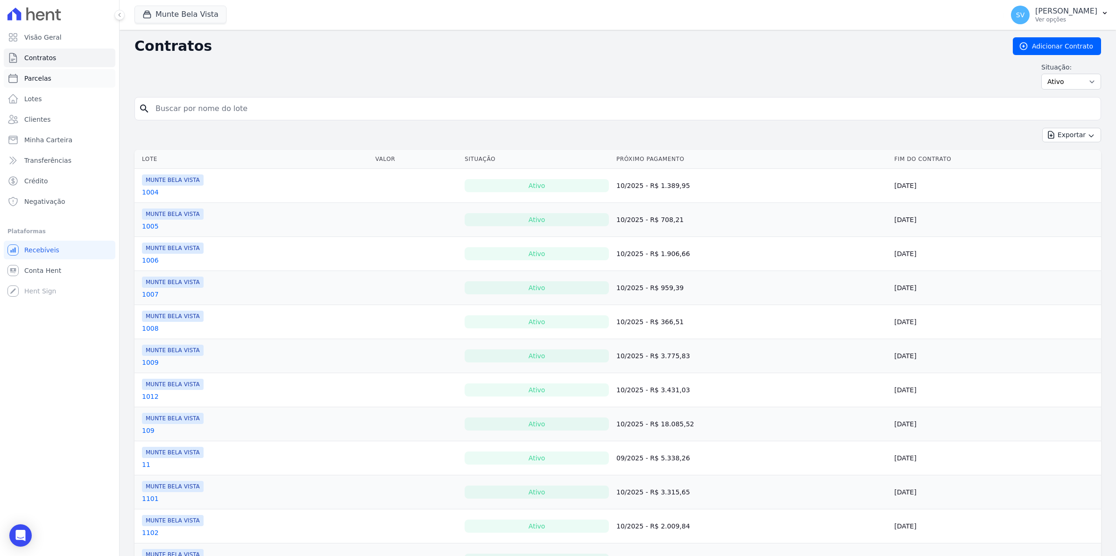
click at [43, 80] on span "Parcelas" at bounding box center [37, 78] width 27 height 9
select select
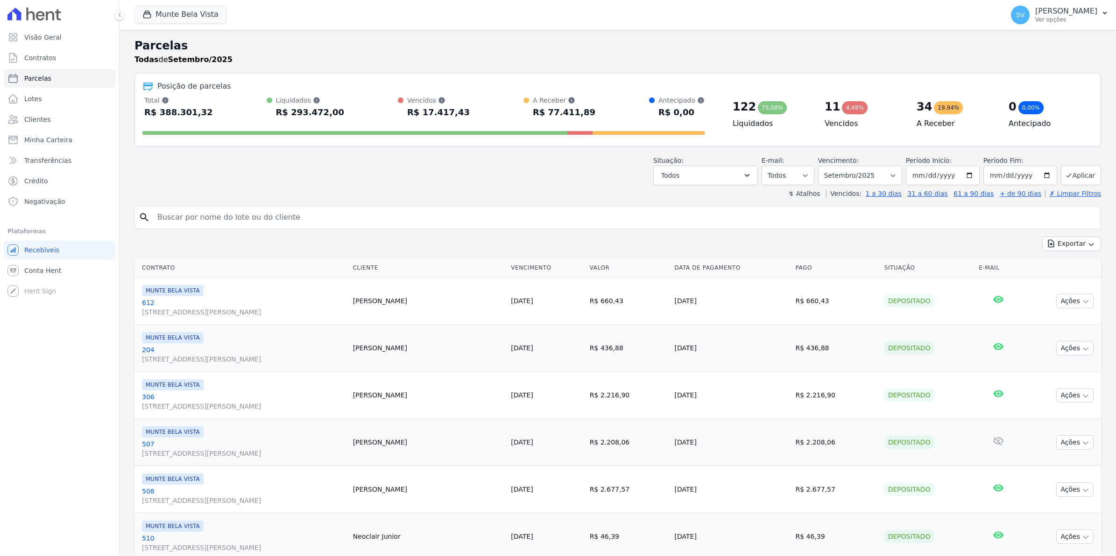
select select
click at [52, 267] on span "Conta Hent" at bounding box center [42, 270] width 37 height 9
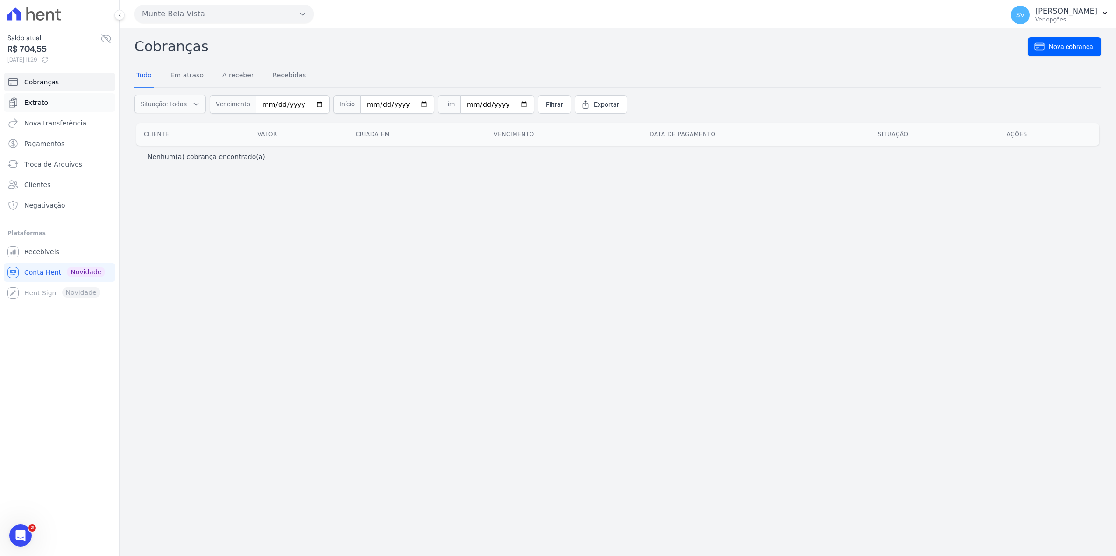
click at [40, 100] on span "Extrato" at bounding box center [36, 102] width 24 height 9
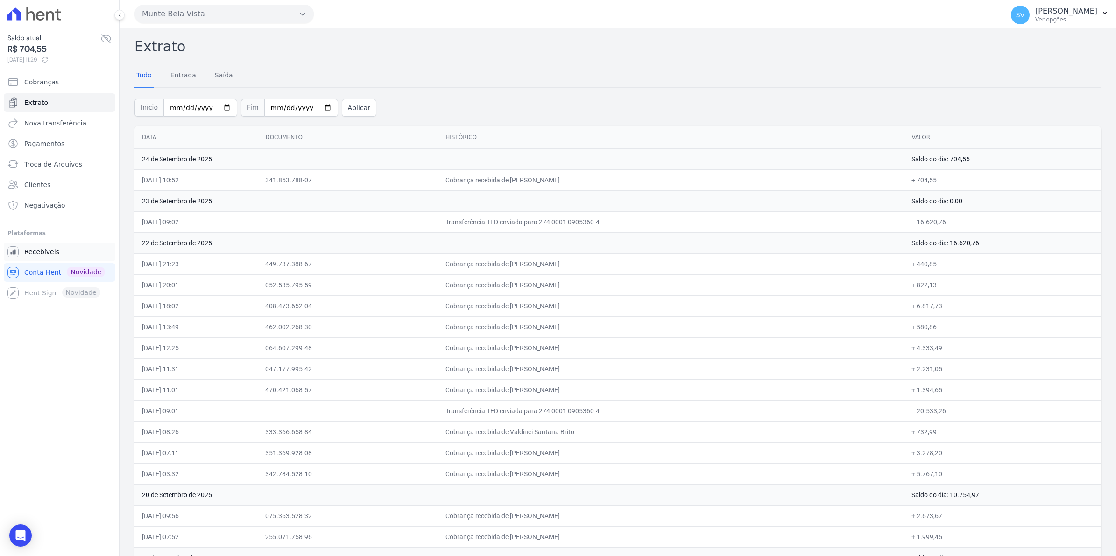
click at [45, 249] on span "Recebíveis" at bounding box center [41, 251] width 35 height 9
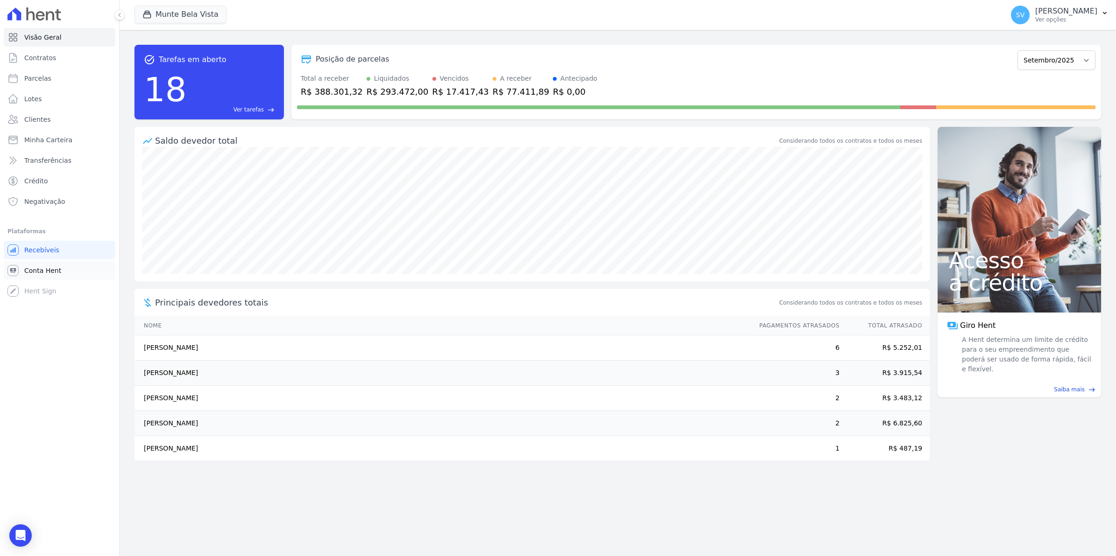
click at [43, 269] on span "Conta Hent" at bounding box center [42, 270] width 37 height 9
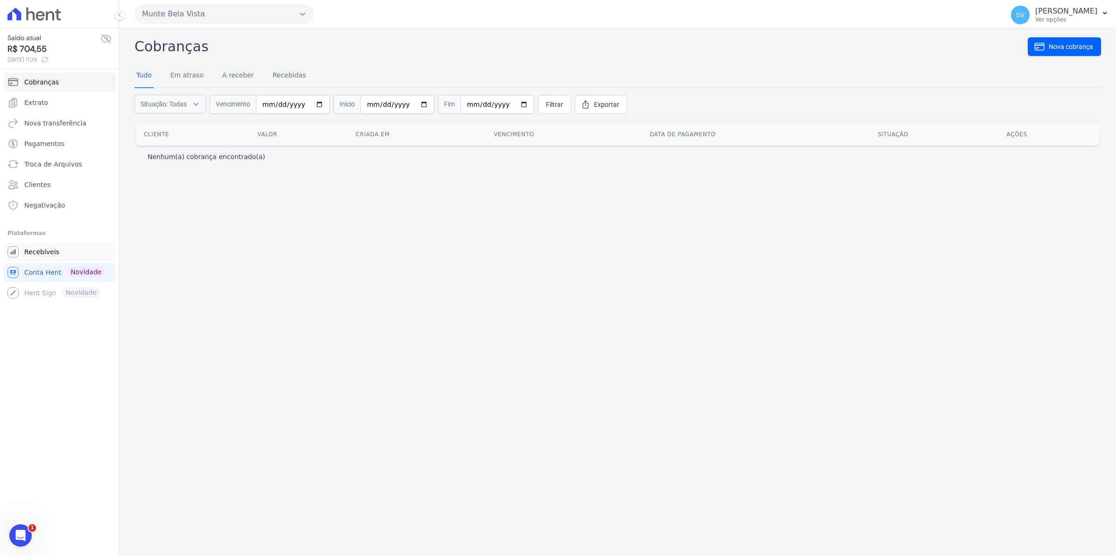
click at [39, 256] on span "Recebíveis" at bounding box center [41, 251] width 35 height 9
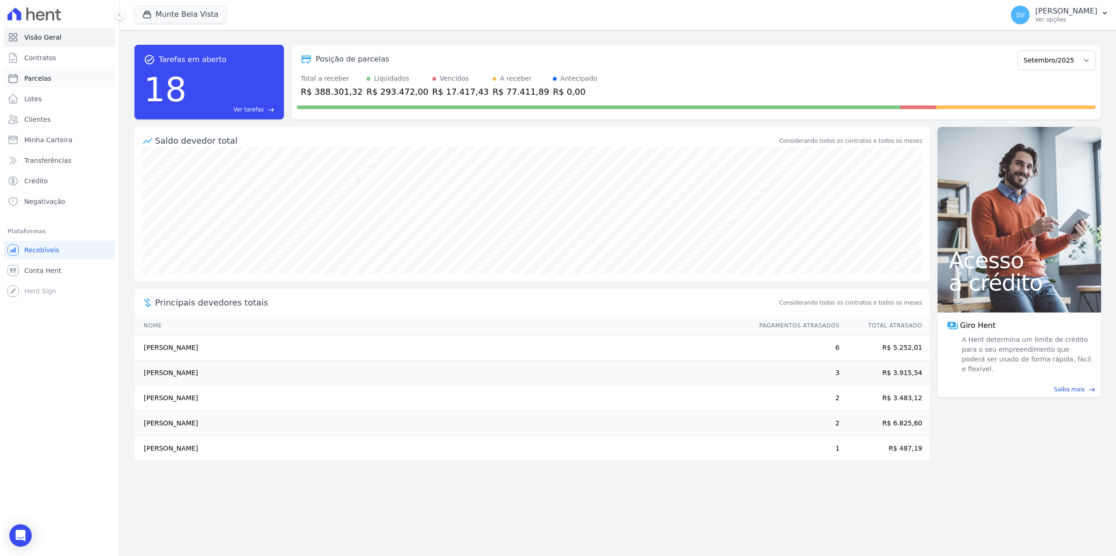
click at [29, 74] on span "Parcelas" at bounding box center [37, 78] width 27 height 9
select select
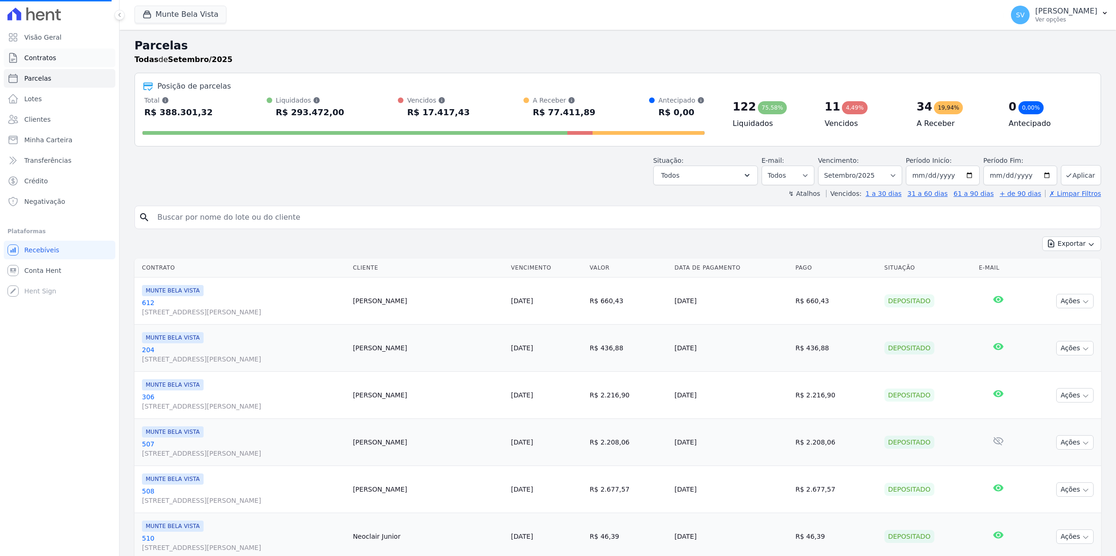
select select
click at [38, 276] on link "Conta Hent" at bounding box center [60, 270] width 112 height 19
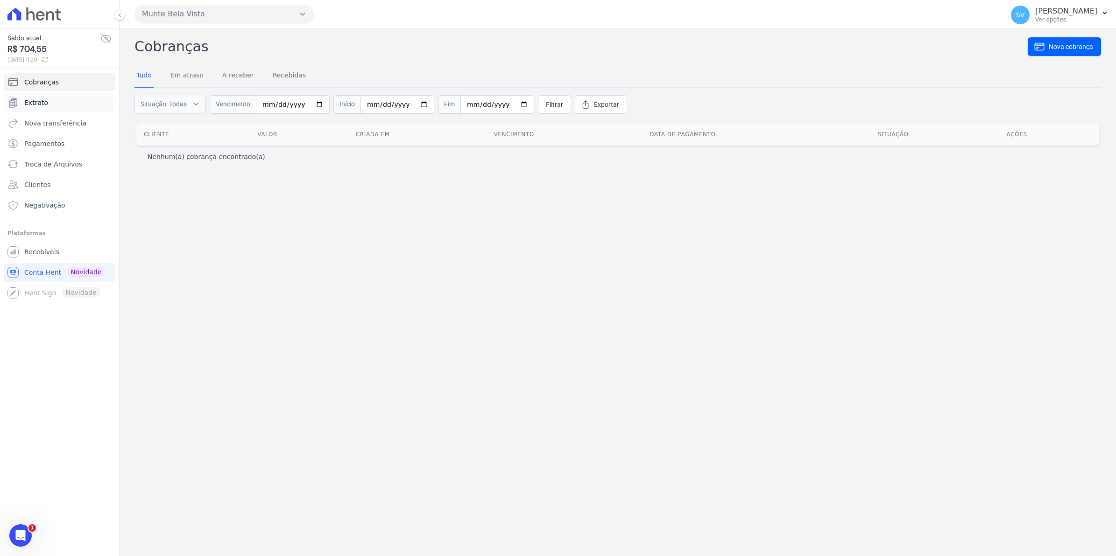
click at [42, 96] on link "Extrato" at bounding box center [60, 102] width 112 height 19
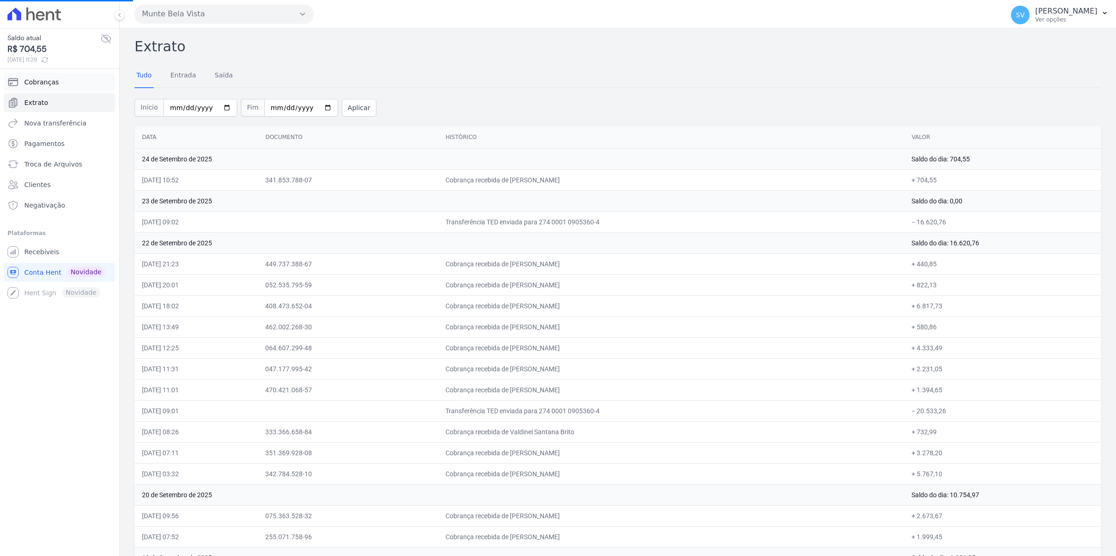
click at [47, 77] on link "Cobranças" at bounding box center [60, 82] width 112 height 19
click at [41, 98] on span "Extrato" at bounding box center [36, 102] width 24 height 9
click at [26, 105] on span "Extrato" at bounding box center [36, 102] width 24 height 9
click at [31, 80] on span "Cobranças" at bounding box center [41, 81] width 35 height 9
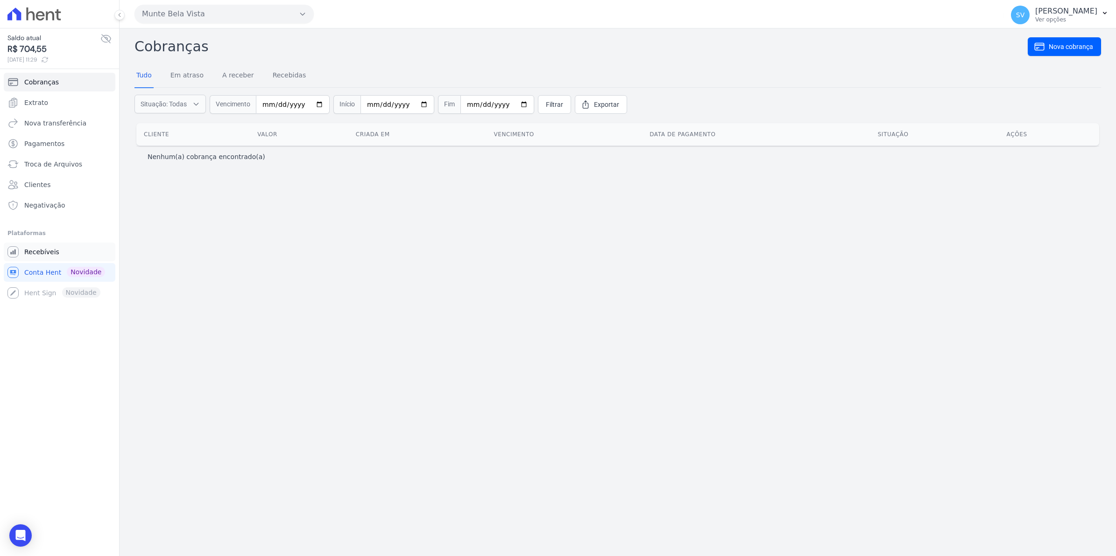
click at [38, 253] on span "Recebíveis" at bounding box center [41, 251] width 35 height 9
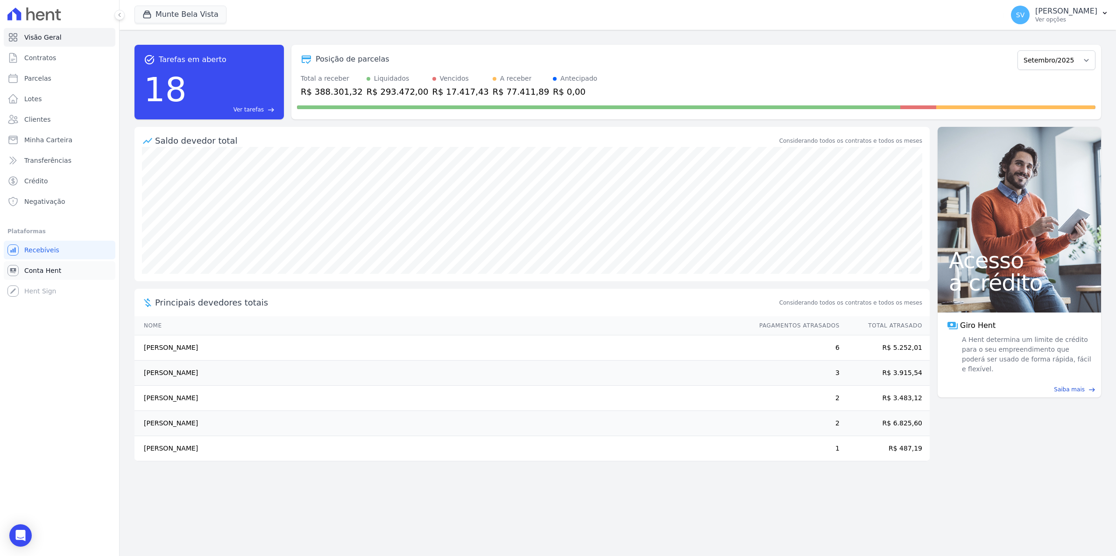
click at [38, 270] on span "Conta Hent" at bounding box center [42, 270] width 37 height 9
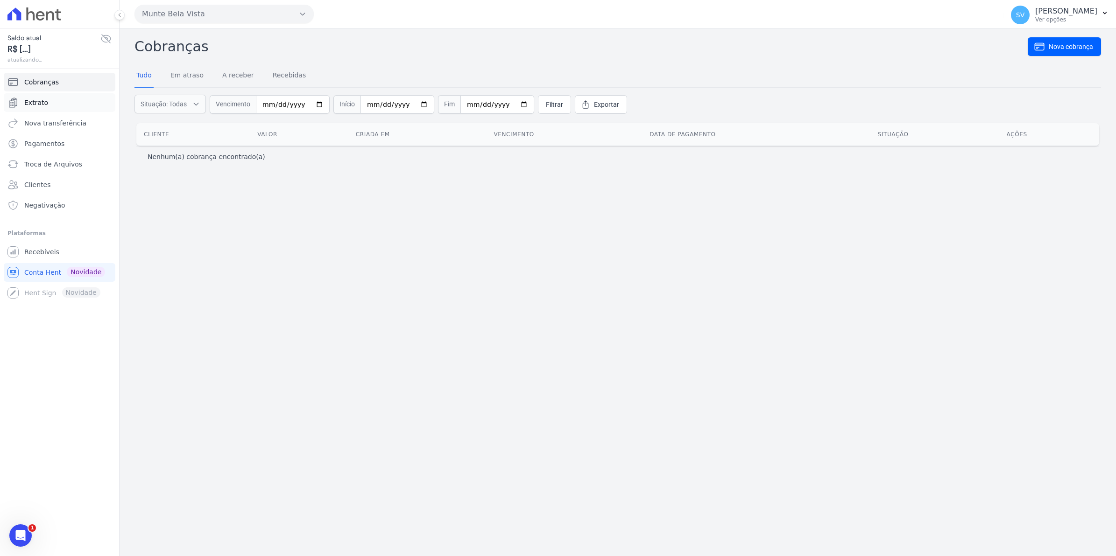
click at [40, 101] on span "Extrato" at bounding box center [36, 102] width 24 height 9
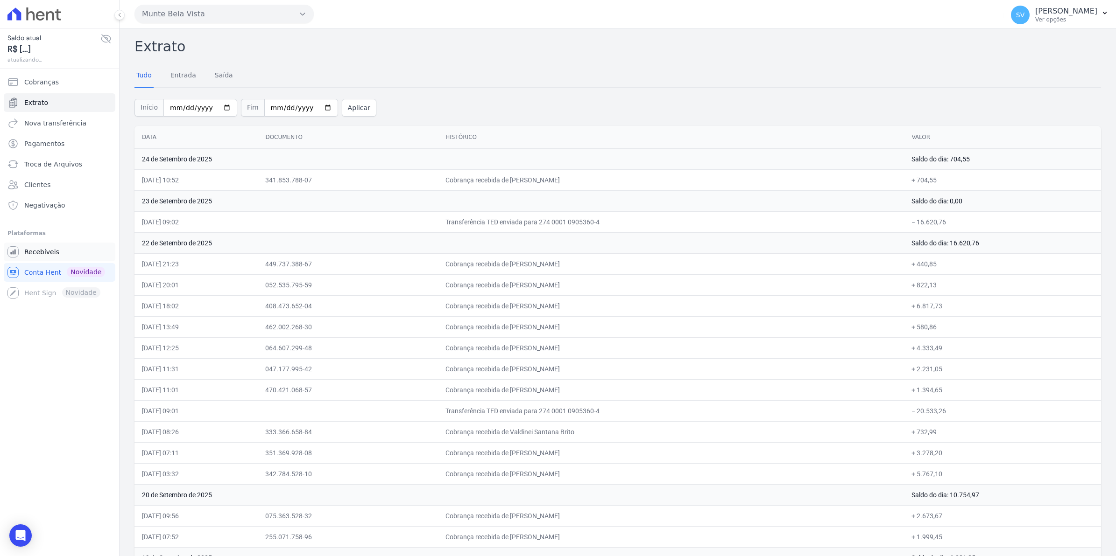
click at [41, 258] on link "Recebíveis" at bounding box center [60, 252] width 112 height 19
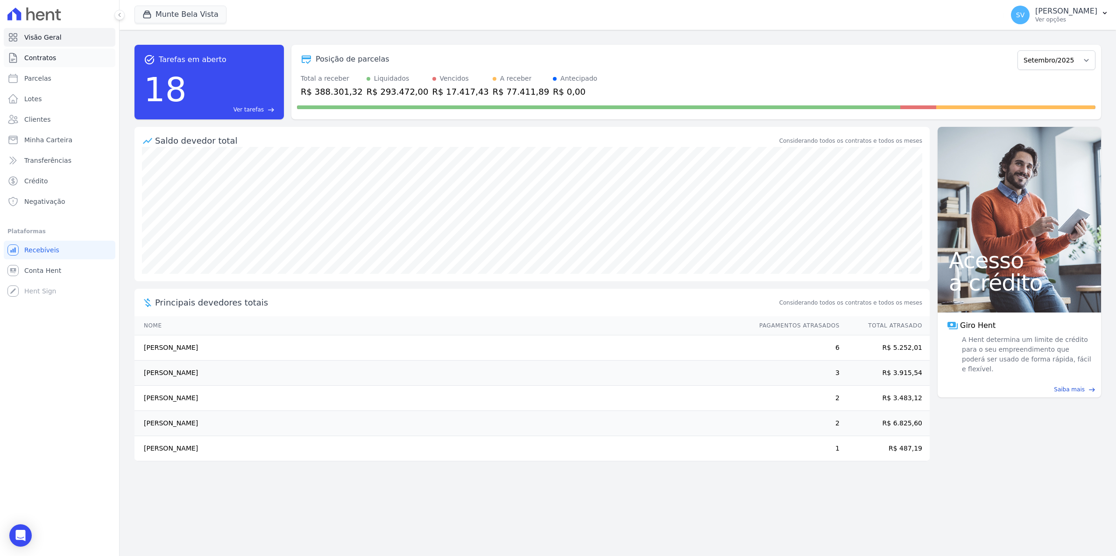
click at [38, 60] on span "Contratos" at bounding box center [40, 57] width 32 height 9
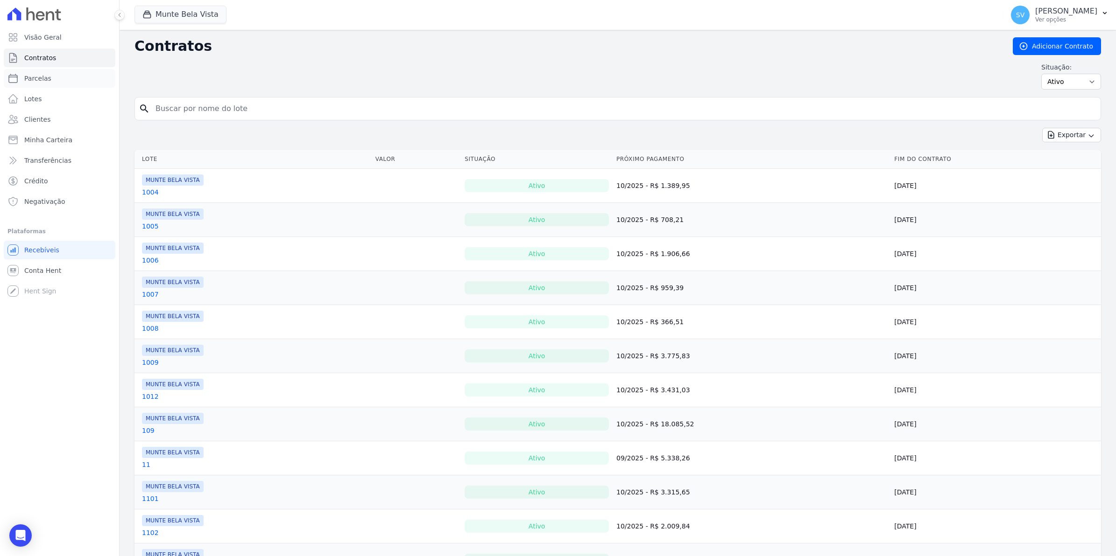
click at [45, 76] on span "Parcelas" at bounding box center [37, 78] width 27 height 9
select select
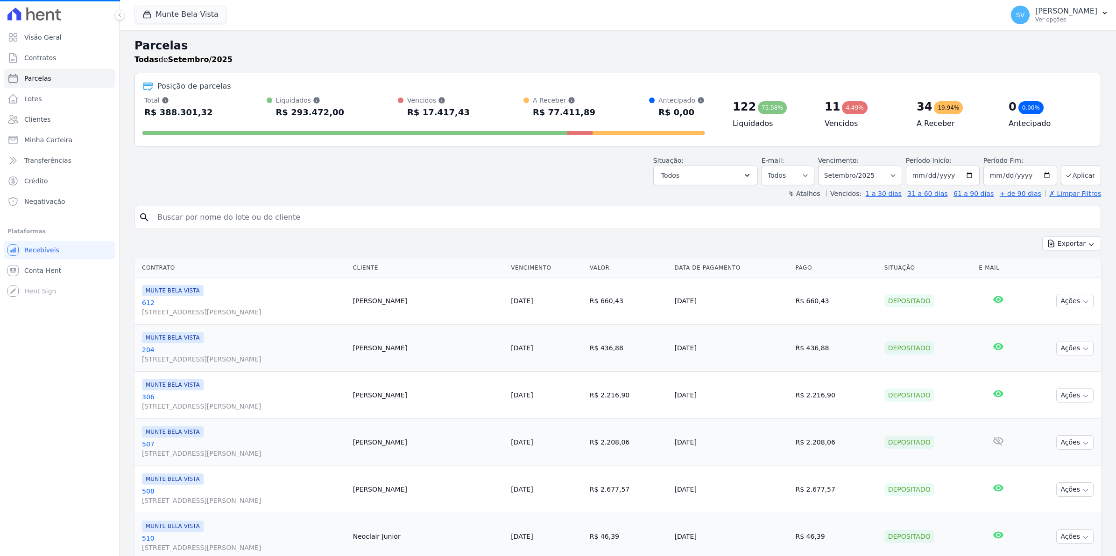
select select
click at [35, 269] on span "Conta Hent" at bounding box center [42, 270] width 37 height 9
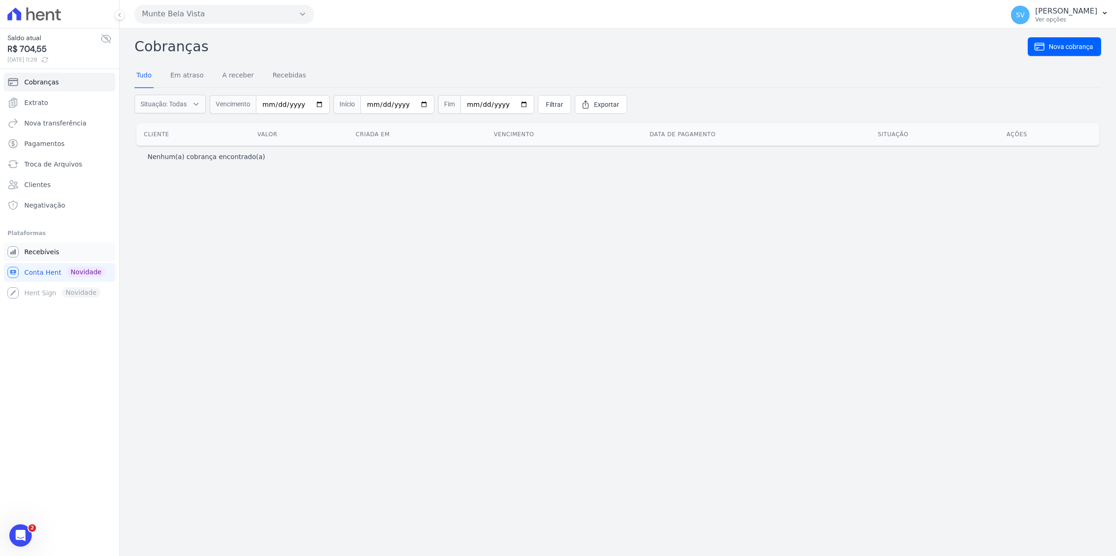
click at [35, 255] on span "Recebíveis" at bounding box center [41, 251] width 35 height 9
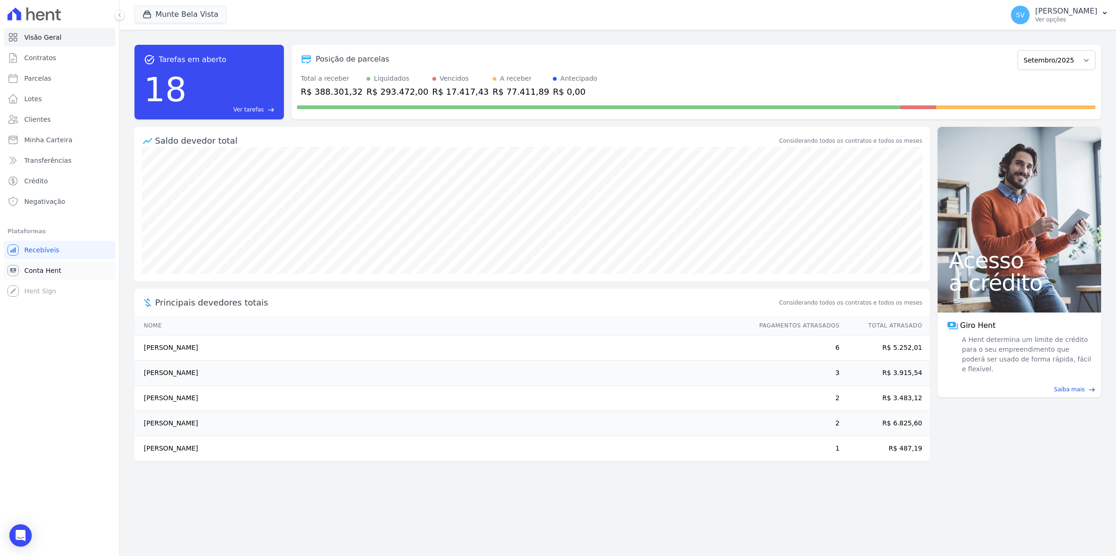
click at [27, 274] on span "Conta Hent" at bounding box center [42, 270] width 37 height 9
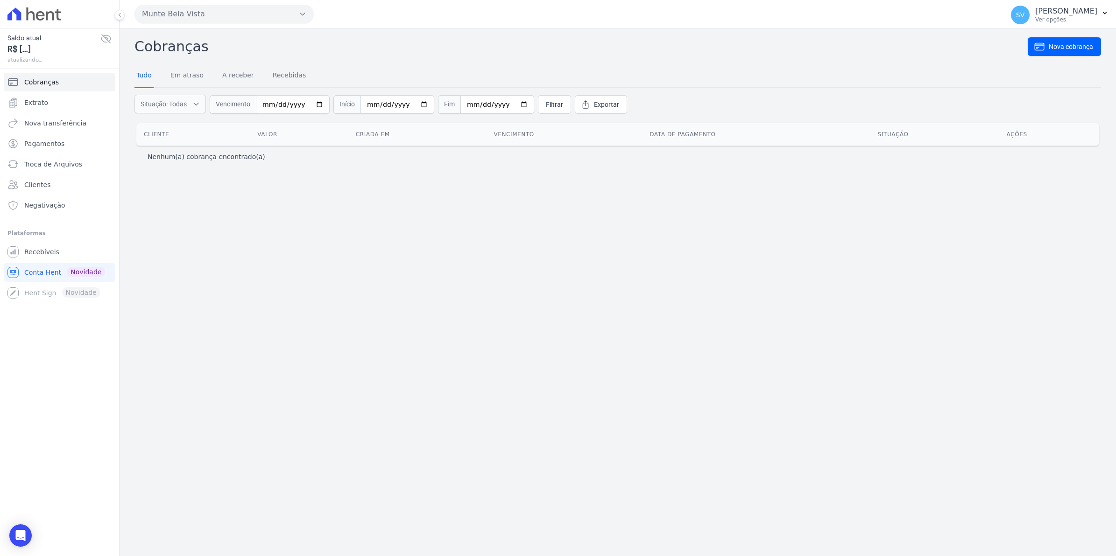
click at [23, 105] on link "Extrato" at bounding box center [60, 102] width 112 height 19
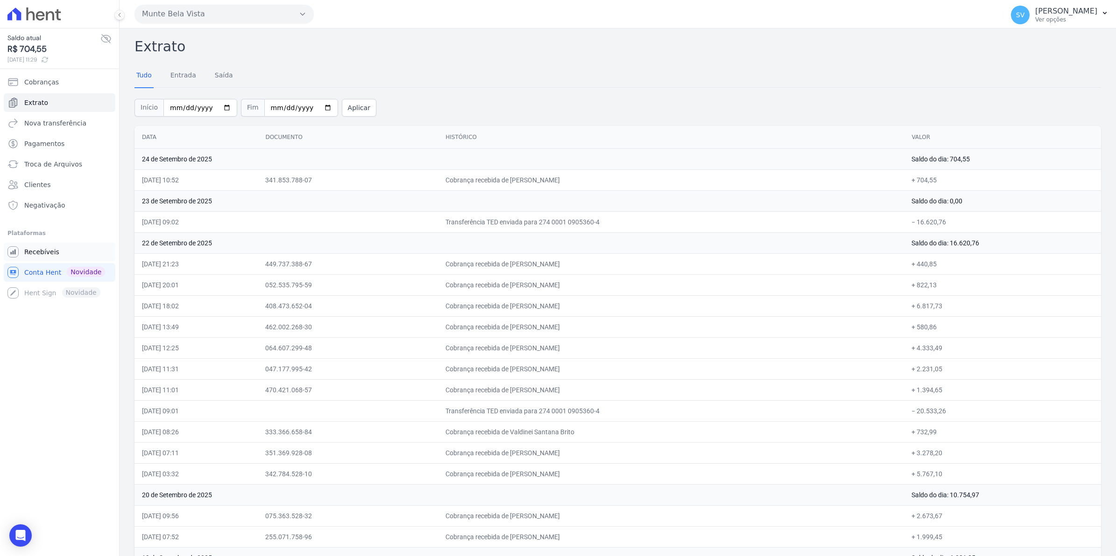
click at [35, 253] on span "Recebíveis" at bounding box center [41, 251] width 35 height 9
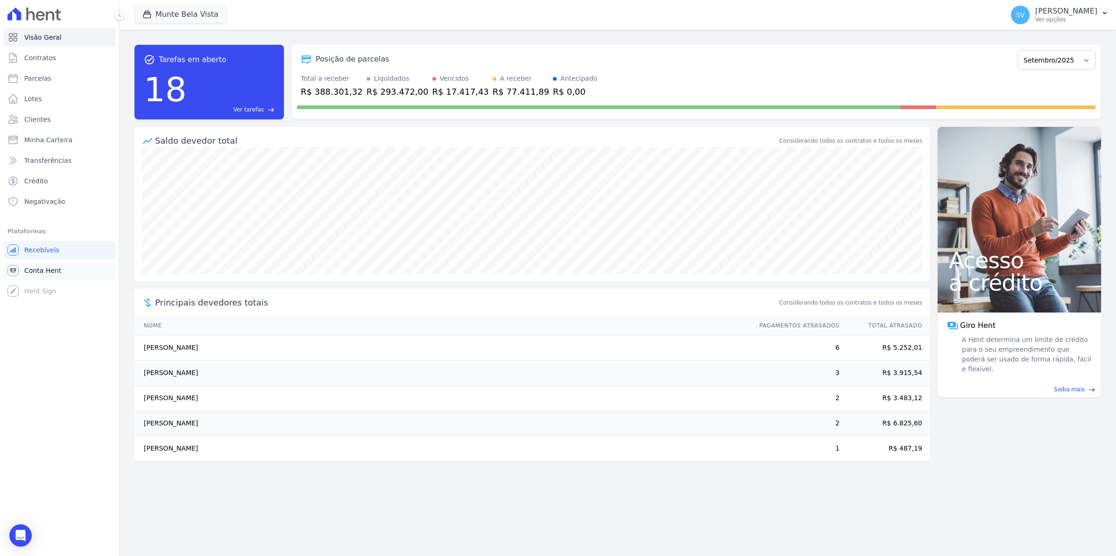
click at [44, 266] on span "Conta Hent" at bounding box center [42, 270] width 37 height 9
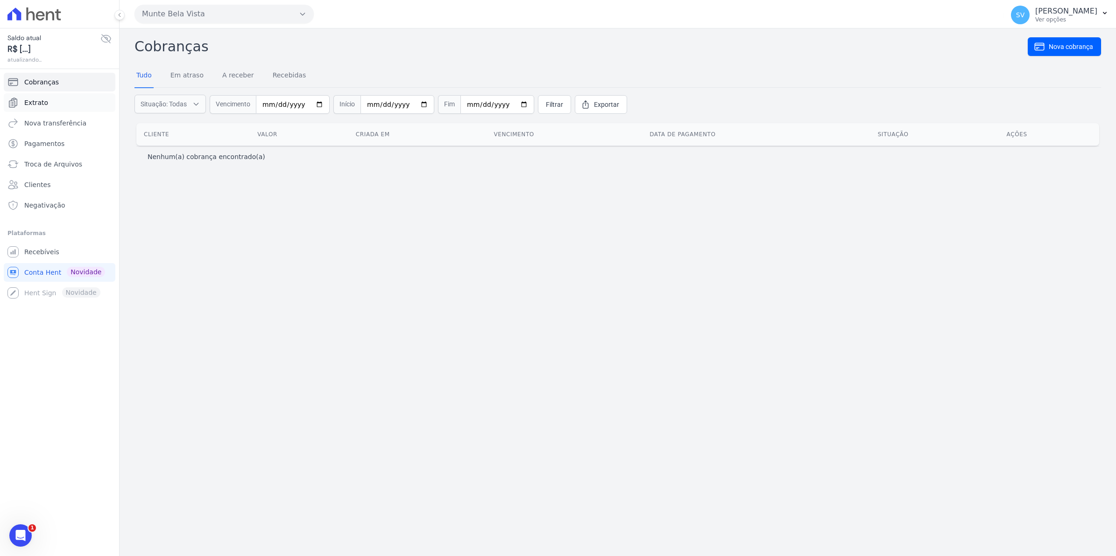
click at [48, 103] on link "Extrato" at bounding box center [60, 102] width 112 height 19
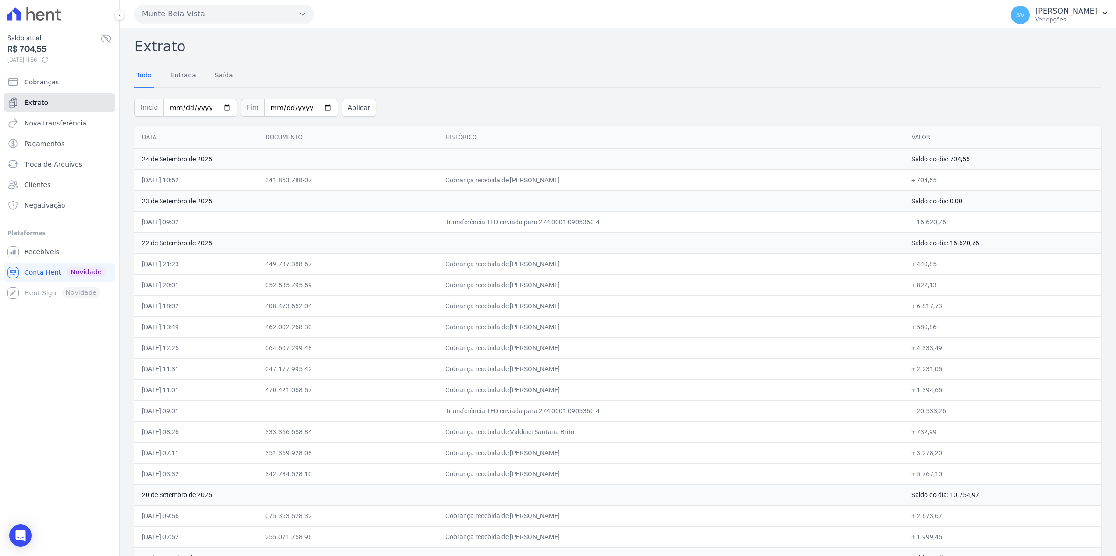
click at [29, 103] on span "Extrato" at bounding box center [36, 102] width 24 height 9
click at [46, 81] on span "Cobranças" at bounding box center [41, 81] width 35 height 9
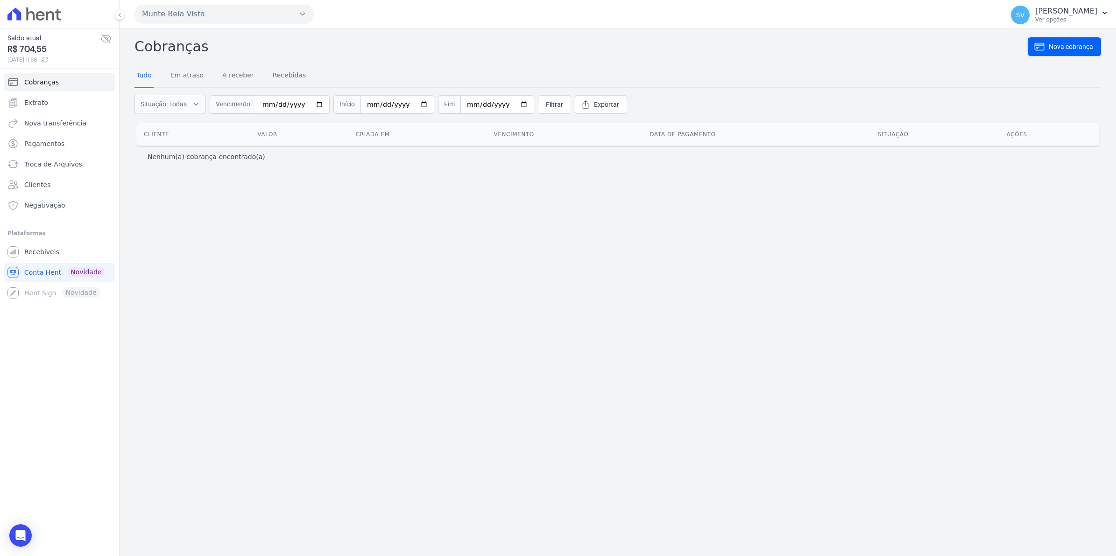
click at [38, 105] on span "Extrato" at bounding box center [36, 102] width 24 height 9
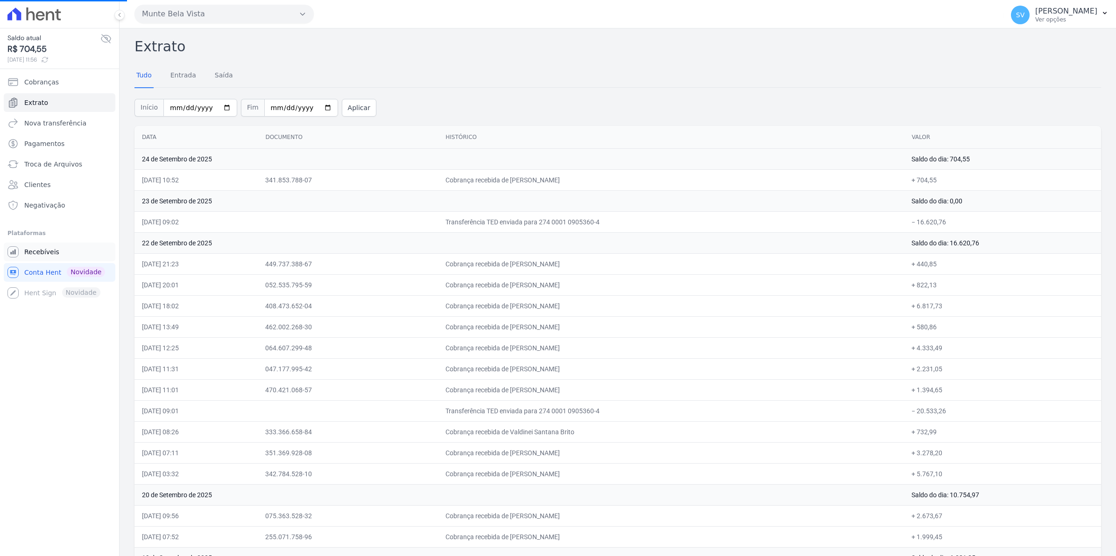
click at [36, 253] on span "Recebíveis" at bounding box center [41, 251] width 35 height 9
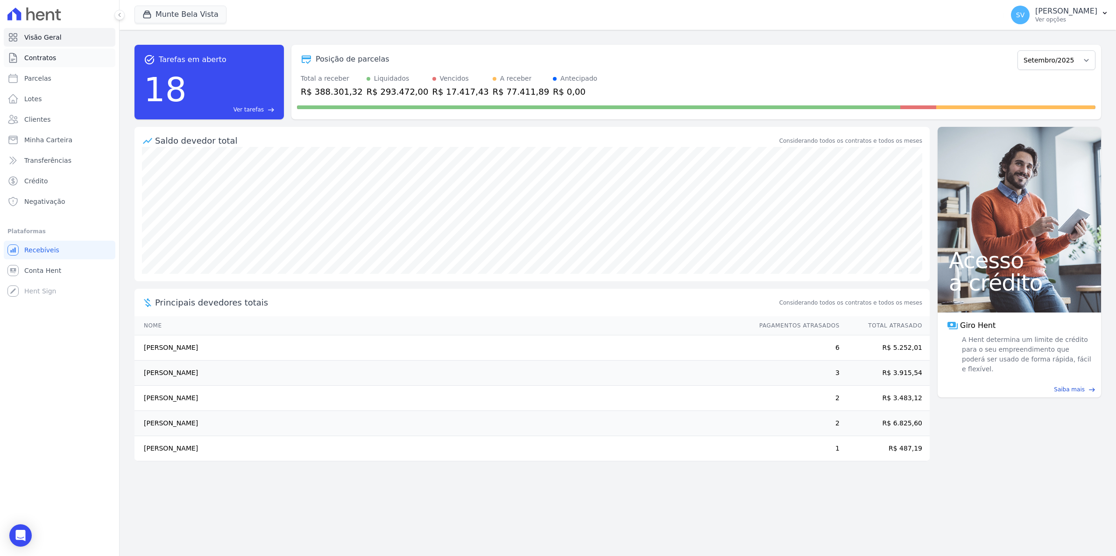
click at [45, 55] on span "Contratos" at bounding box center [40, 57] width 32 height 9
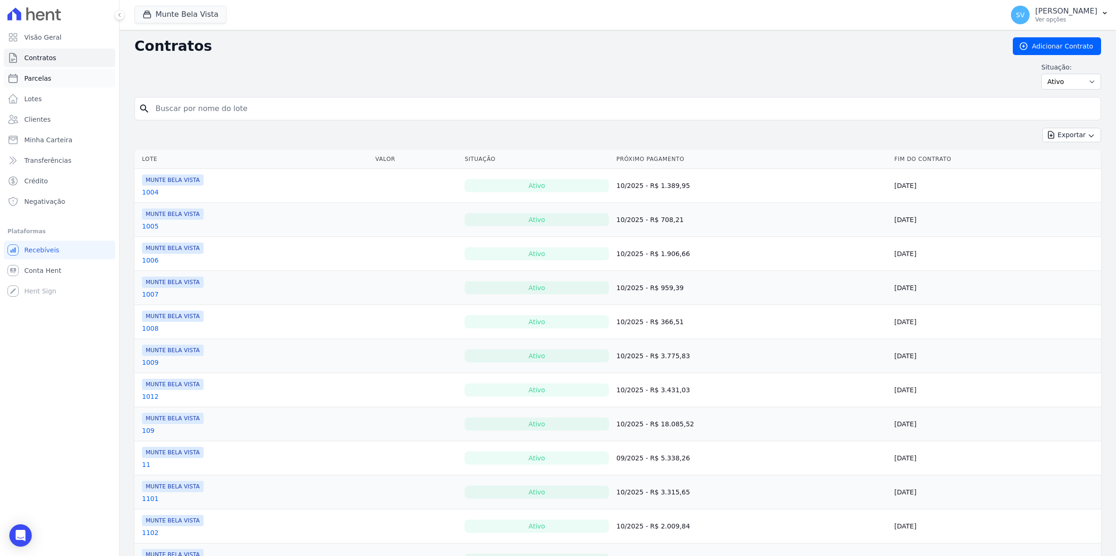
click at [48, 77] on span "Parcelas" at bounding box center [37, 78] width 27 height 9
select select
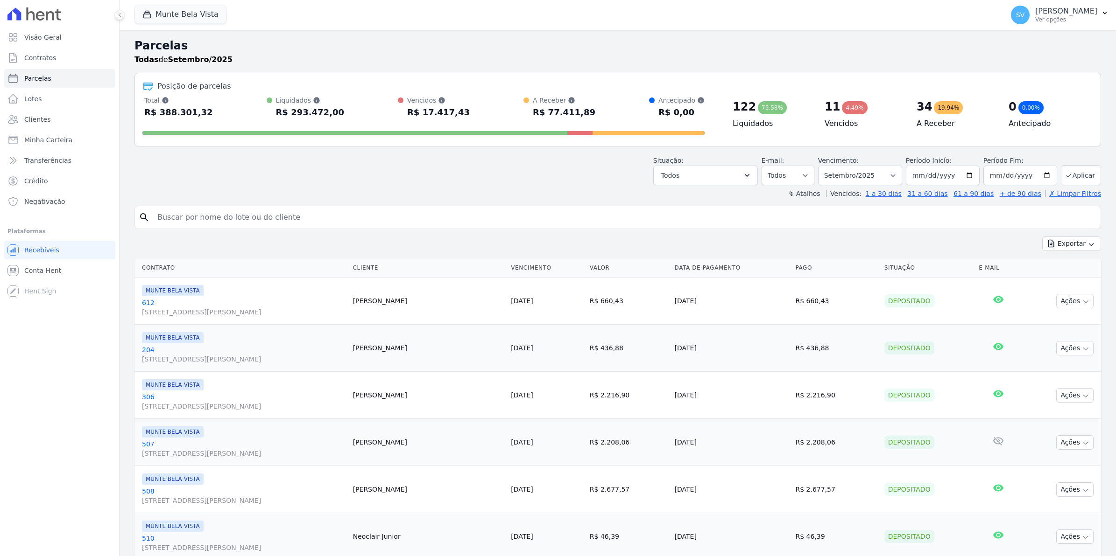
select select
click at [47, 271] on span "Conta Hent" at bounding box center [42, 270] width 37 height 9
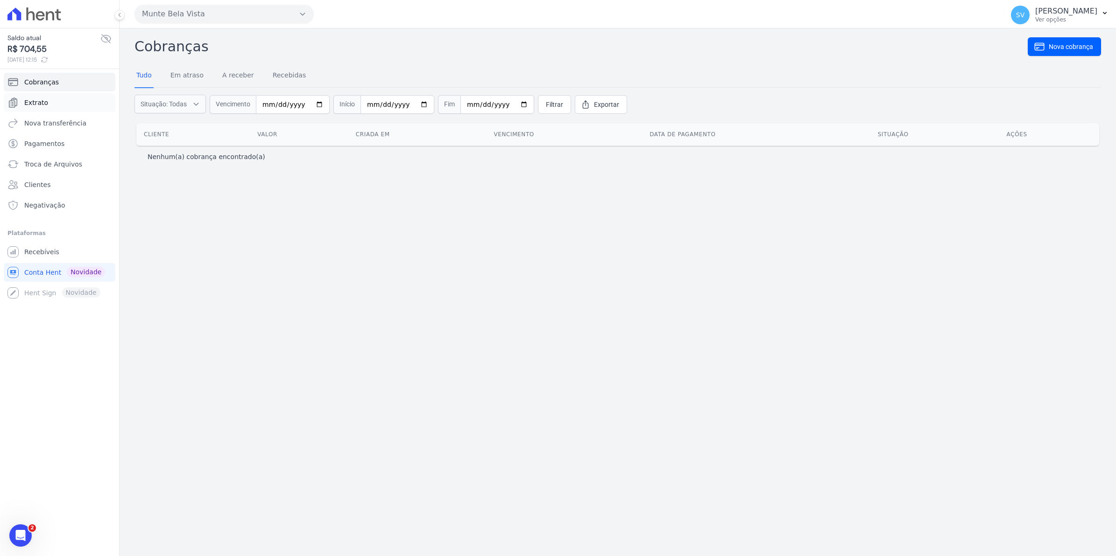
click at [33, 102] on span "Extrato" at bounding box center [36, 102] width 24 height 9
